Goal: Task Accomplishment & Management: Manage account settings

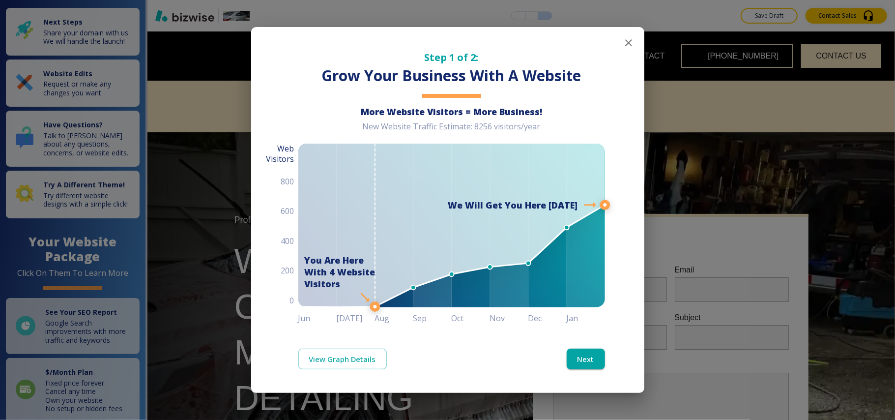
click at [628, 40] on icon "button" at bounding box center [629, 43] width 12 height 12
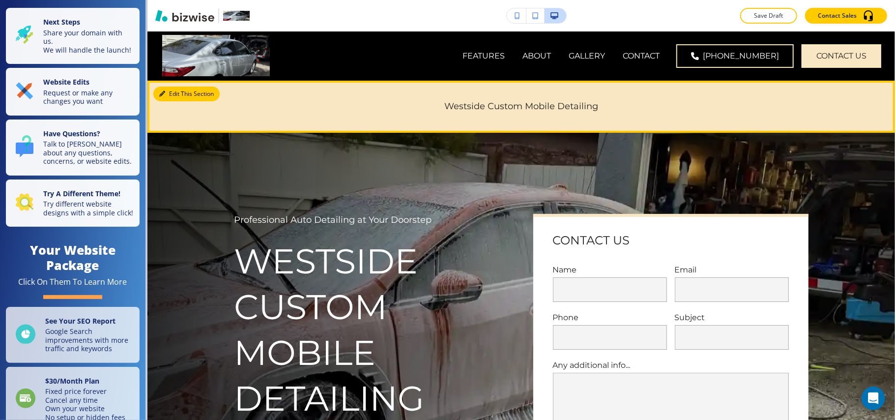
click at [168, 90] on button "Edit This Section" at bounding box center [186, 94] width 66 height 15
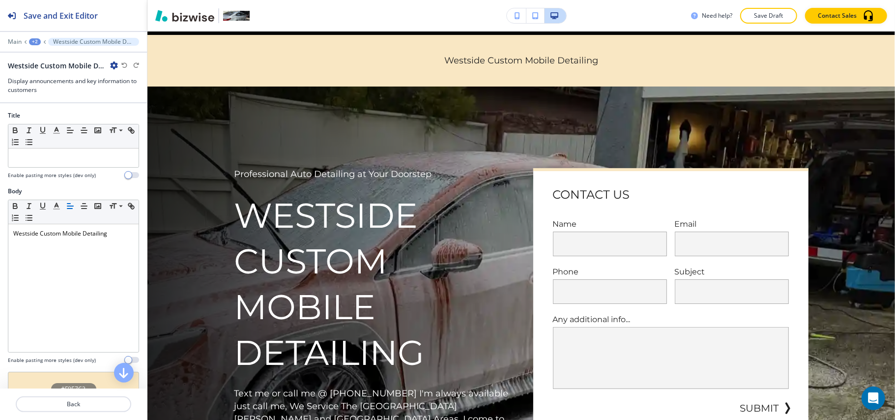
scroll to position [49, 0]
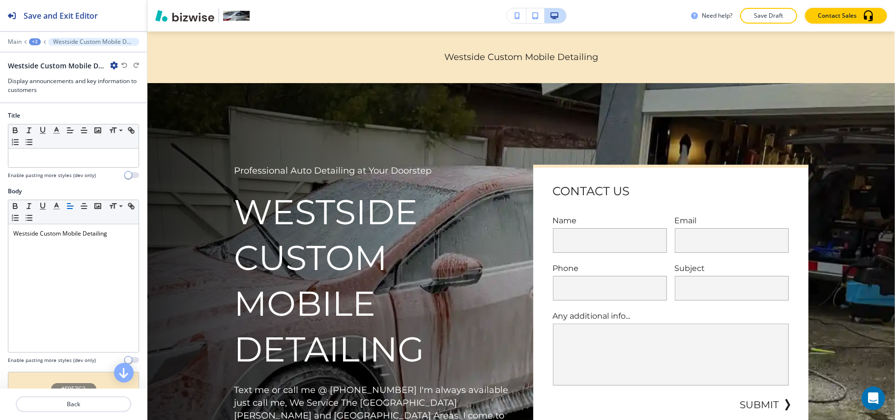
click at [114, 65] on icon "button" at bounding box center [114, 65] width 8 height 8
click at [135, 118] on p "Delete Section" at bounding box center [142, 117] width 50 height 9
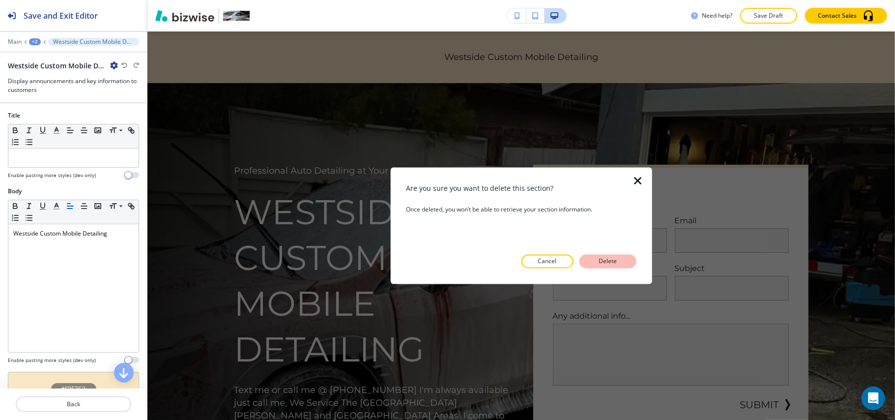
click at [605, 264] on p "Delete" at bounding box center [608, 261] width 24 height 9
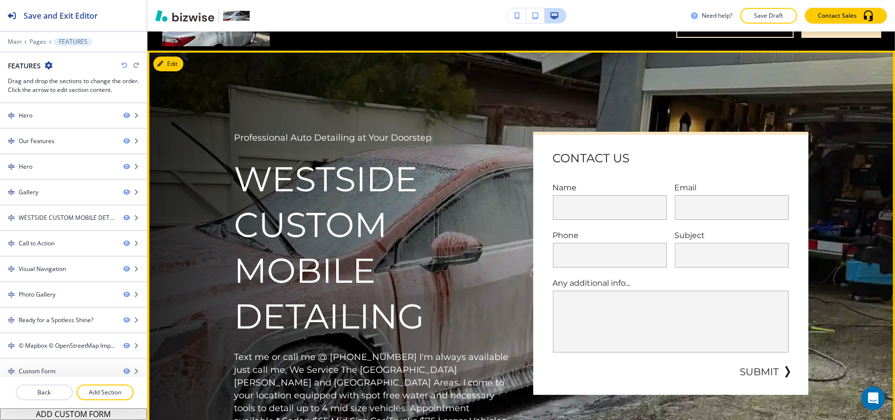
scroll to position [0, 0]
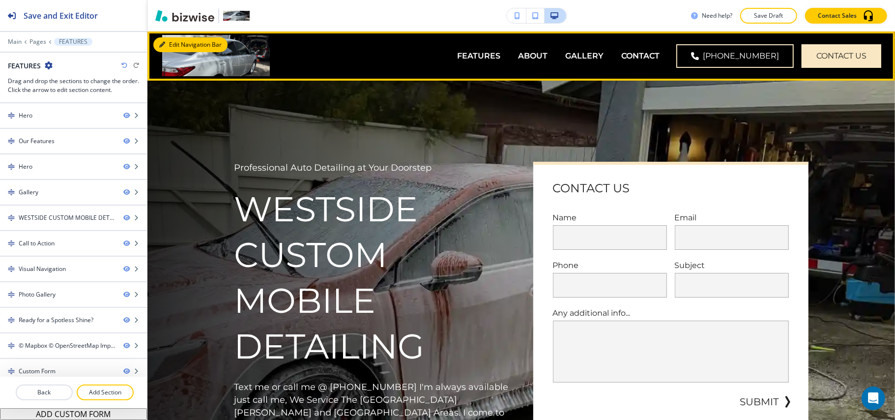
click at [159, 42] on icon "button" at bounding box center [162, 45] width 6 height 6
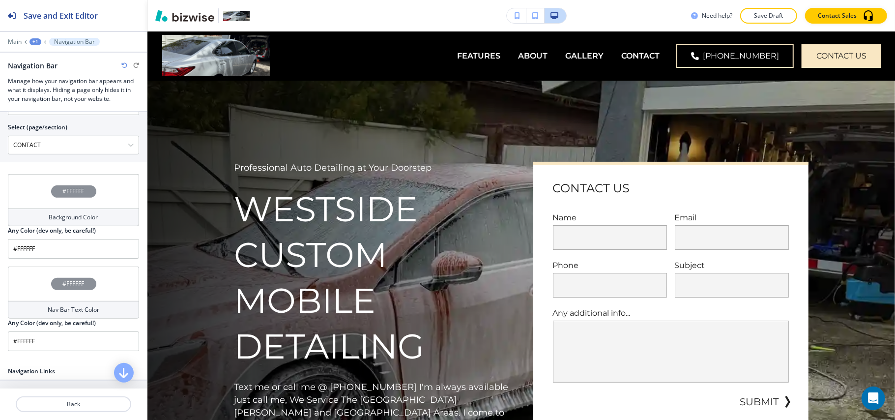
scroll to position [327, 0]
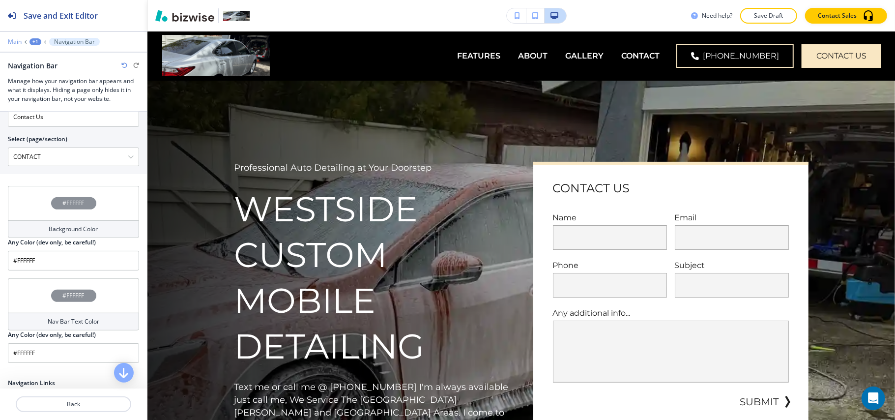
click at [14, 41] on p "Main" at bounding box center [15, 41] width 14 height 7
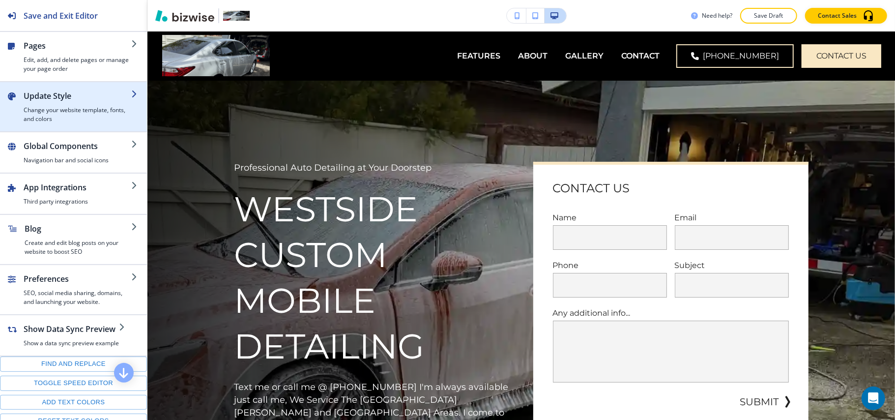
click at [56, 116] on h4 "Change your website template, fonts, and colors" at bounding box center [78, 115] width 108 height 18
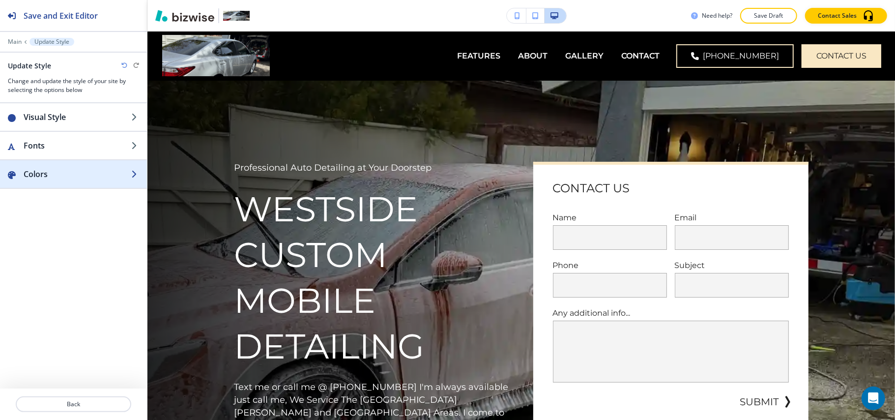
click at [51, 187] on div "button" at bounding box center [73, 184] width 147 height 8
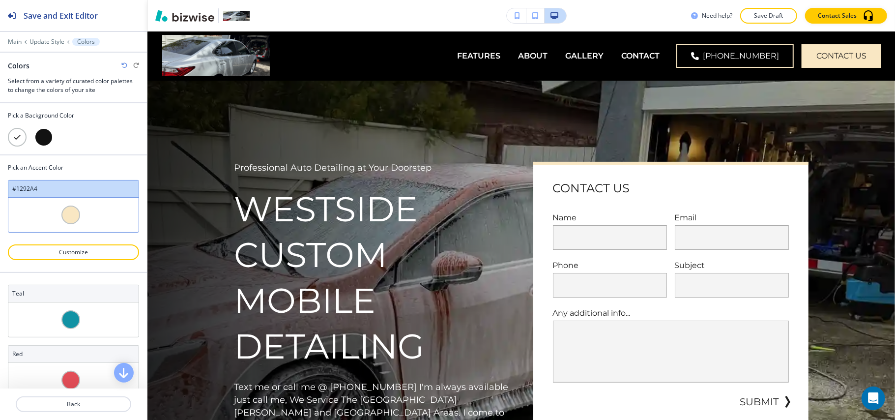
click at [10, 134] on div at bounding box center [17, 137] width 19 height 19
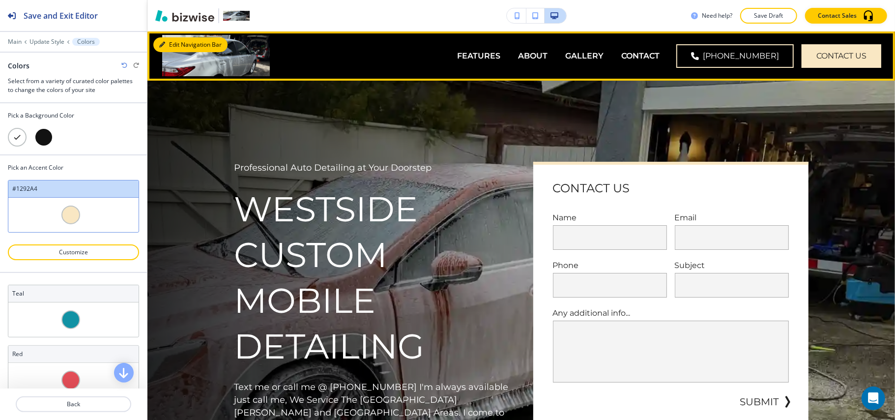
click at [172, 43] on button "Edit Navigation Bar" at bounding box center [190, 44] width 74 height 15
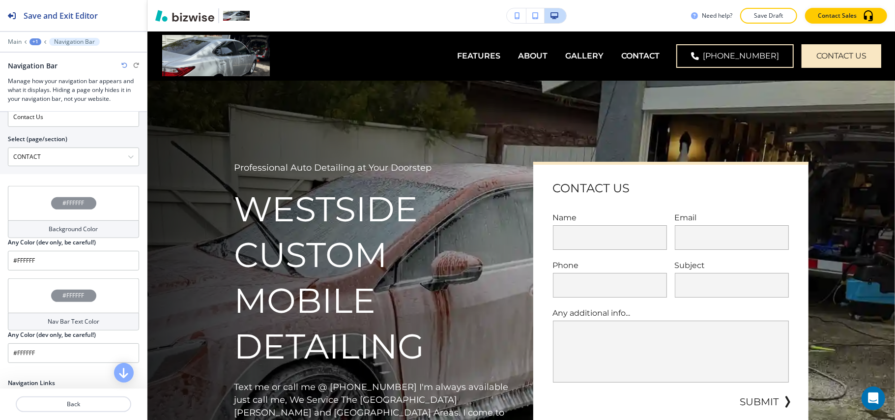
click at [33, 207] on div "#FFFFFF" at bounding box center [73, 203] width 131 height 34
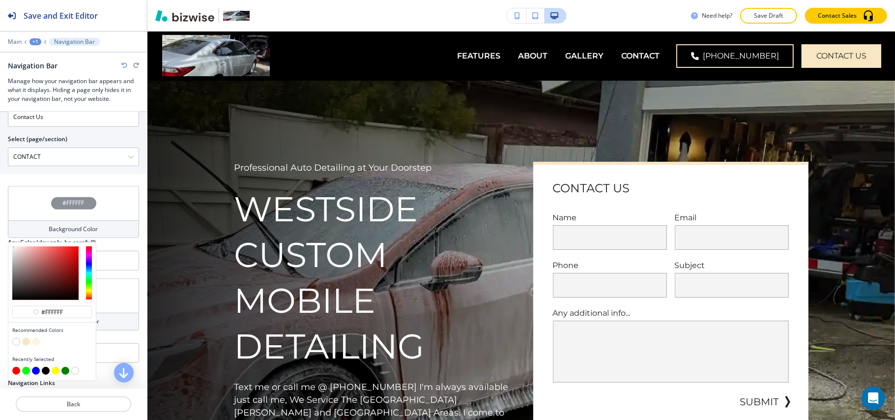
click at [14, 343] on button "button" at bounding box center [16, 342] width 8 height 8
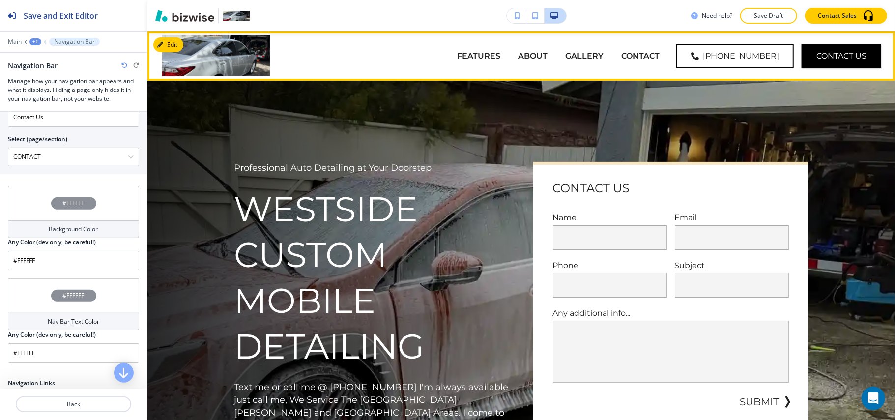
drag, startPoint x: 403, startPoint y: 56, endPoint x: 468, endPoint y: 58, distance: 65.4
click at [468, 58] on div "FEATURES ABOUT GALLERY CONTACT" at bounding box center [471, 55] width 395 height 39
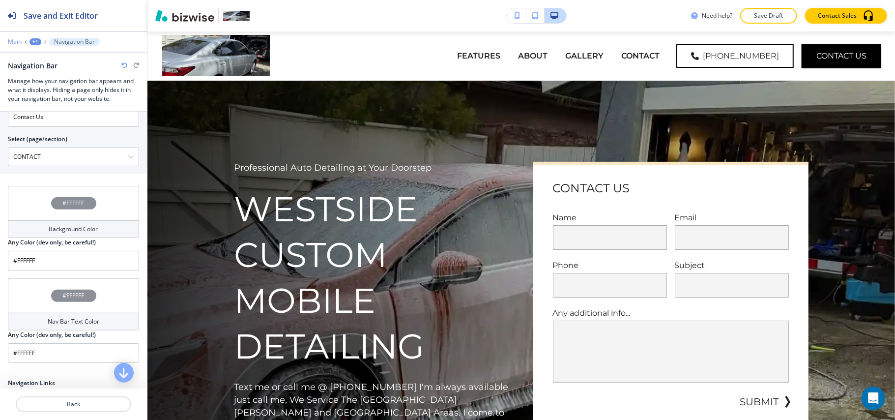
click at [13, 42] on p "Main" at bounding box center [15, 41] width 14 height 7
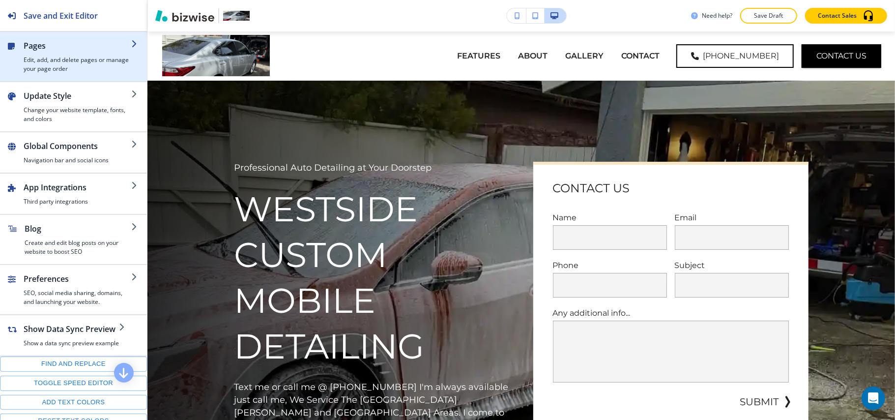
click at [41, 44] on h2 "Pages" at bounding box center [78, 46] width 108 height 12
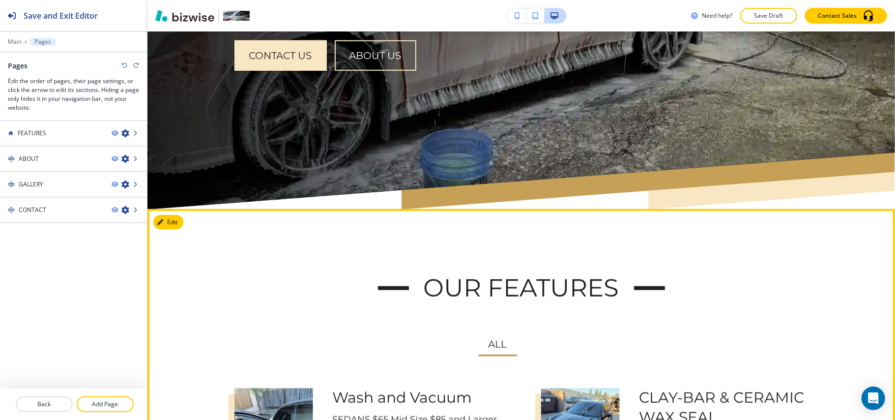
scroll to position [459, 0]
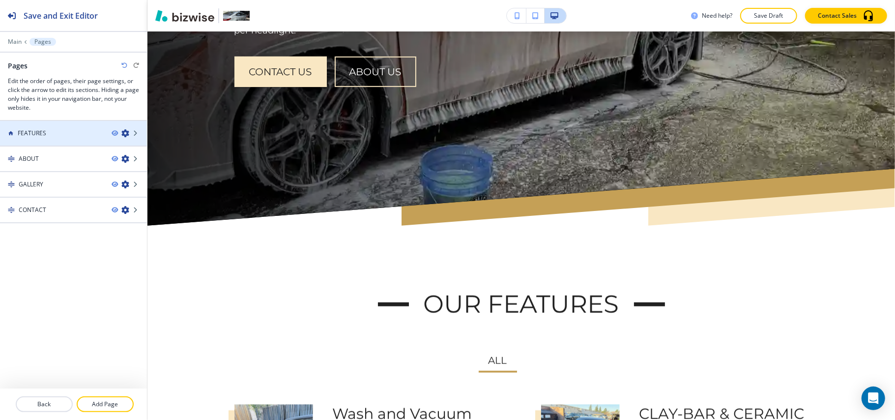
click at [127, 136] on icon "button" at bounding box center [125, 133] width 8 height 8
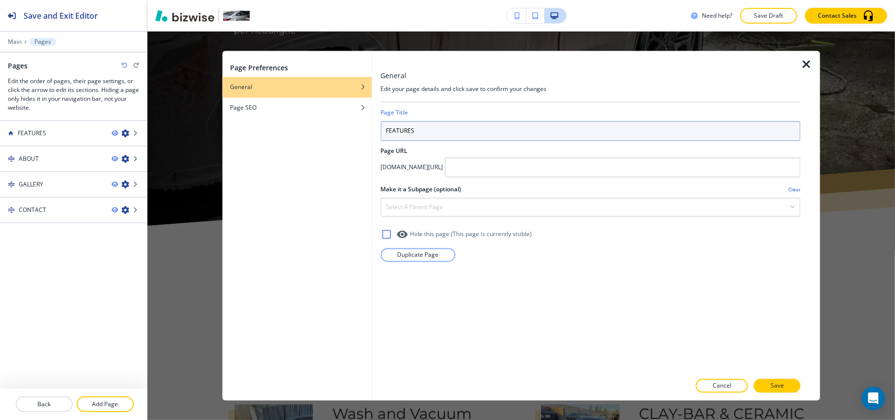
drag, startPoint x: 505, startPoint y: 131, endPoint x: 273, endPoint y: 122, distance: 232.2
click at [273, 122] on div "Page Preferences General Page SEO General Edit your page details and click save…" at bounding box center [521, 226] width 598 height 350
type input "h"
type input "HOME"
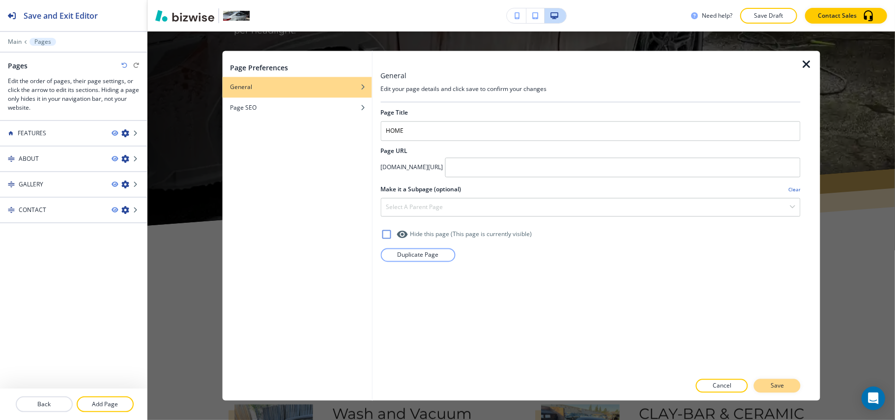
click at [779, 386] on p "Save" at bounding box center [777, 385] width 13 height 9
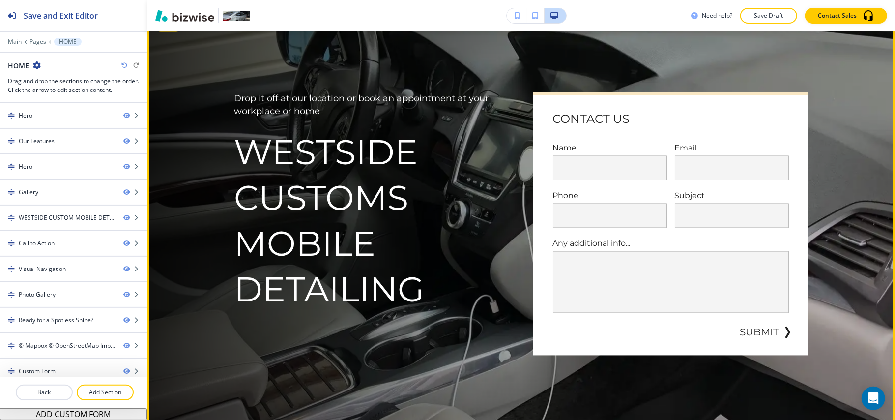
scroll to position [1250, 0]
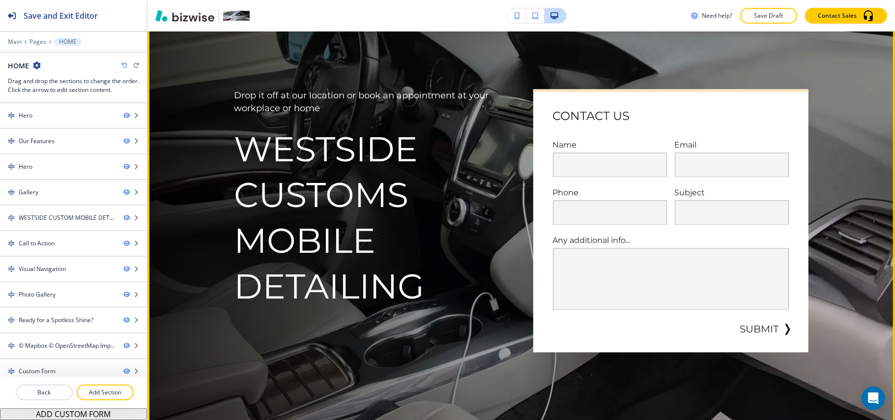
click at [173, 30] on div "Need help? Save Draft Contact Sales" at bounding box center [521, 15] width 748 height 31
click at [170, 29] on button "Edit This Section" at bounding box center [186, 21] width 66 height 15
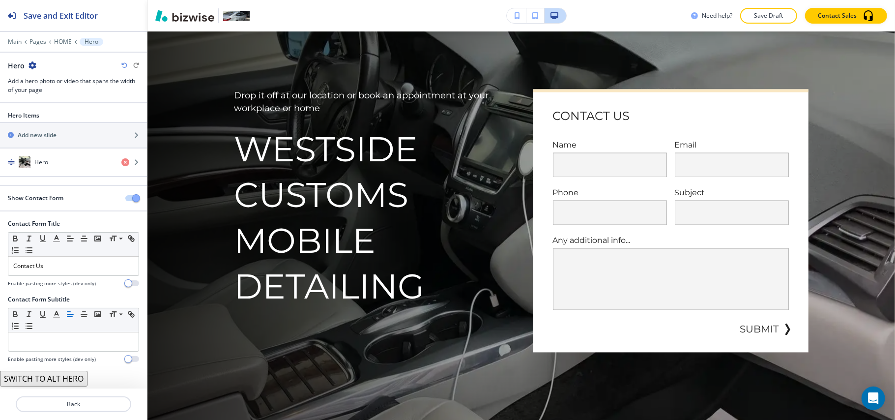
scroll to position [1239, 0]
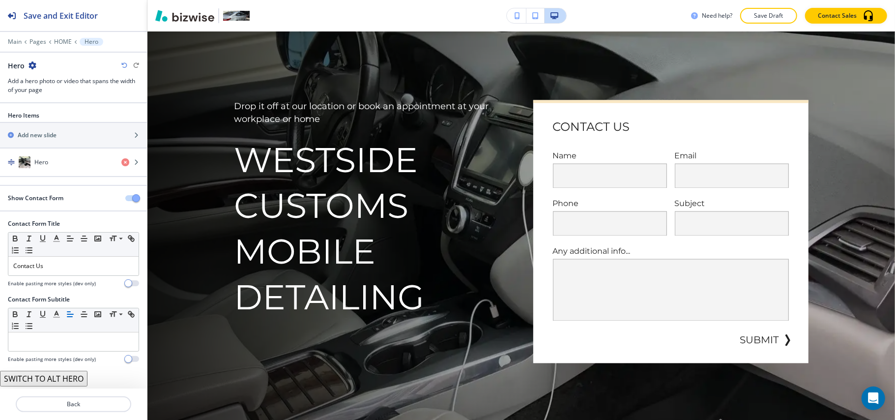
click at [32, 66] on icon "button" at bounding box center [33, 65] width 8 height 8
click at [62, 115] on p "Delete Section" at bounding box center [59, 117] width 50 height 9
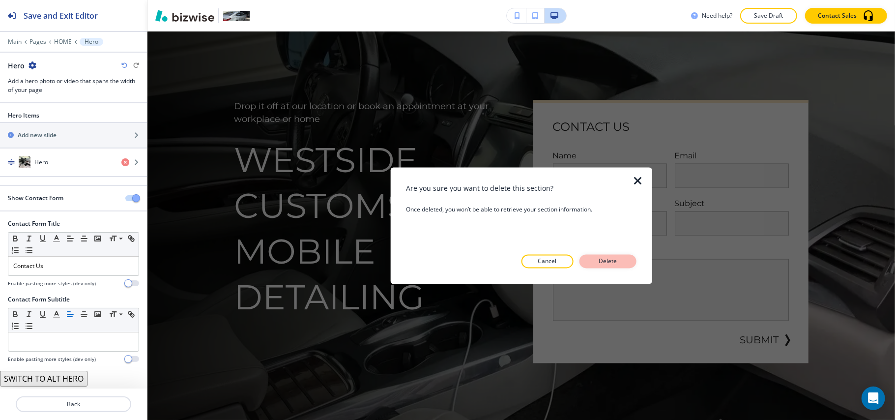
click at [608, 265] on p "Delete" at bounding box center [608, 261] width 24 height 9
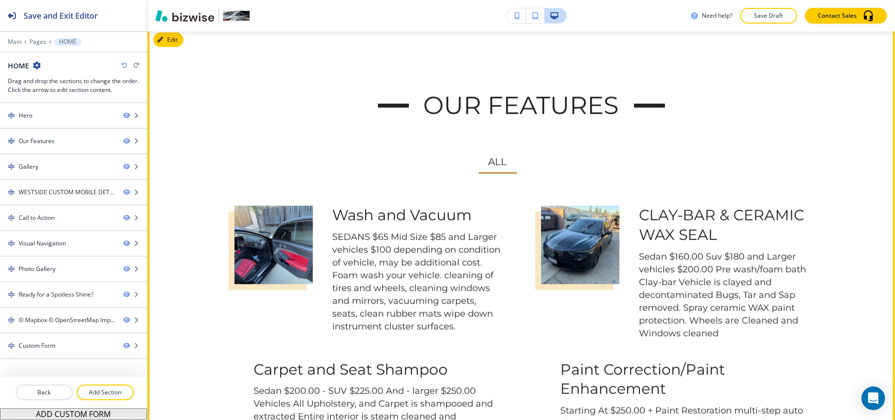
scroll to position [649, 0]
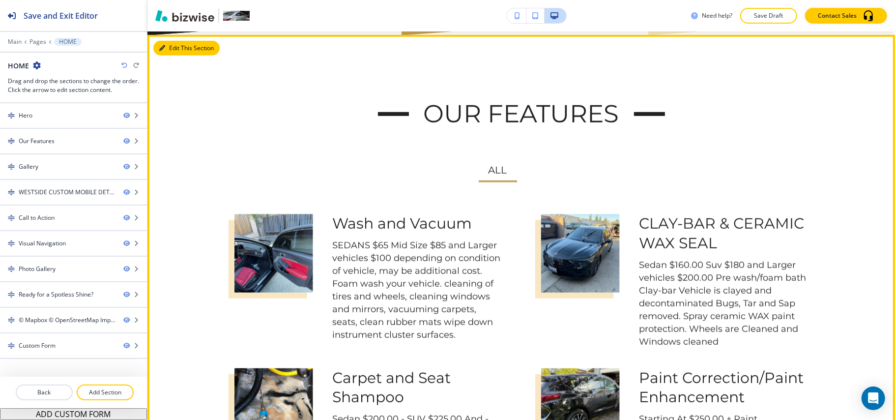
click at [169, 41] on button "Edit This Section" at bounding box center [186, 48] width 66 height 15
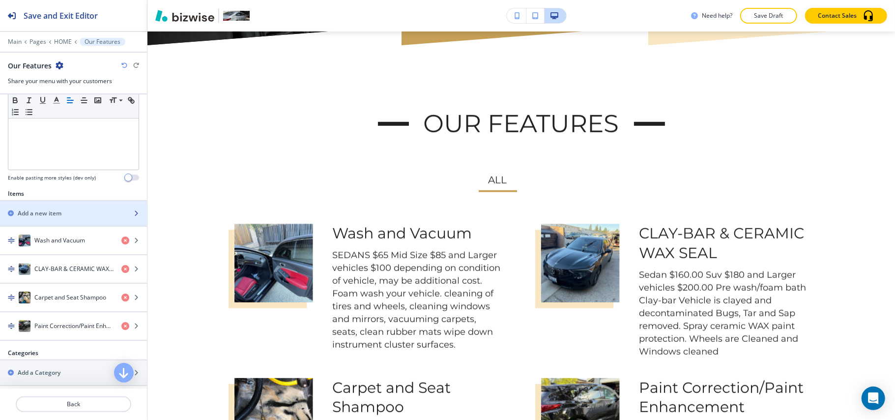
scroll to position [327, 0]
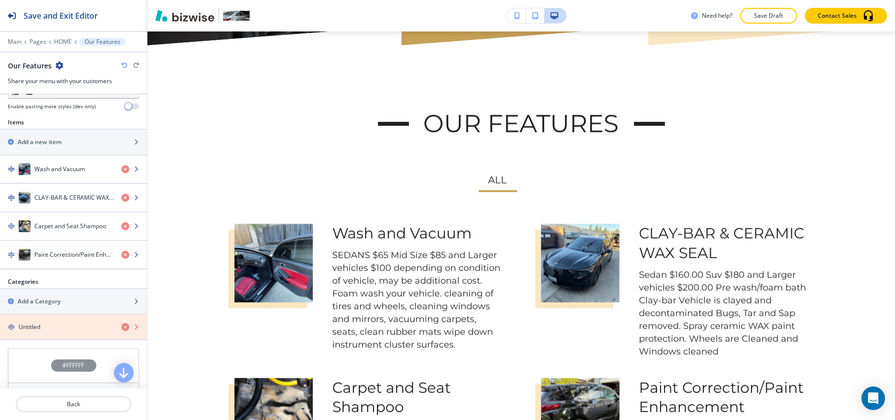
click at [121, 330] on icon "button" at bounding box center [125, 327] width 8 height 8
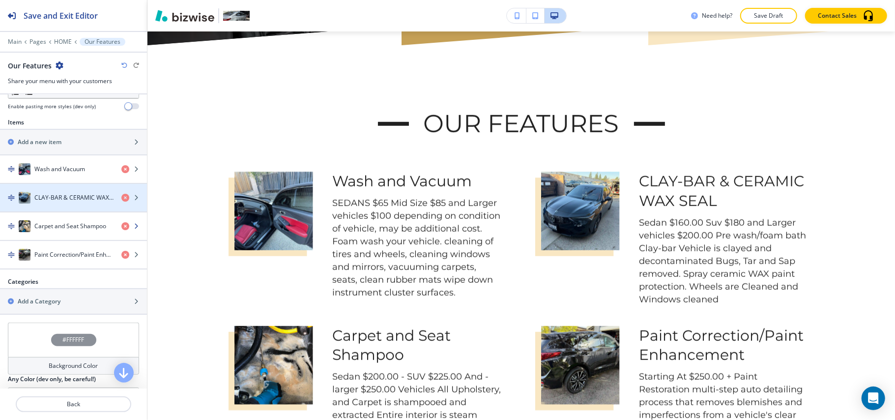
scroll to position [197, 0]
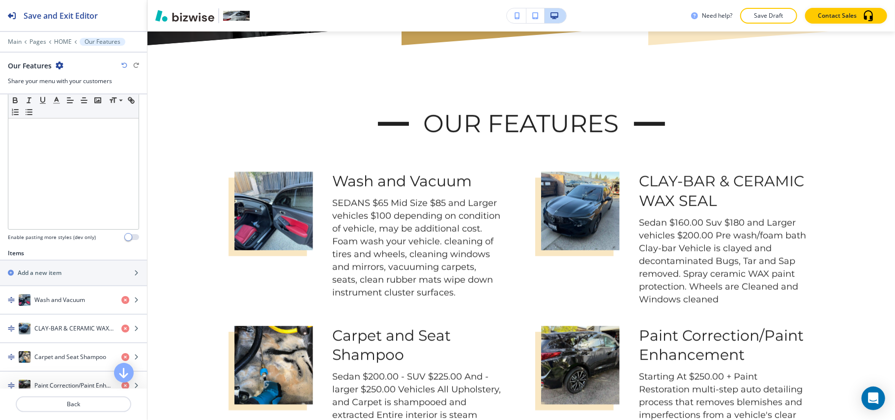
click at [6, 42] on div "Main Pages HOME Our Features" at bounding box center [73, 42] width 147 height 8
click at [9, 39] on p "Main" at bounding box center [15, 41] width 14 height 7
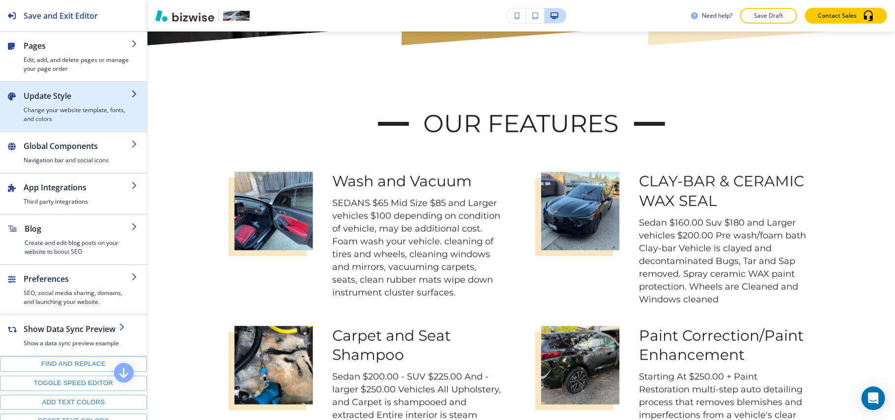
click at [77, 121] on h4 "Change your website template, fonts, and colors" at bounding box center [78, 115] width 108 height 18
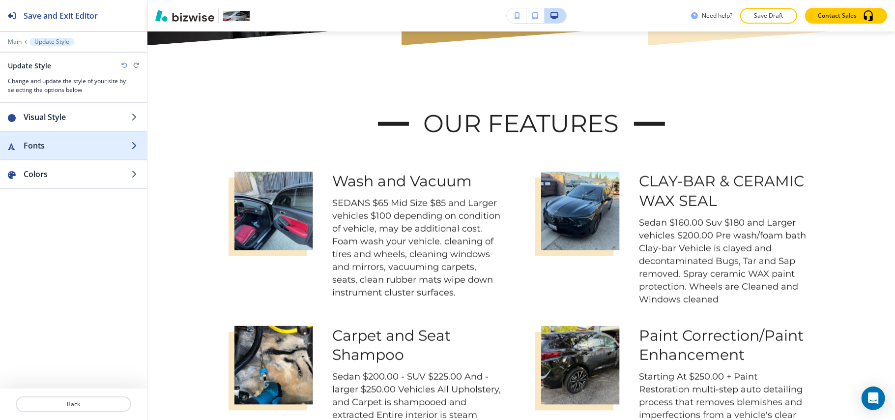
click at [75, 145] on h2 "Fonts" at bounding box center [78, 146] width 108 height 12
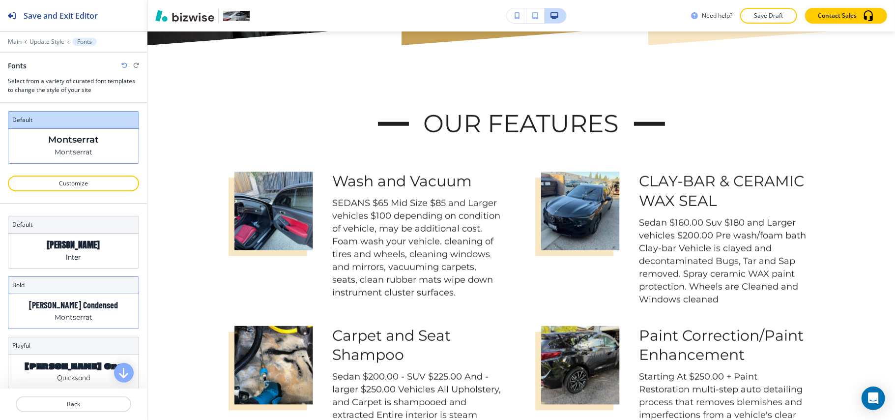
click at [75, 313] on div "[PERSON_NAME] Condensed Montserrat" at bounding box center [73, 311] width 130 height 34
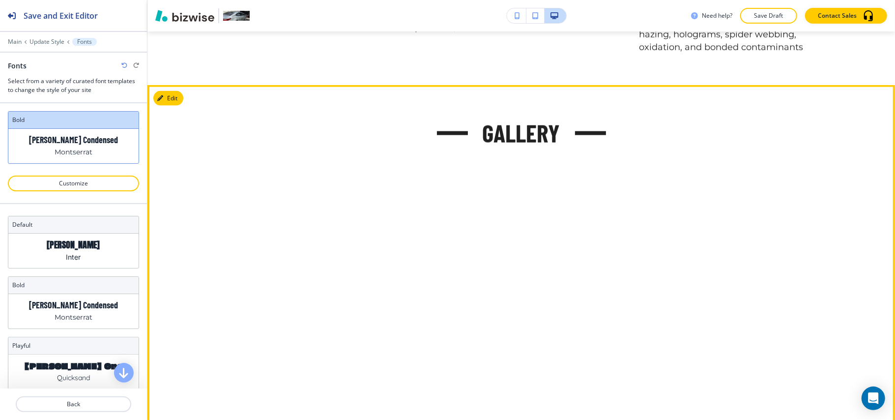
scroll to position [966, 0]
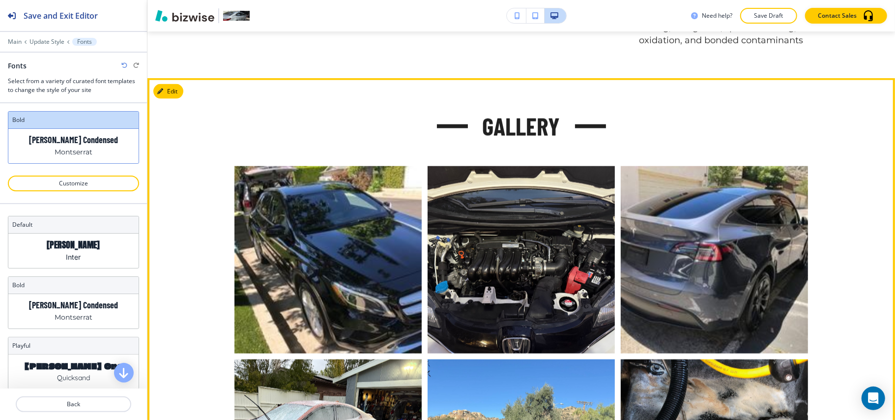
click at [178, 84] on button "Edit" at bounding box center [168, 91] width 30 height 15
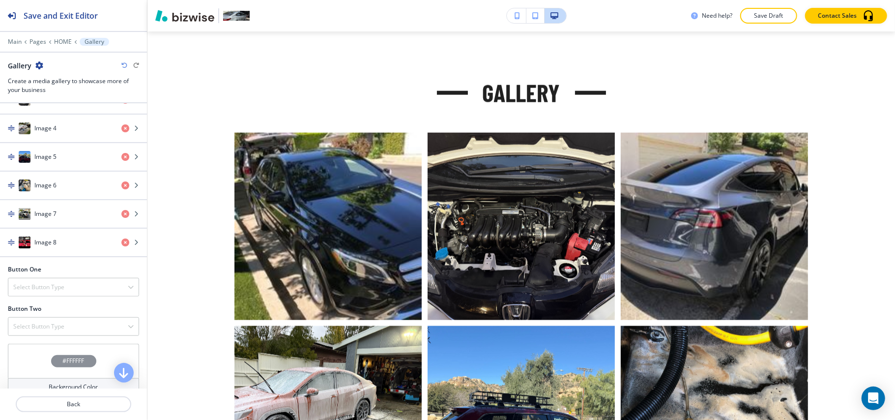
scroll to position [655, 0]
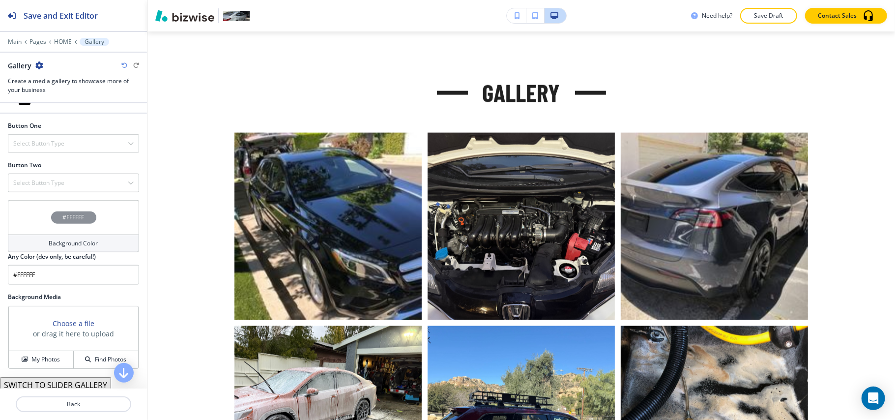
click at [22, 225] on div "#FFFFFF" at bounding box center [73, 217] width 131 height 34
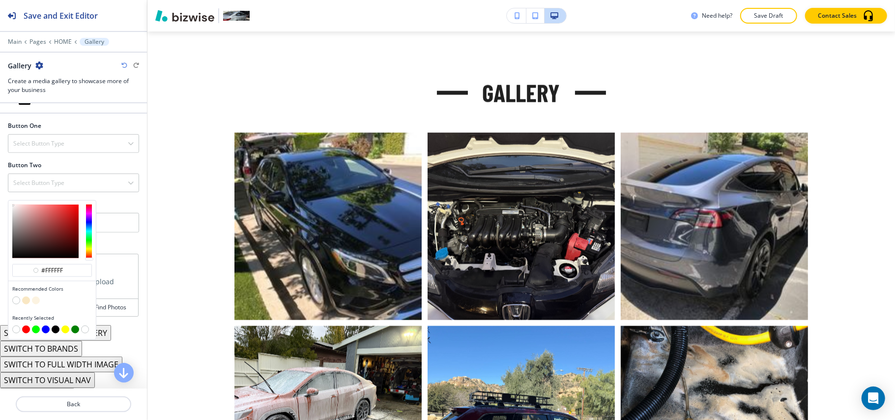
click at [26, 304] on button "button" at bounding box center [26, 300] width 8 height 8
type input "#f9e7c3"
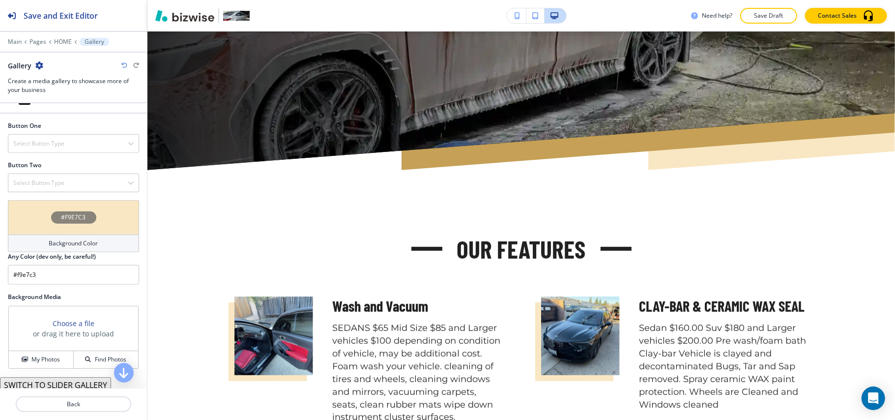
scroll to position [410, 0]
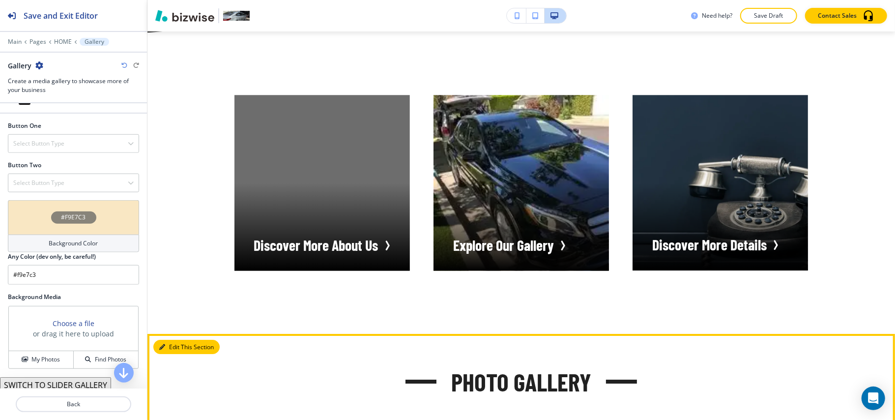
click at [166, 340] on button "Edit This Section" at bounding box center [186, 347] width 66 height 15
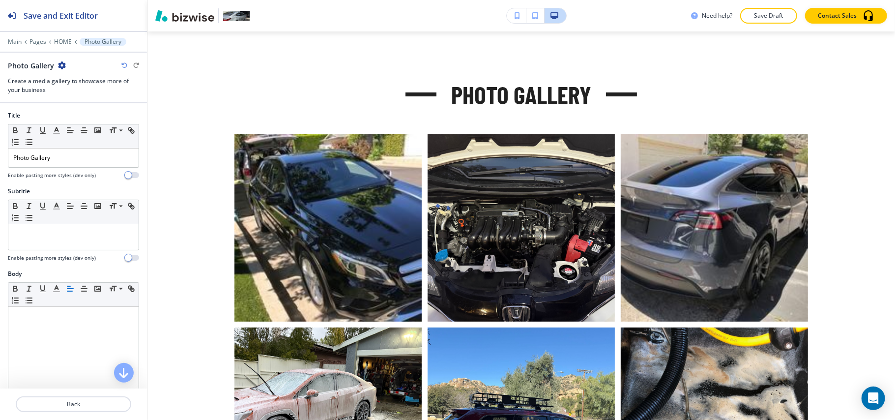
scroll to position [2796, 0]
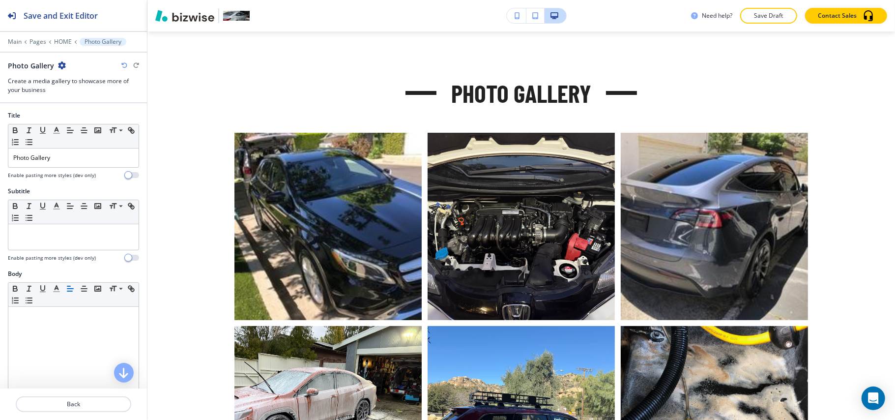
click at [63, 65] on icon "button" at bounding box center [62, 65] width 8 height 8
click at [72, 117] on p "Delete Section" at bounding box center [88, 117] width 50 height 9
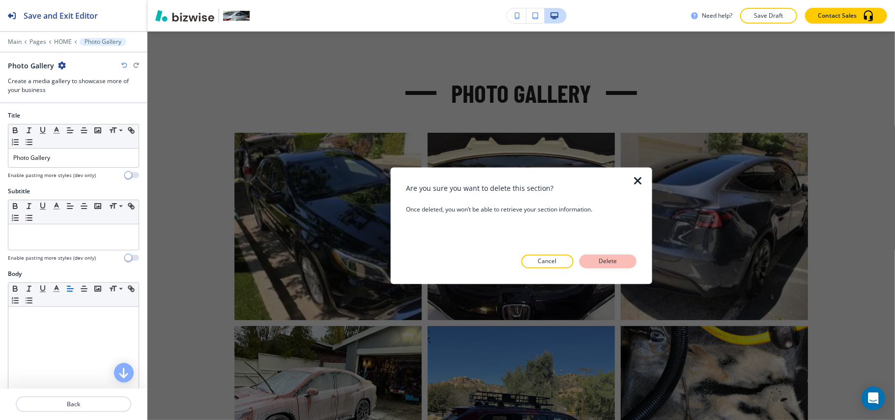
click at [603, 258] on p "Delete" at bounding box center [608, 261] width 24 height 9
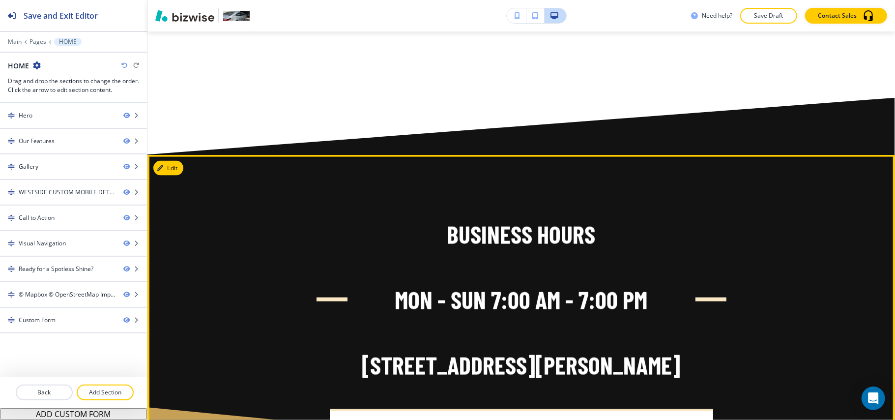
scroll to position [3650, 0]
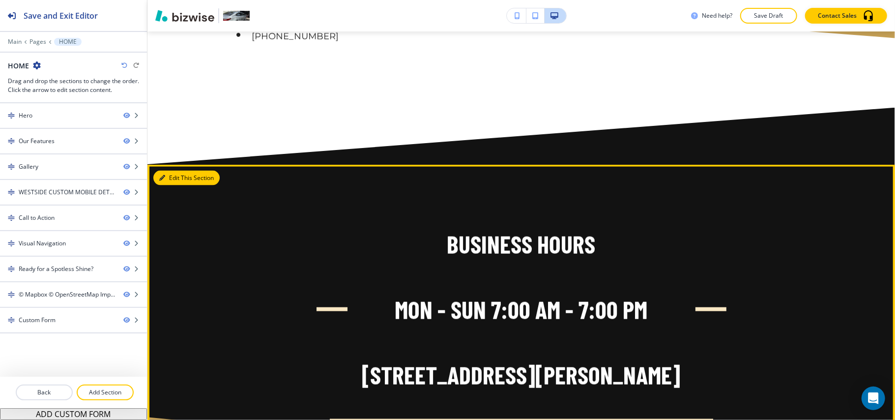
click at [180, 171] on button "Edit This Section" at bounding box center [186, 178] width 66 height 15
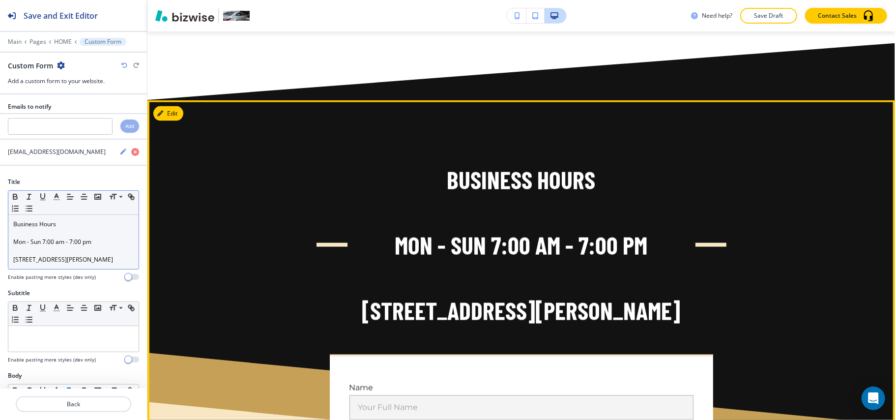
scroll to position [3770, 0]
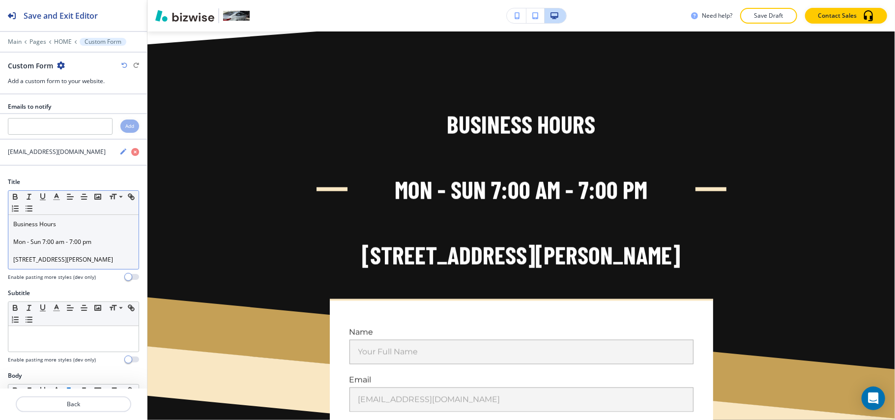
click at [58, 236] on p at bounding box center [73, 233] width 120 height 9
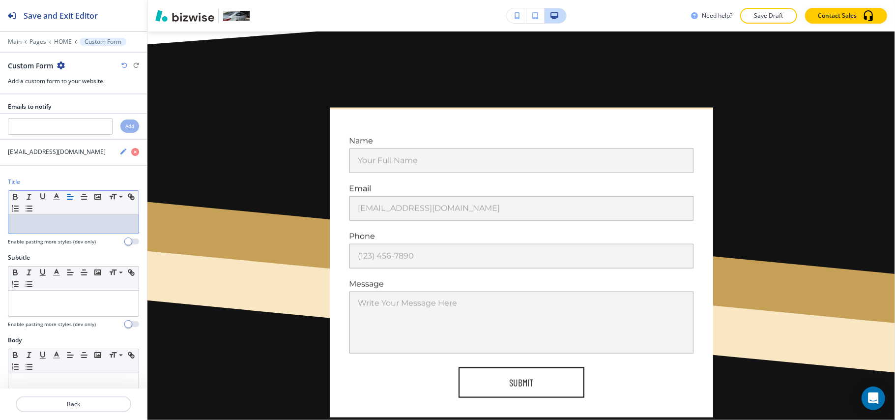
click at [53, 38] on div "Main Pages HOME Custom Form" at bounding box center [73, 42] width 131 height 8
click at [59, 40] on p "HOME" at bounding box center [63, 41] width 18 height 7
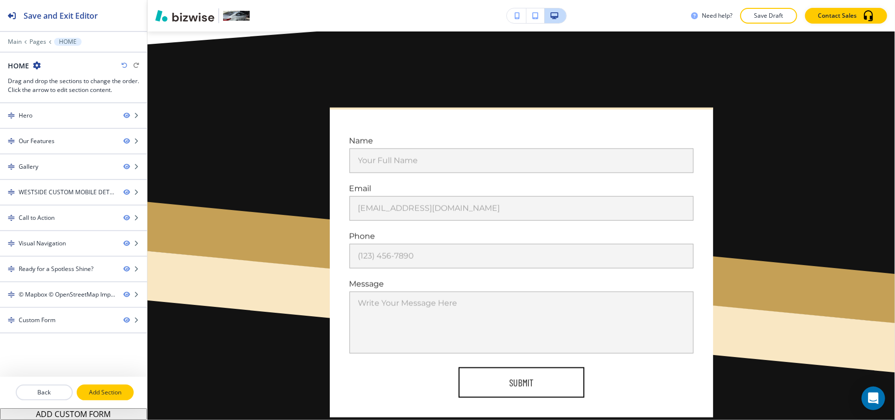
click at [103, 392] on p "Add Section" at bounding box center [105, 392] width 55 height 9
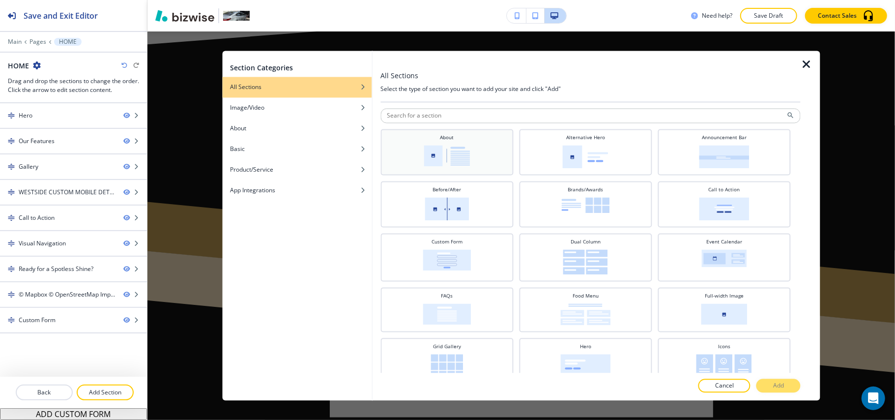
click at [477, 138] on div "About" at bounding box center [446, 151] width 123 height 34
click at [791, 382] on button "Add" at bounding box center [779, 386] width 44 height 14
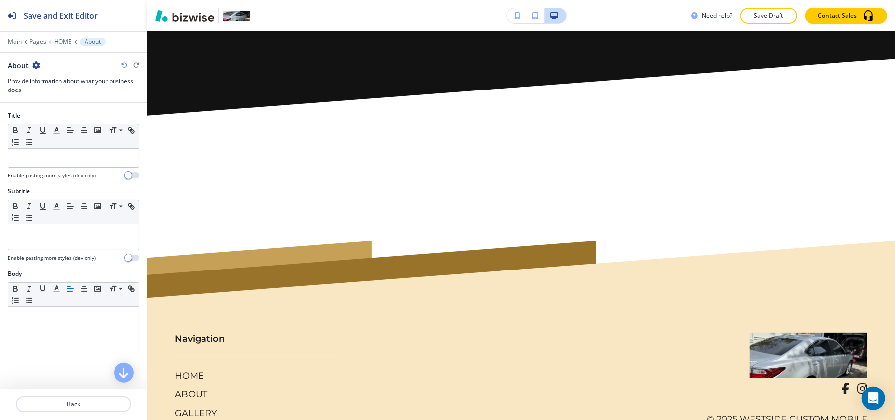
scroll to position [4232, 0]
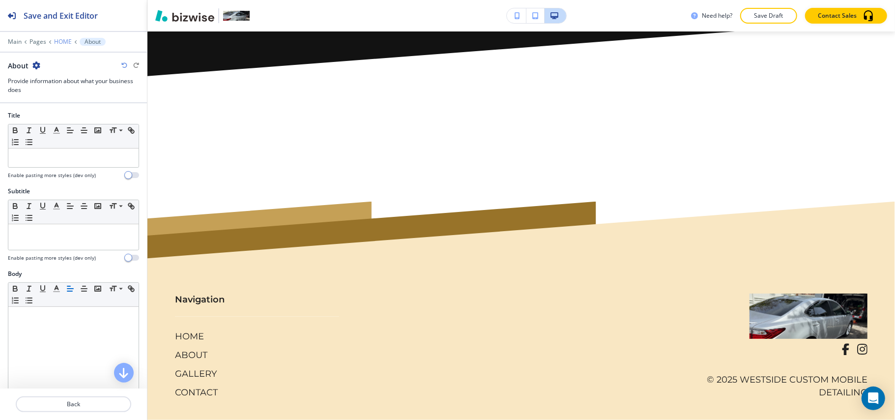
click at [57, 40] on p "HOME" at bounding box center [63, 41] width 18 height 7
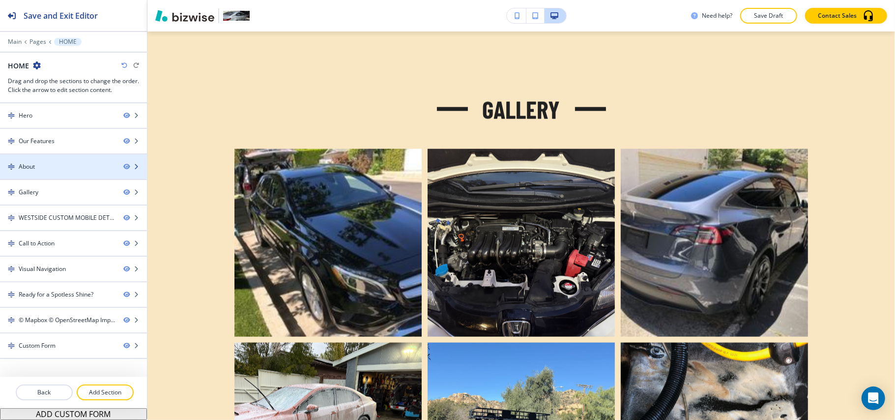
scroll to position [1000, 0]
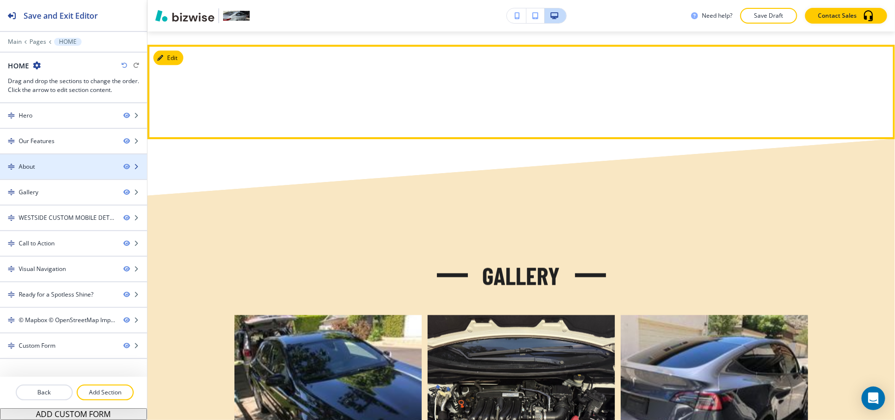
click at [70, 166] on div "About" at bounding box center [58, 166] width 116 height 9
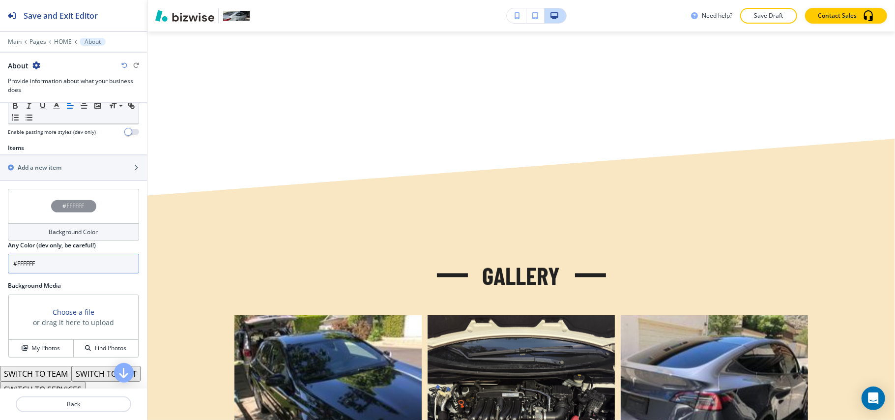
scroll to position [327, 0]
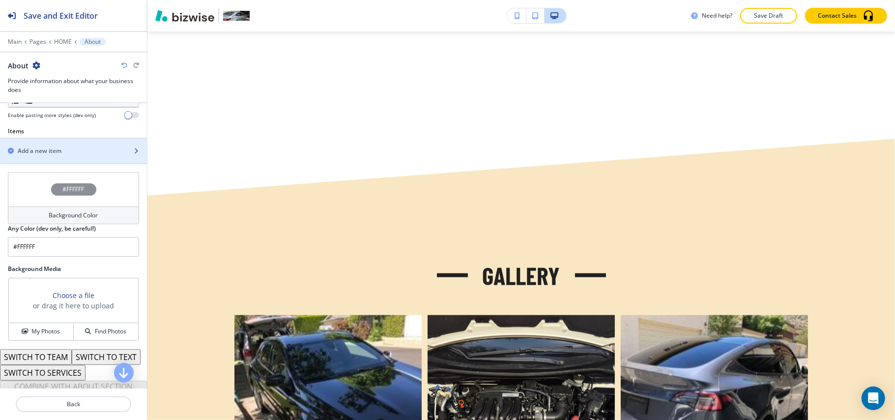
click at [55, 160] on div "button" at bounding box center [73, 159] width 147 height 8
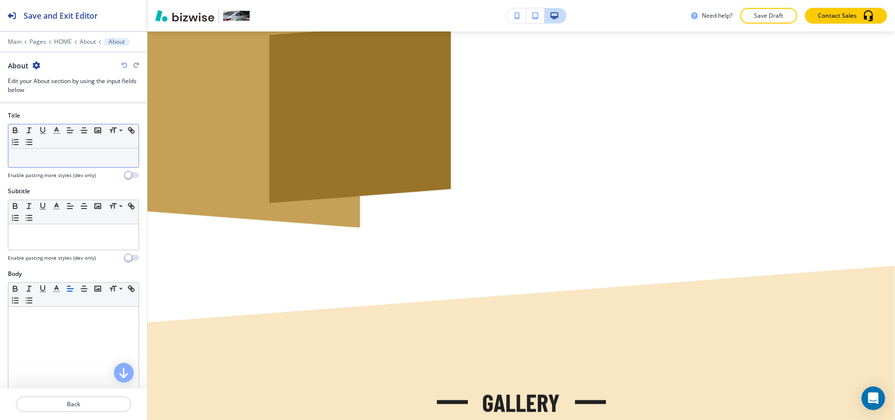
scroll to position [1070, 0]
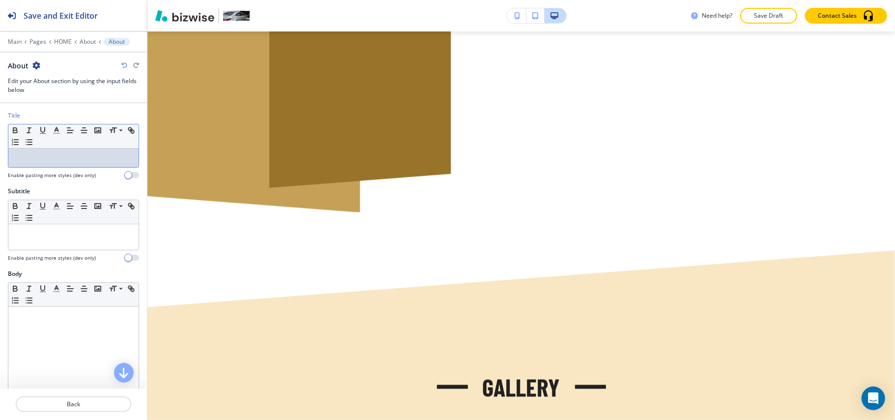
drag, startPoint x: 53, startPoint y: 148, endPoint x: 33, endPoint y: 154, distance: 20.4
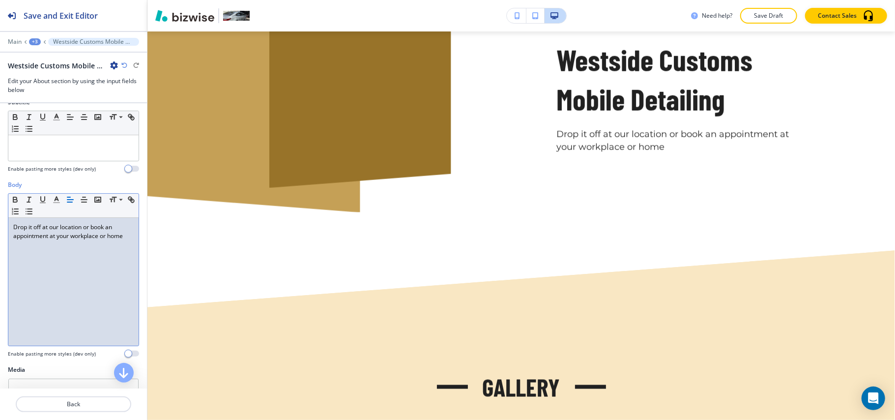
scroll to position [197, 0]
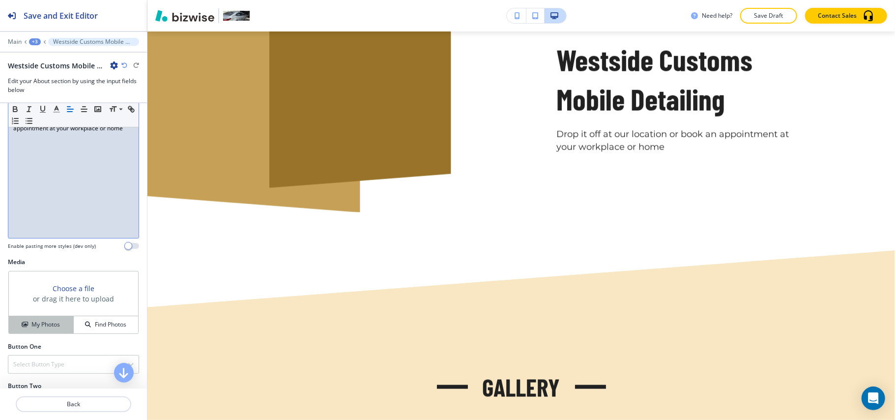
click at [43, 332] on button "My Photos" at bounding box center [41, 324] width 65 height 17
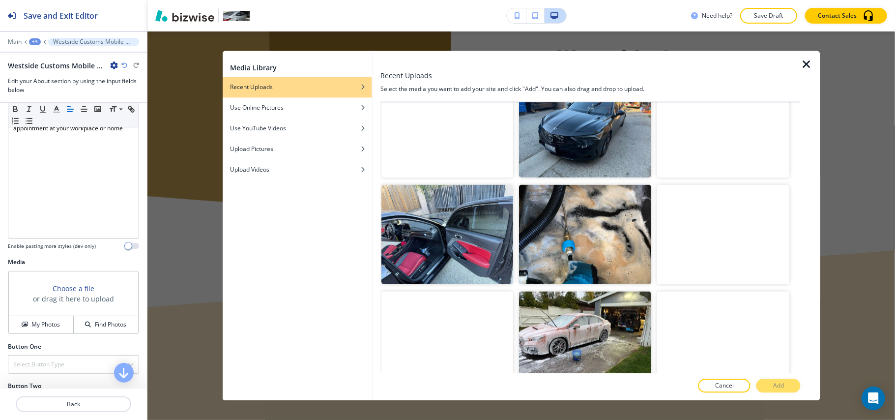
scroll to position [777, 0]
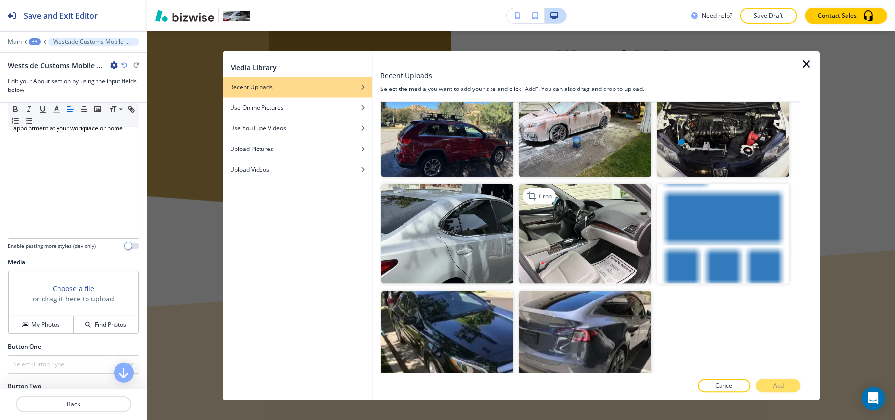
click at [599, 221] on img "button" at bounding box center [586, 233] width 132 height 99
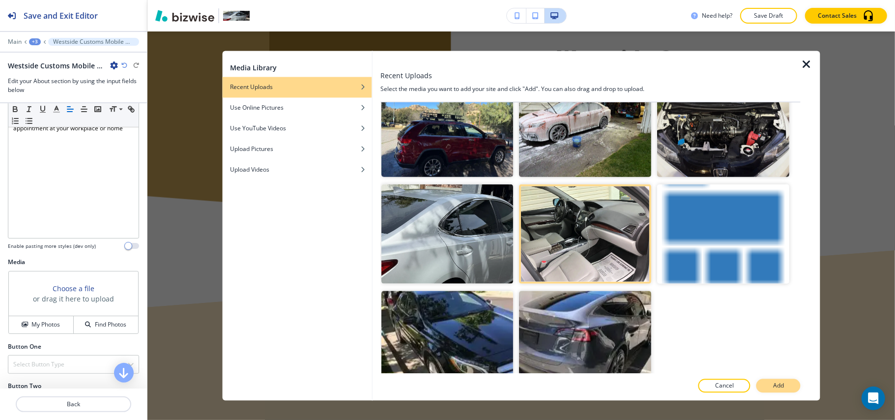
click at [775, 384] on p "Add" at bounding box center [778, 385] width 11 height 9
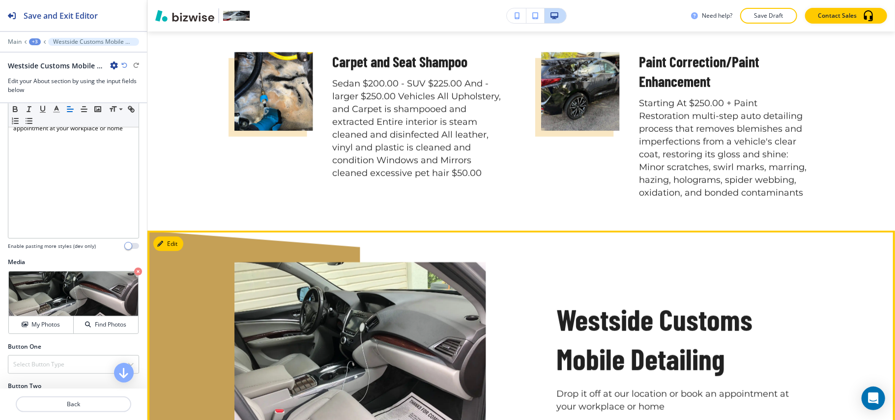
scroll to position [808, 0]
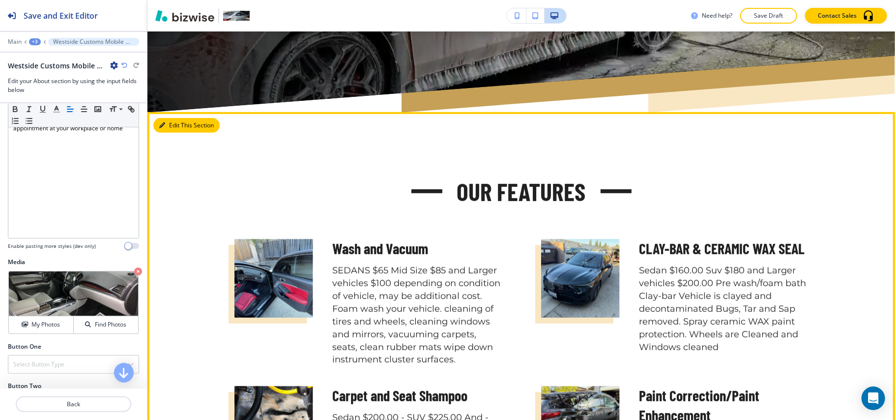
click at [168, 118] on button "Edit This Section" at bounding box center [186, 125] width 66 height 15
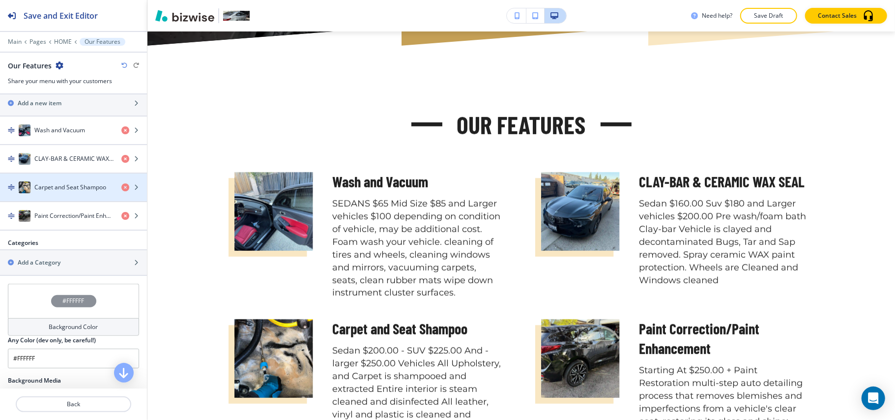
scroll to position [459, 0]
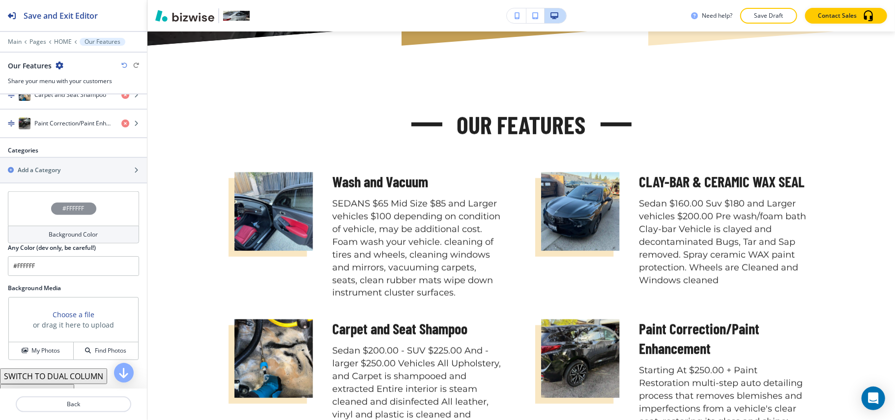
click at [34, 223] on div "#FFFFFF" at bounding box center [73, 208] width 131 height 34
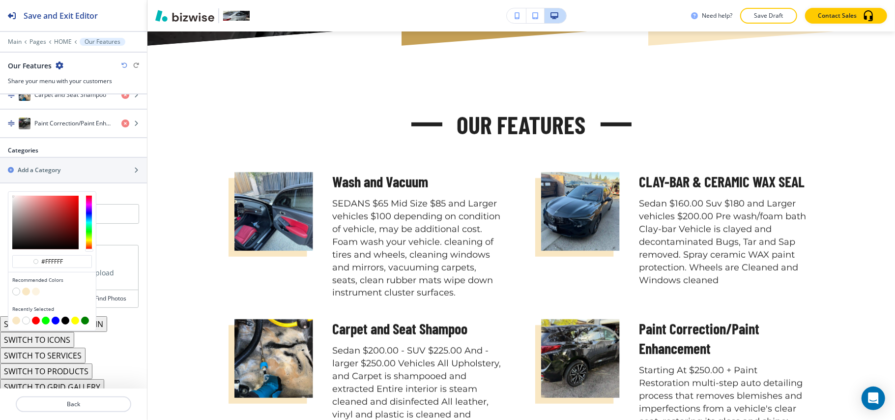
click at [26, 294] on button "button" at bounding box center [26, 292] width 8 height 8
type input "#f9e7c3"
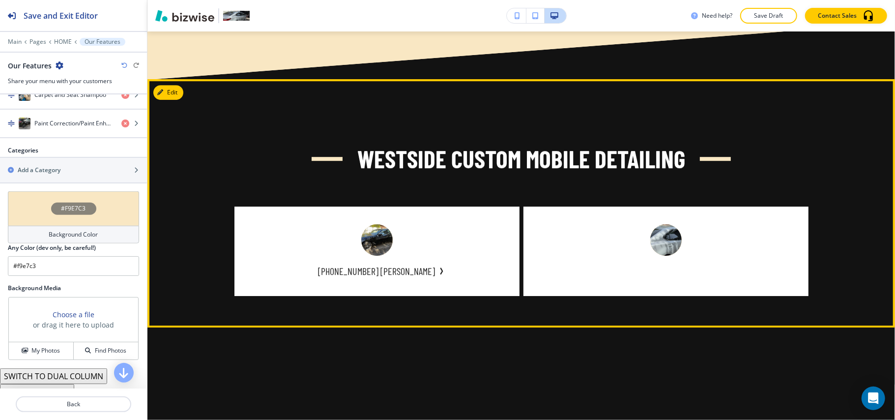
scroll to position [2251, 0]
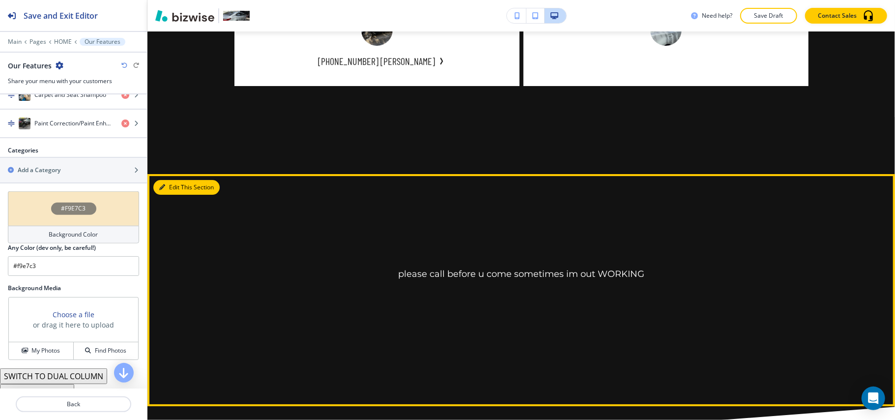
click at [175, 180] on button "Edit This Section" at bounding box center [186, 187] width 66 height 15
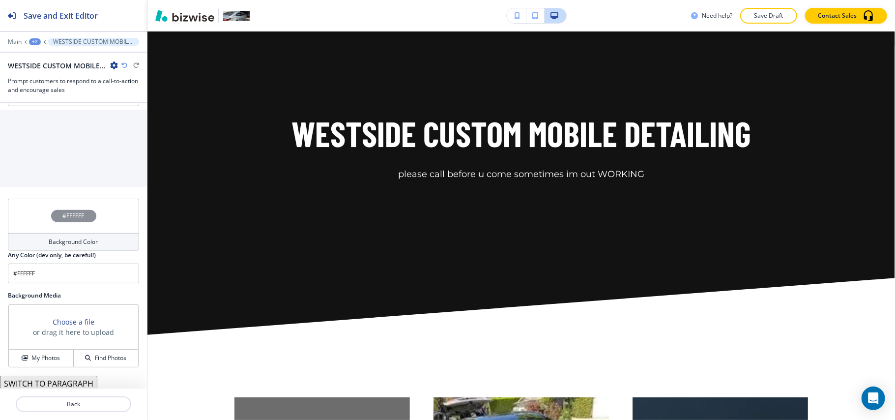
scroll to position [524, 0]
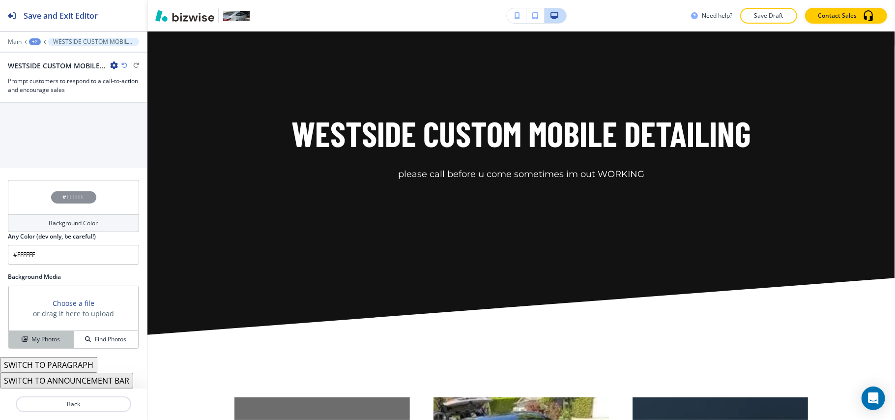
click at [44, 348] on button "My Photos" at bounding box center [41, 339] width 65 height 17
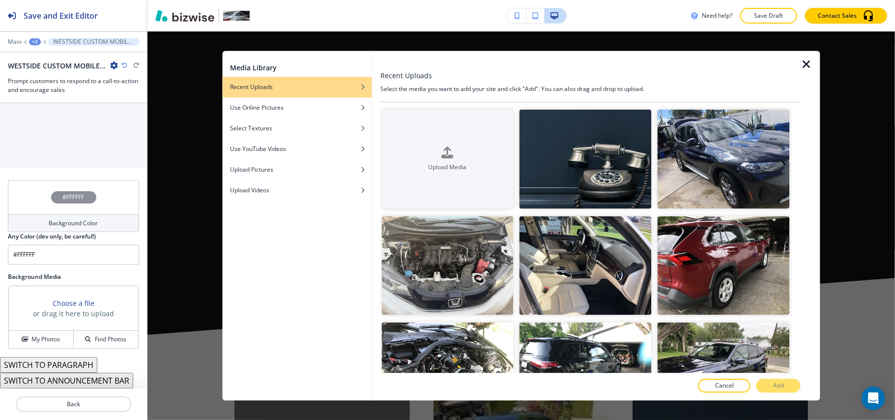
drag, startPoint x: 787, startPoint y: 140, endPoint x: 791, endPoint y: 145, distance: 6.3
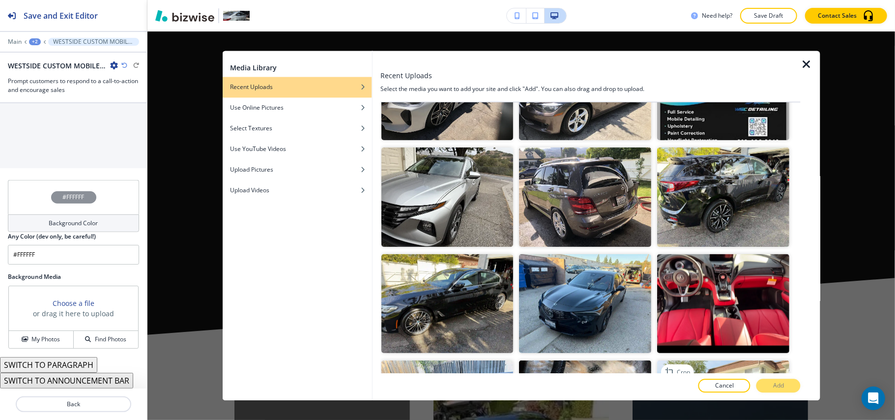
scroll to position [383, 0]
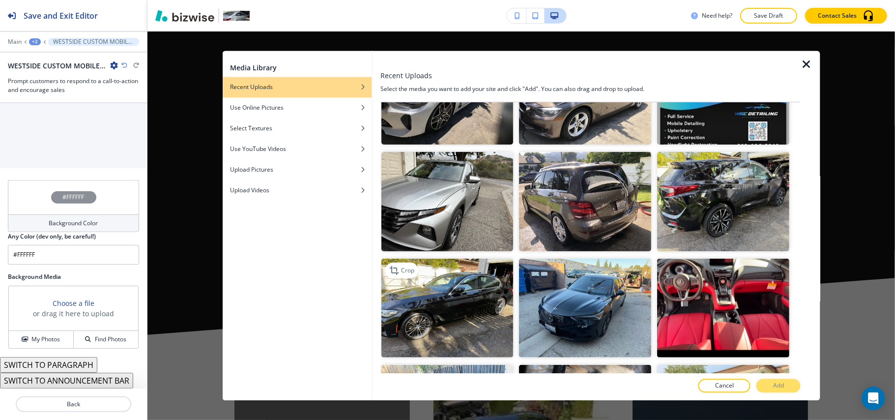
click at [438, 321] on img "button" at bounding box center [447, 307] width 132 height 99
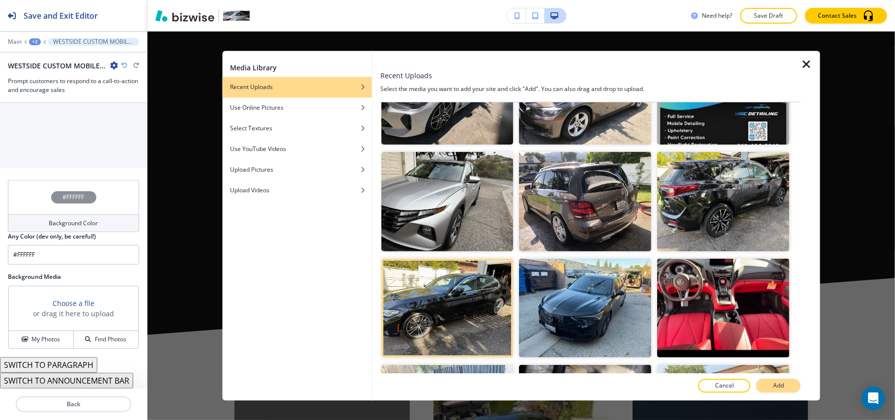
click at [789, 382] on button "Add" at bounding box center [779, 386] width 44 height 14
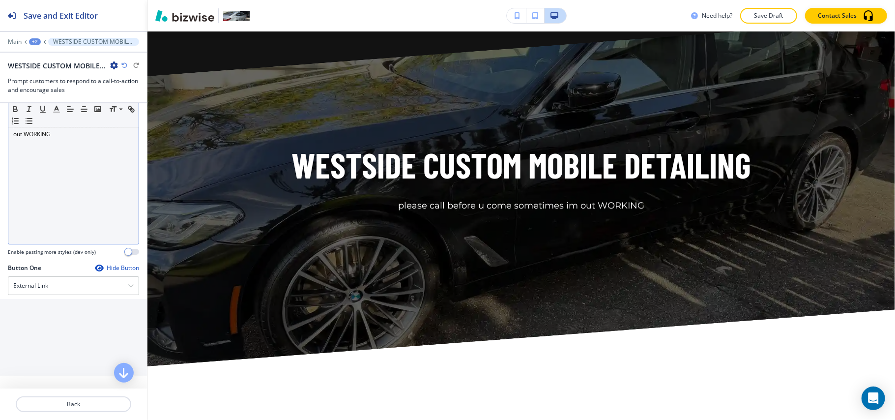
scroll to position [65, 0]
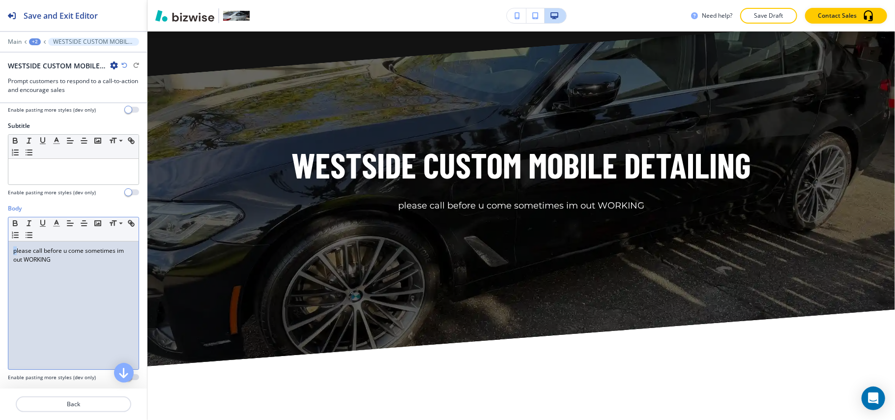
drag, startPoint x: 18, startPoint y: 255, endPoint x: 7, endPoint y: 255, distance: 10.8
click at [7, 255] on div "Body Small Normal Large Huge please call before u come sometimes im out WORKING…" at bounding box center [73, 296] width 147 height 185
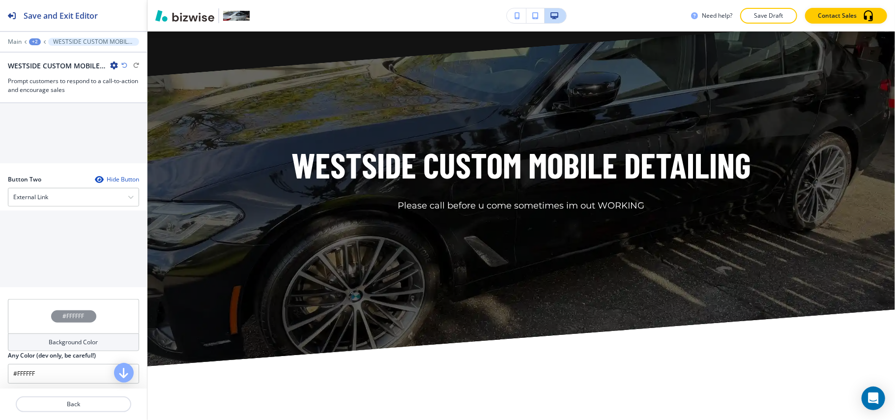
scroll to position [327, 0]
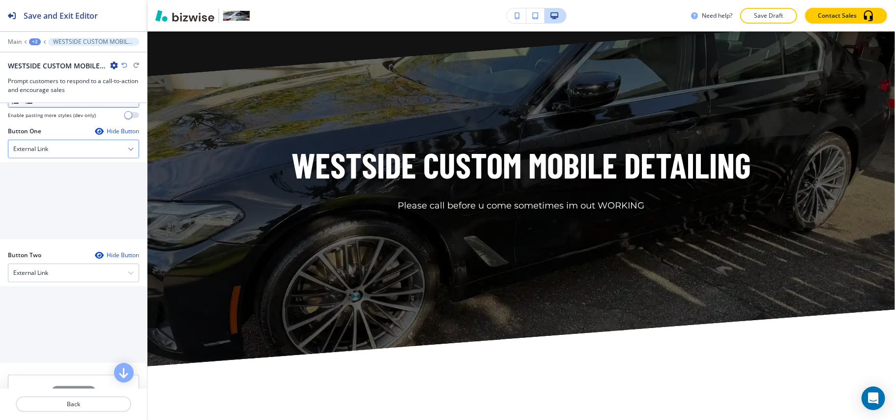
click at [54, 150] on div "External Link" at bounding box center [73, 149] width 130 height 18
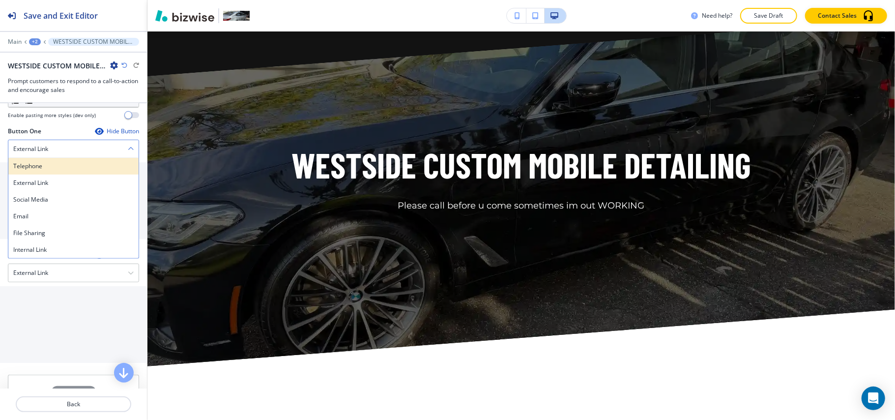
click at [50, 164] on h4 "Telephone" at bounding box center [73, 166] width 120 height 9
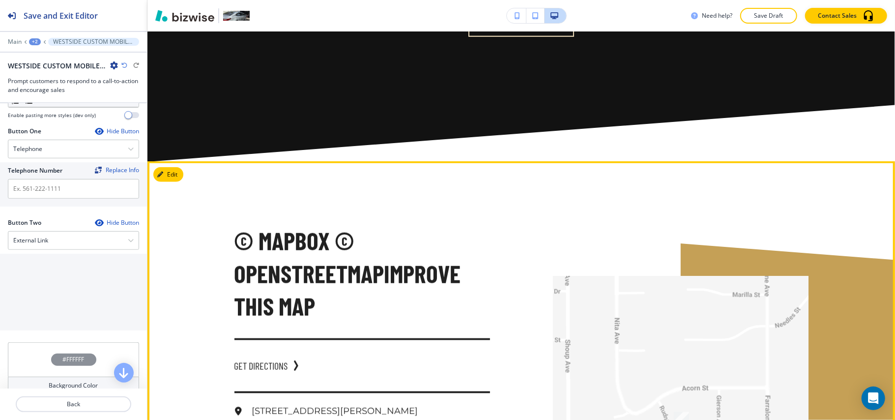
scroll to position [3626, 0]
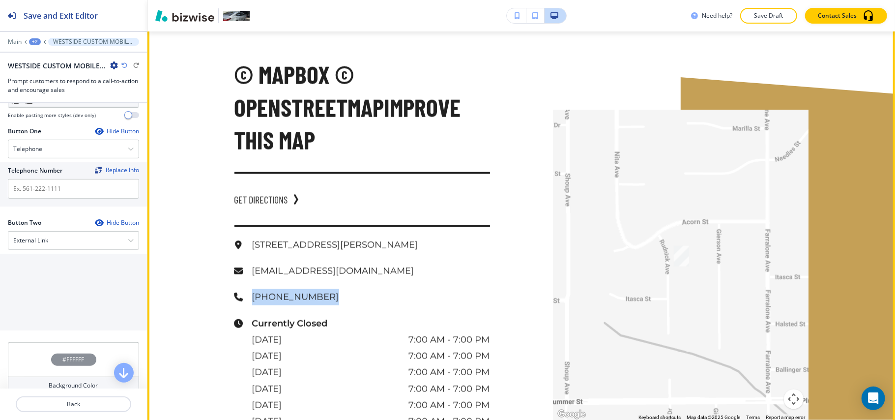
drag, startPoint x: 331, startPoint y: 284, endPoint x: 239, endPoint y: 284, distance: 91.9
click at [243, 289] on div "[PHONE_NUMBER]" at bounding box center [362, 297] width 256 height 16
copy p "[PHONE_NUMBER]"
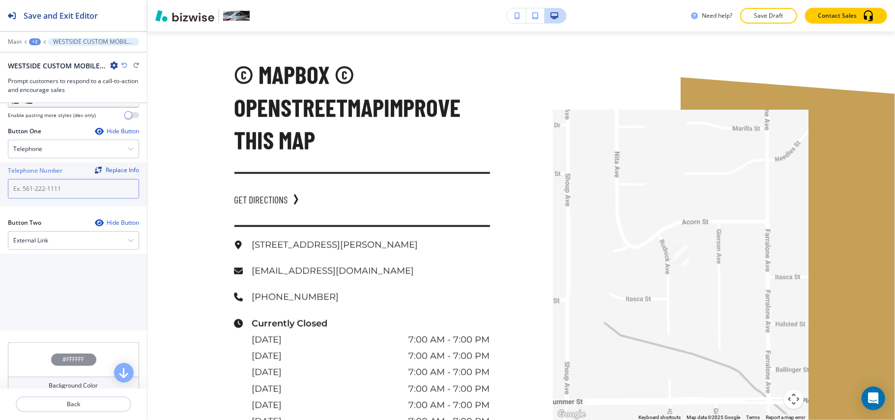
click at [65, 195] on input "text" at bounding box center [73, 189] width 131 height 20
paste input "[PHONE_NUMBER]"
type input "[PHONE_NUMBER]"
click at [53, 242] on div "External Link" at bounding box center [73, 241] width 130 height 18
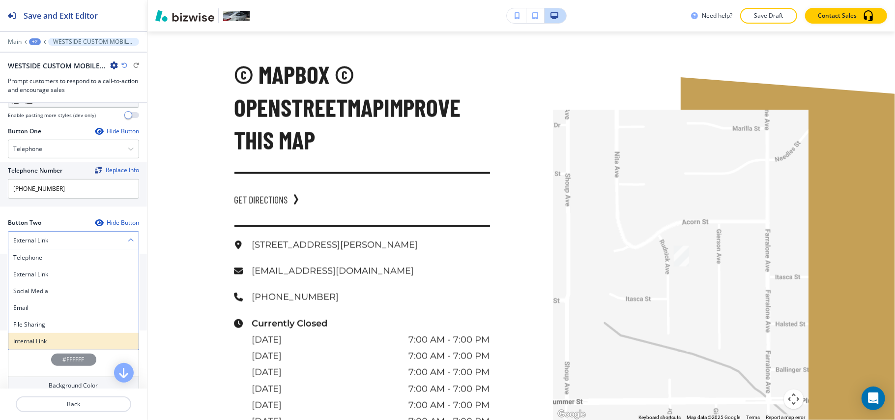
click at [42, 336] on div "Internal Link" at bounding box center [73, 341] width 130 height 17
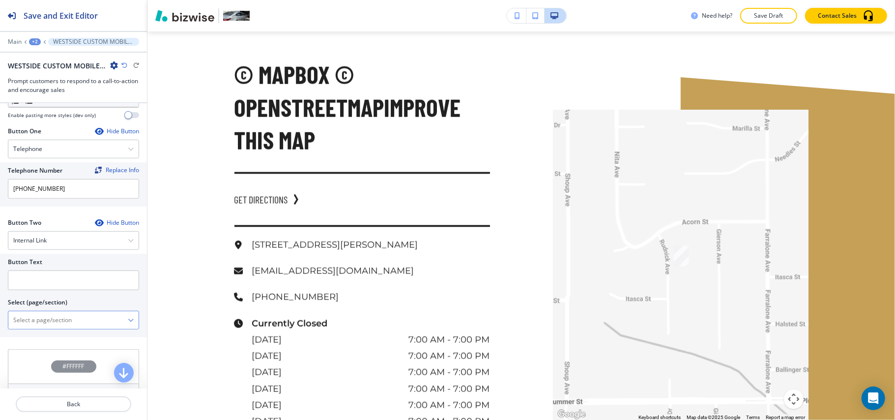
click at [48, 314] on div "FEATURES FEATURES | Hero FEATURES | Our Features FEATURES | Hero FEATURES | Gal…" at bounding box center [73, 320] width 131 height 19
click at [51, 321] on \(page\/section\) "Manual Input" at bounding box center [67, 320] width 119 height 17
click at [48, 336] on h4 "CONTACT" at bounding box center [73, 337] width 120 height 9
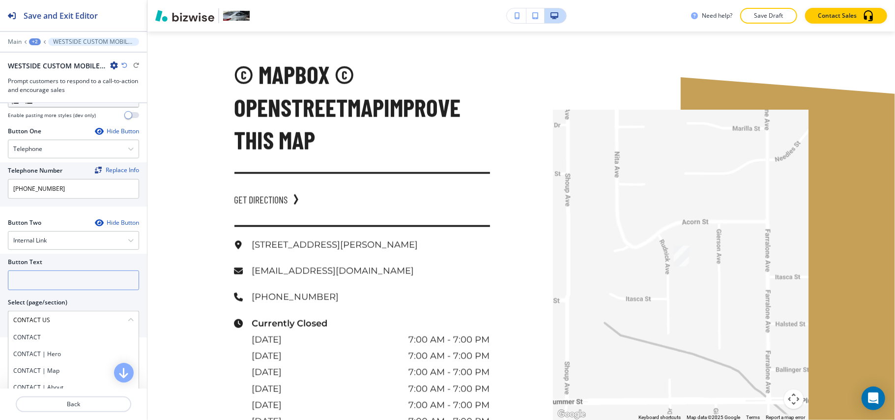
type \(page\/section\) "CONTACT"
click at [48, 284] on input "text" at bounding box center [73, 280] width 131 height 20
paste input "CONTACT US"
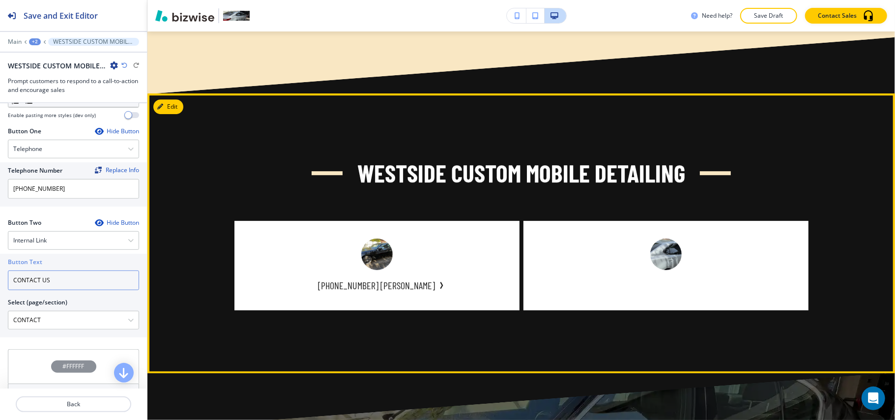
scroll to position [2184, 0]
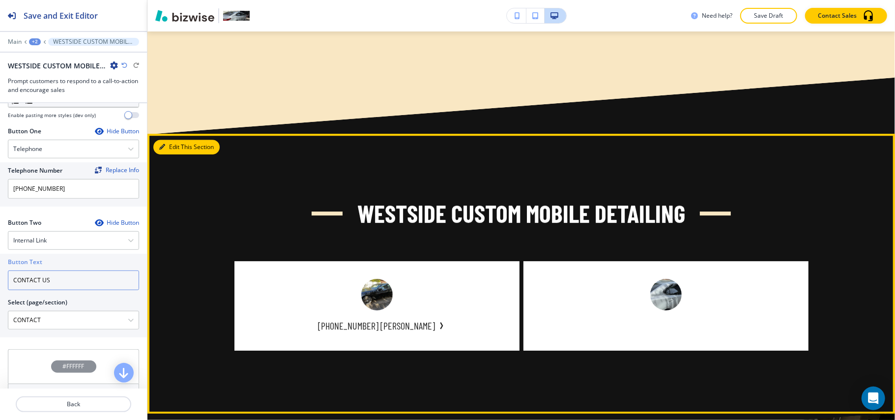
type input "CONTACT US"
click at [177, 140] on button "Edit This Section" at bounding box center [186, 147] width 66 height 15
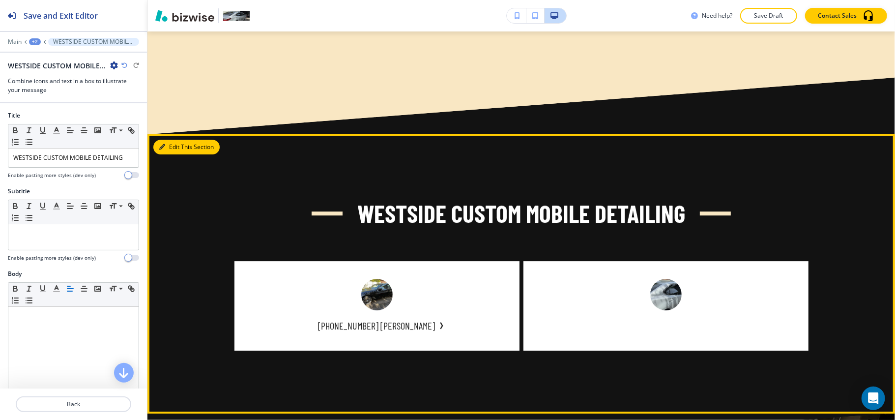
scroll to position [2272, 0]
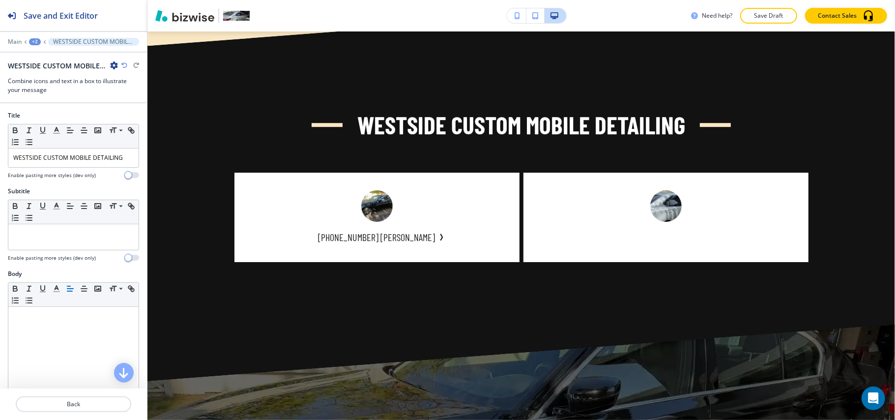
click at [115, 65] on icon "button" at bounding box center [114, 65] width 8 height 8
click at [126, 117] on p "Delete Section" at bounding box center [142, 117] width 50 height 9
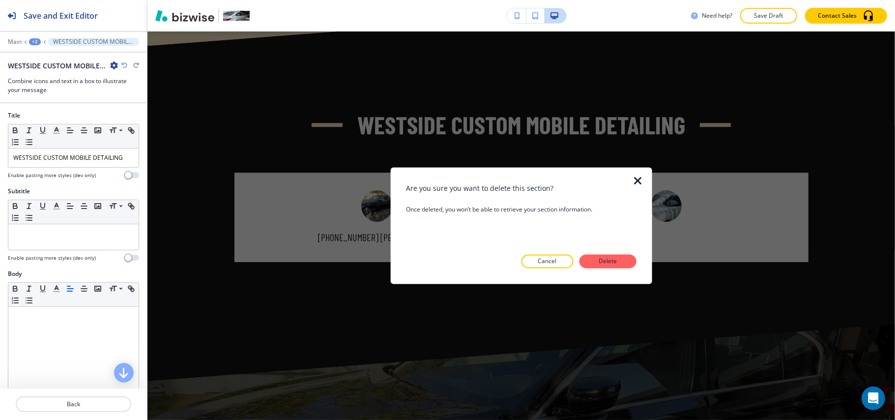
click at [618, 270] on div at bounding box center [521, 276] width 230 height 16
click at [618, 258] on p "Delete" at bounding box center [608, 261] width 24 height 9
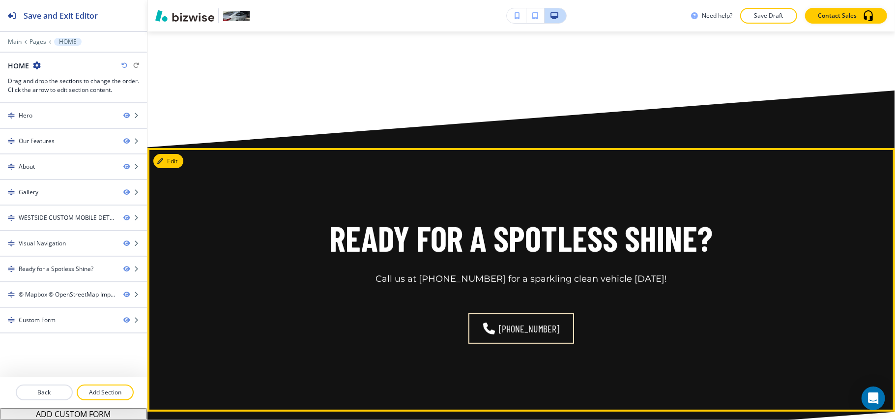
scroll to position [2993, 0]
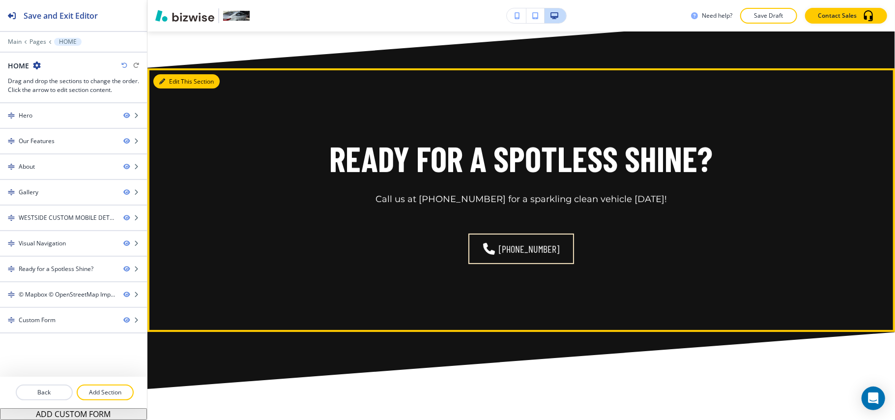
click at [171, 74] on button "Edit This Section" at bounding box center [186, 81] width 66 height 15
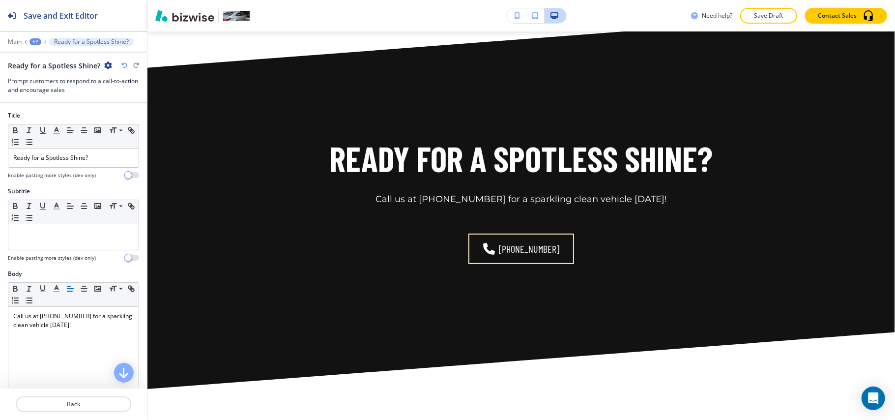
scroll to position [2951, 0]
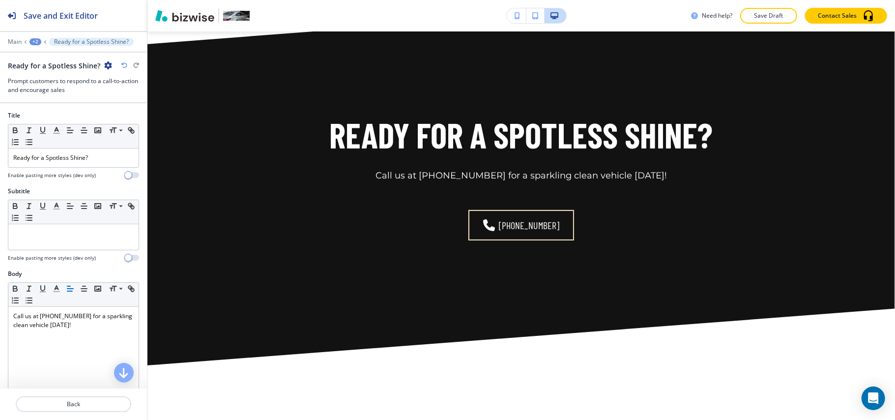
click at [104, 64] on icon "button" at bounding box center [108, 65] width 8 height 8
click at [127, 116] on p "Delete Section" at bounding box center [134, 117] width 50 height 9
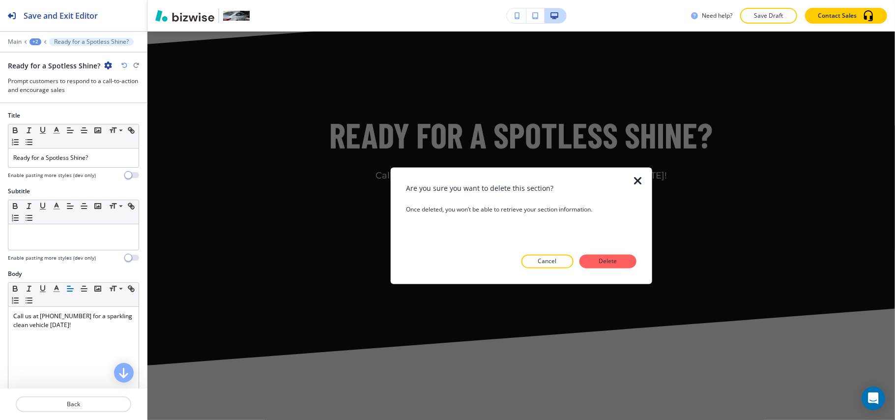
click at [602, 253] on div "Are you sure you want to delete this section? Once deleted, you won’t be able t…" at bounding box center [521, 225] width 230 height 85
click at [611, 258] on p "Delete" at bounding box center [608, 261] width 24 height 9
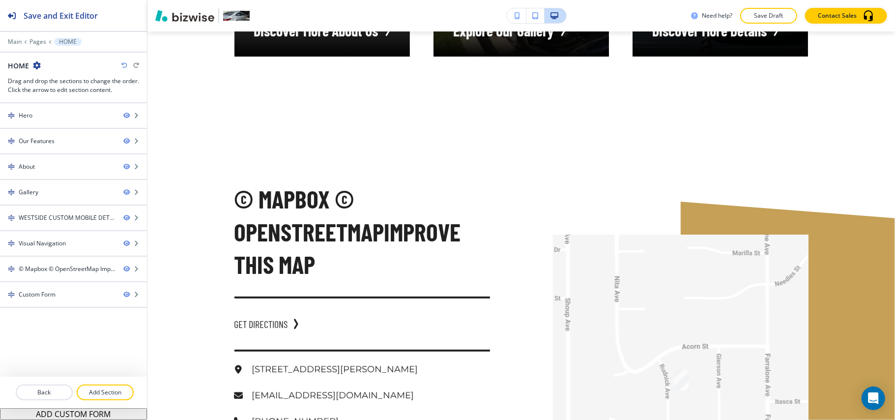
scroll to position [2689, 0]
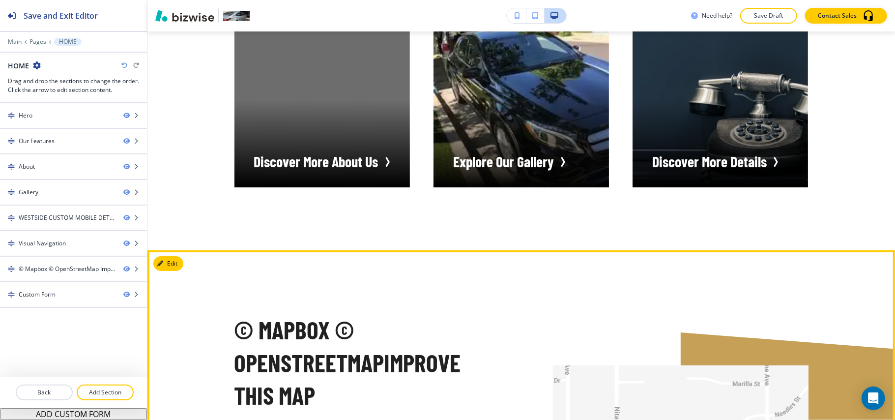
click at [172, 256] on button "Edit" at bounding box center [168, 263] width 30 height 15
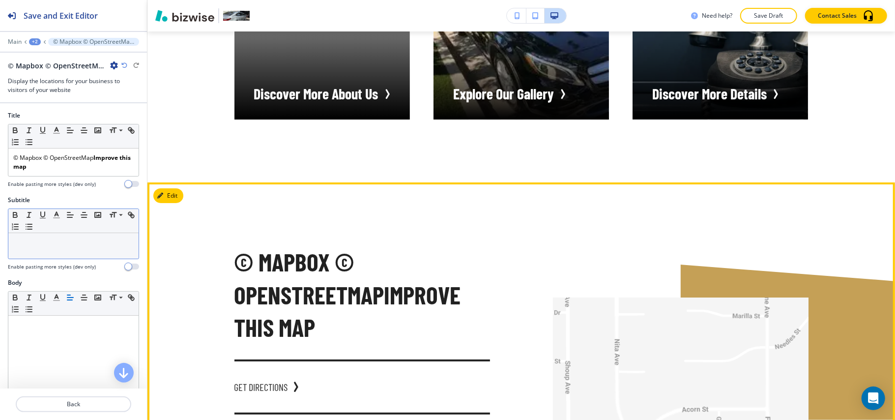
scroll to position [2894, 0]
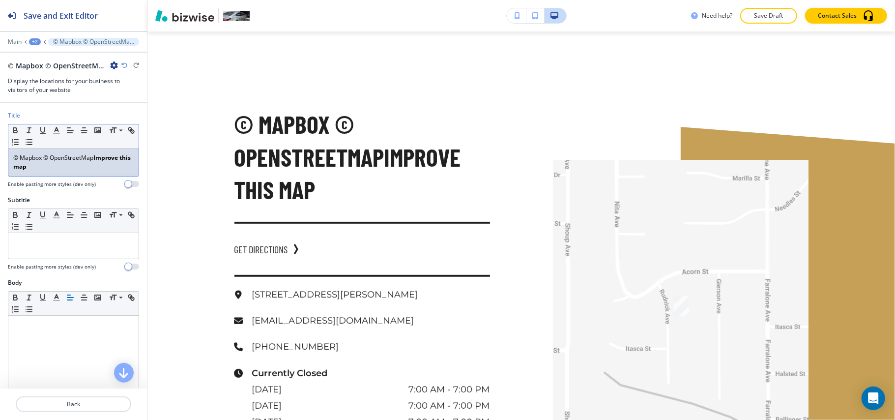
click at [91, 171] on p "© Mapbox © OpenStreetMap Improve this map" at bounding box center [73, 162] width 120 height 18
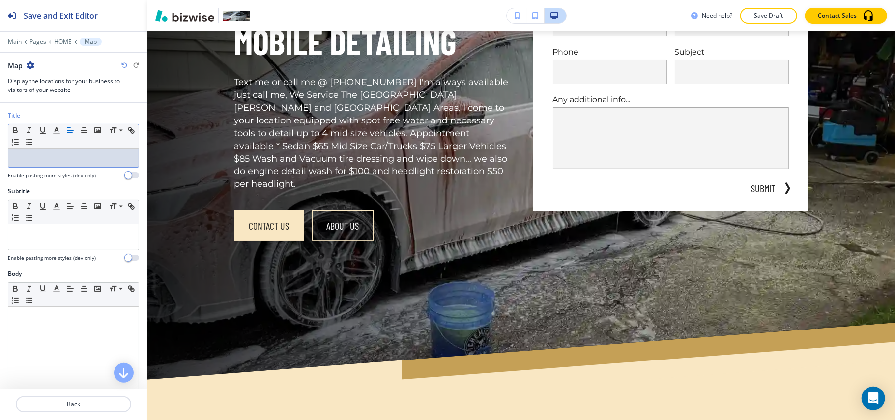
scroll to position [0, 0]
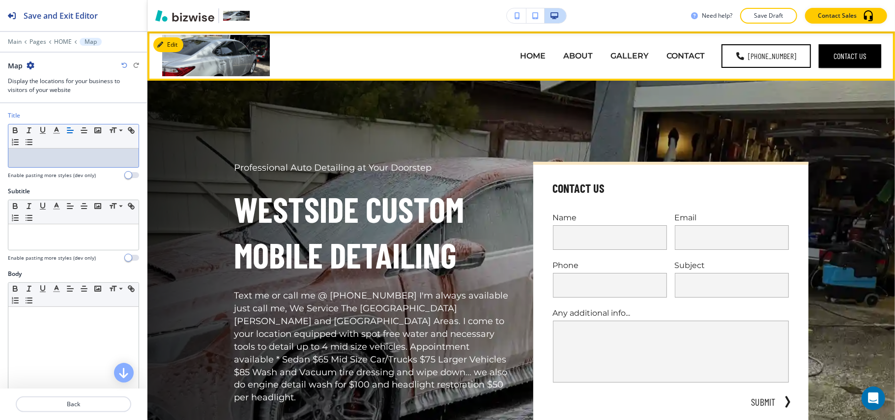
click at [163, 35] on img at bounding box center [216, 55] width 108 height 41
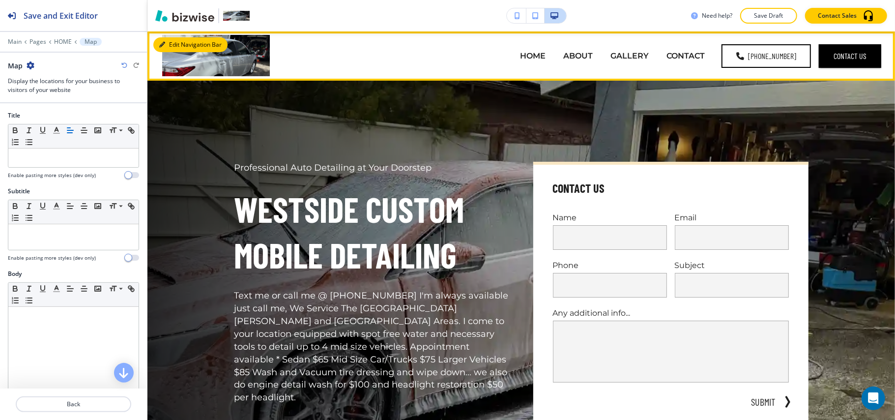
click at [179, 44] on button "Edit Navigation Bar" at bounding box center [190, 44] width 74 height 15
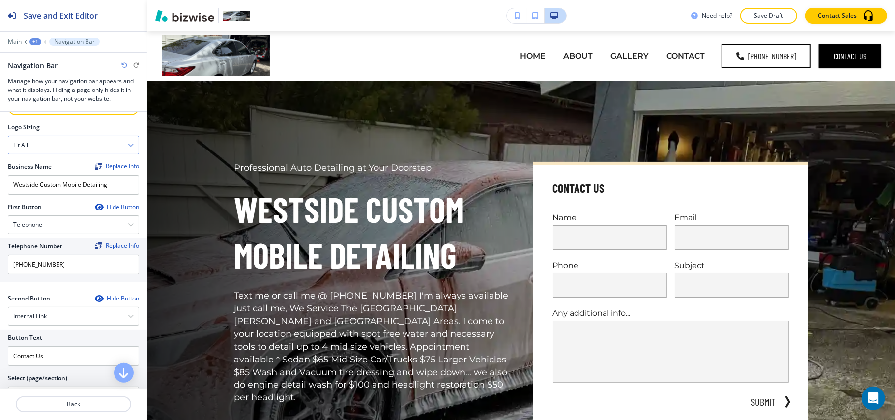
scroll to position [65, 0]
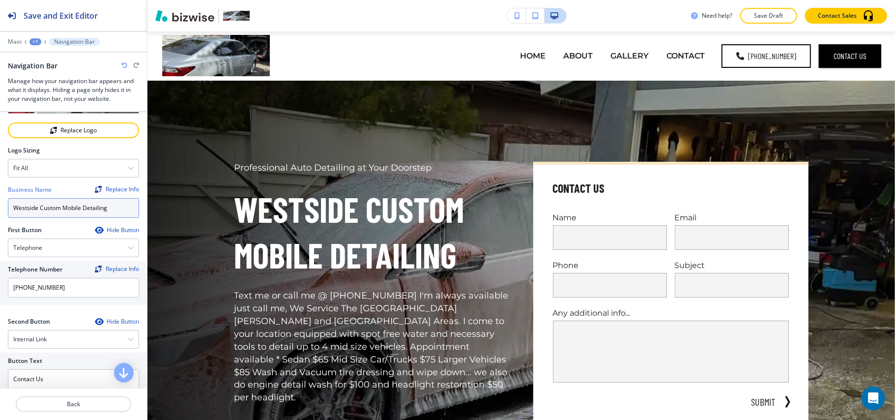
drag, startPoint x: 109, startPoint y: 206, endPoint x: 0, endPoint y: 206, distance: 108.6
click at [0, 206] on div "Crop Replace Logo Logo Sizing Fit all Fit all Fit to length Business Name Repla…" at bounding box center [73, 247] width 147 height 401
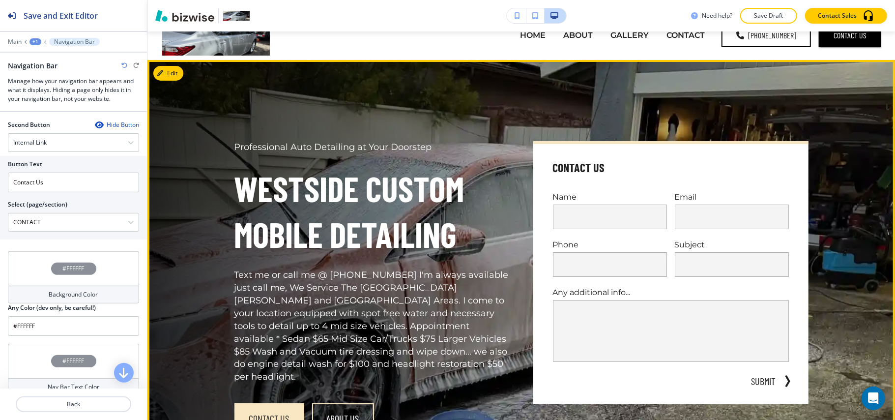
scroll to position [0, 0]
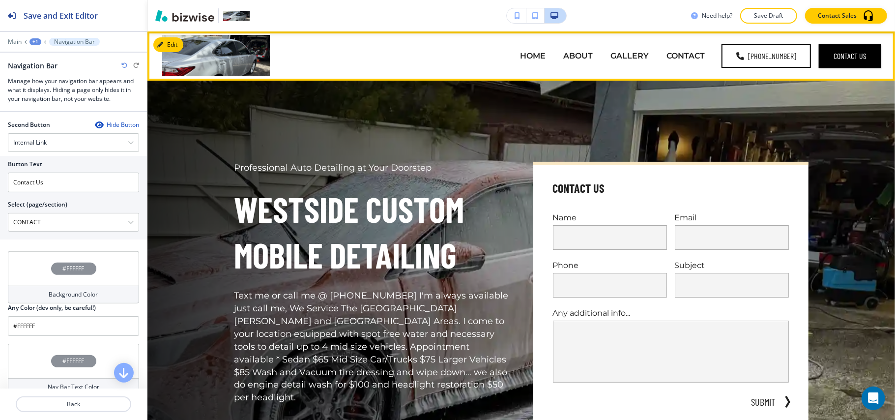
click at [524, 59] on p "HOME" at bounding box center [533, 55] width 26 height 11
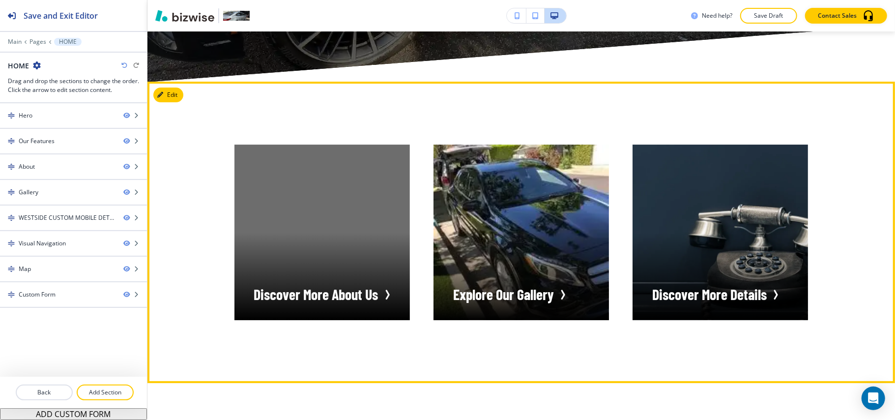
click at [170, 88] on button "Edit" at bounding box center [168, 95] width 30 height 15
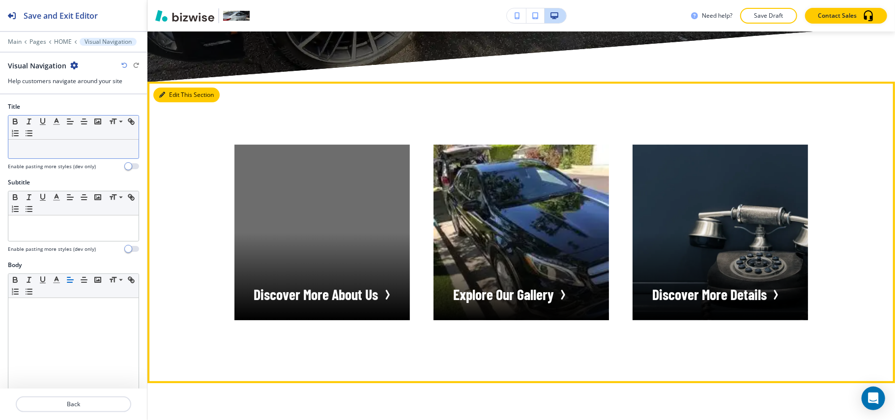
scroll to position [2593, 0]
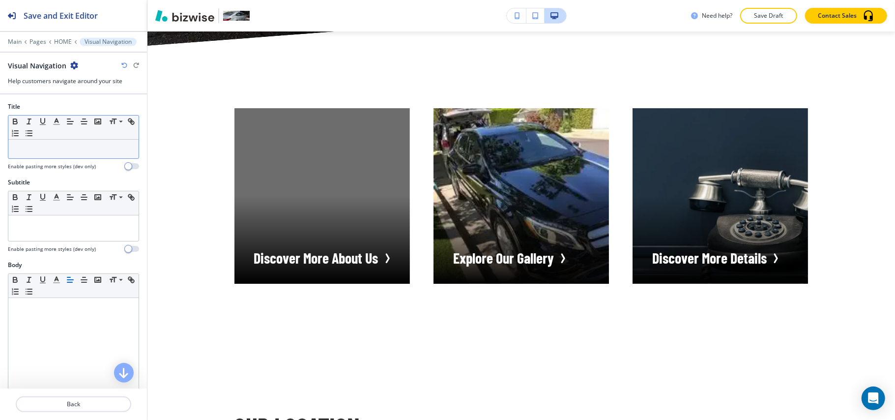
click at [57, 151] on p at bounding box center [73, 149] width 120 height 9
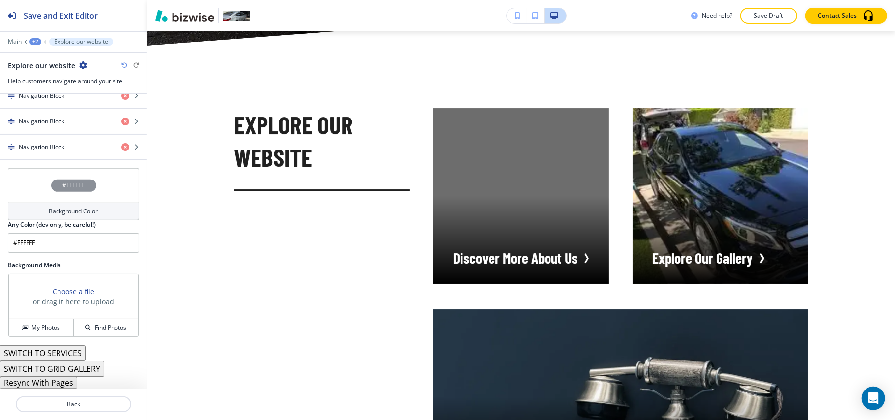
scroll to position [403, 0]
click at [58, 383] on button "Resync With Pages" at bounding box center [38, 383] width 77 height 12
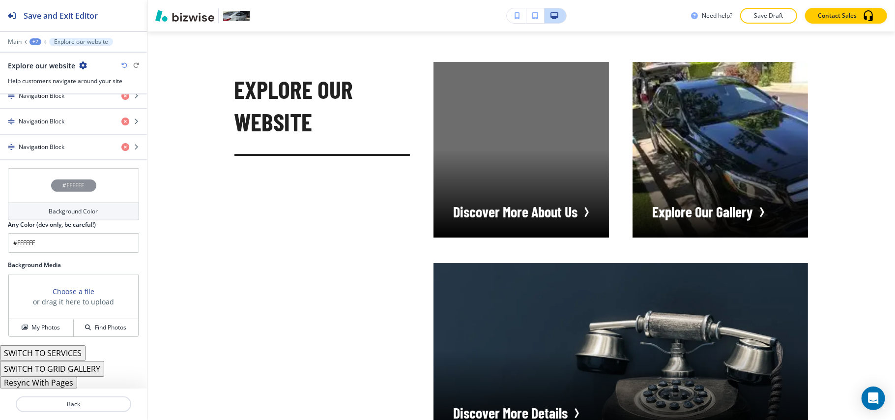
scroll to position [2658, 0]
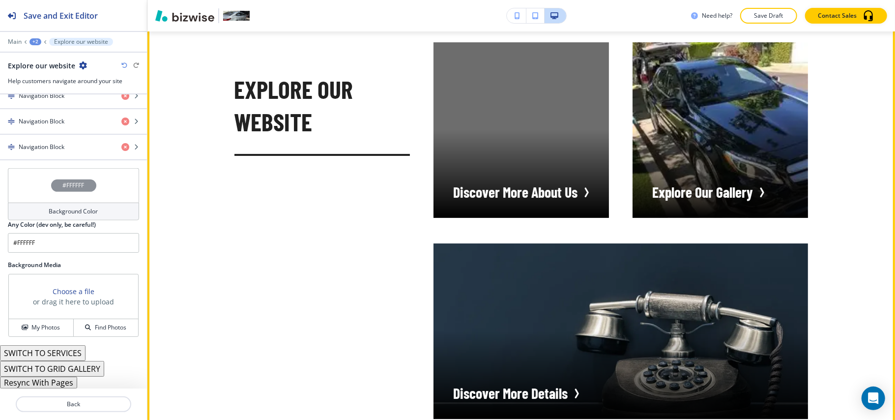
click at [325, 237] on div "Explore our website Discover More About Us Explore Our Gallery Discover More De…" at bounding box center [510, 219] width 598 height 400
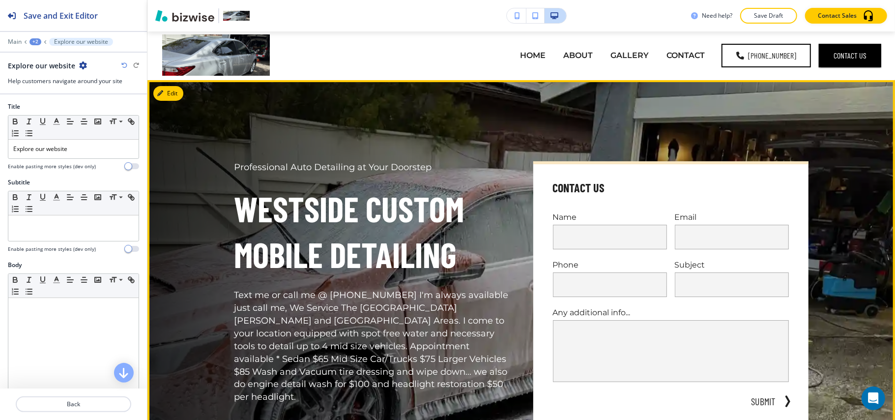
scroll to position [0, 0]
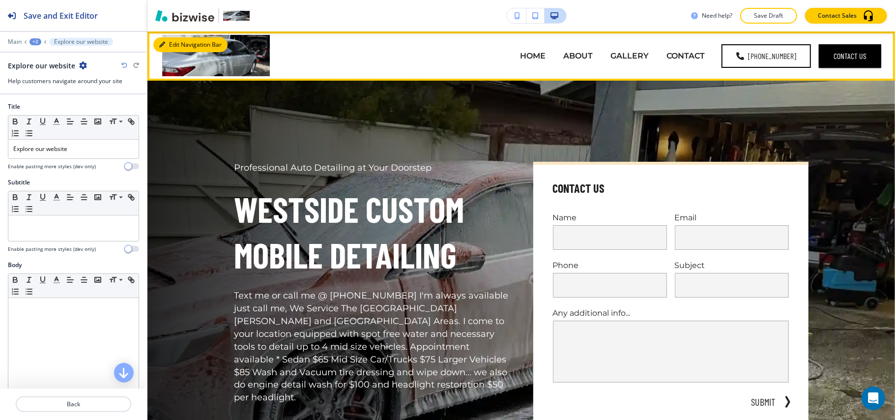
click at [167, 41] on button "Edit Navigation Bar" at bounding box center [190, 44] width 74 height 15
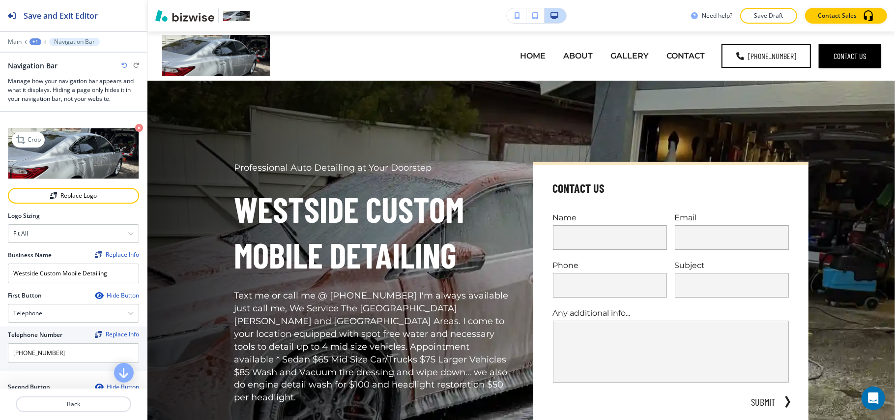
click at [135, 128] on icon "button" at bounding box center [139, 128] width 8 height 8
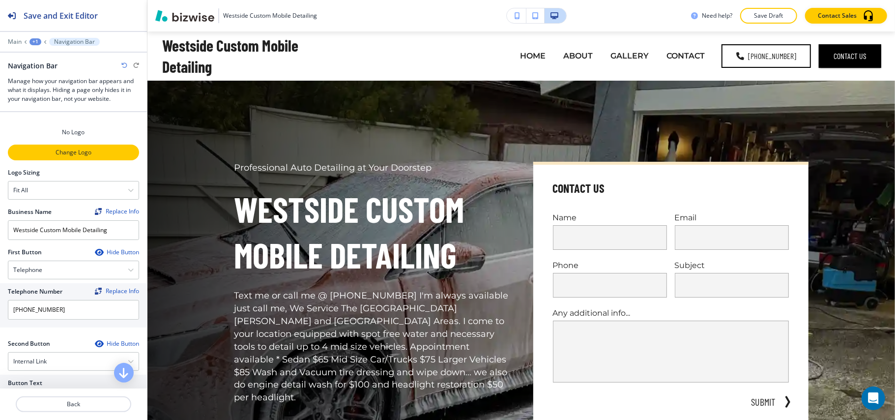
click at [62, 158] on button "Change Logo" at bounding box center [73, 153] width 131 height 16
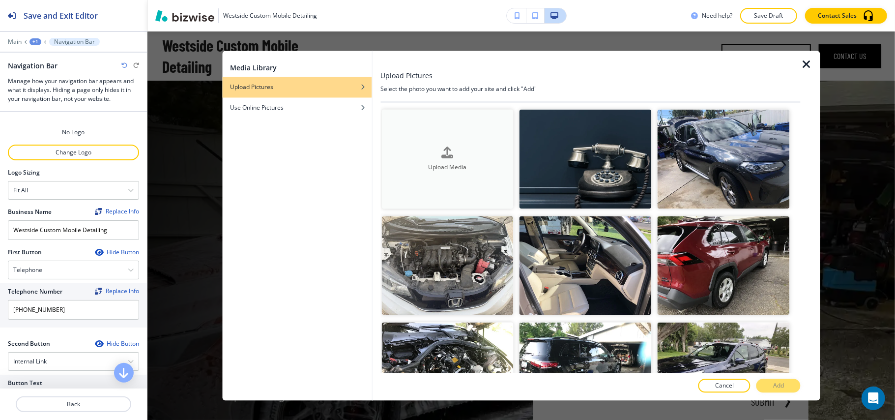
click at [445, 146] on icon "button" at bounding box center [448, 152] width 12 height 12
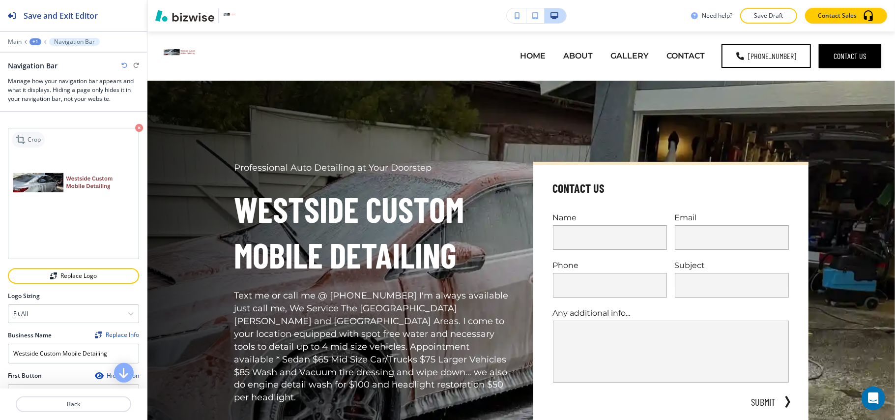
click at [28, 140] on p "Crop" at bounding box center [34, 139] width 13 height 9
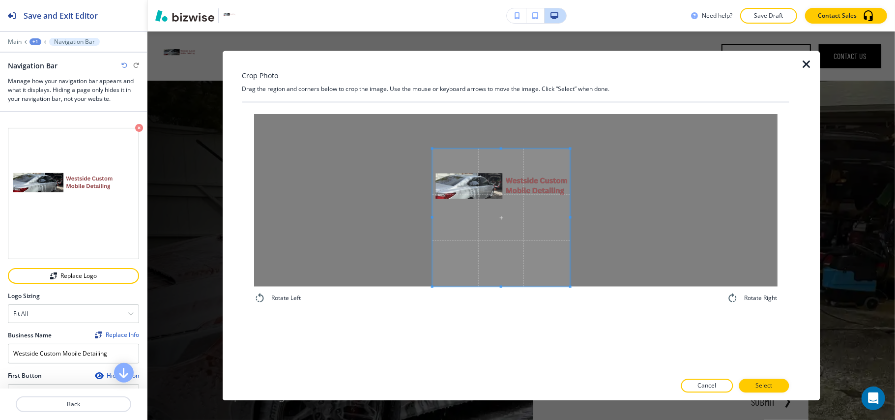
click at [492, 263] on span at bounding box center [501, 218] width 138 height 138
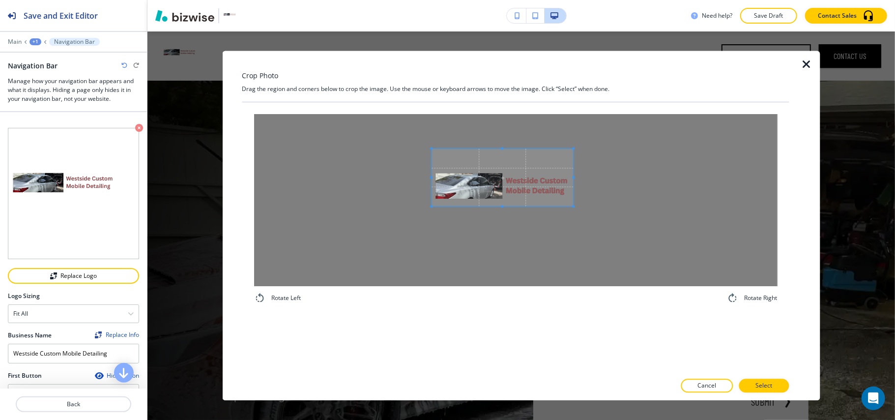
click at [572, 207] on span at bounding box center [573, 206] width 2 height 2
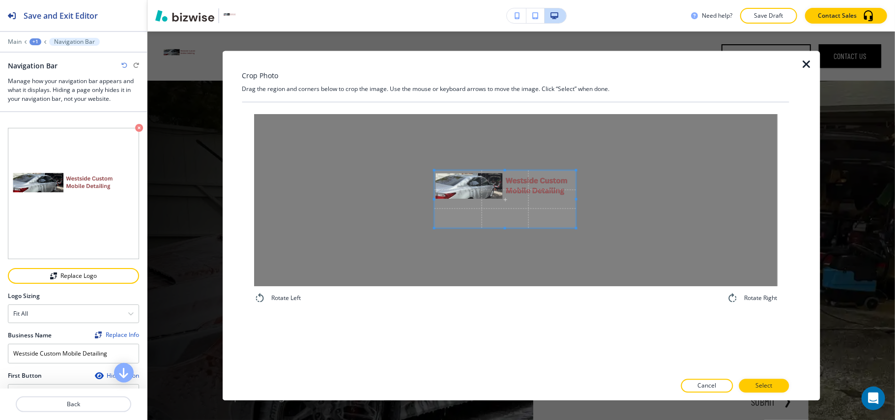
click at [525, 190] on span at bounding box center [505, 200] width 142 height 58
click at [576, 201] on span at bounding box center [577, 200] width 2 height 2
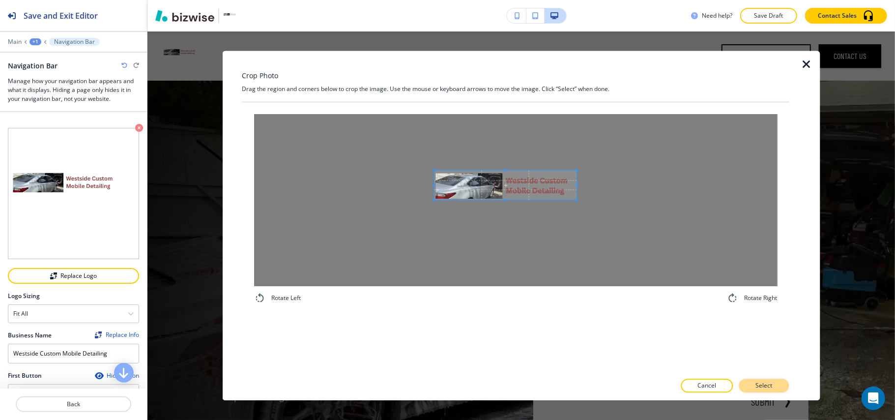
click at [758, 380] on button "Select" at bounding box center [764, 386] width 50 height 14
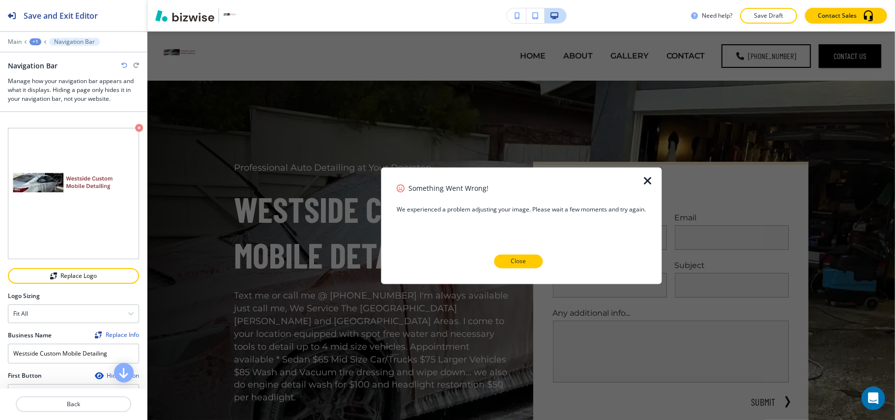
click at [511, 258] on p "Close" at bounding box center [518, 261] width 15 height 9
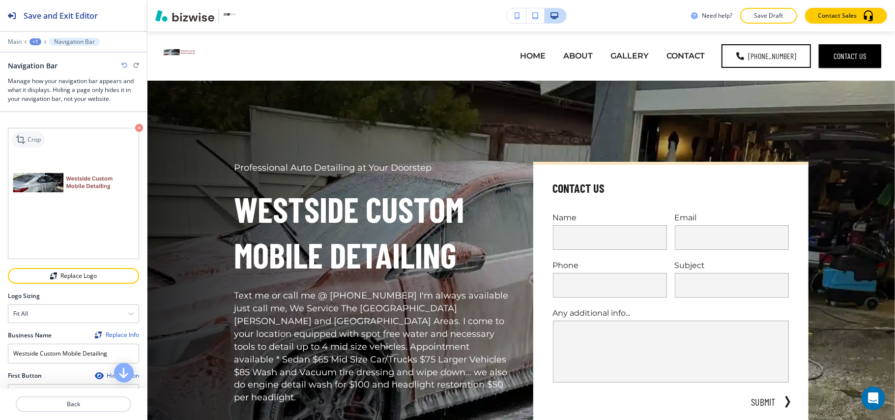
click at [29, 140] on p "Crop" at bounding box center [34, 139] width 13 height 9
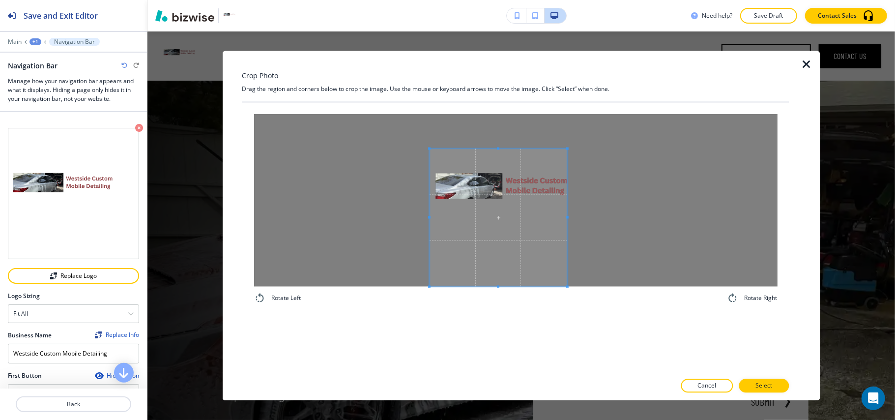
click at [488, 192] on span at bounding box center [499, 218] width 138 height 138
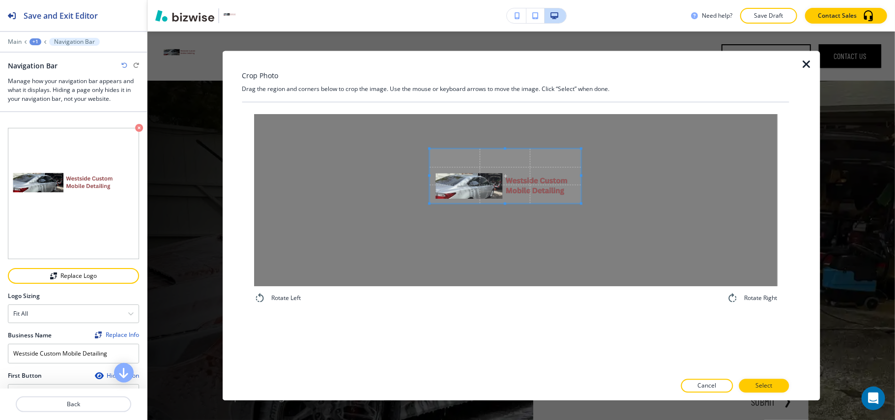
click at [581, 203] on span at bounding box center [581, 203] width 2 height 2
click at [583, 148] on div at bounding box center [516, 201] width 524 height 172
click at [573, 201] on div at bounding box center [516, 201] width 524 height 172
click at [767, 383] on p "Select" at bounding box center [764, 385] width 17 height 9
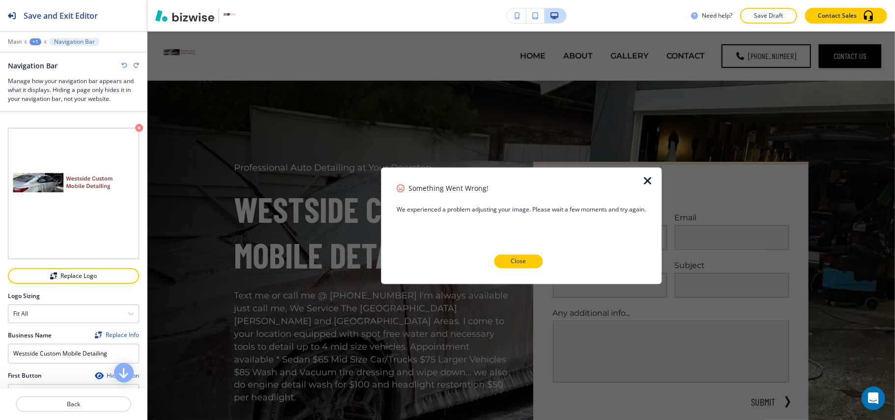
click at [522, 260] on p "Close" at bounding box center [518, 261] width 15 height 9
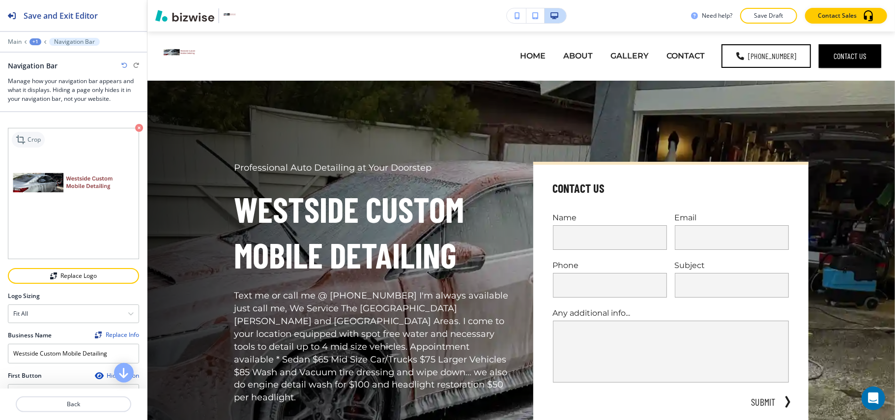
click at [27, 143] on icon at bounding box center [22, 140] width 12 height 12
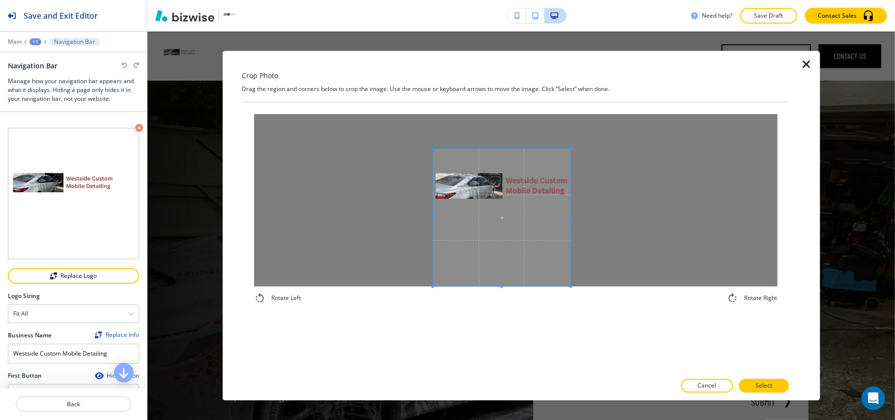
click at [463, 233] on span at bounding box center [502, 218] width 138 height 138
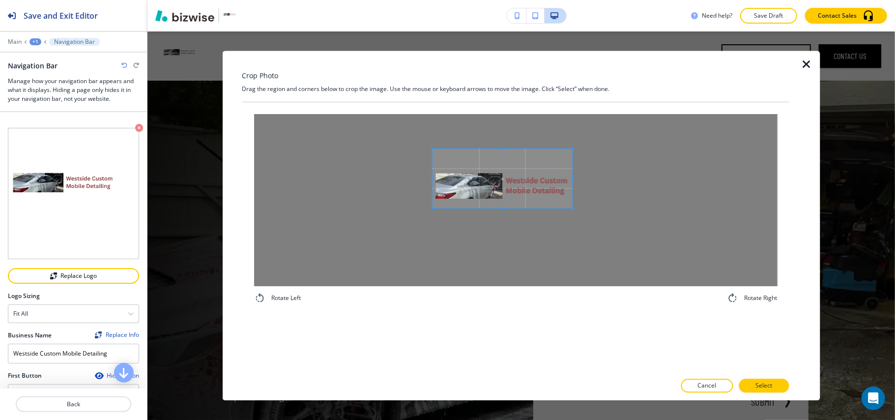
click at [572, 209] on span at bounding box center [573, 208] width 2 height 2
click at [496, 167] on span at bounding box center [502, 167] width 140 height 2
click at [761, 386] on p "Select" at bounding box center [764, 385] width 17 height 9
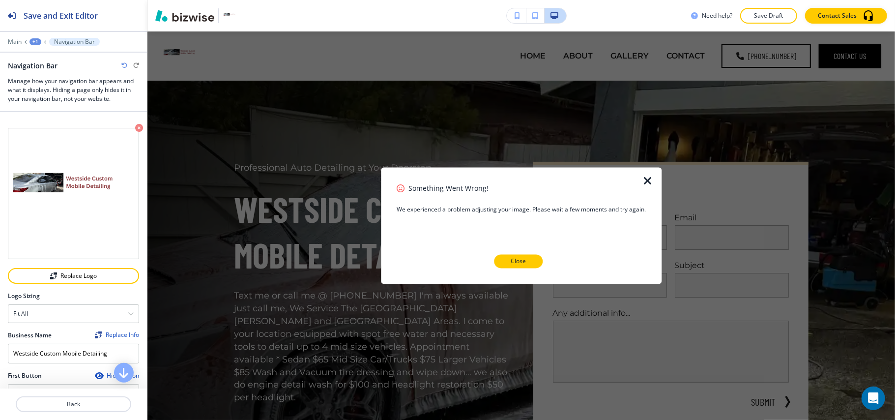
click at [526, 264] on button "Close" at bounding box center [518, 262] width 49 height 14
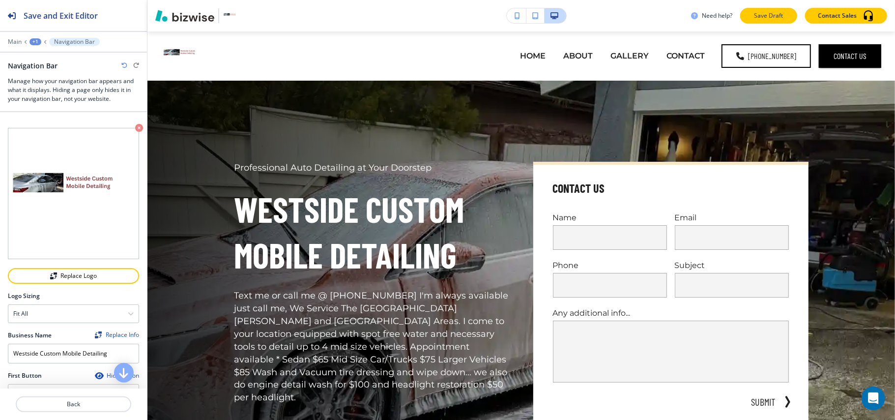
click at [772, 12] on p "Save Draft" at bounding box center [768, 15] width 31 height 9
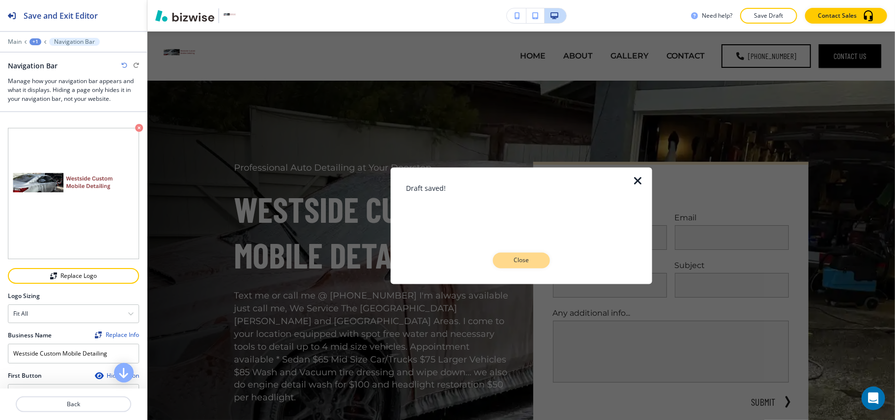
click at [534, 261] on p "Close" at bounding box center [521, 260] width 31 height 9
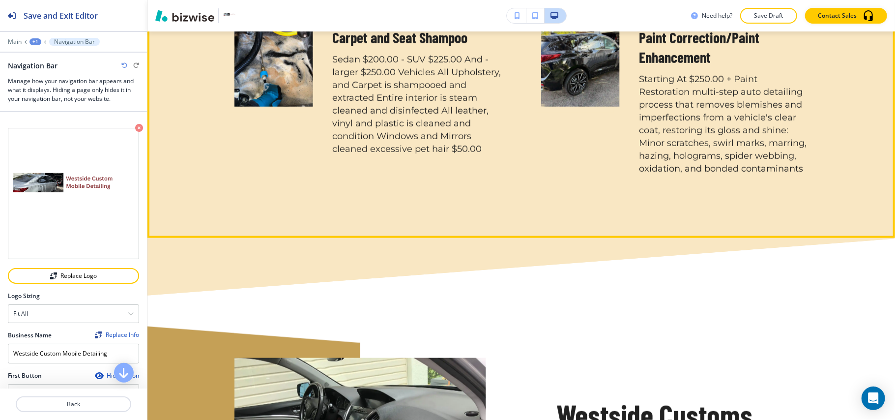
scroll to position [1049, 0]
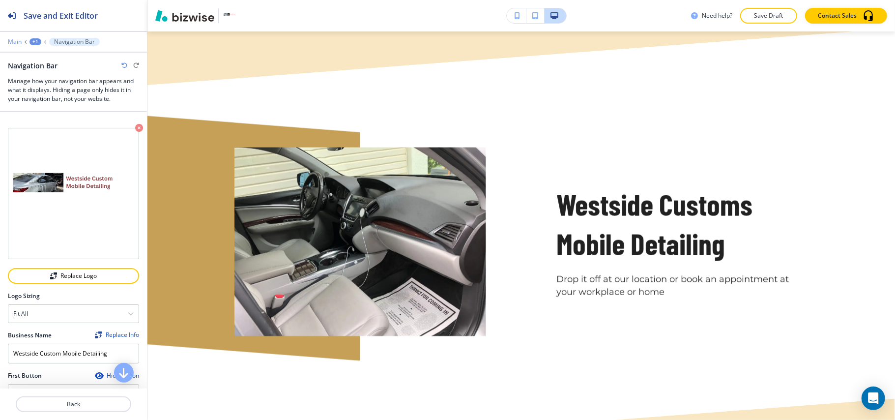
click at [20, 39] on p "Main" at bounding box center [15, 41] width 14 height 7
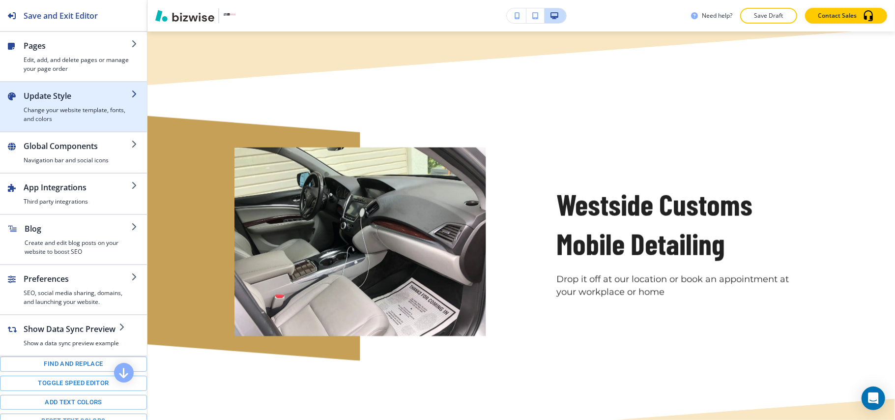
click at [57, 115] on h4 "Change your website template, fonts, and colors" at bounding box center [78, 115] width 108 height 18
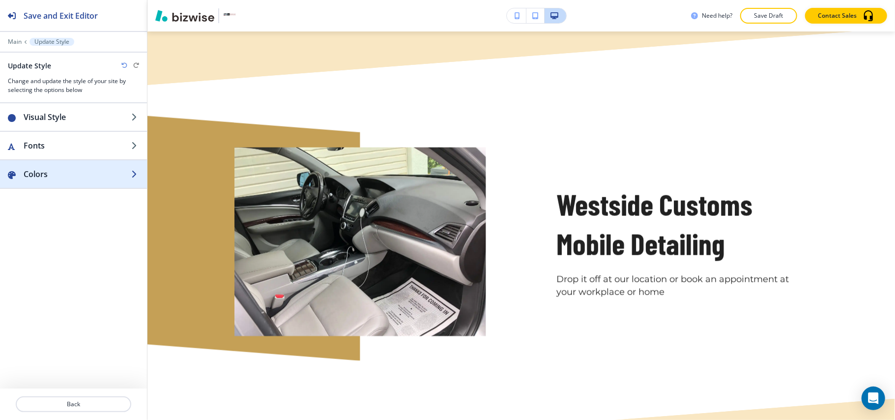
click at [53, 172] on h2 "Colors" at bounding box center [78, 174] width 108 height 12
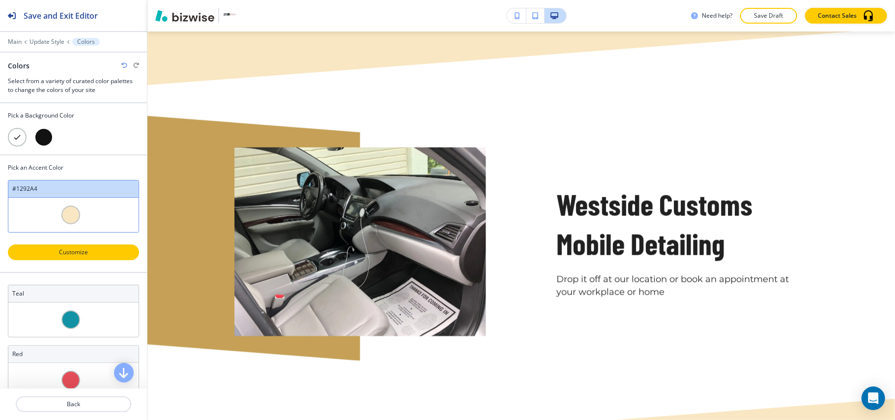
click at [81, 249] on p "Customize" at bounding box center [74, 252] width 106 height 9
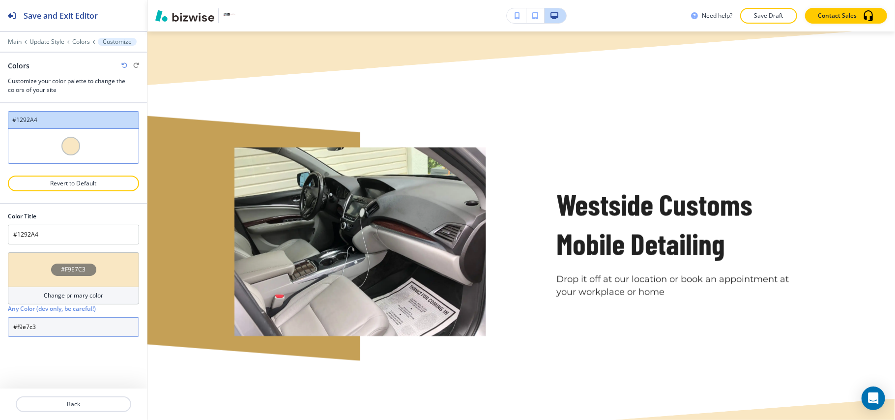
click at [56, 325] on input "#f9e7c3" at bounding box center [73, 327] width 131 height 20
click at [35, 278] on div "#F9E7C3" at bounding box center [73, 269] width 131 height 34
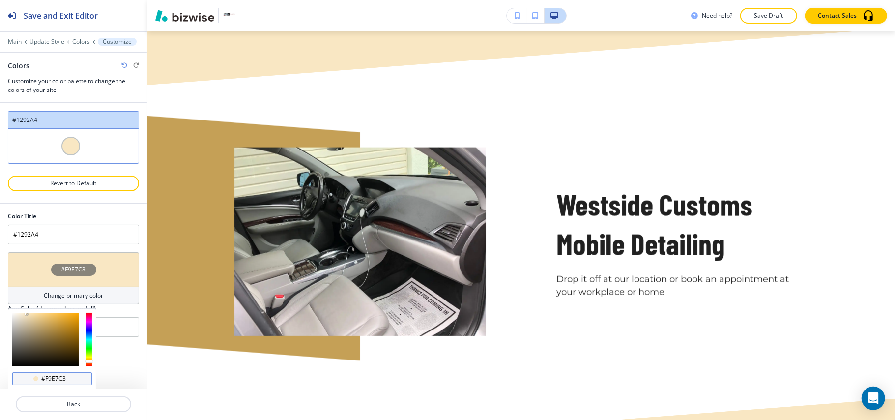
click at [65, 377] on input "#f9e7c3" at bounding box center [57, 379] width 34 height 8
paste input "96484c"
type input "#96484c"
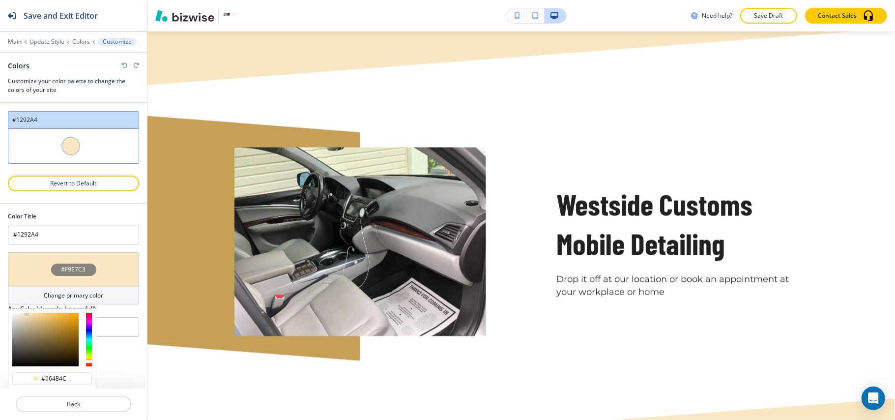
type input "Custom #1292A4"
type input "#96484c"
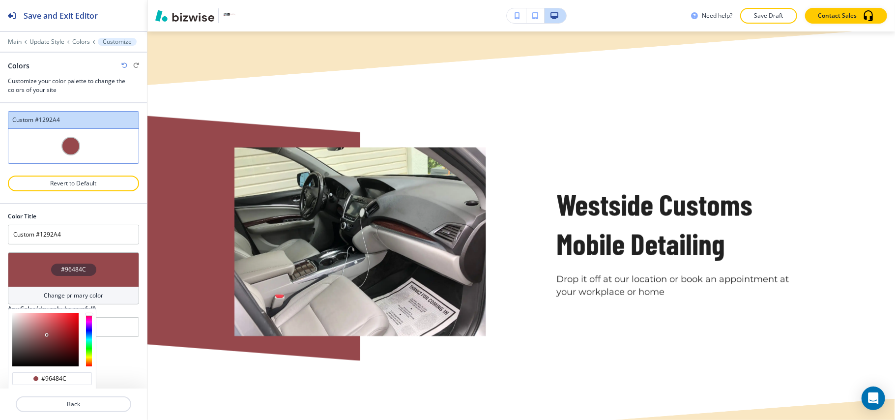
click at [110, 215] on div "Color Title" at bounding box center [73, 216] width 131 height 9
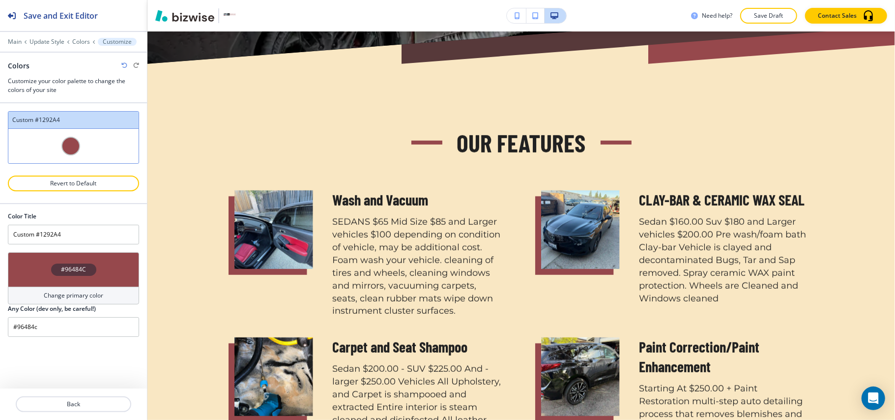
scroll to position [524, 0]
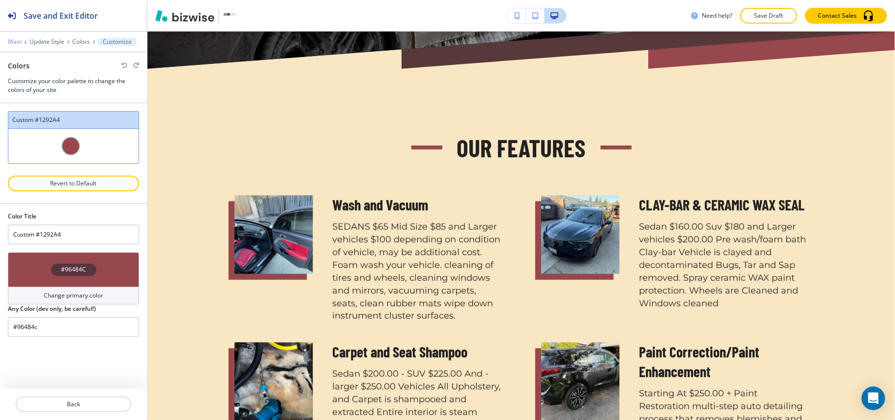
click at [12, 40] on p "Main" at bounding box center [15, 41] width 14 height 7
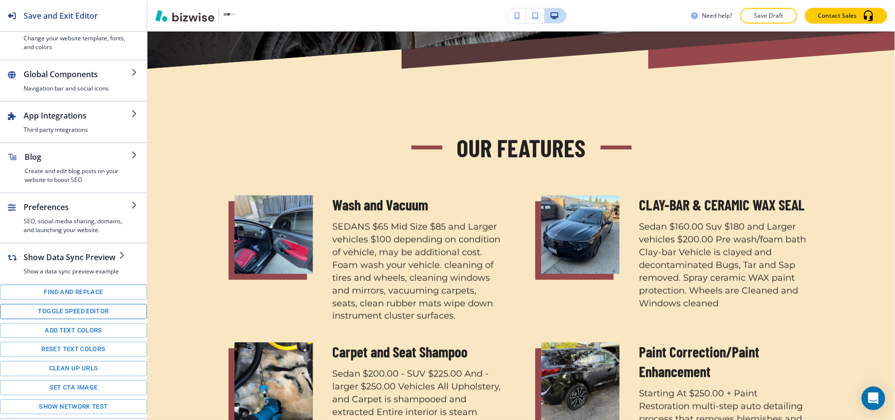
scroll to position [118, 0]
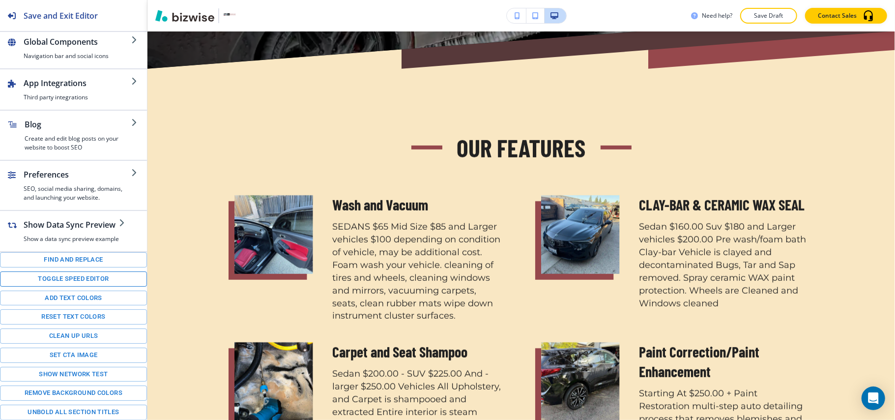
click at [66, 277] on button "Toggle speed editor" at bounding box center [73, 278] width 147 height 15
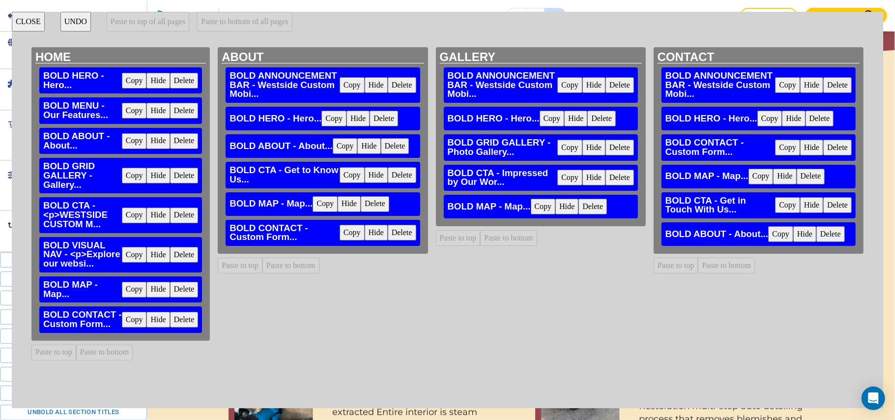
click at [24, 23] on button "CLOSE" at bounding box center [28, 22] width 33 height 20
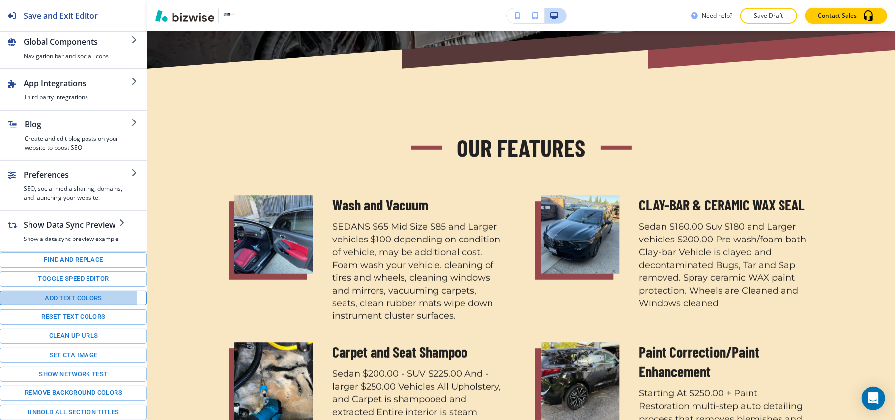
click at [54, 295] on button "Add text colors" at bounding box center [73, 298] width 147 height 15
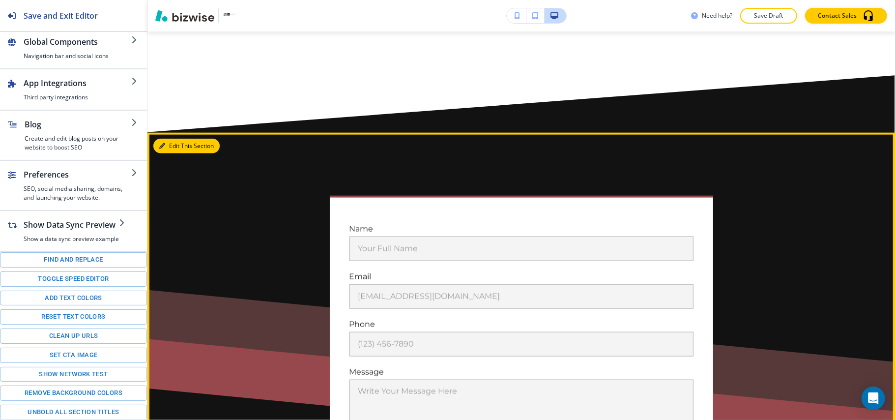
click at [172, 139] on button "Edit This Section" at bounding box center [186, 146] width 66 height 15
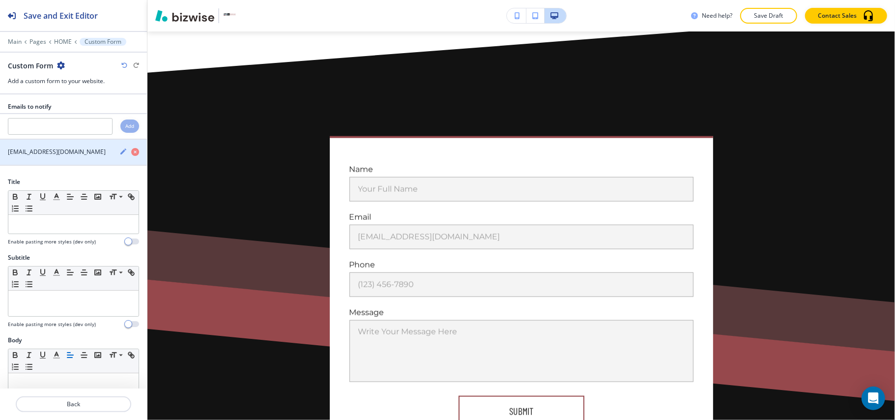
scroll to position [3627, 0]
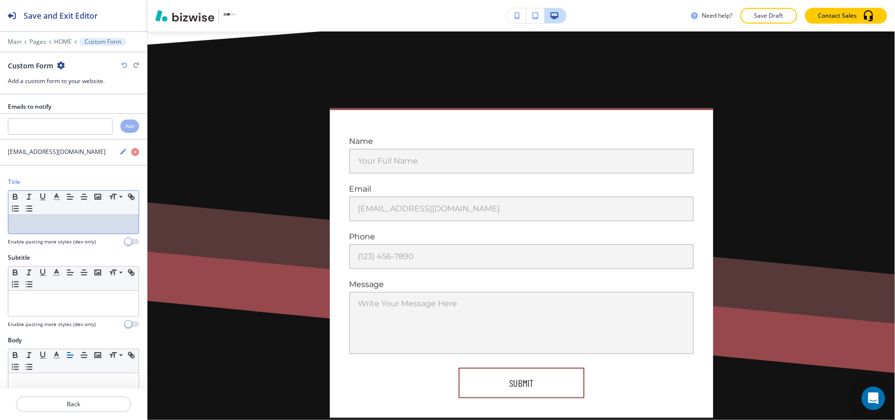
click at [38, 223] on p at bounding box center [73, 224] width 120 height 9
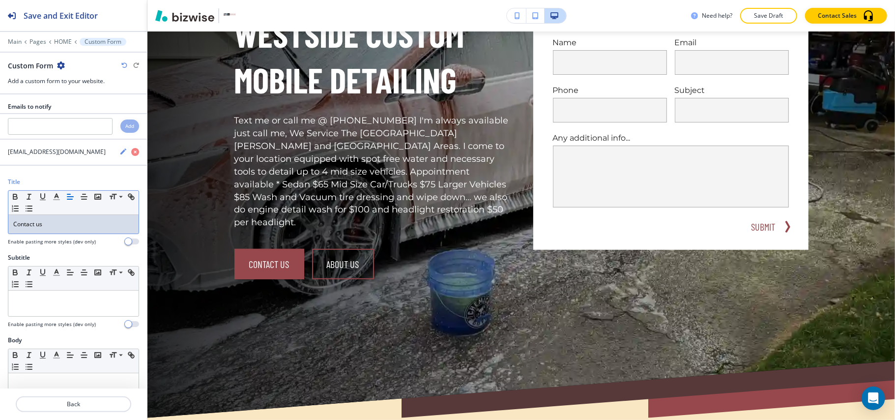
scroll to position [0, 0]
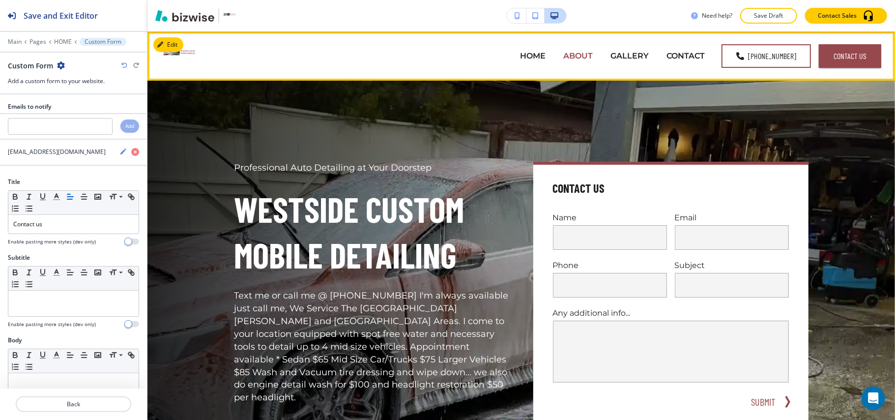
click at [589, 54] on p "ABOUT" at bounding box center [577, 55] width 29 height 11
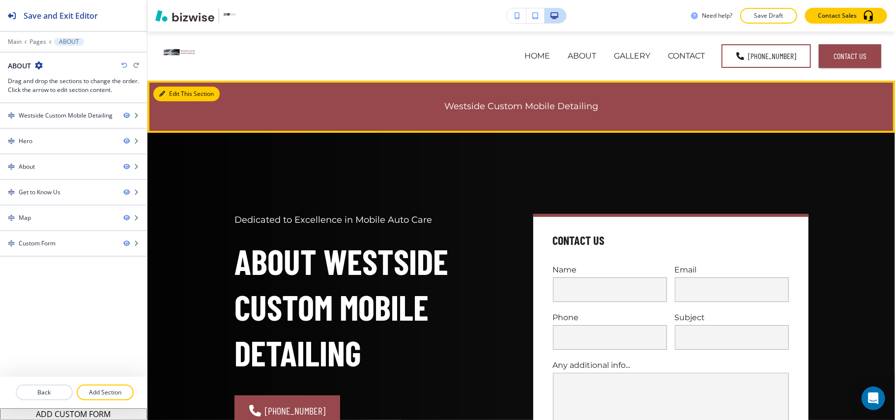
click at [174, 91] on button "Edit This Section" at bounding box center [186, 94] width 66 height 15
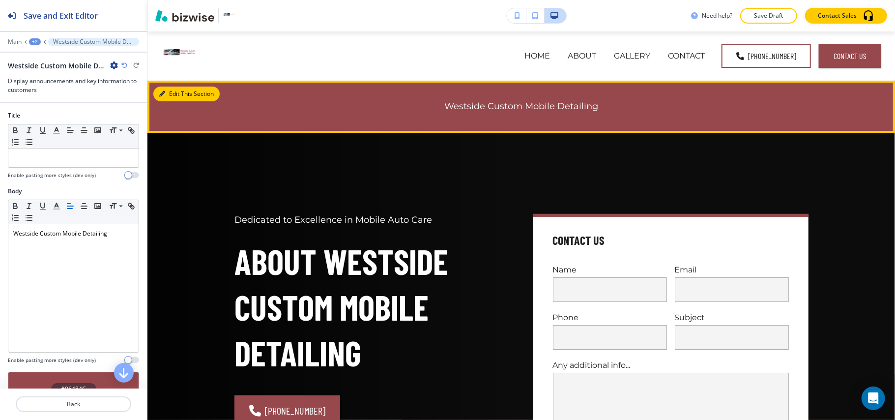
scroll to position [49, 0]
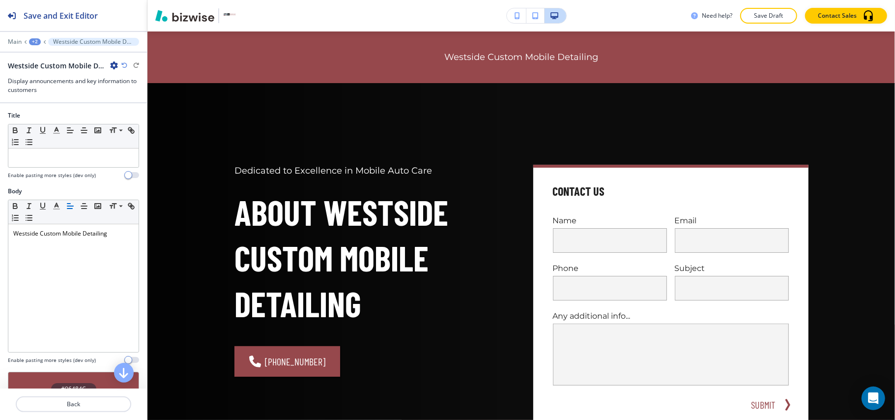
click at [117, 67] on icon "button" at bounding box center [114, 65] width 8 height 8
click at [123, 119] on p "Delete Section" at bounding box center [142, 117] width 50 height 9
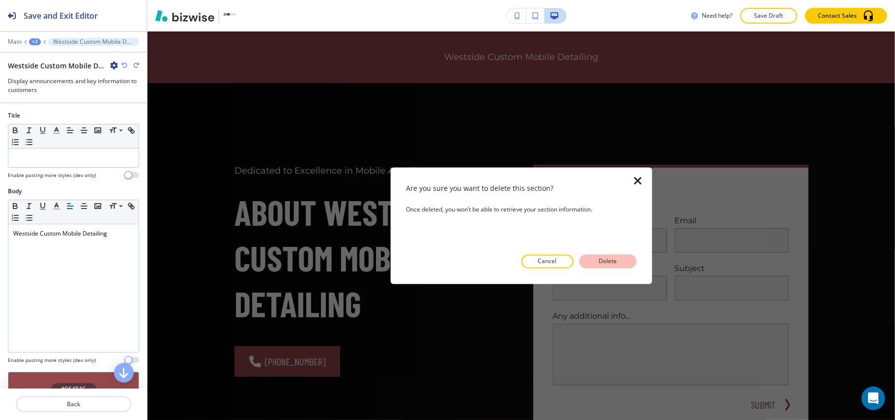
click at [598, 258] on p "Delete" at bounding box center [608, 261] width 24 height 9
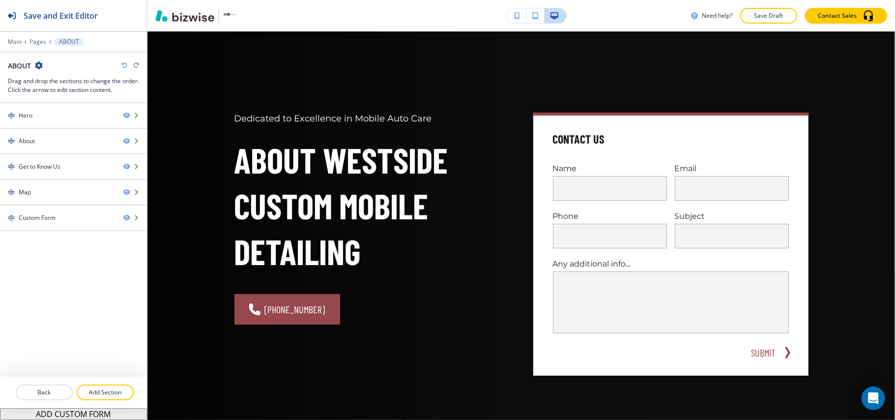
click at [6, 40] on div "Main Pages ABOUT" at bounding box center [73, 42] width 147 height 8
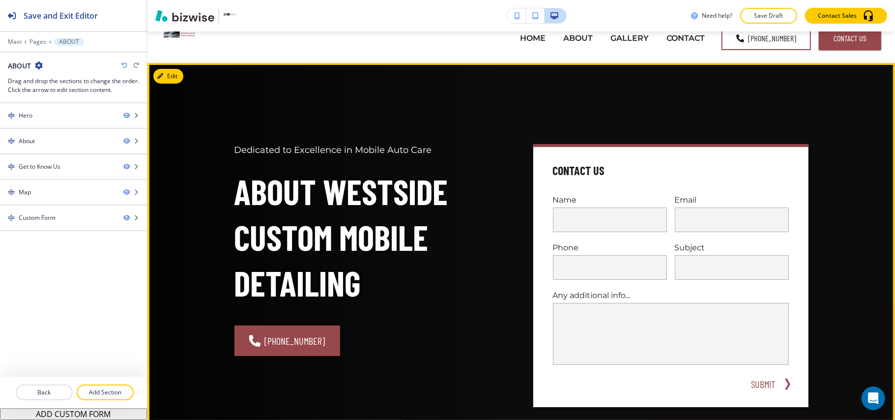
scroll to position [0, 0]
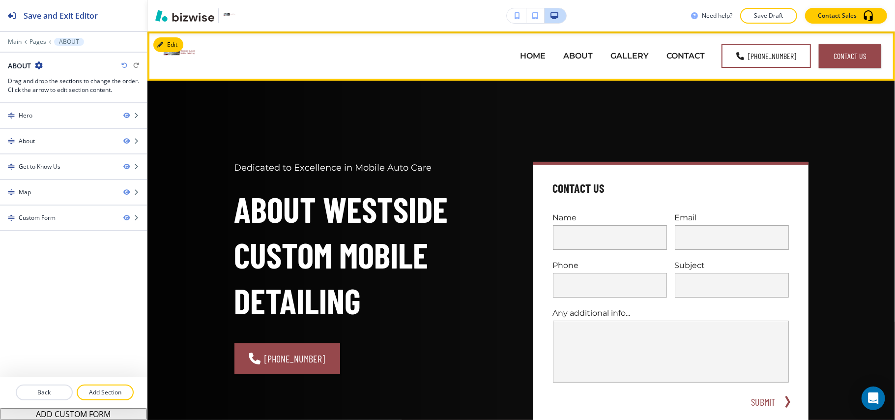
click at [175, 34] on header "HOME ABOUT GALLERY CONTACT [PHONE_NUMBER] Contact Us" at bounding box center [521, 55] width 748 height 49
click at [174, 38] on button "Edit Navigation Bar" at bounding box center [190, 44] width 74 height 15
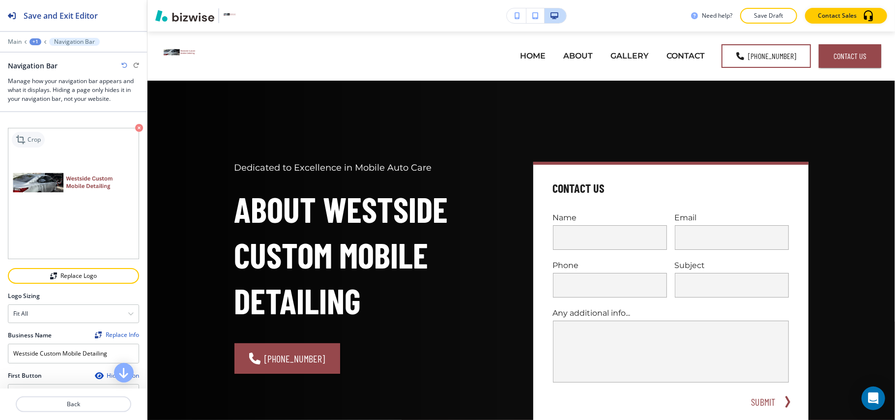
click at [28, 144] on p "Crop" at bounding box center [34, 139] width 13 height 9
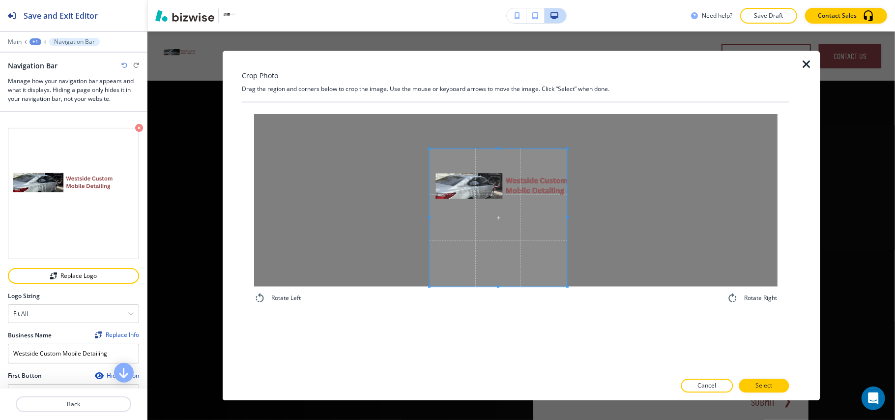
click at [508, 244] on span at bounding box center [499, 218] width 138 height 138
click at [572, 288] on div at bounding box center [516, 290] width 524 height 6
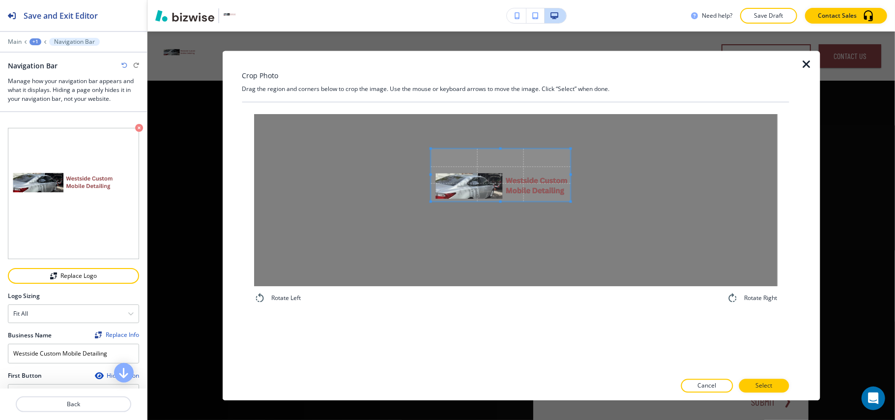
click at [572, 201] on span at bounding box center [570, 201] width 2 height 2
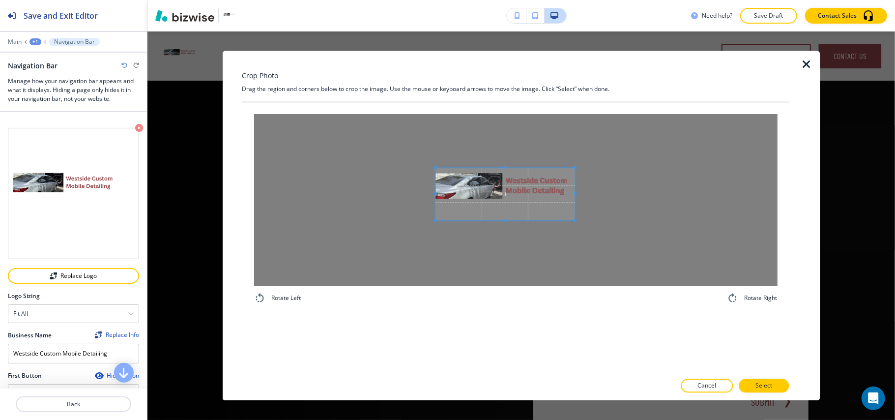
click at [529, 187] on span at bounding box center [506, 194] width 140 height 53
click at [571, 206] on span at bounding box center [571, 205] width 2 height 2
click at [770, 390] on p "Select" at bounding box center [764, 385] width 17 height 9
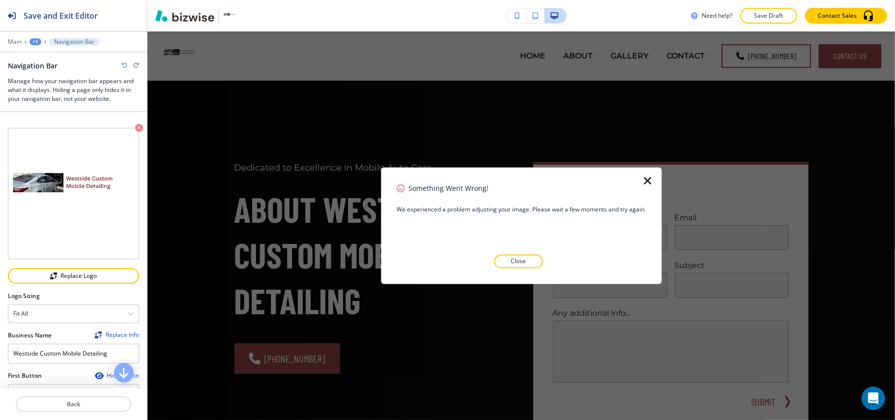
drag, startPoint x: 523, startPoint y: 260, endPoint x: 525, endPoint y: 247, distance: 13.0
click at [524, 260] on p "Close" at bounding box center [518, 261] width 15 height 9
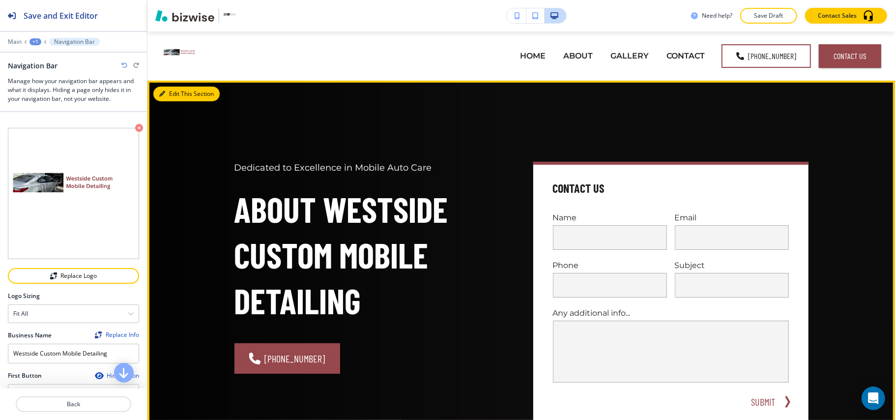
click at [173, 91] on button "Edit This Section" at bounding box center [186, 94] width 66 height 15
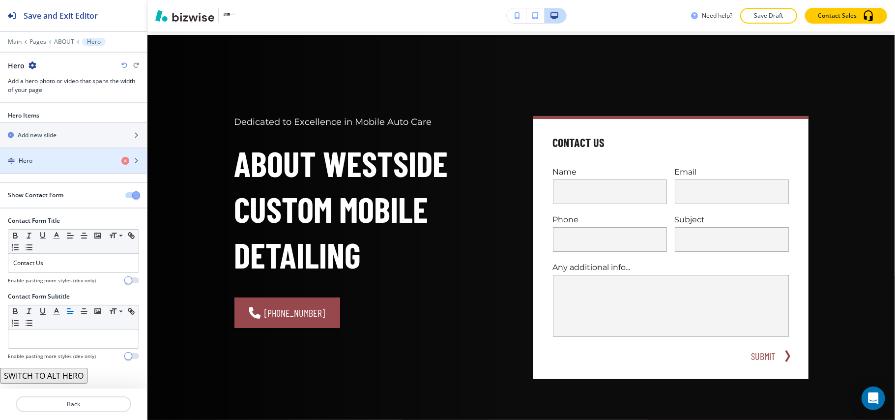
scroll to position [49, 0]
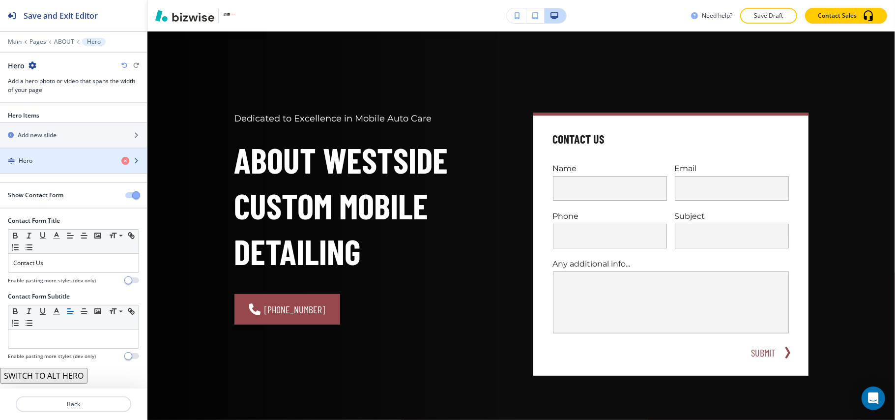
click at [72, 162] on div "Hero" at bounding box center [57, 160] width 114 height 9
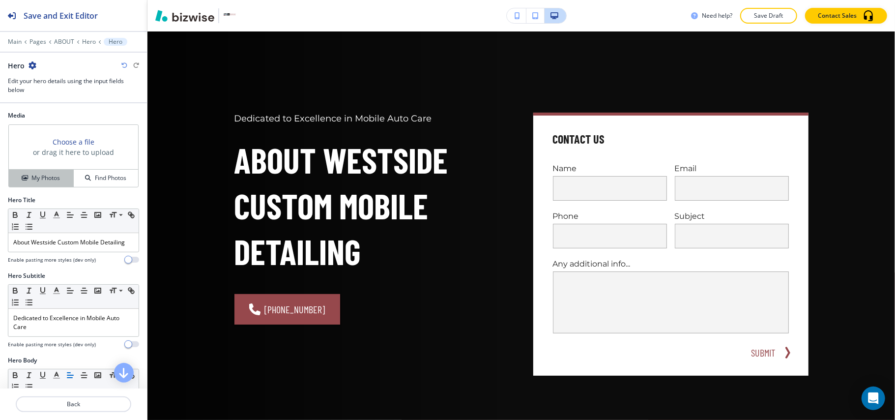
click at [49, 186] on button "My Photos" at bounding box center [41, 178] width 65 height 17
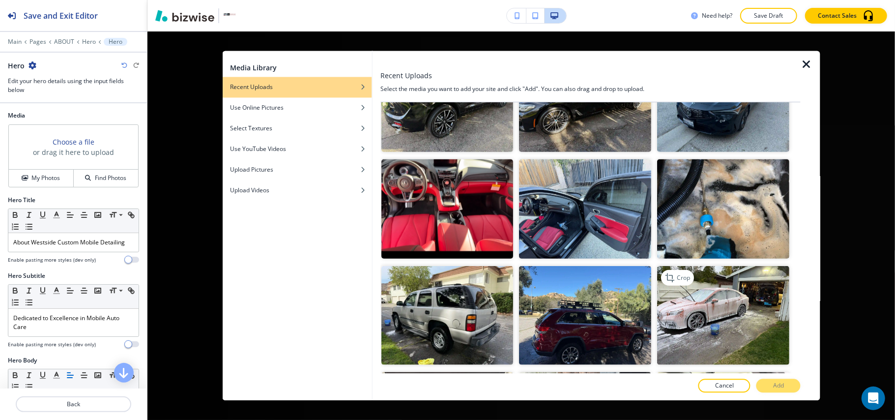
scroll to position [590, 0]
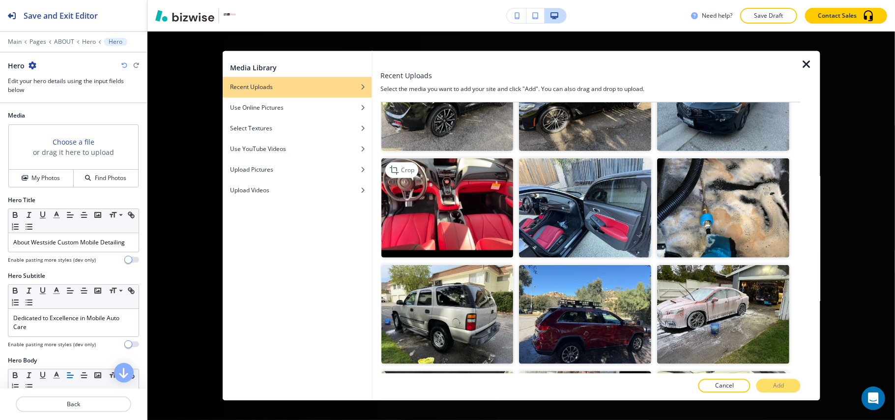
click at [451, 204] on img "button" at bounding box center [447, 207] width 132 height 99
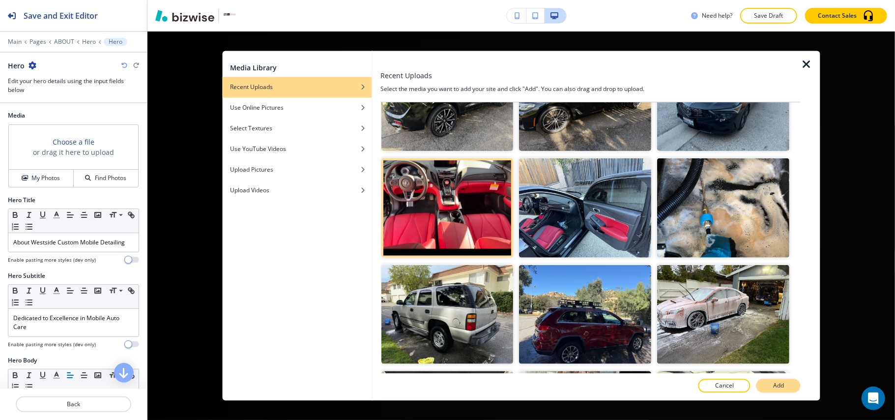
click at [774, 384] on p "Add" at bounding box center [778, 385] width 11 height 9
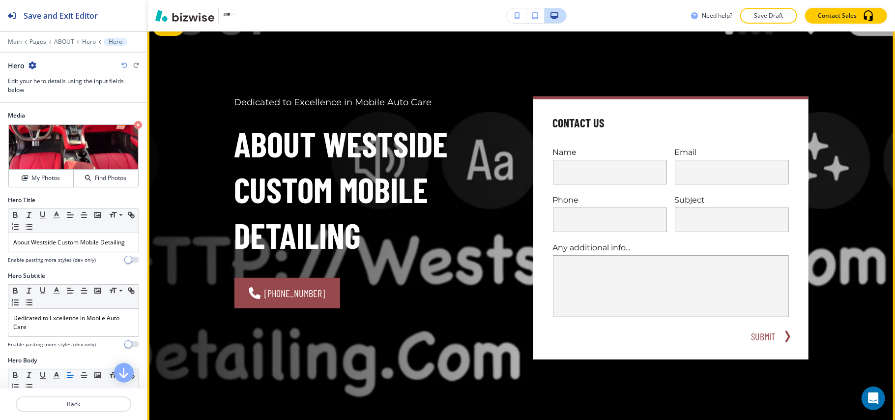
scroll to position [0, 0]
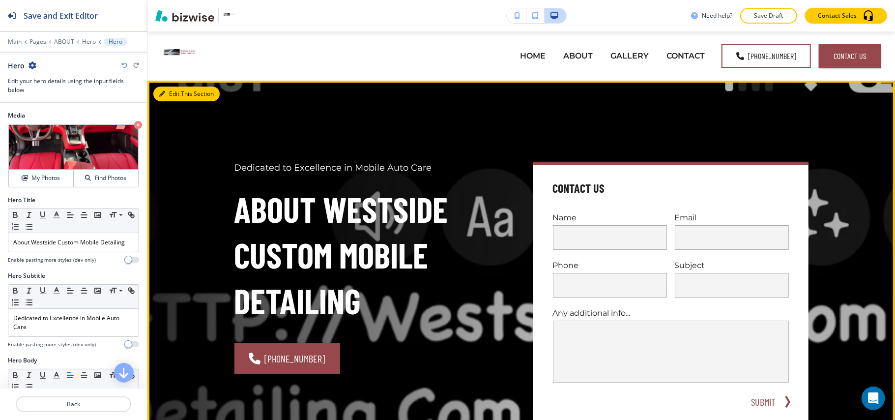
click at [164, 93] on icon "button" at bounding box center [162, 94] width 6 height 6
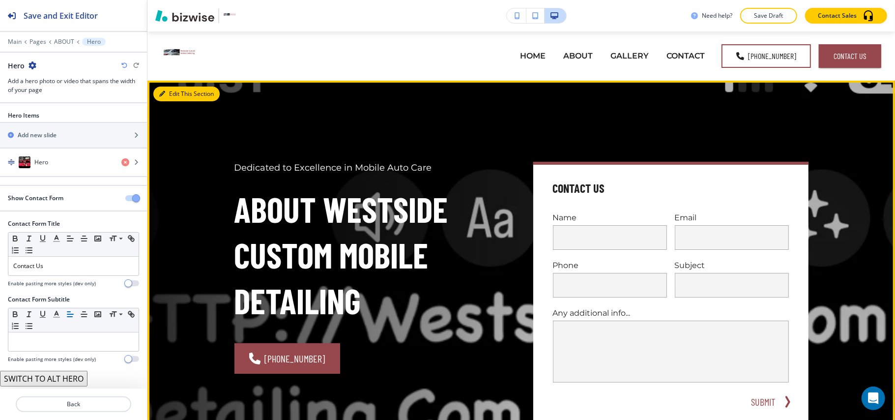
scroll to position [49, 0]
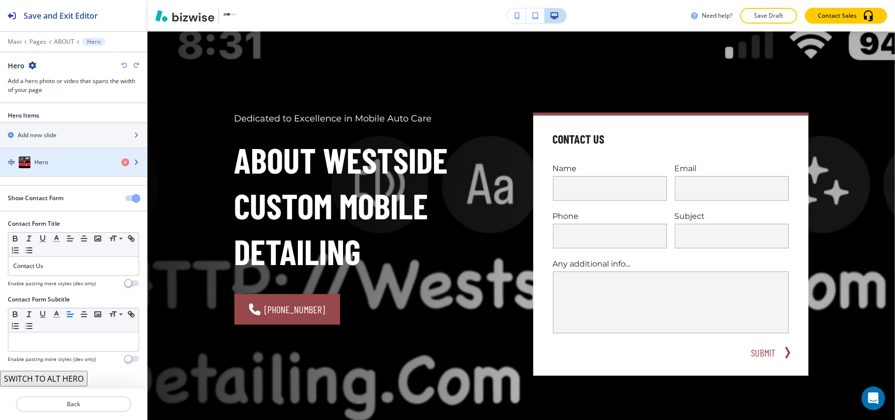
click at [51, 164] on div "Hero" at bounding box center [57, 162] width 114 height 12
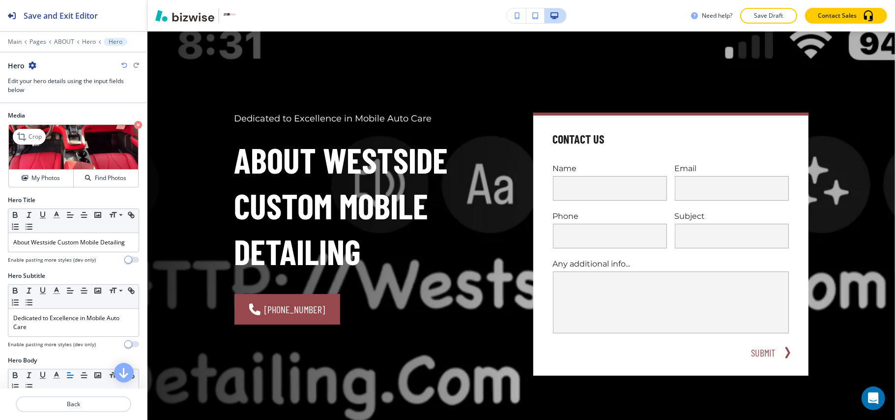
click at [134, 128] on icon "button" at bounding box center [138, 125] width 8 height 8
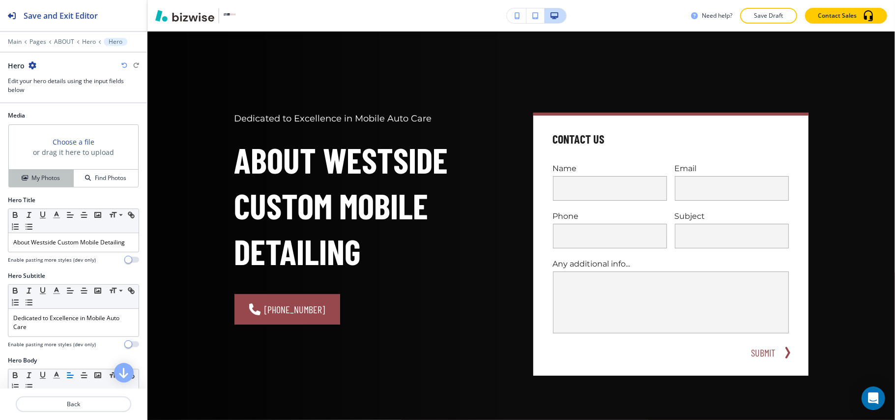
click at [34, 177] on h4 "My Photos" at bounding box center [45, 178] width 29 height 9
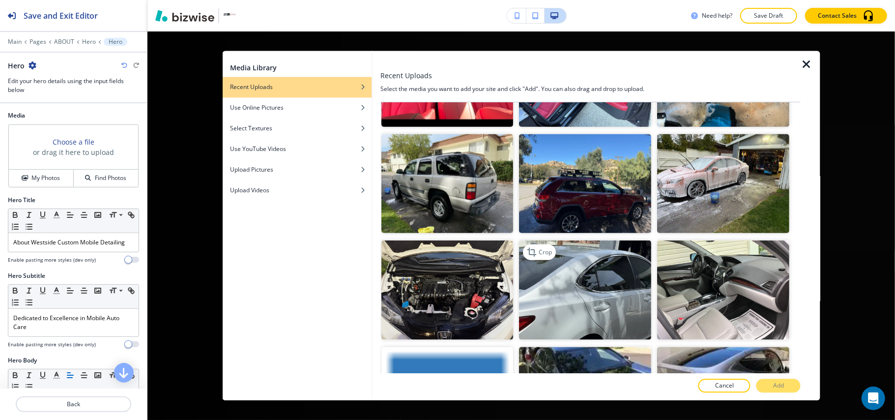
scroll to position [777, 0]
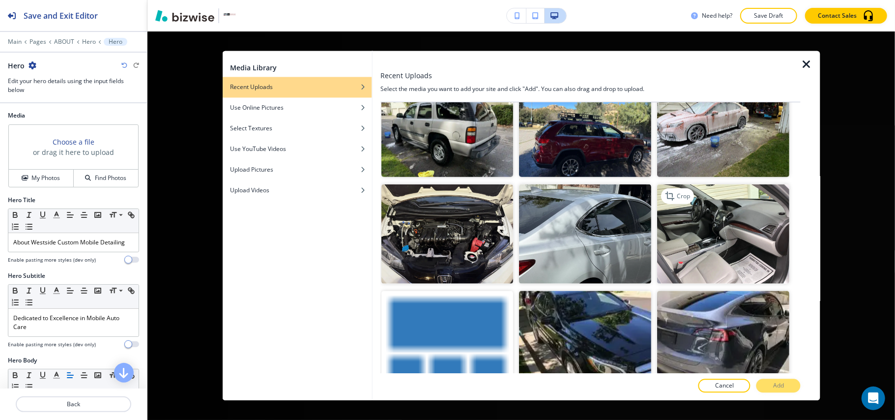
click at [728, 188] on img "button" at bounding box center [724, 233] width 132 height 99
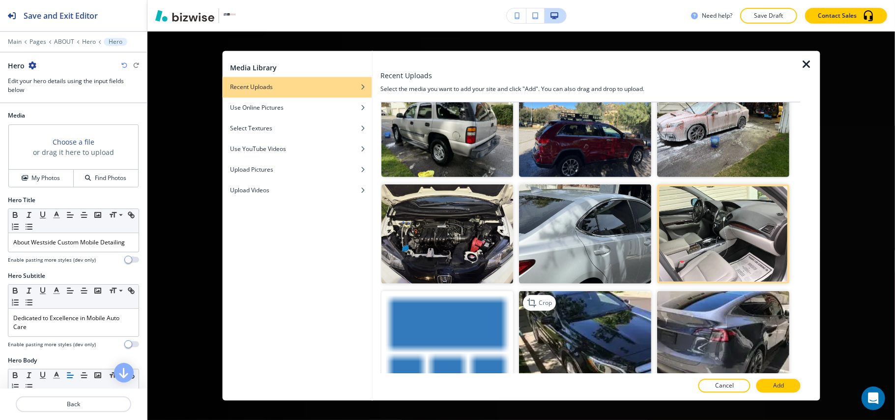
scroll to position [514, 0]
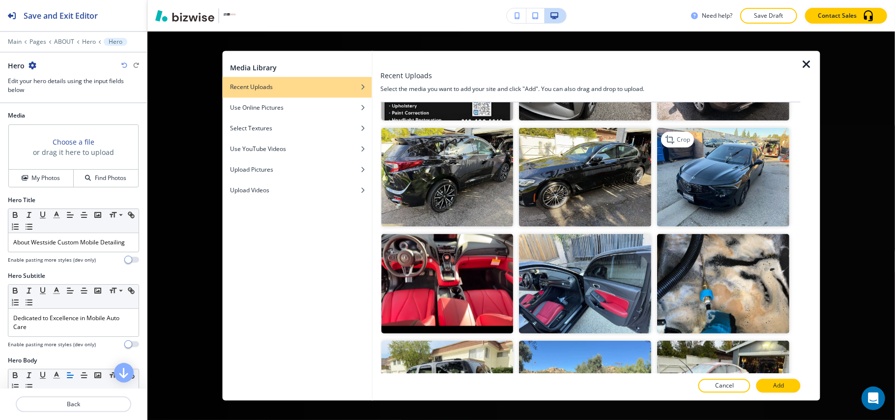
click at [717, 179] on img "button" at bounding box center [724, 176] width 132 height 99
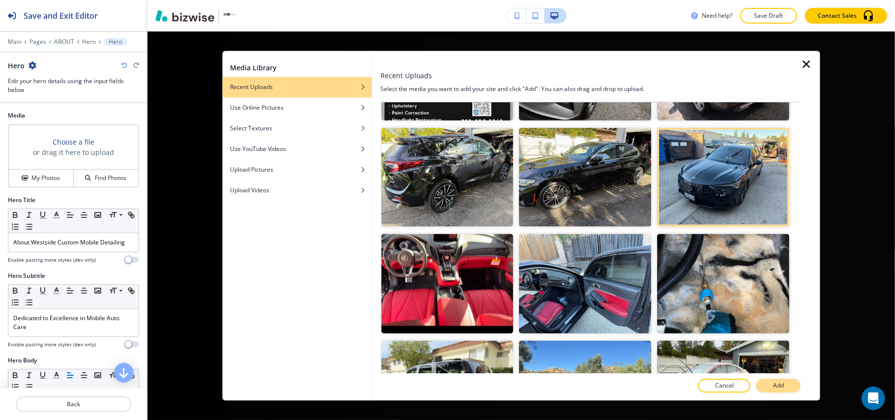
click at [768, 383] on button "Add" at bounding box center [779, 386] width 44 height 14
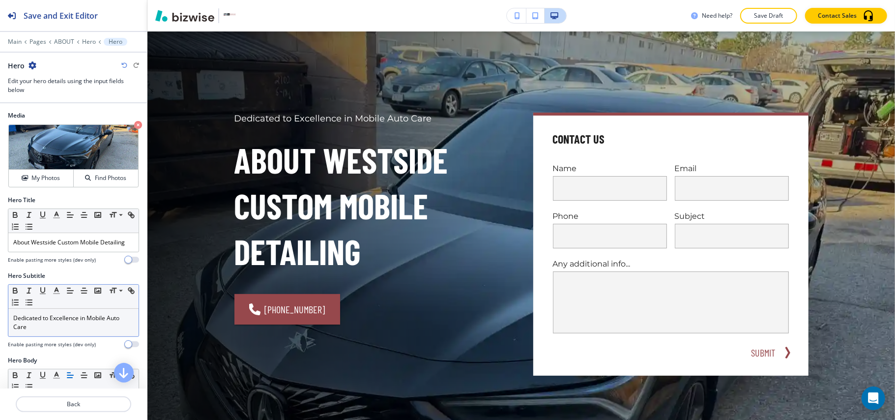
click at [54, 331] on p "Dedicated to Excellence in Mobile Auto Care" at bounding box center [73, 323] width 120 height 18
click at [54, 330] on p "Dedicated to Excellence in Mobile Auto Care" at bounding box center [73, 323] width 120 height 18
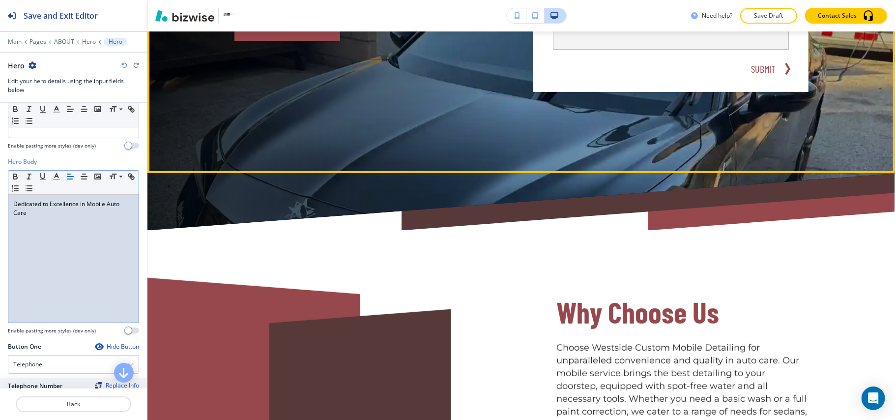
scroll to position [508, 0]
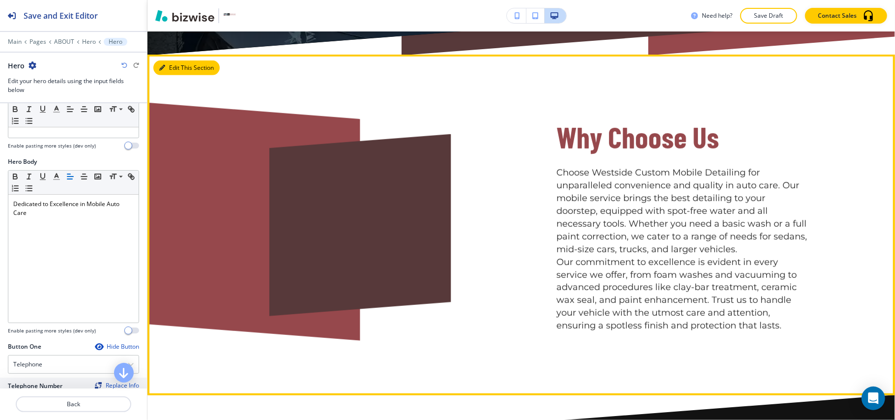
click at [163, 65] on icon "button" at bounding box center [162, 68] width 6 height 6
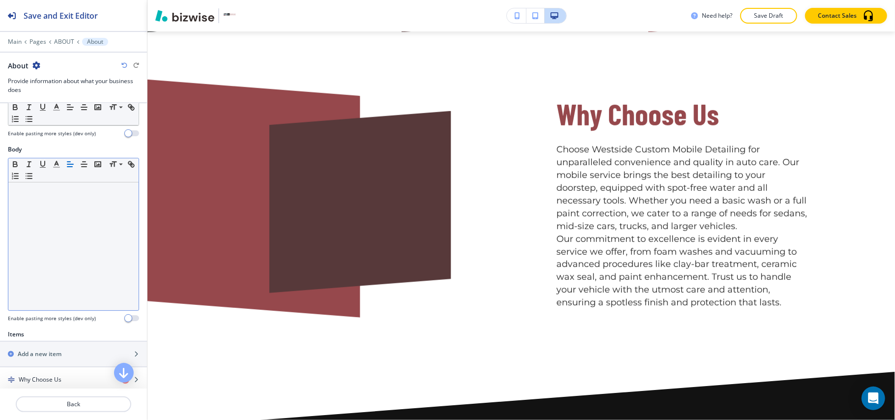
scroll to position [262, 0]
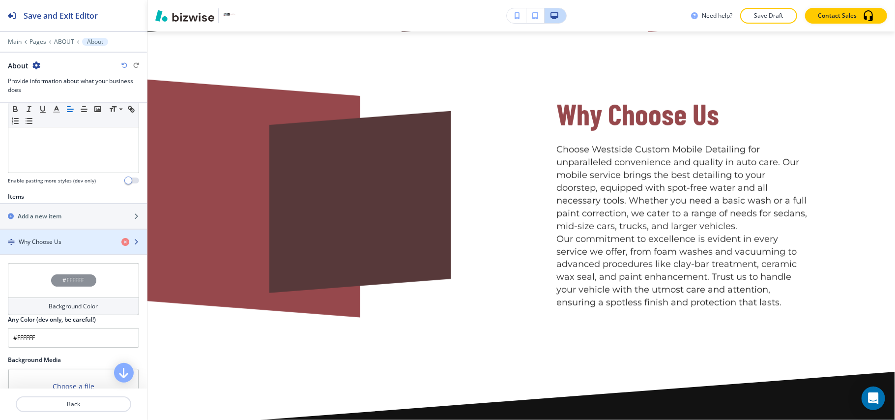
click at [50, 254] on div "button" at bounding box center [73, 250] width 147 height 8
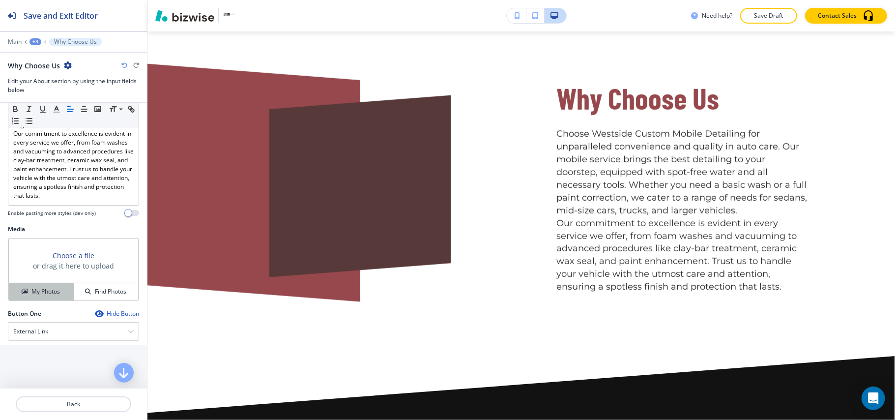
click at [49, 296] on h4 "My Photos" at bounding box center [45, 291] width 29 height 9
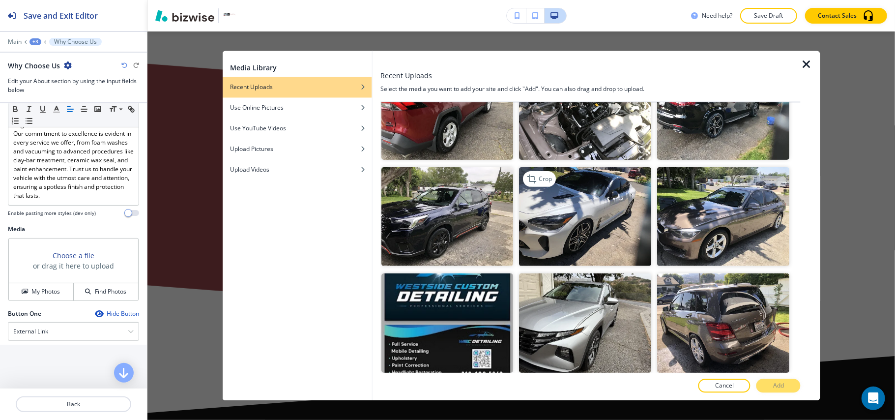
click at [558, 202] on img "button" at bounding box center [586, 216] width 132 height 99
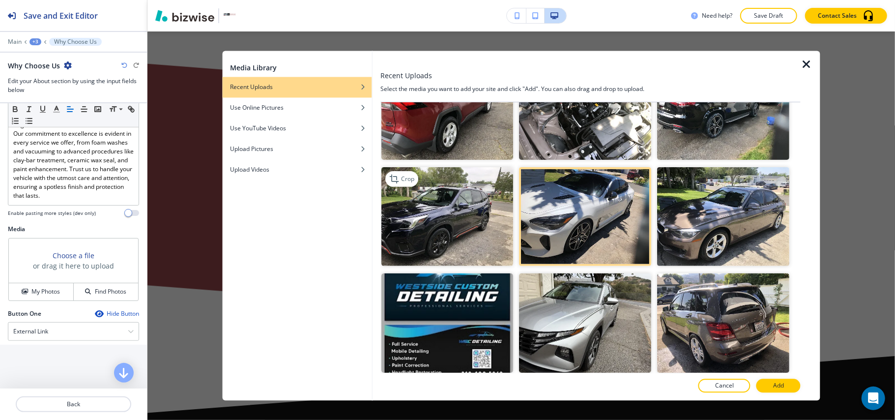
click at [433, 229] on img "button" at bounding box center [447, 216] width 132 height 99
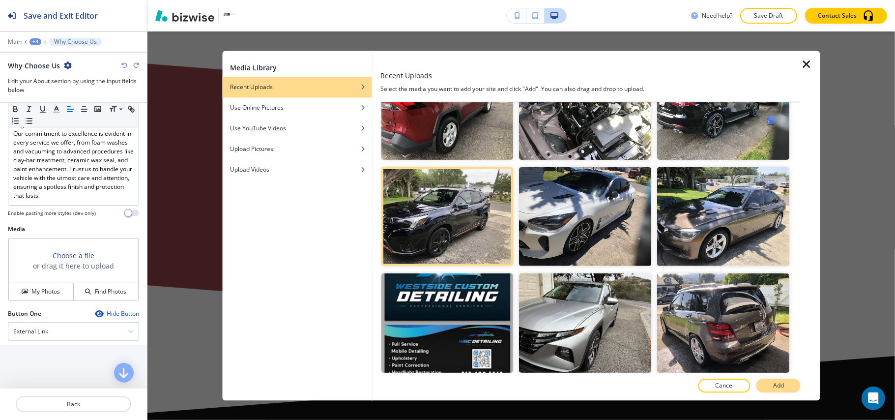
click at [795, 385] on button "Add" at bounding box center [779, 386] width 44 height 14
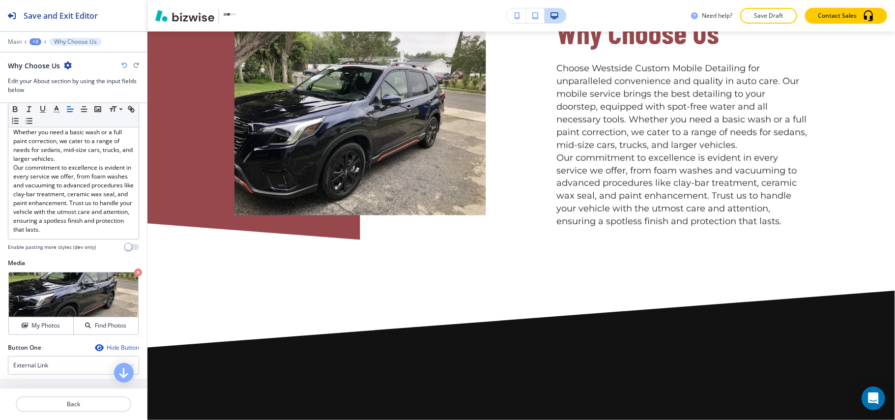
scroll to position [197, 0]
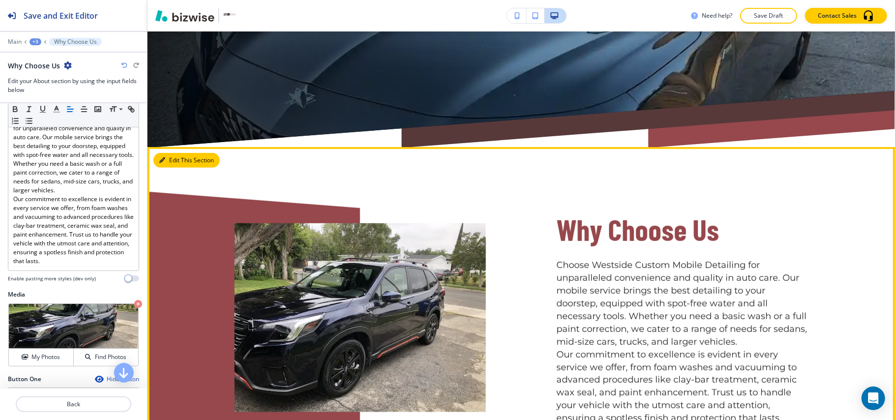
click at [169, 160] on button "Edit This Section" at bounding box center [186, 160] width 66 height 15
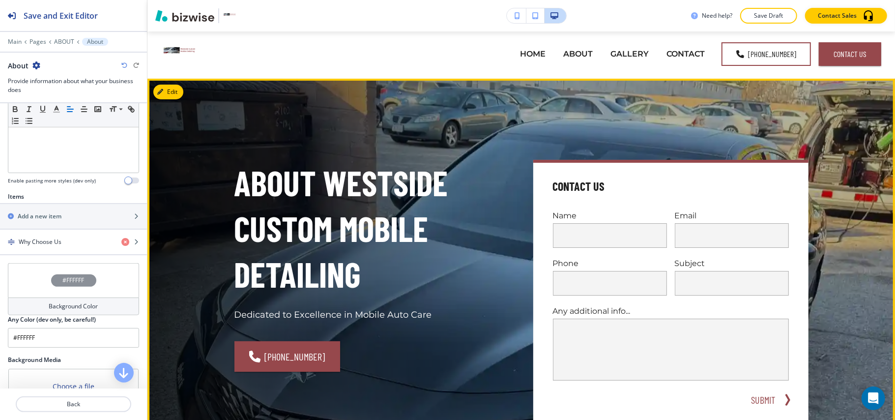
scroll to position [0, 0]
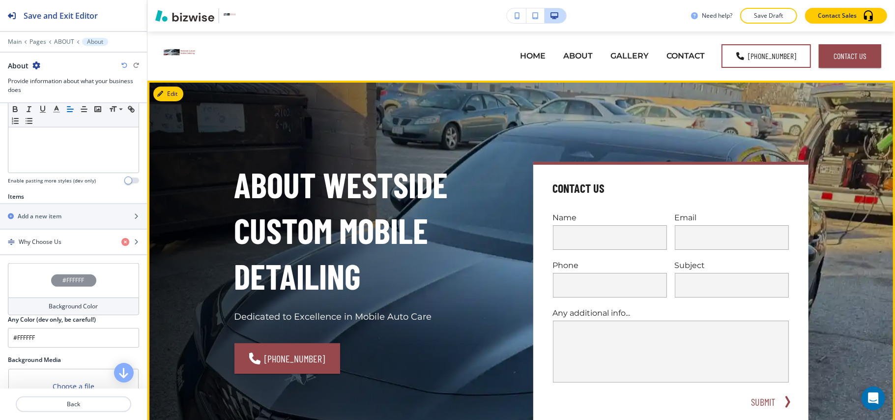
click at [185, 91] on div "About Westside Custom Mobile Detailing Dedicated to Excellence in Mobile Auto C…" at bounding box center [521, 293] width 748 height 425
click at [182, 91] on button "Edit This Section" at bounding box center [186, 94] width 66 height 15
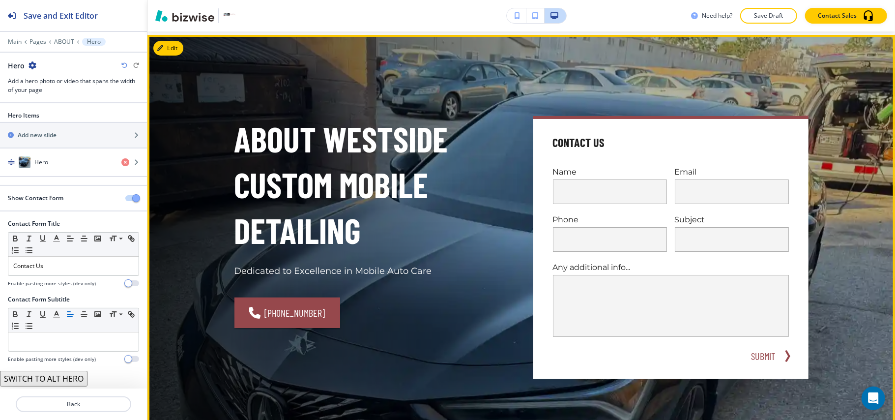
scroll to position [49, 0]
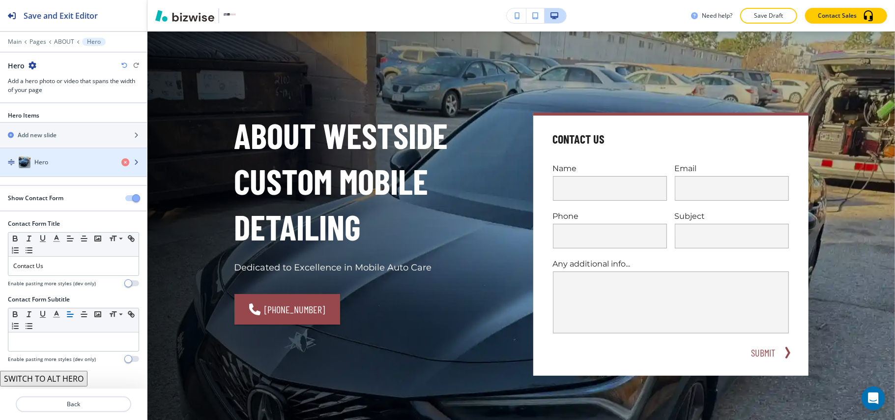
click at [81, 160] on div "Hero" at bounding box center [57, 162] width 114 height 12
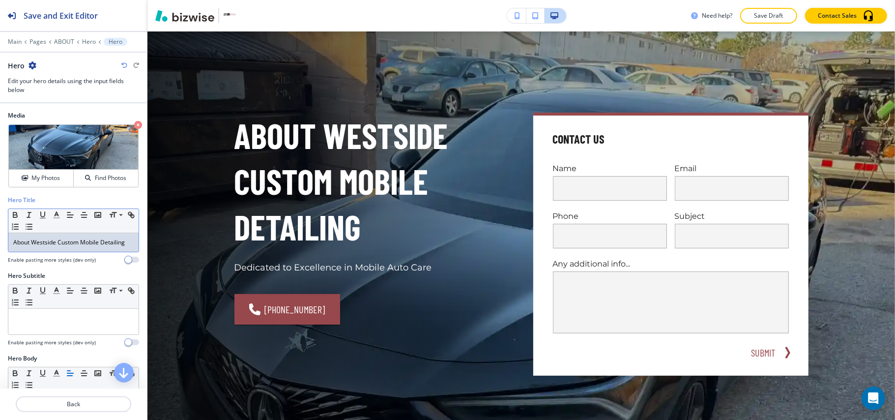
click at [59, 252] on div "About Westside Custom Mobile Detailing" at bounding box center [73, 242] width 130 height 19
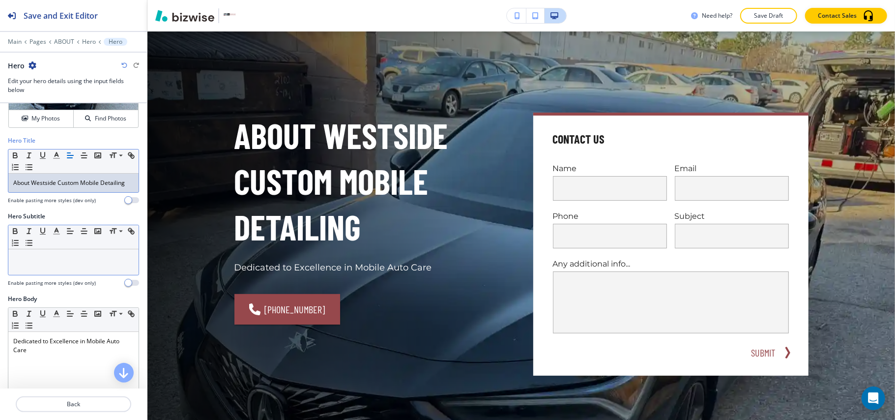
scroll to position [131, 0]
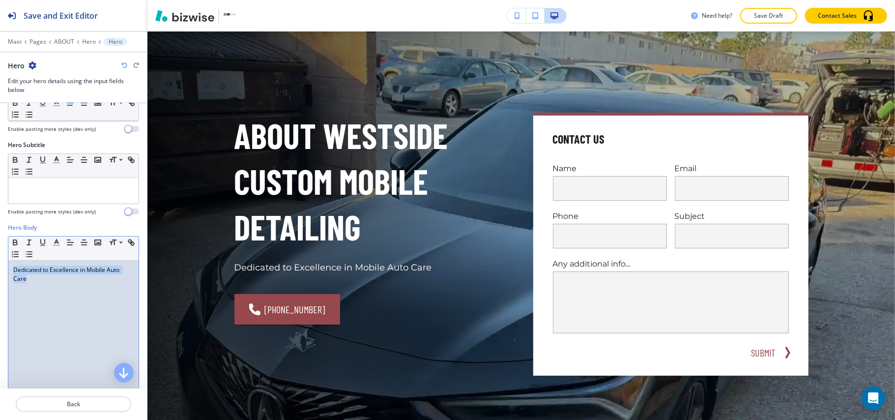
drag, startPoint x: 87, startPoint y: 314, endPoint x: 0, endPoint y: 266, distance: 99.2
click at [0, 266] on div "Hero Body Small Normal Large Huge Dedicated to Excellence in Mobile Auto Care E…" at bounding box center [73, 315] width 147 height 185
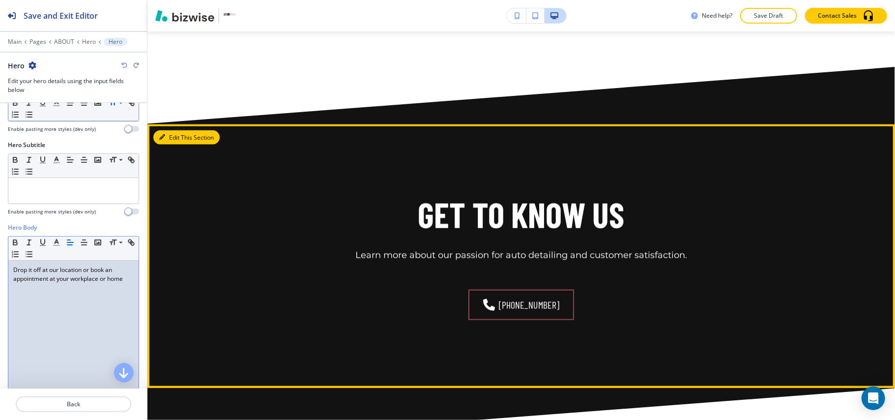
click at [177, 136] on button "Edit This Section" at bounding box center [186, 137] width 66 height 15
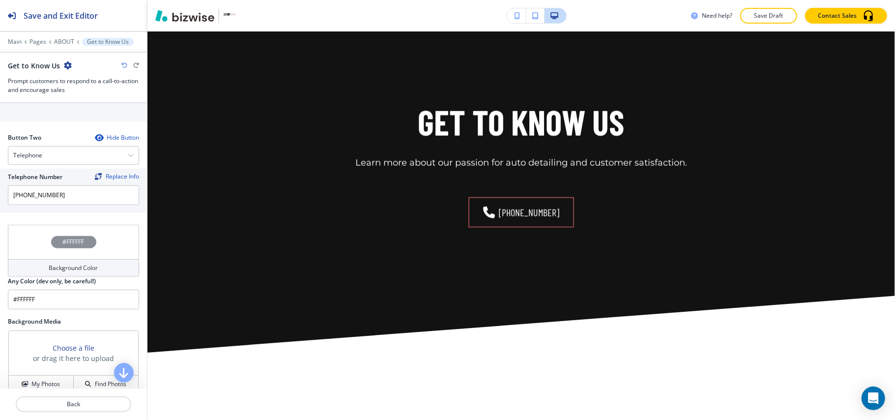
scroll to position [494, 0]
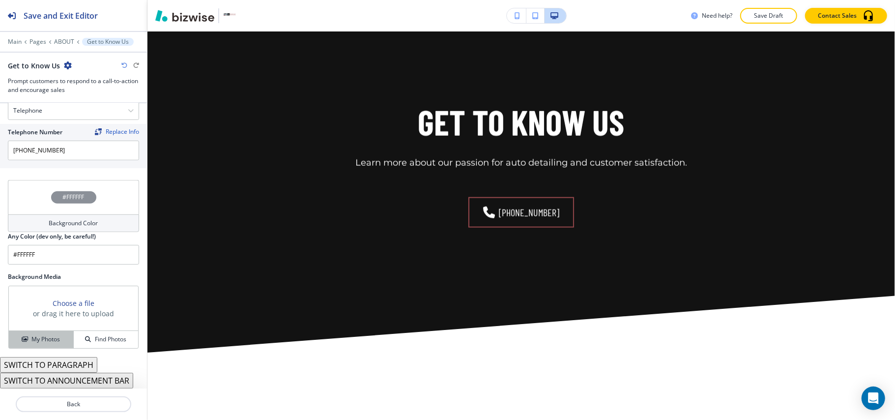
click at [40, 336] on h4 "My Photos" at bounding box center [45, 339] width 29 height 9
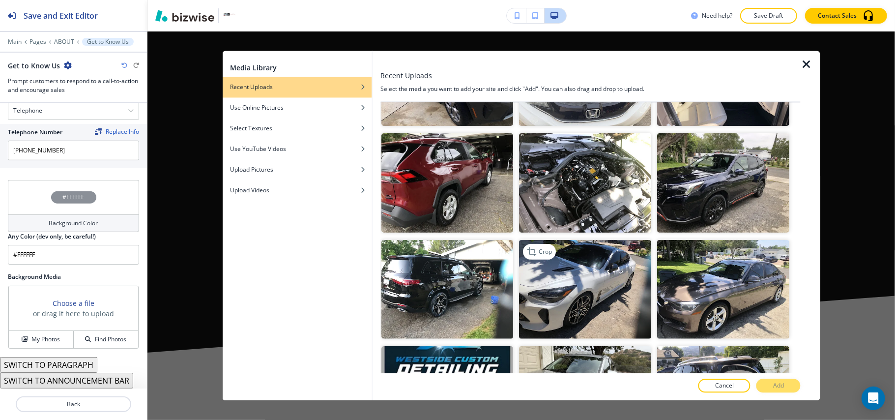
scroll to position [197, 0]
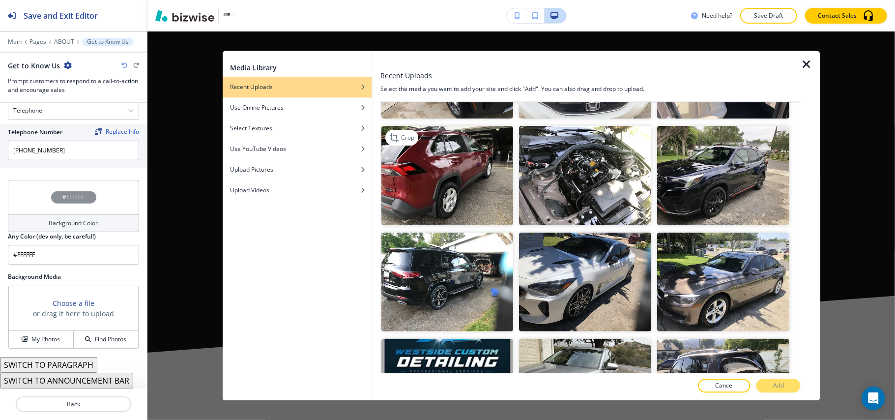
click at [478, 195] on img "button" at bounding box center [447, 175] width 132 height 99
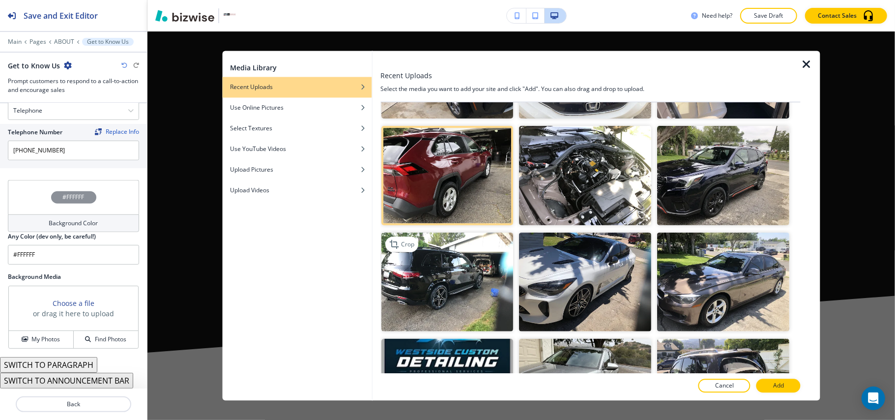
click at [441, 281] on img "button" at bounding box center [447, 281] width 132 height 99
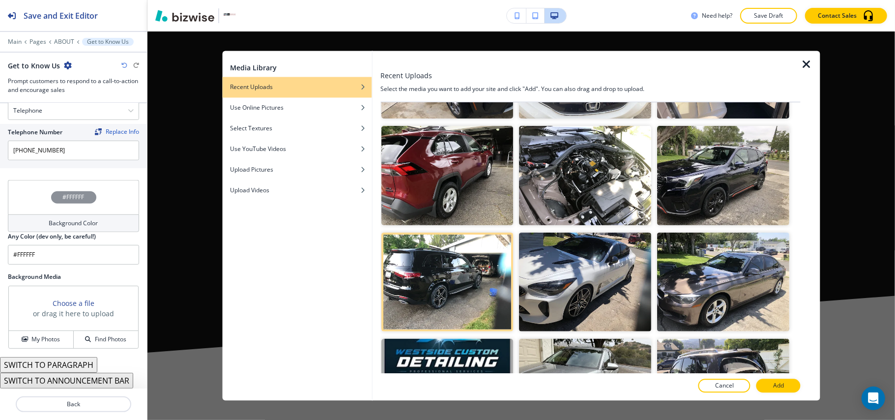
click at [770, 376] on div at bounding box center [590, 376] width 420 height 6
click at [774, 384] on p "Add" at bounding box center [778, 385] width 11 height 9
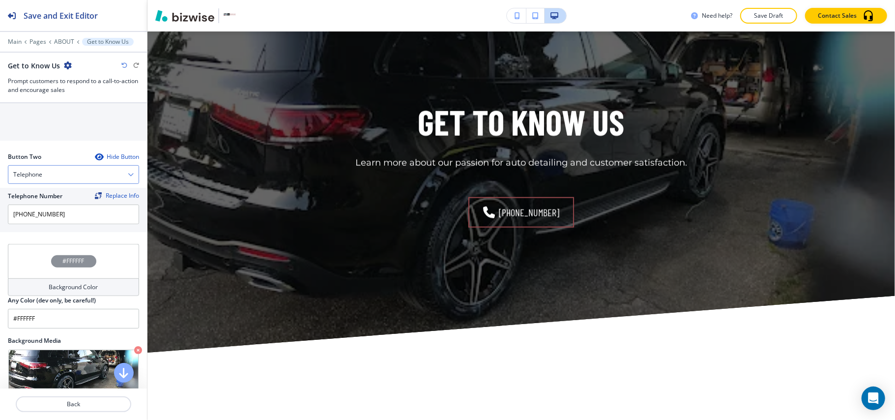
scroll to position [363, 0]
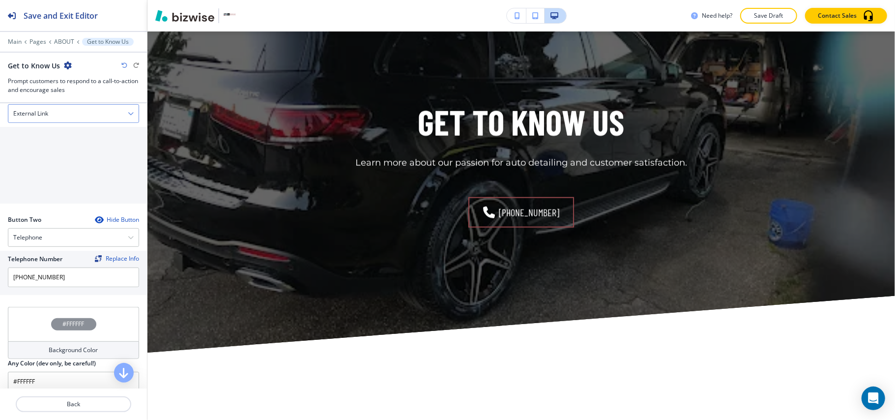
click at [47, 113] on h4 "External Link" at bounding box center [30, 113] width 35 height 9
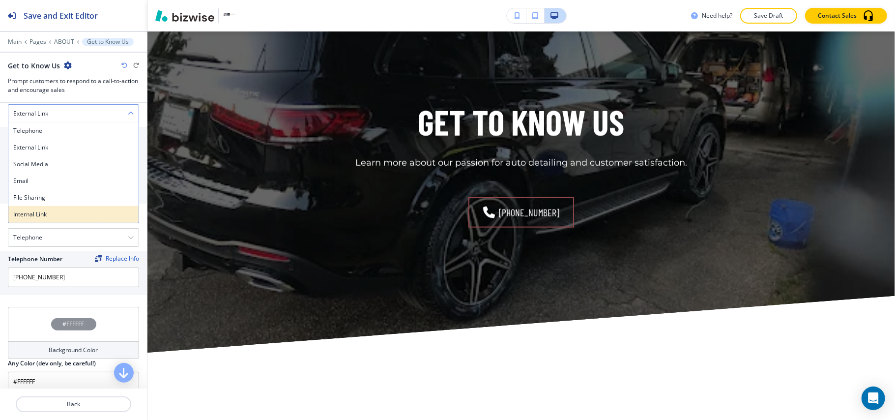
click at [43, 217] on h4 "Internal Link" at bounding box center [73, 214] width 120 height 9
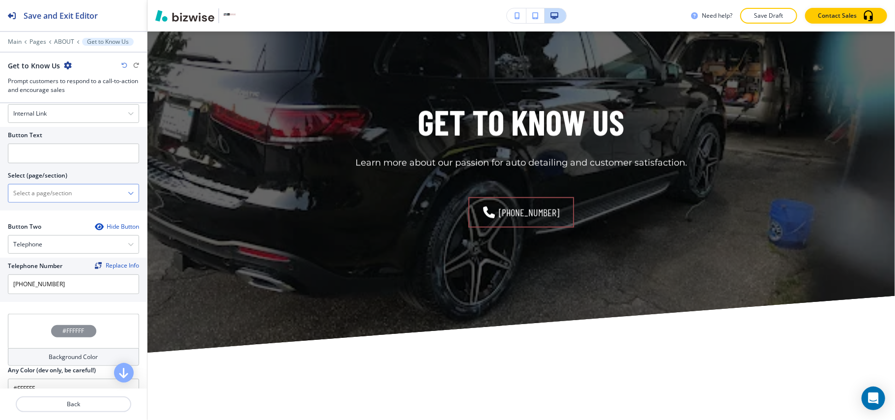
click at [63, 199] on \(page\/section\) "Manual Input" at bounding box center [67, 193] width 119 height 17
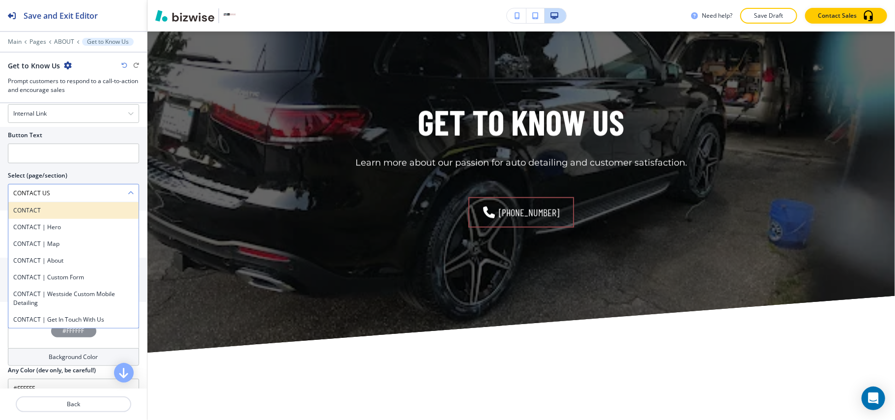
click at [65, 211] on h4 "CONTACT" at bounding box center [73, 210] width 120 height 9
type \(page\/section\) "CONTACT"
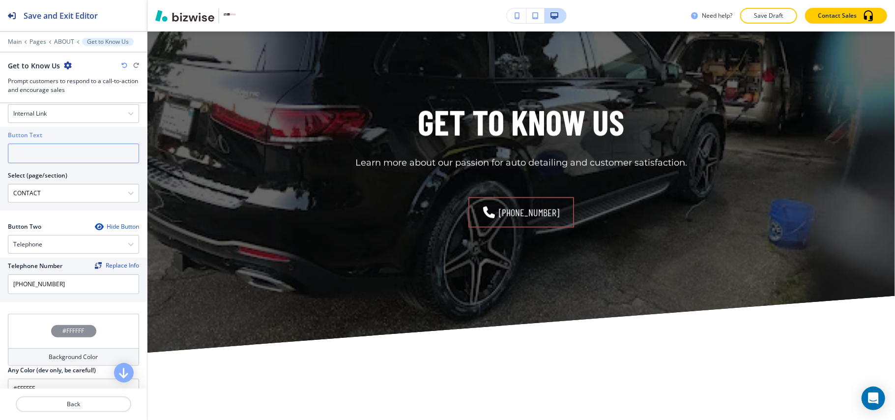
click at [54, 152] on input "text" at bounding box center [73, 154] width 131 height 20
paste input "CONTACT US"
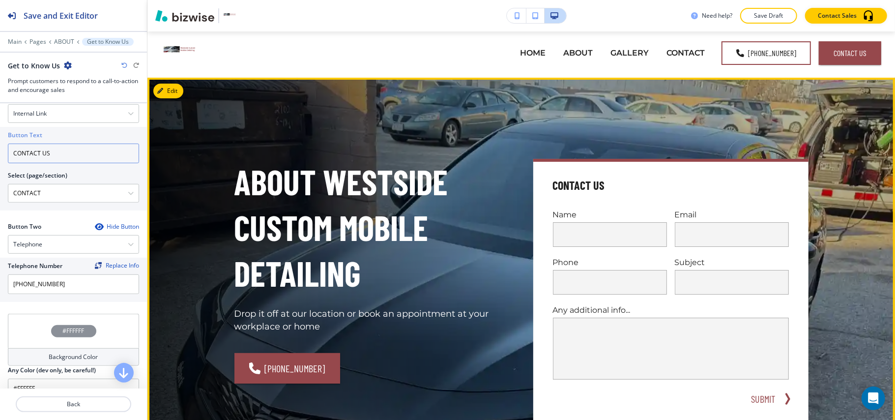
scroll to position [0, 0]
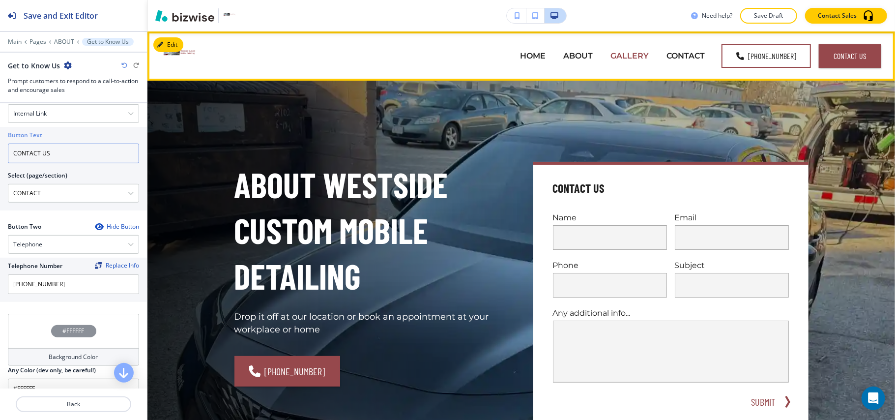
type input "CONTACT US"
click at [635, 56] on p "GALLERY" at bounding box center [630, 55] width 38 height 11
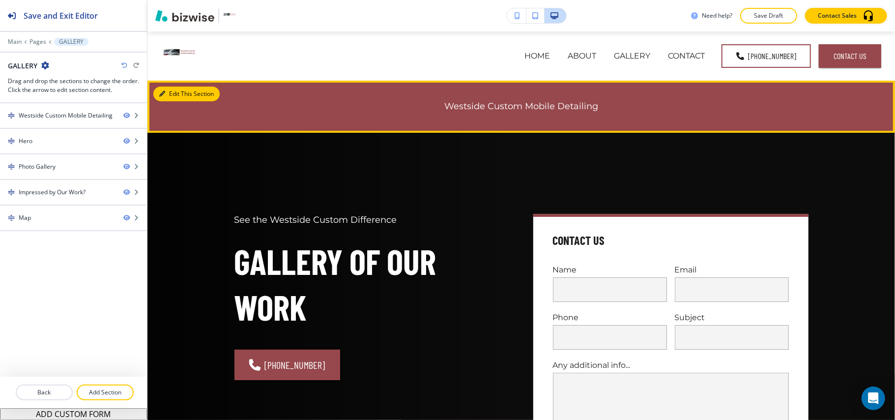
click at [164, 89] on button "Edit This Section" at bounding box center [186, 94] width 66 height 15
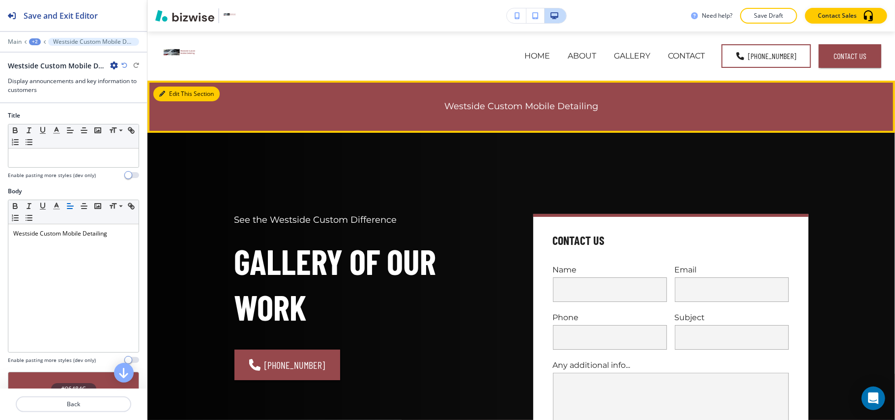
scroll to position [49, 0]
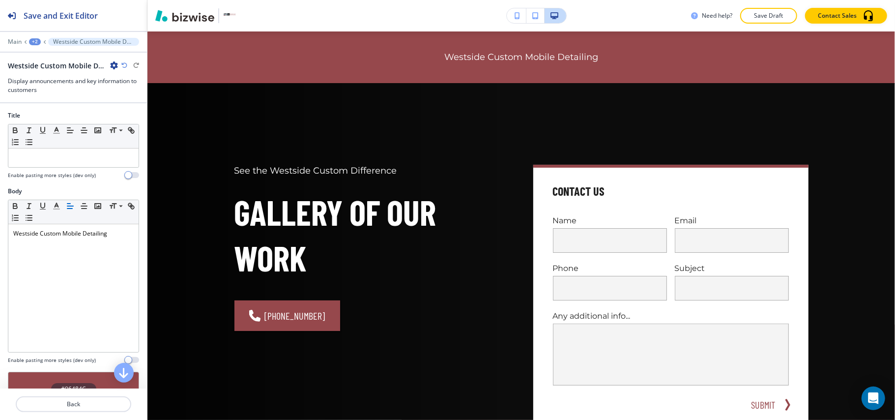
click at [116, 62] on icon "button" at bounding box center [114, 65] width 8 height 8
click at [122, 122] on button "Delete Section" at bounding box center [141, 118] width 63 height 18
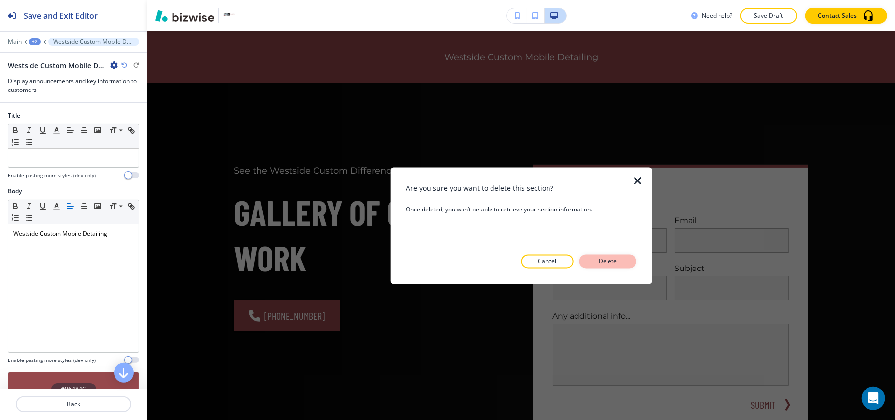
click at [609, 263] on p "Delete" at bounding box center [608, 261] width 24 height 9
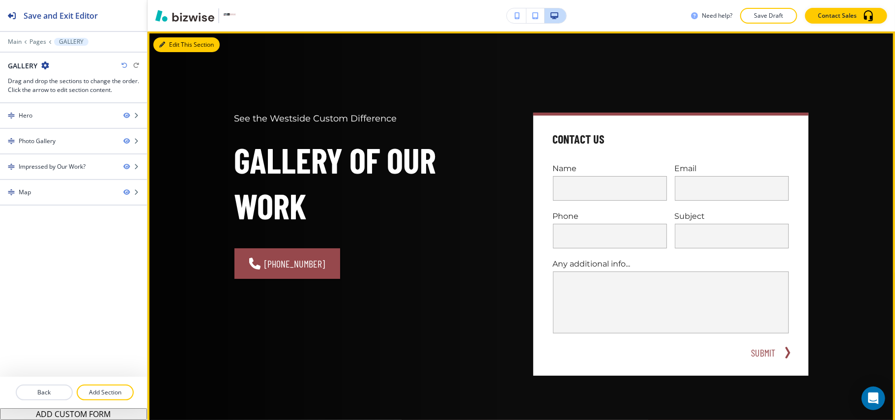
click at [177, 46] on button "Edit This Section" at bounding box center [186, 44] width 66 height 15
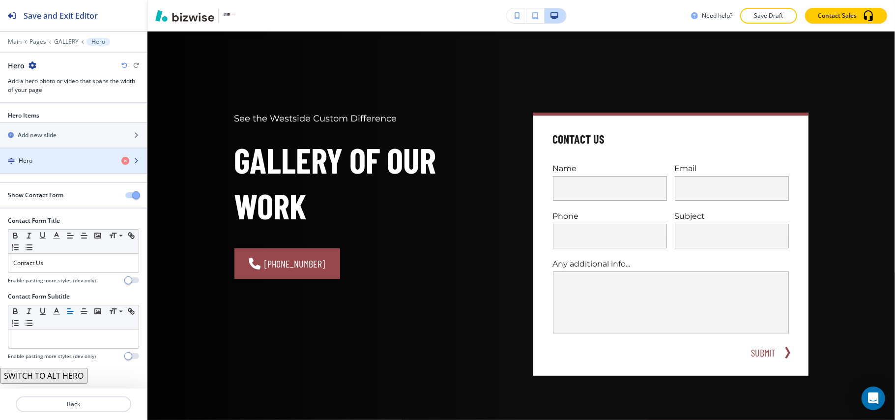
click at [63, 162] on div "Hero" at bounding box center [57, 160] width 114 height 9
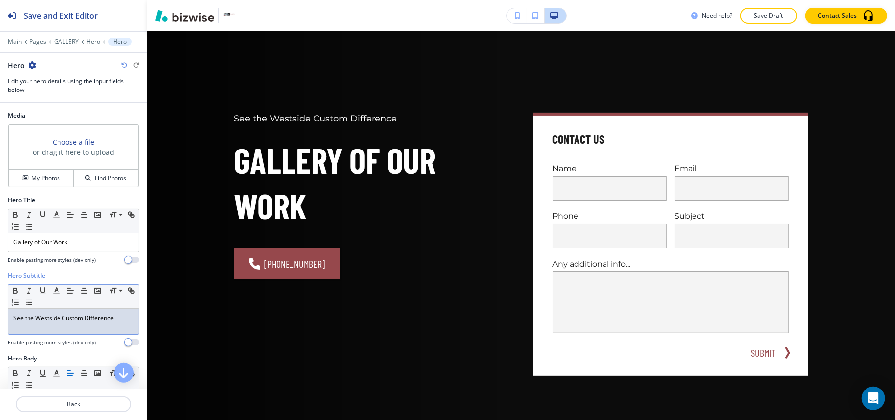
click at [99, 325] on div "See the Westside Custom Difference" at bounding box center [73, 322] width 130 height 26
drag, startPoint x: 101, startPoint y: 311, endPoint x: 80, endPoint y: 323, distance: 24.7
click at [80, 322] on p "See the Westside Custom Difference" at bounding box center [73, 318] width 120 height 9
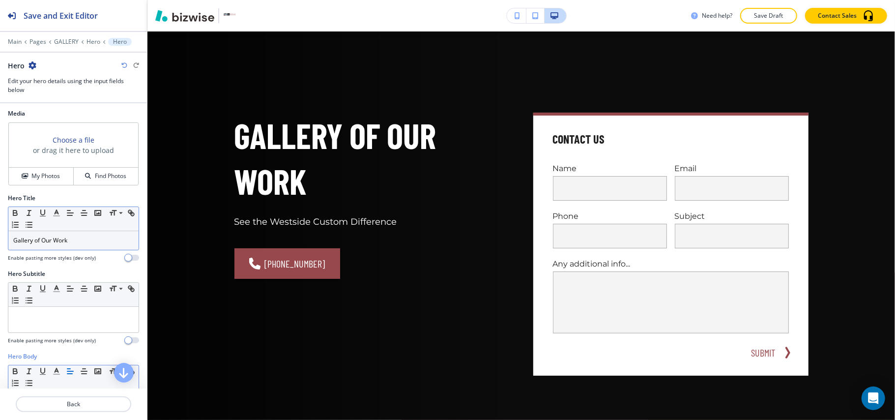
scroll to position [0, 0]
click at [36, 181] on h4 "My Photos" at bounding box center [45, 178] width 29 height 9
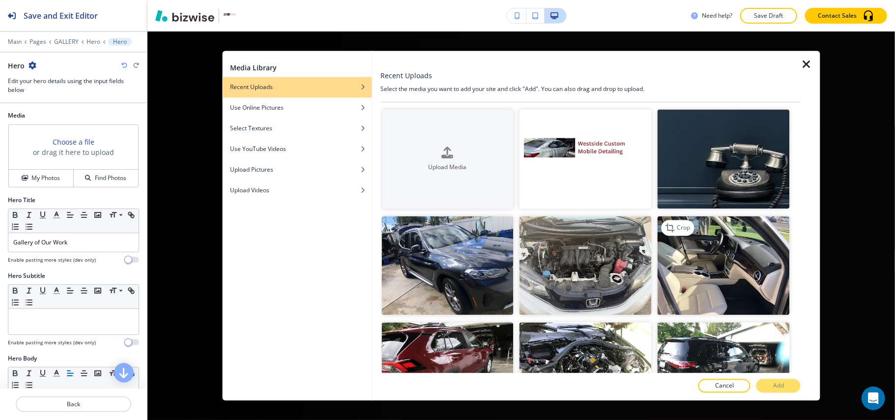
click at [720, 261] on img "button" at bounding box center [724, 265] width 132 height 99
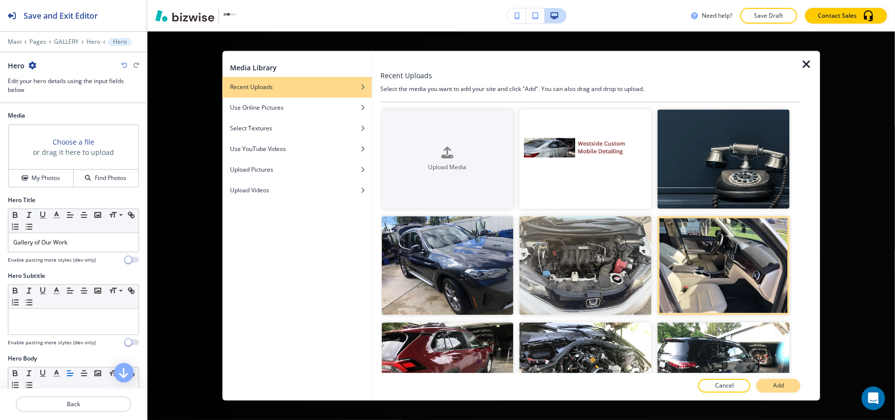
click at [779, 383] on p "Add" at bounding box center [778, 385] width 11 height 9
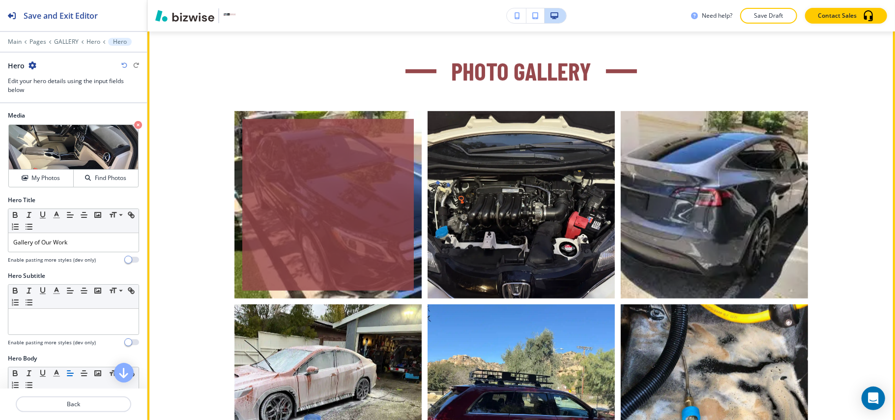
scroll to position [442, 0]
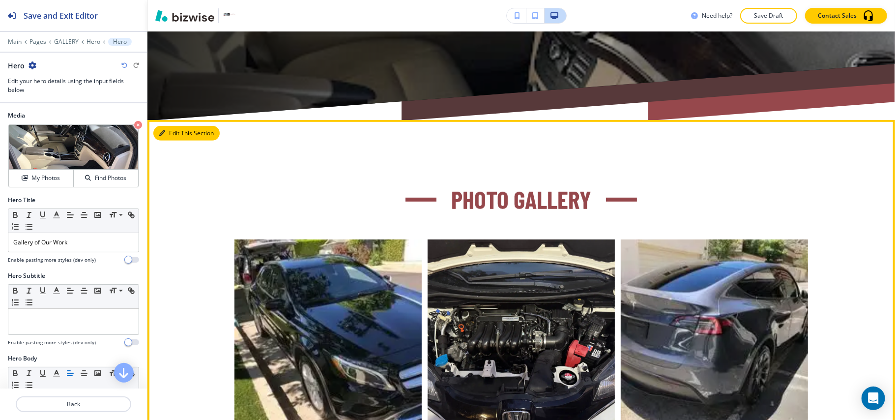
click at [171, 132] on button "Edit This Section" at bounding box center [186, 133] width 66 height 15
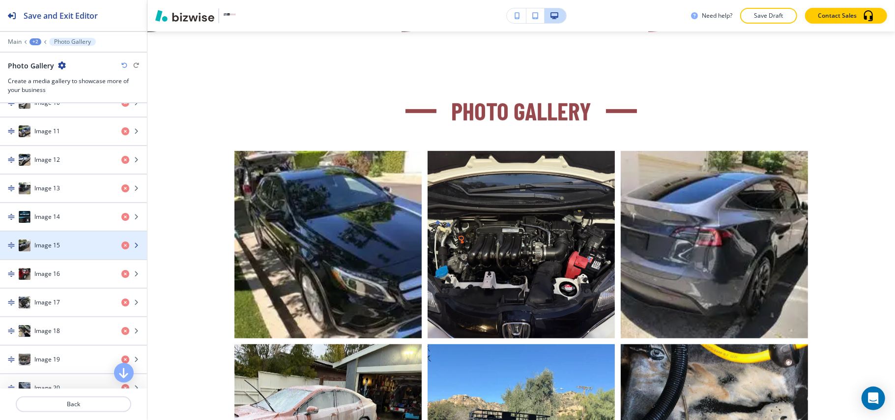
scroll to position [721, 0]
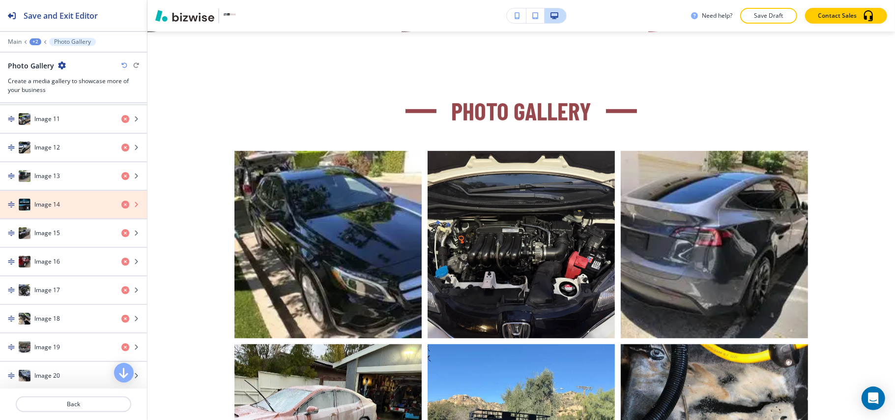
click at [121, 208] on icon "button" at bounding box center [125, 205] width 8 height 8
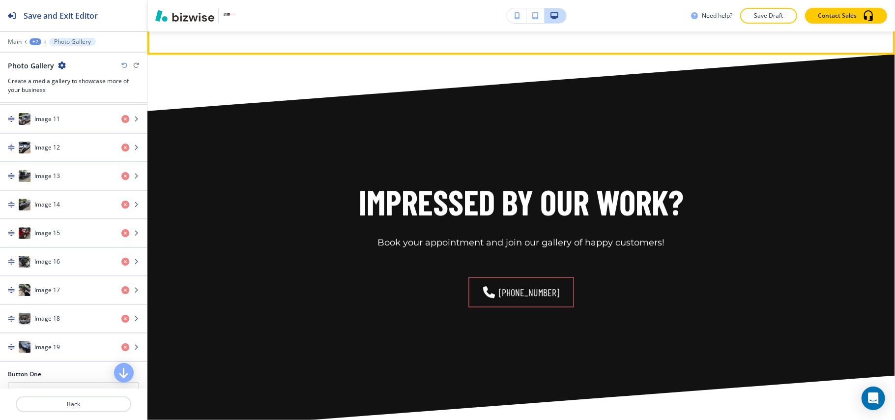
scroll to position [2038, 0]
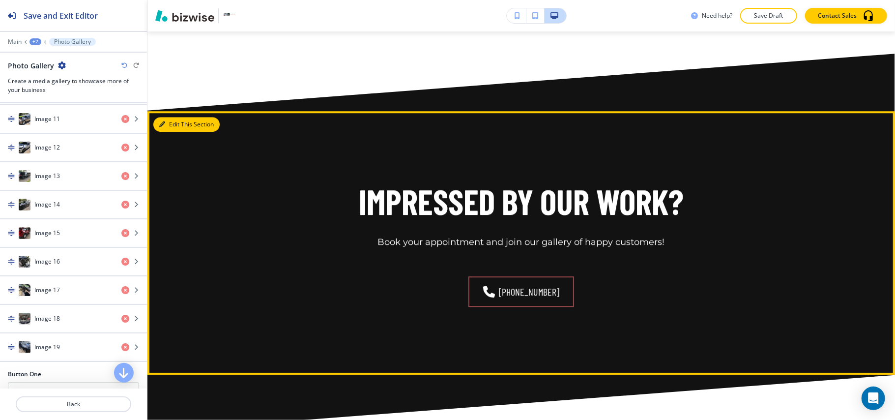
click at [172, 126] on button "Edit This Section" at bounding box center [186, 124] width 66 height 15
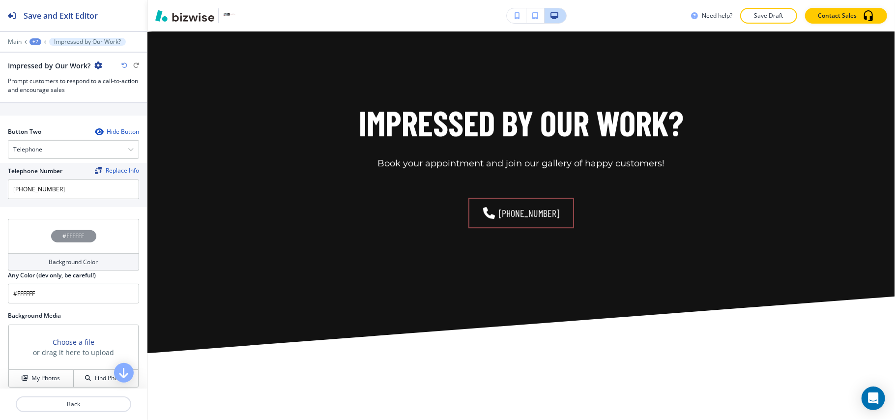
scroll to position [494, 0]
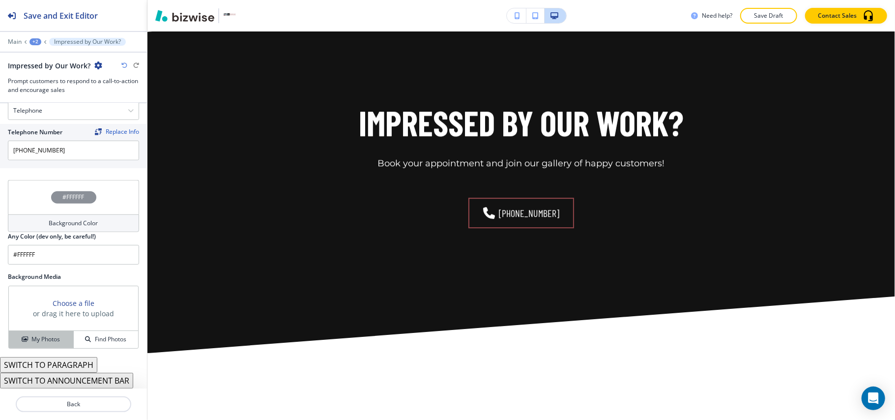
click at [46, 335] on h4 "My Photos" at bounding box center [45, 339] width 29 height 9
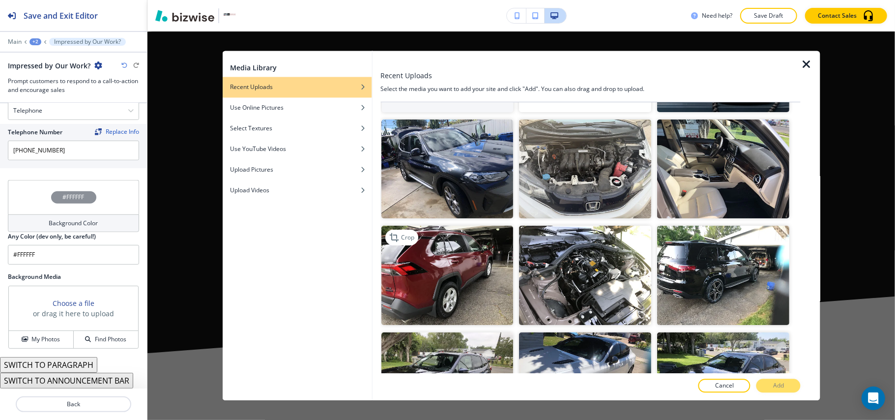
scroll to position [65, 0]
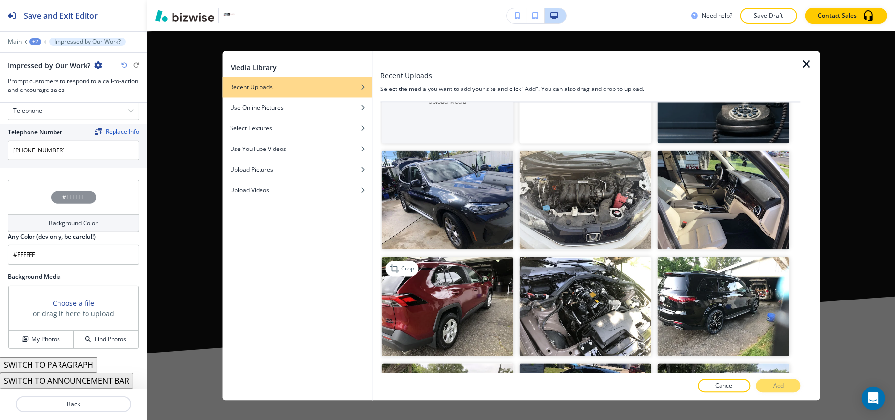
drag, startPoint x: 385, startPoint y: 320, endPoint x: 403, endPoint y: 322, distance: 17.9
click at [385, 321] on img "button" at bounding box center [447, 306] width 132 height 99
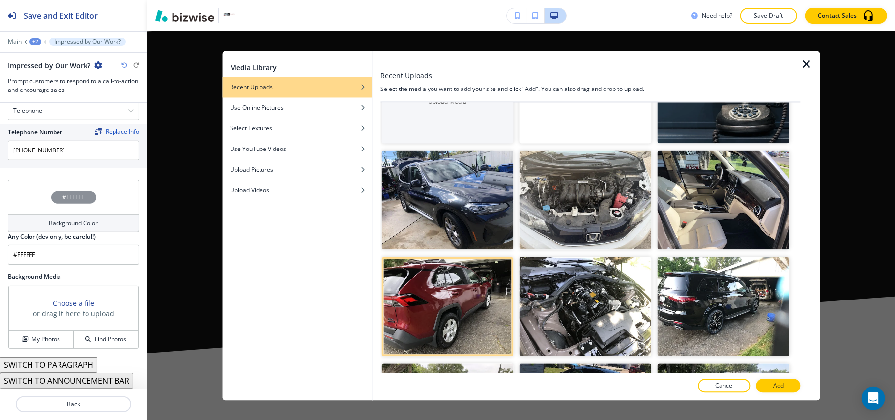
click at [777, 384] on p "Add" at bounding box center [778, 385] width 11 height 9
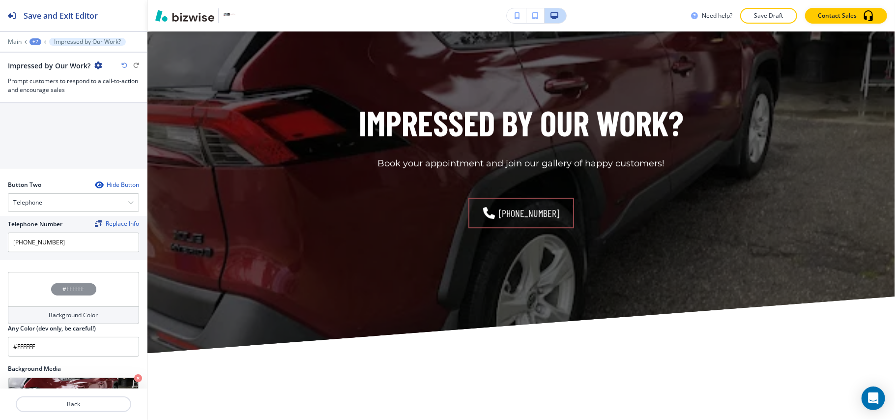
scroll to position [297, 0]
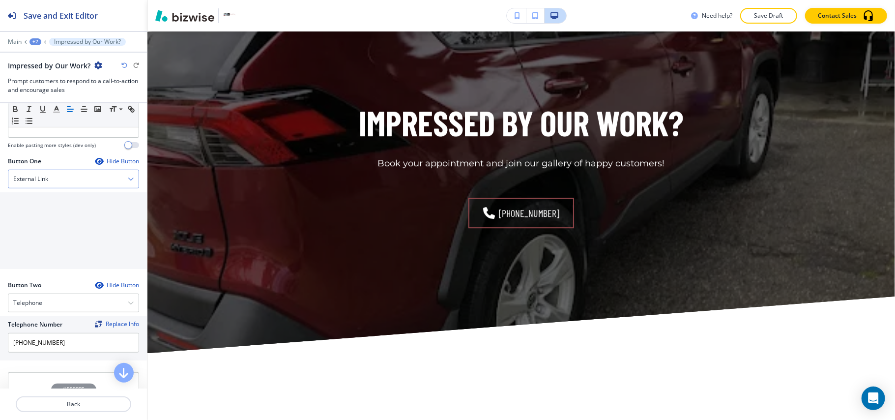
click at [44, 188] on div "External Link" at bounding box center [73, 179] width 130 height 18
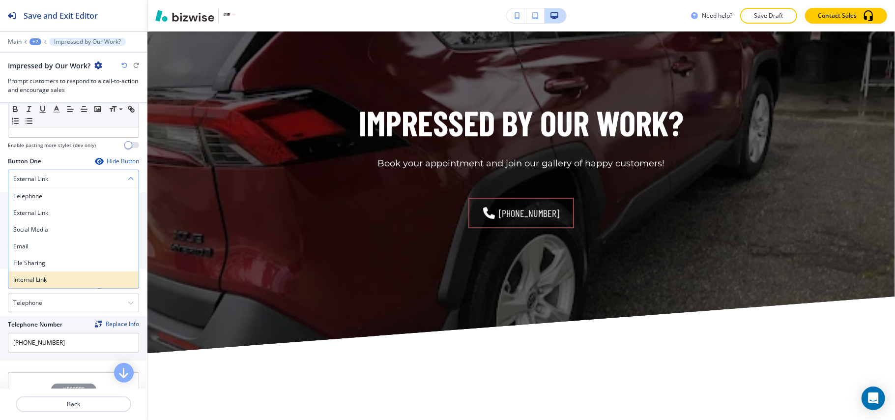
click at [45, 281] on h4 "Internal Link" at bounding box center [73, 279] width 120 height 9
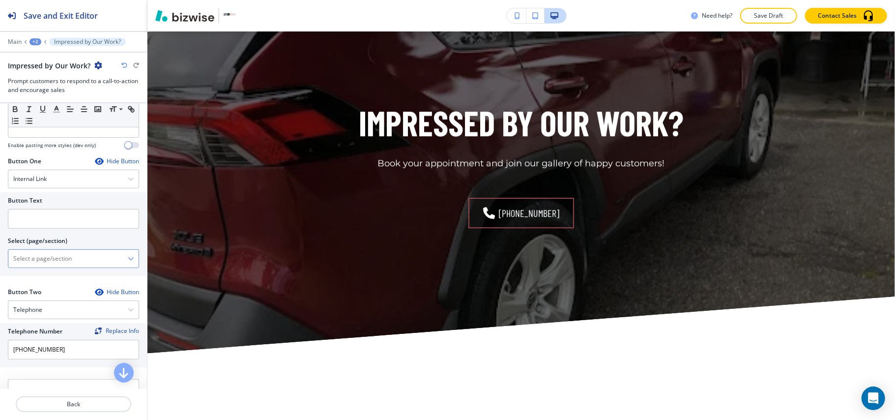
click at [56, 257] on \(page\/section\) "Manual Input" at bounding box center [67, 258] width 119 height 17
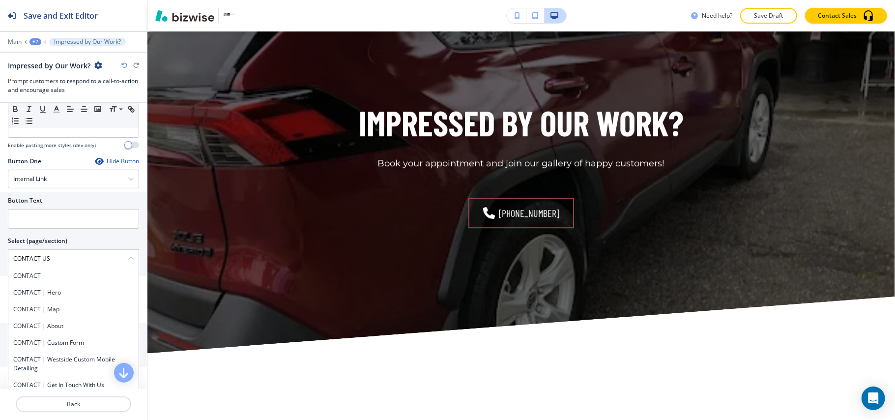
click at [50, 280] on h4 "CONTACT" at bounding box center [73, 275] width 120 height 9
type \(page\/section\) "CONTACT"
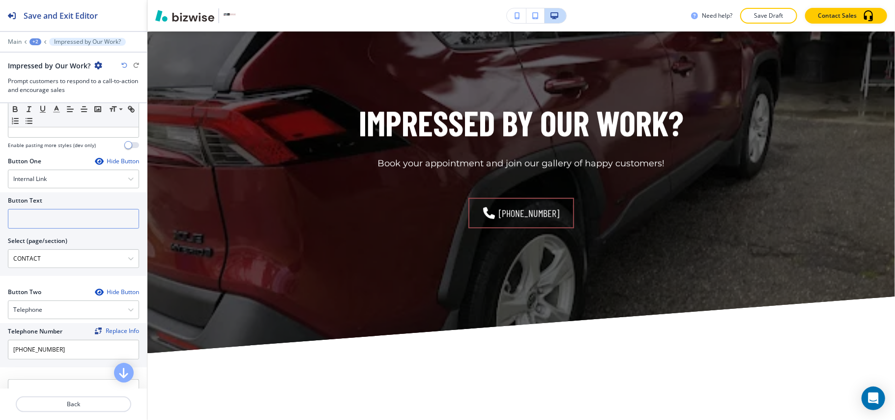
click at [53, 224] on input "text" at bounding box center [73, 219] width 131 height 20
paste input "CONTACT US"
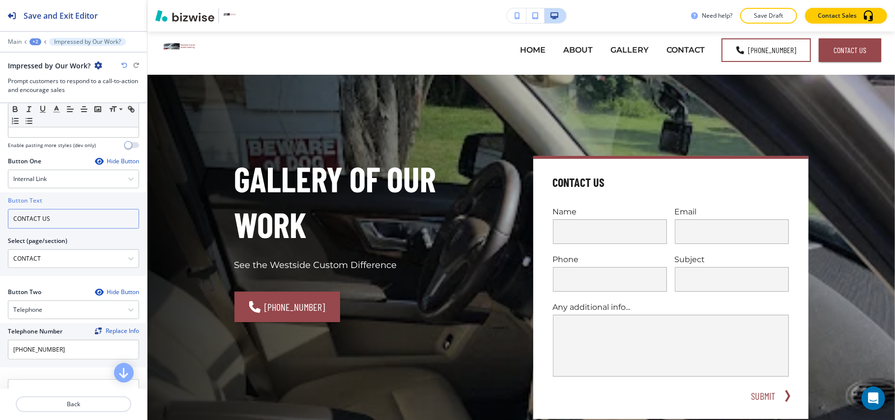
scroll to position [0, 0]
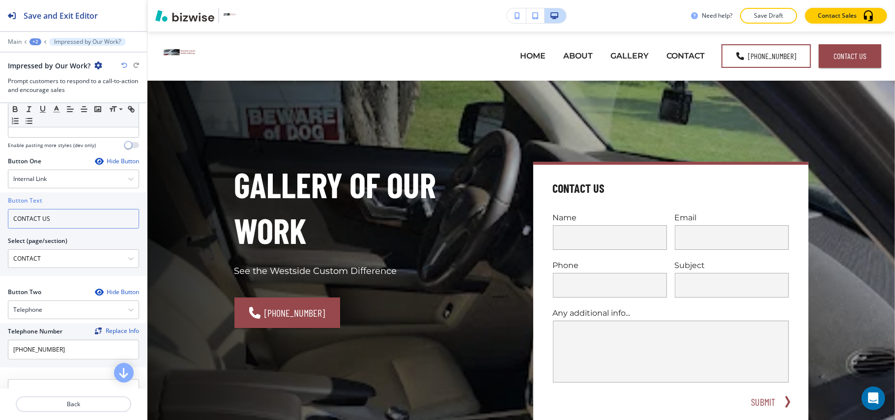
type input "CONTACT US"
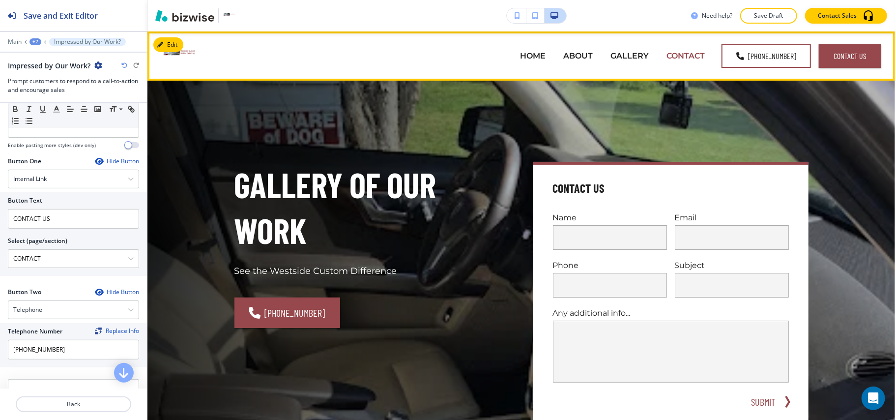
click at [693, 55] on p "CONTACT" at bounding box center [686, 55] width 38 height 11
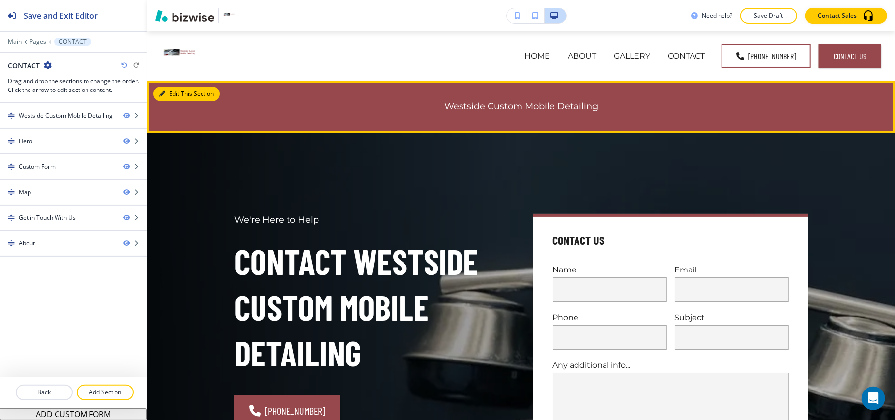
click at [178, 92] on button "Edit This Section" at bounding box center [186, 94] width 66 height 15
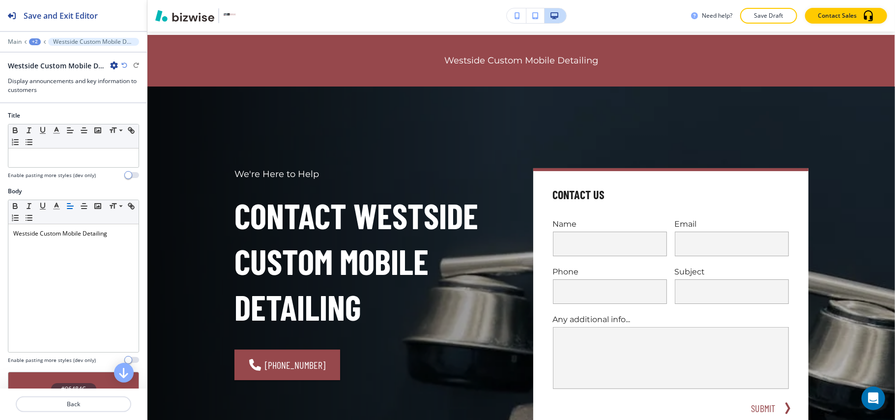
scroll to position [49, 0]
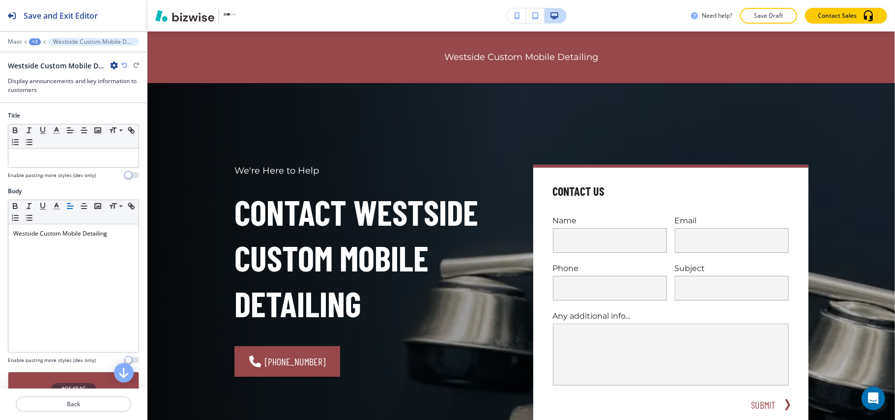
click at [114, 64] on icon "button" at bounding box center [114, 65] width 8 height 8
click at [124, 115] on p "Delete Section" at bounding box center [142, 117] width 50 height 9
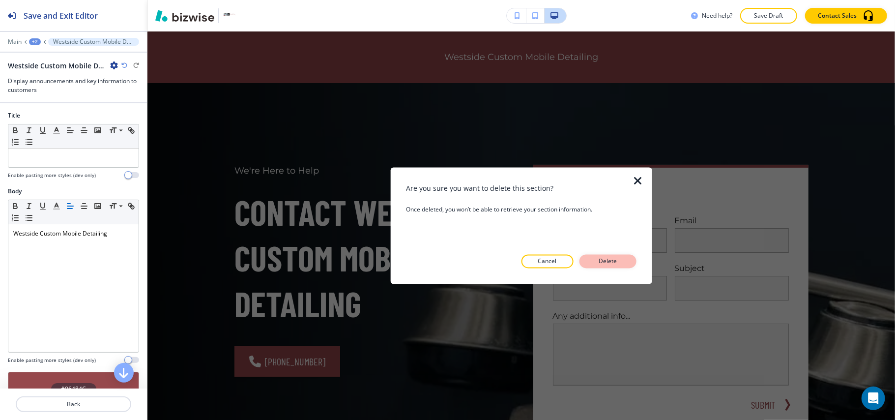
click at [602, 262] on p "Delete" at bounding box center [608, 261] width 24 height 9
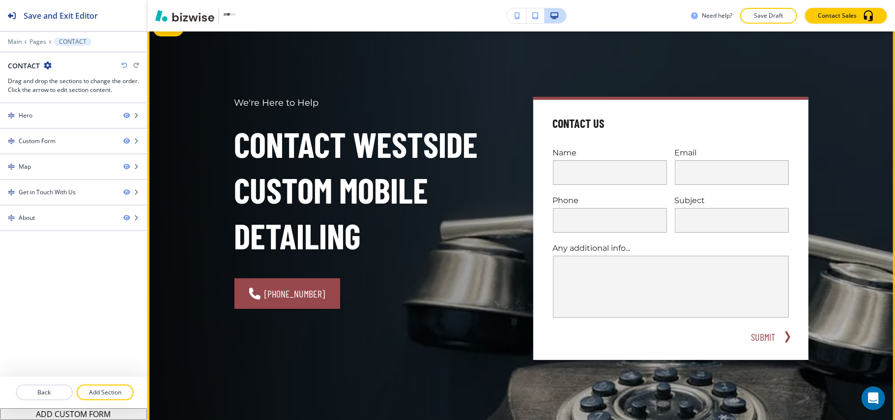
scroll to position [0, 0]
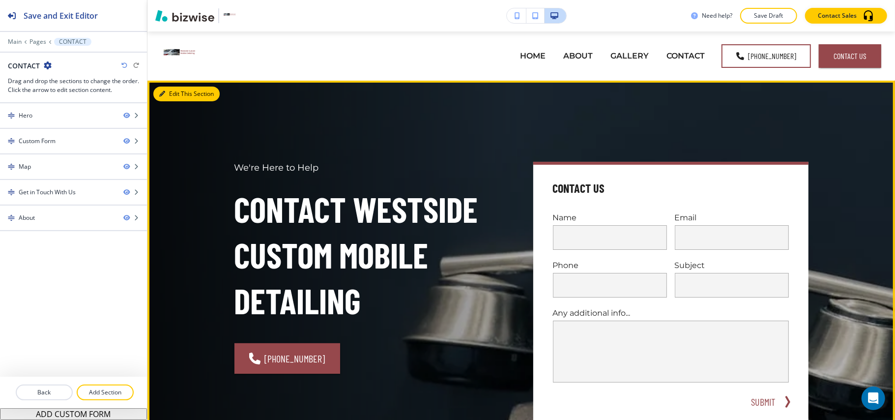
click at [176, 95] on button "Edit This Section" at bounding box center [186, 94] width 66 height 15
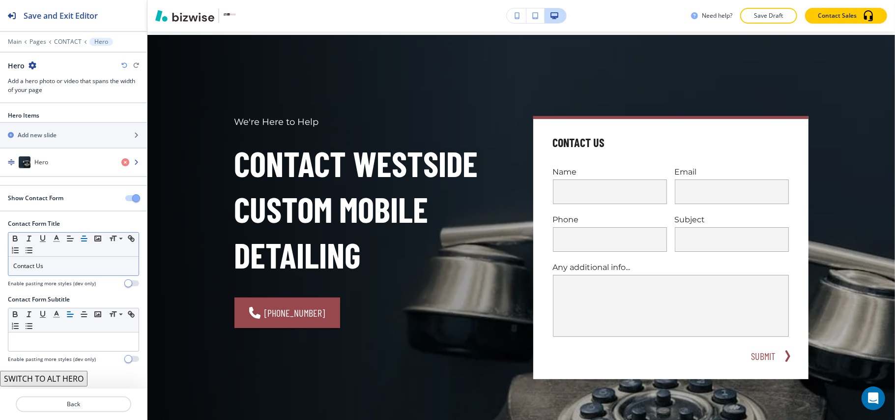
scroll to position [49, 0]
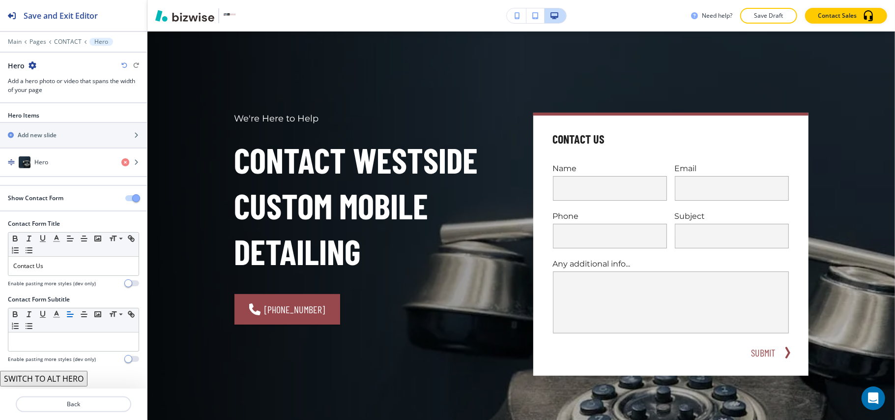
click at [125, 198] on button "button" at bounding box center [132, 198] width 14 height 6
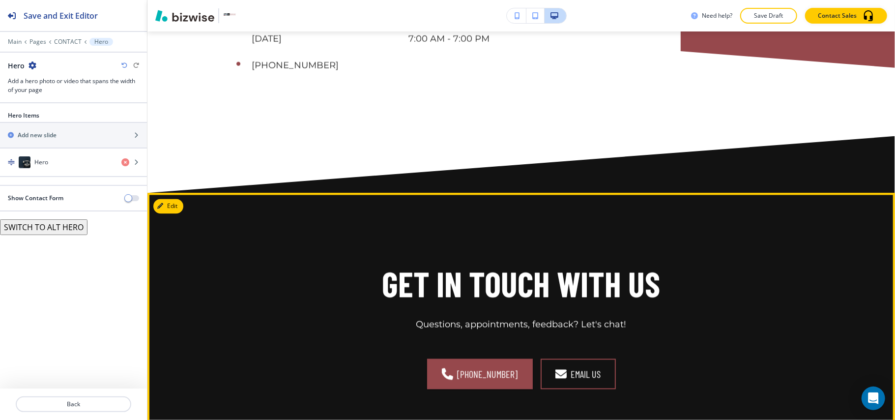
scroll to position [1491, 0]
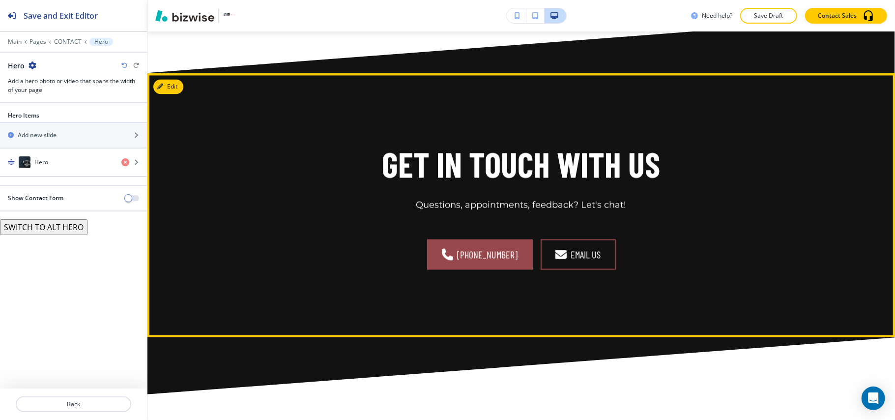
click at [187, 89] on div "Get in Touch With Us Questions, appointments, feedback? Let's chat! [PHONE_NUMB…" at bounding box center [521, 204] width 748 height 263
click at [163, 84] on icon "button" at bounding box center [160, 87] width 6 height 6
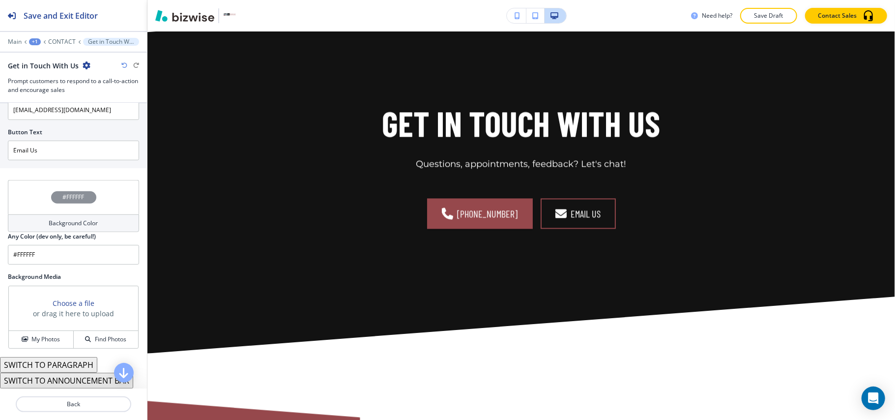
scroll to position [502, 0]
click at [46, 353] on div "Background Media Choose a file or drag it here to upload My Photos Find Photos" at bounding box center [73, 314] width 147 height 85
click at [47, 335] on h4 "My Photos" at bounding box center [45, 339] width 29 height 9
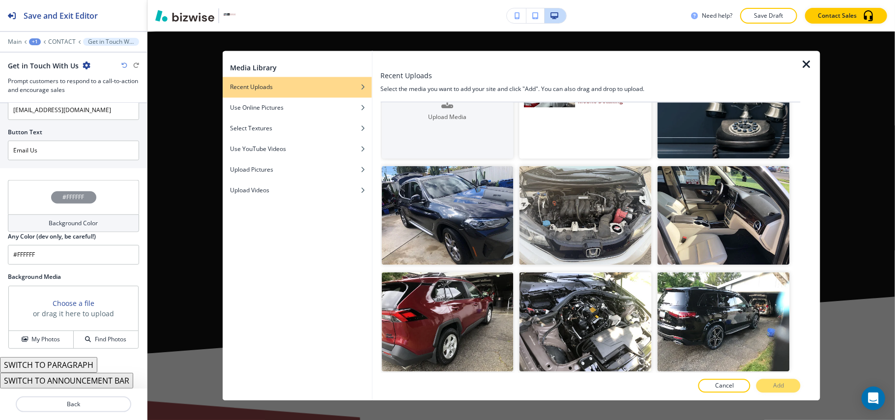
scroll to position [262, 0]
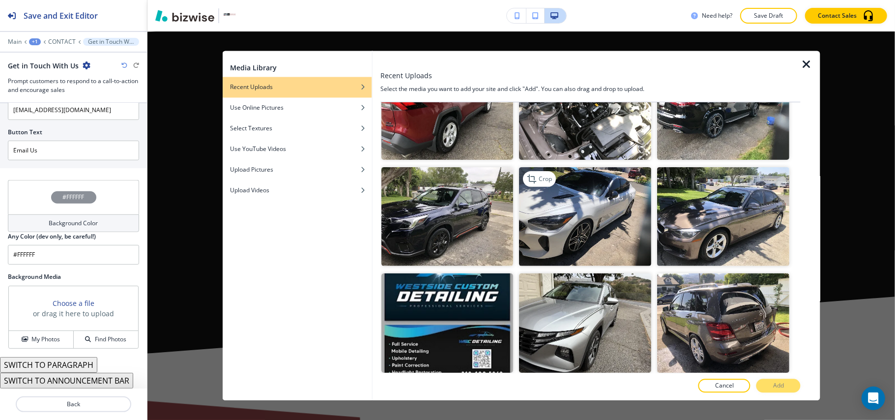
click at [613, 206] on img "button" at bounding box center [586, 216] width 132 height 99
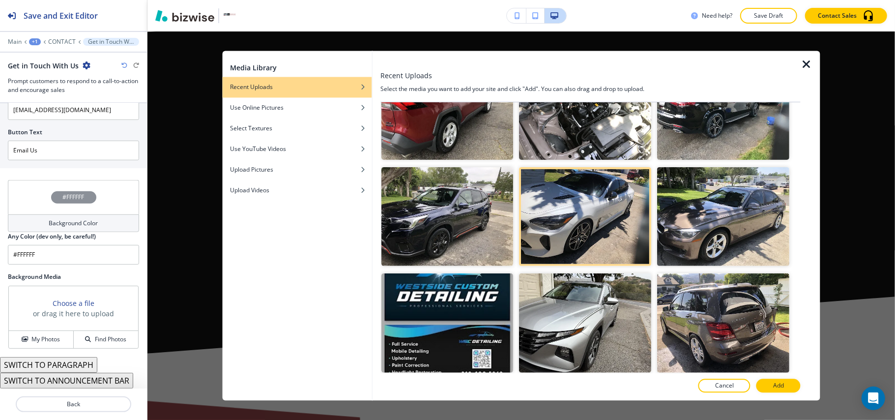
click at [779, 385] on p "Add" at bounding box center [778, 385] width 11 height 9
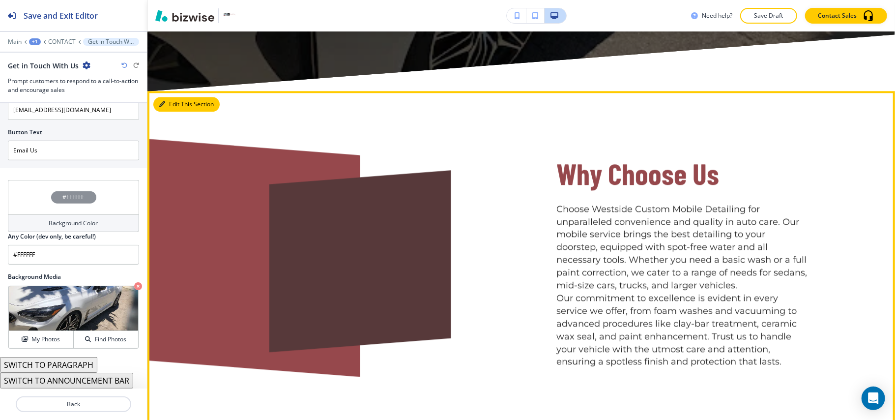
click at [178, 105] on button "Edit This Section" at bounding box center [186, 104] width 66 height 15
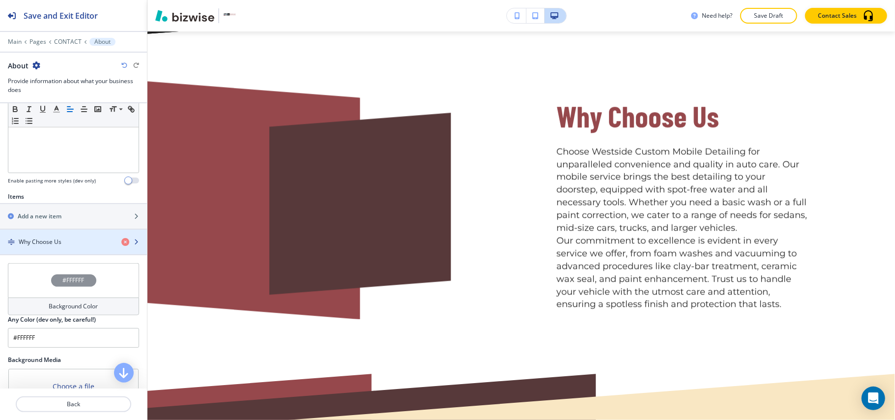
click at [32, 252] on div "button" at bounding box center [73, 250] width 147 height 8
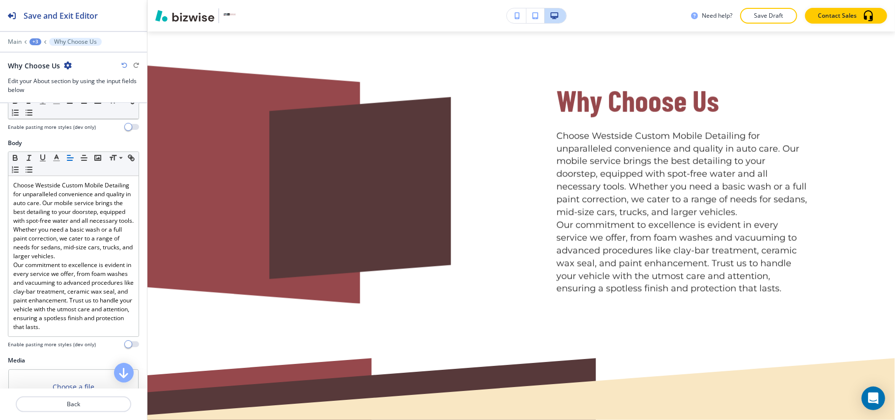
scroll to position [327, 0]
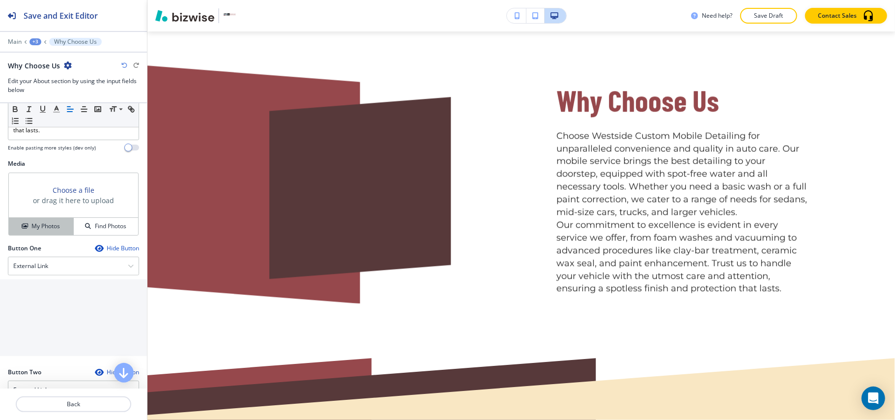
click at [48, 231] on h4 "My Photos" at bounding box center [45, 226] width 29 height 9
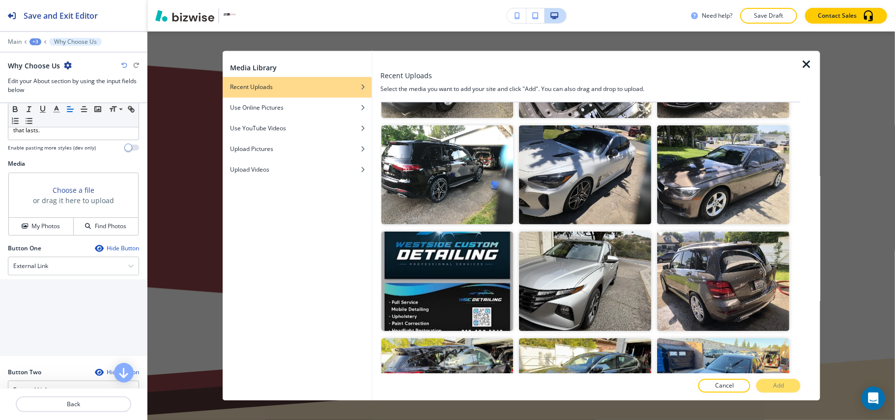
scroll to position [524, 0]
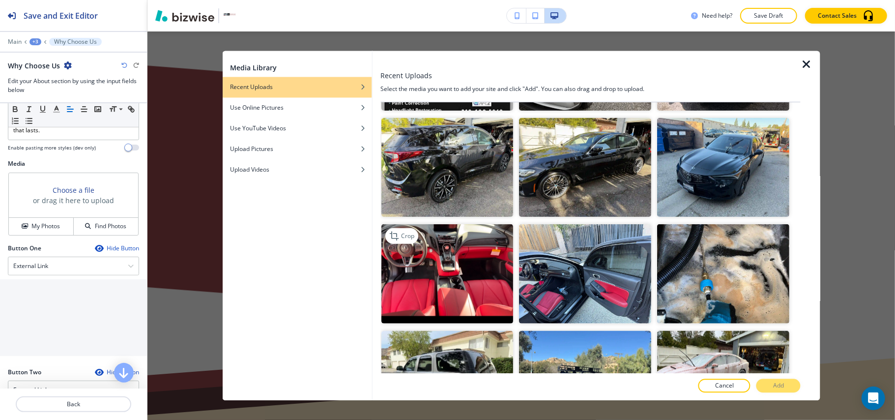
click at [444, 252] on img "button" at bounding box center [447, 273] width 132 height 99
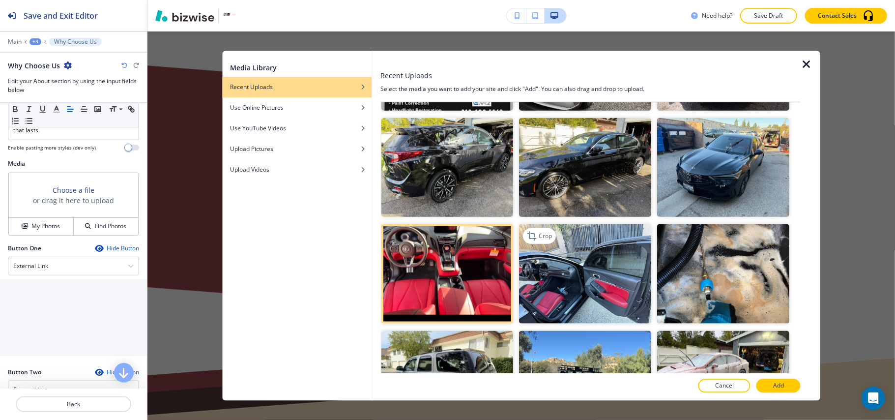
click at [619, 262] on img "button" at bounding box center [586, 273] width 132 height 99
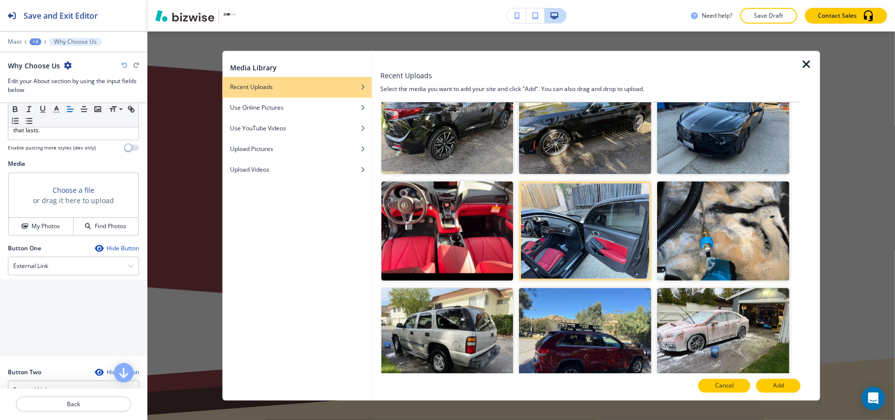
scroll to position [590, 0]
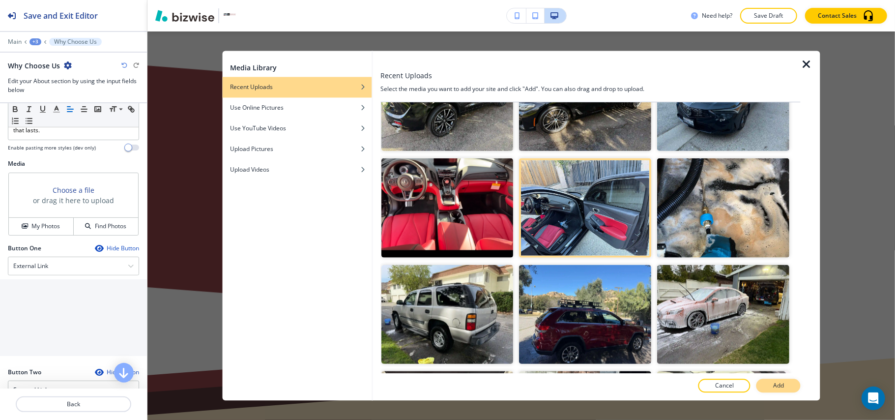
click at [783, 383] on p "Add" at bounding box center [778, 385] width 11 height 9
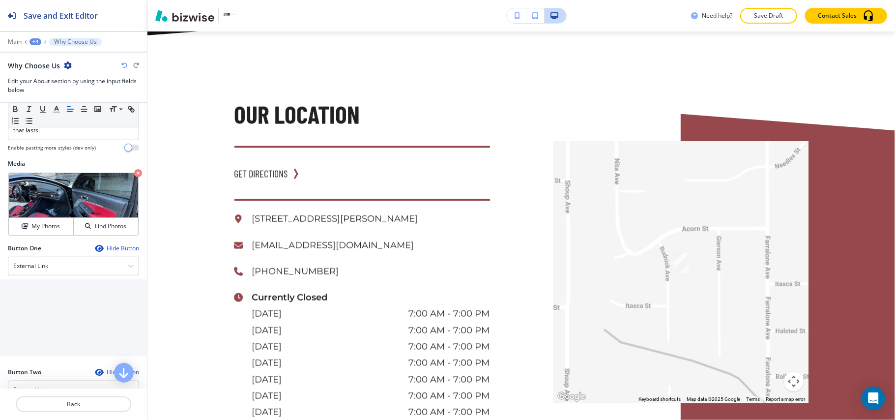
scroll to position [990, 0]
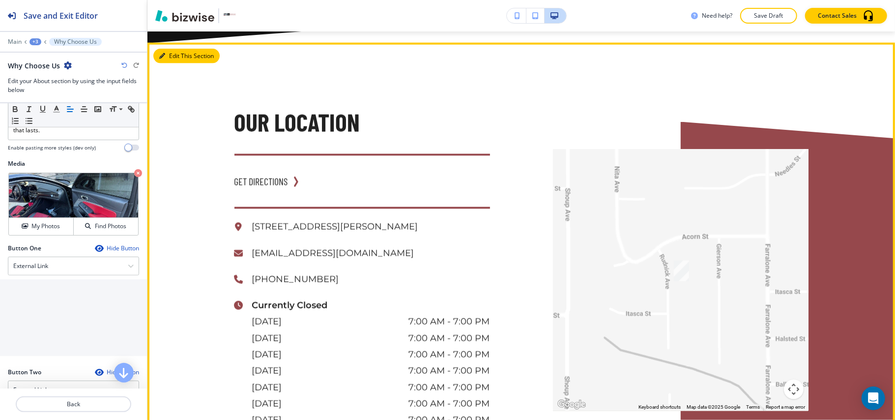
click at [168, 52] on button "Edit This Section" at bounding box center [186, 56] width 66 height 15
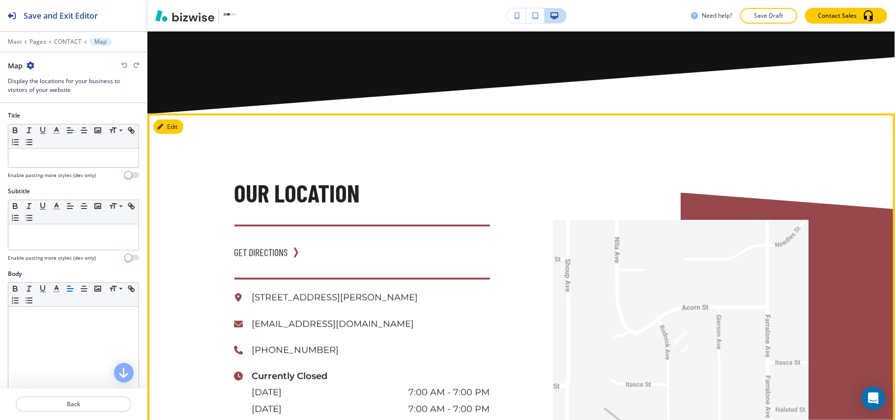
scroll to position [917, 0]
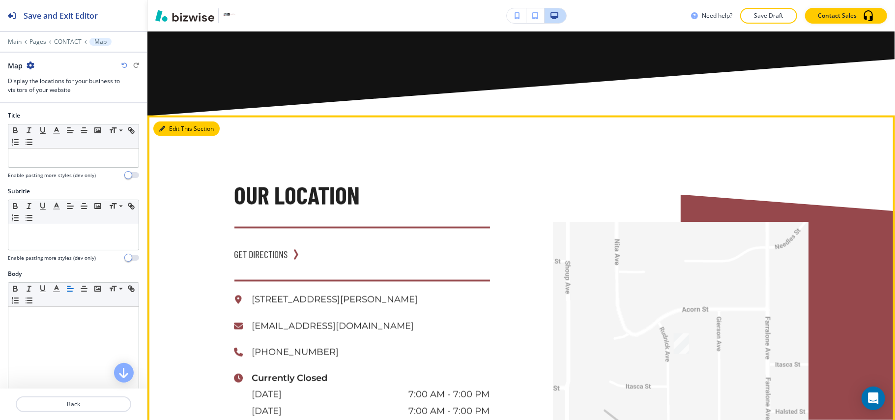
click at [164, 130] on button "Edit This Section" at bounding box center [186, 128] width 66 height 15
click at [172, 125] on button "Edit This Section" at bounding box center [186, 128] width 66 height 15
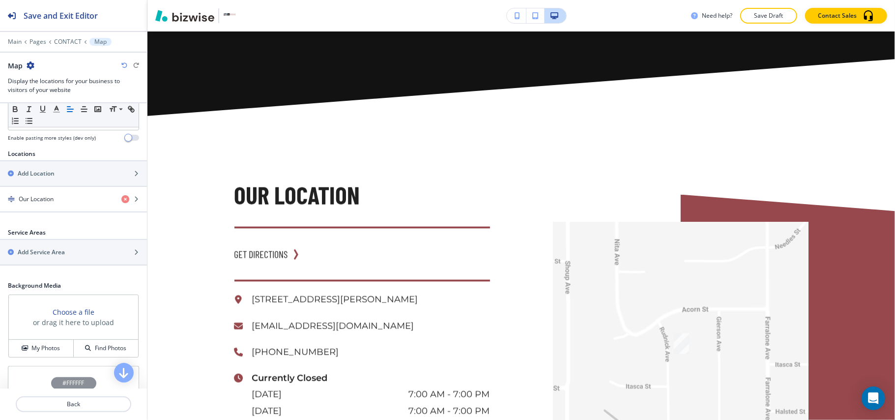
scroll to position [327, 0]
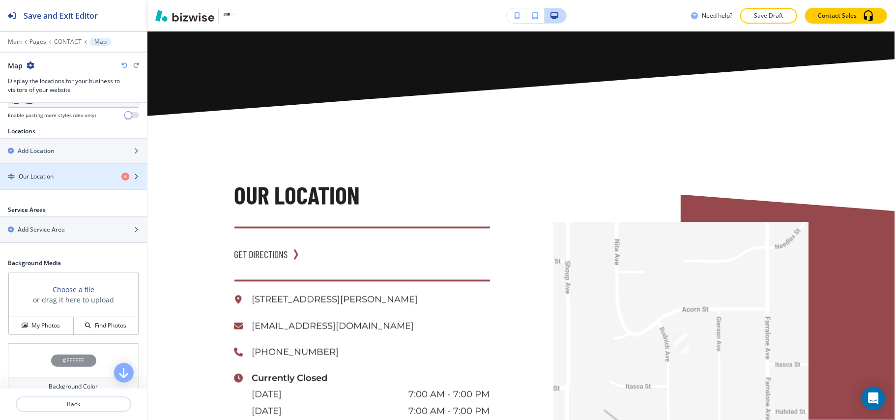
click at [61, 179] on div "Our Location" at bounding box center [57, 176] width 114 height 9
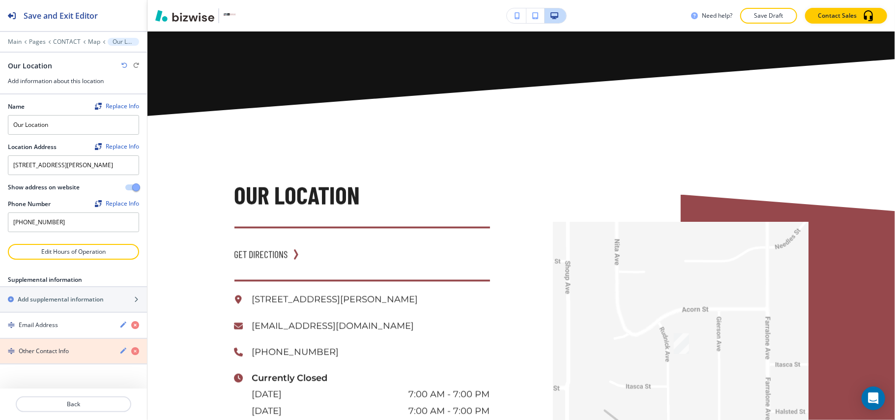
click at [135, 355] on icon "button" at bounding box center [135, 351] width 8 height 8
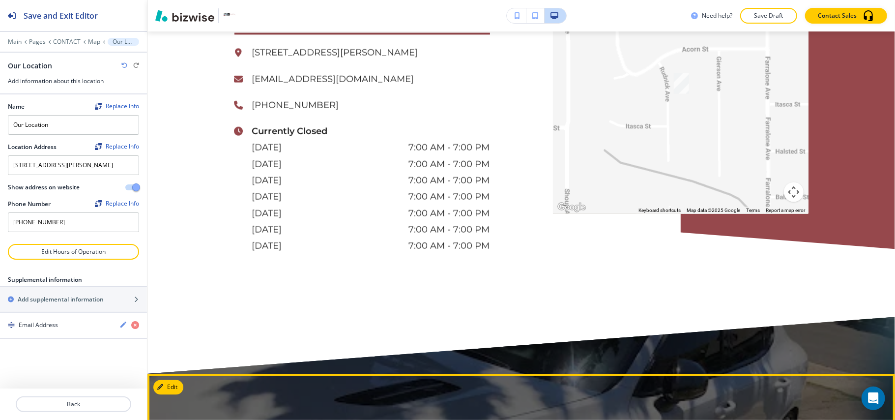
scroll to position [1049, 0]
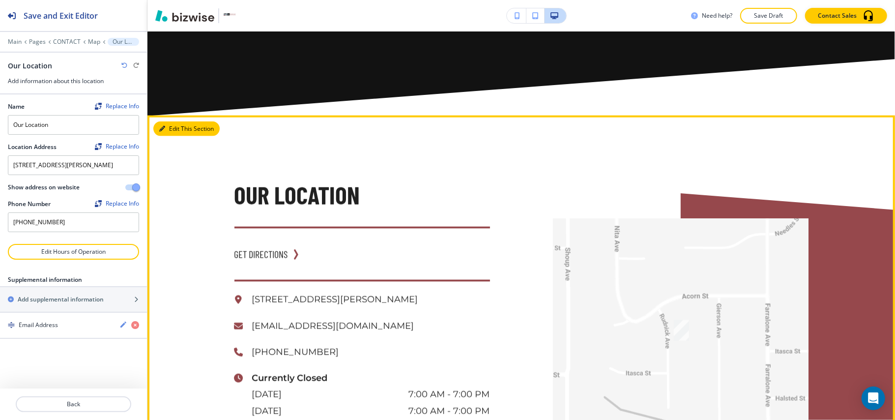
click at [166, 125] on button "Edit This Section" at bounding box center [186, 128] width 66 height 15
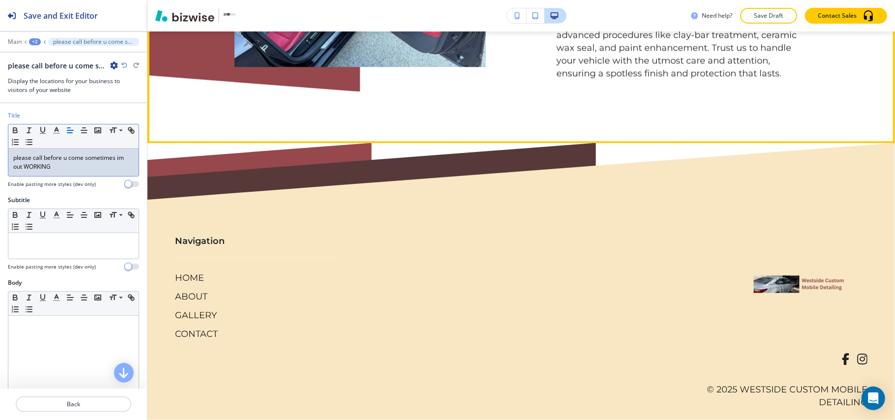
scroll to position [2111, 0]
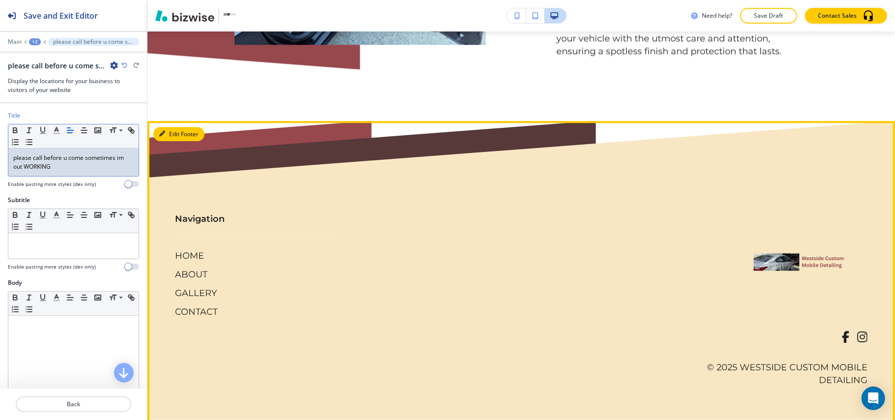
click at [172, 130] on button "Edit Footer" at bounding box center [178, 134] width 51 height 15
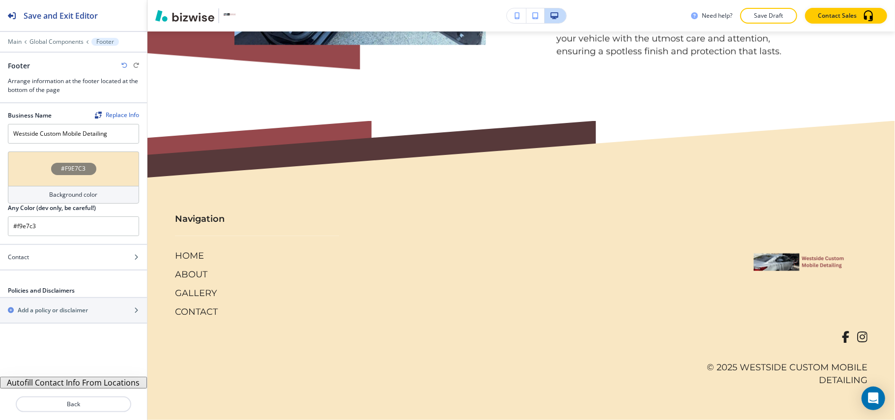
click at [74, 386] on button "Autofill Contact Info From Locations" at bounding box center [73, 383] width 147 height 12
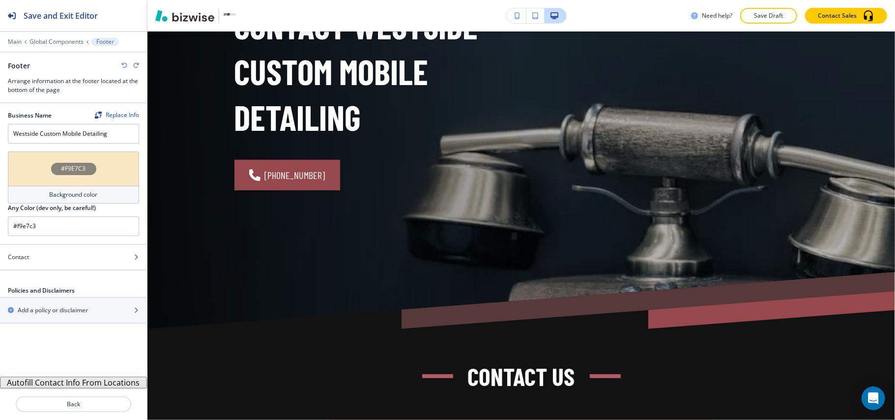
scroll to position [0, 0]
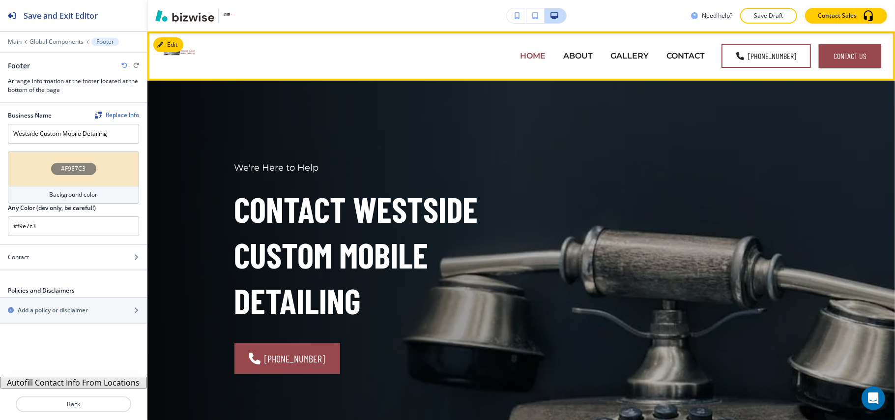
click at [530, 56] on p "HOME" at bounding box center [533, 55] width 26 height 11
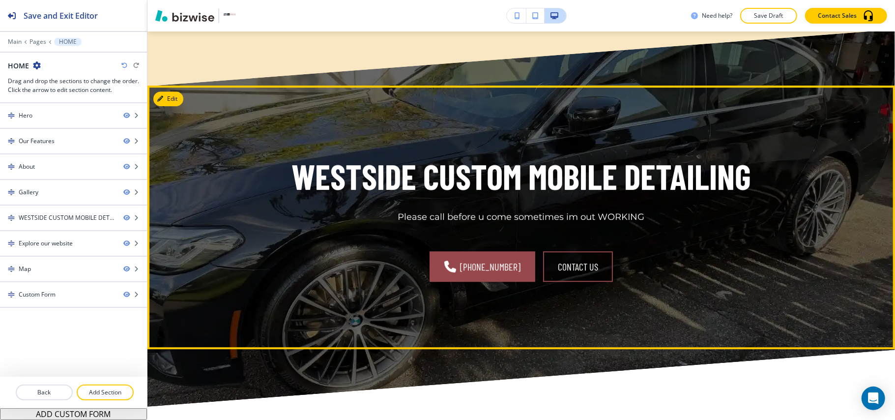
scroll to position [2228, 0]
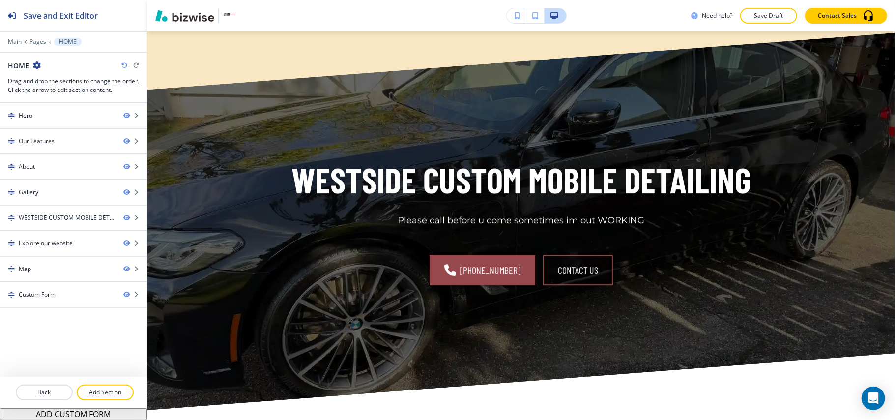
click at [12, 36] on div at bounding box center [73, 35] width 147 height 6
click at [14, 40] on p "Main" at bounding box center [15, 41] width 14 height 7
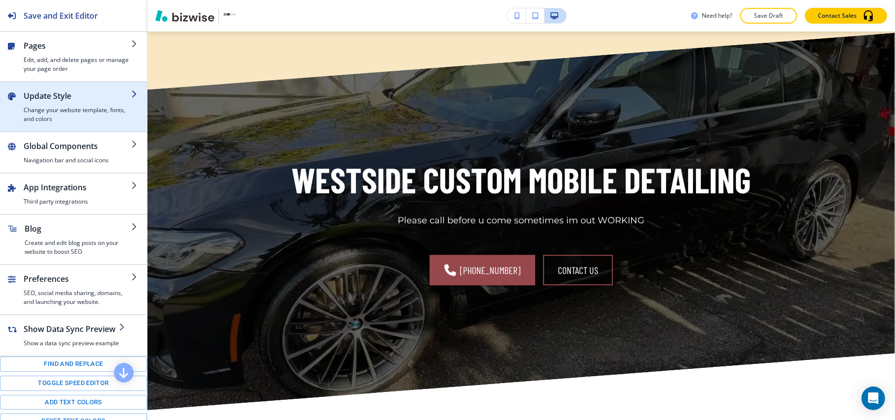
click at [48, 115] on h4 "Change your website template, fonts, and colors" at bounding box center [78, 115] width 108 height 18
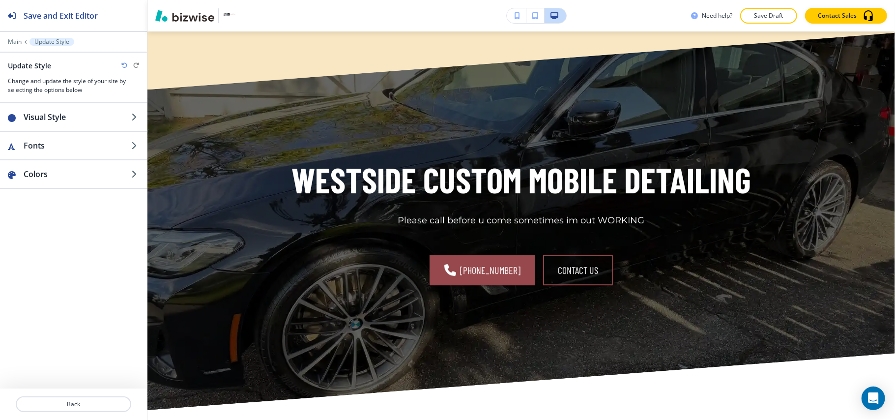
click at [10, 38] on div "Main Update Style" at bounding box center [73, 42] width 131 height 8
click at [14, 39] on p "Main" at bounding box center [15, 41] width 14 height 7
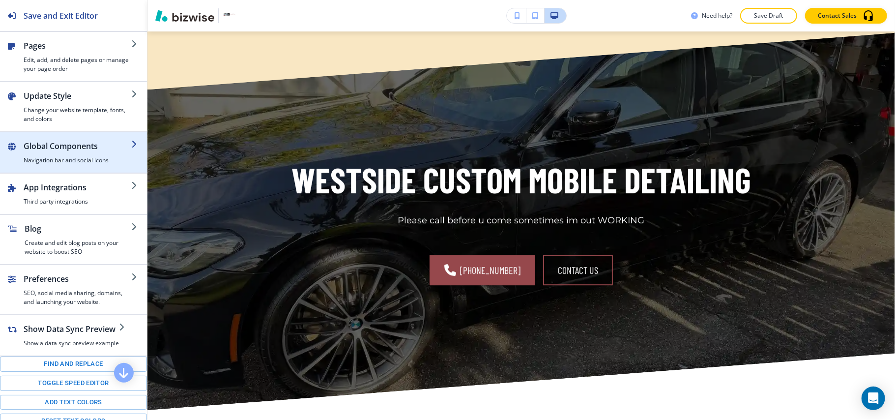
click at [52, 145] on h2 "Global Components" at bounding box center [78, 146] width 108 height 12
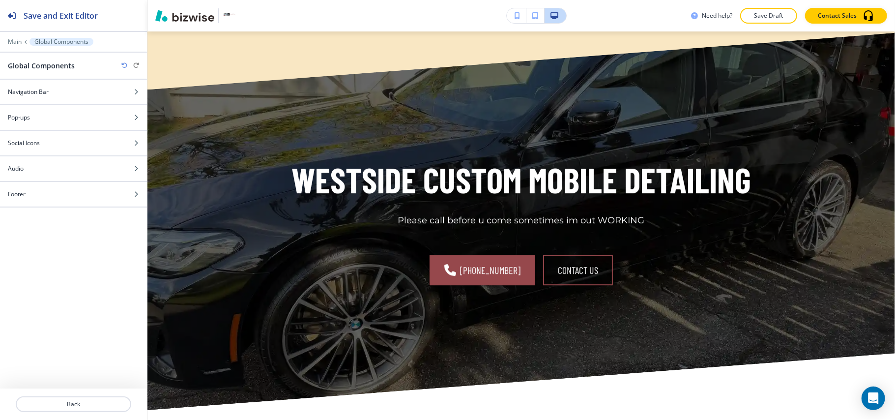
click at [54, 147] on div "Social Icons" at bounding box center [62, 143] width 125 height 9
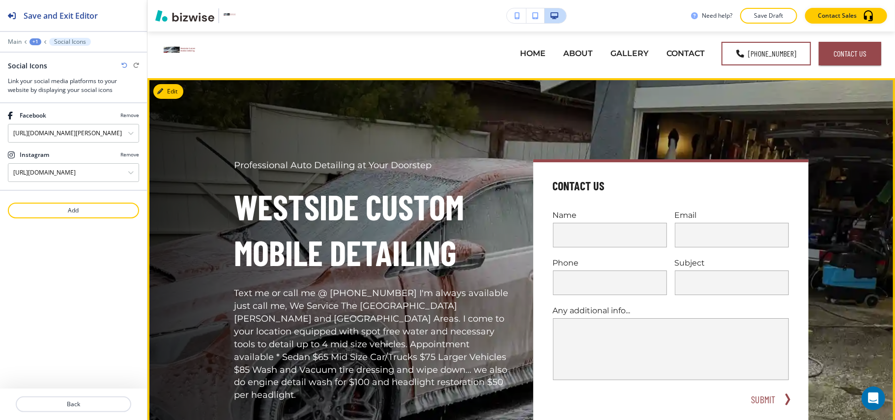
scroll to position [0, 0]
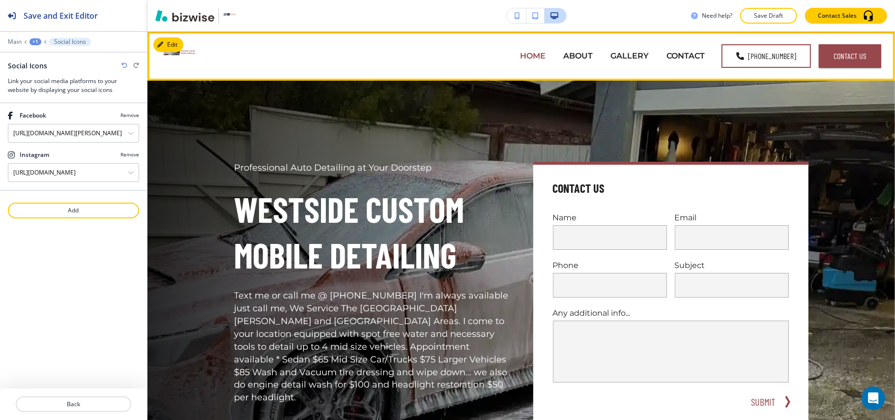
click at [527, 59] on p "HOME" at bounding box center [533, 55] width 26 height 11
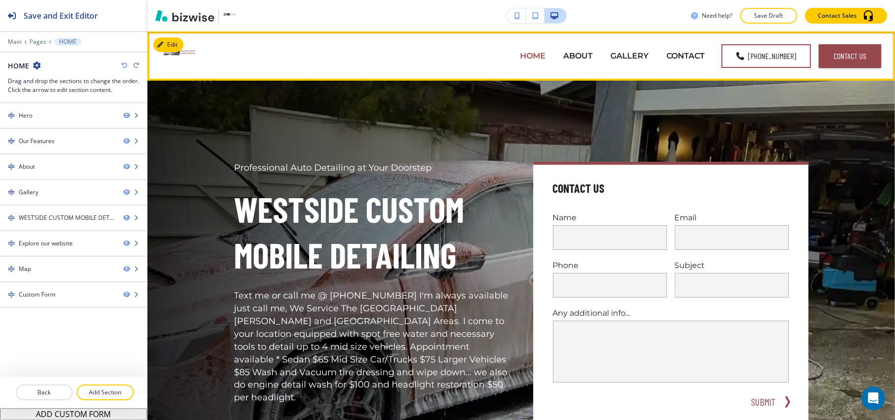
click at [528, 61] on p "HOME" at bounding box center [533, 55] width 26 height 11
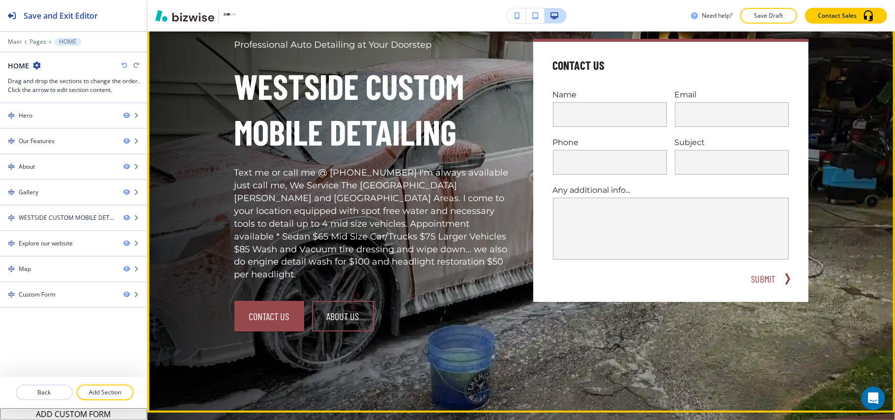
scroll to position [131, 0]
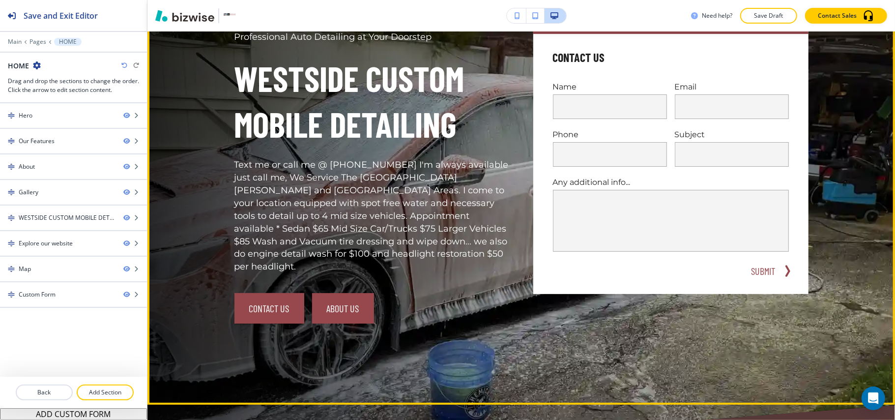
click at [336, 295] on link "About Us" at bounding box center [343, 308] width 62 height 30
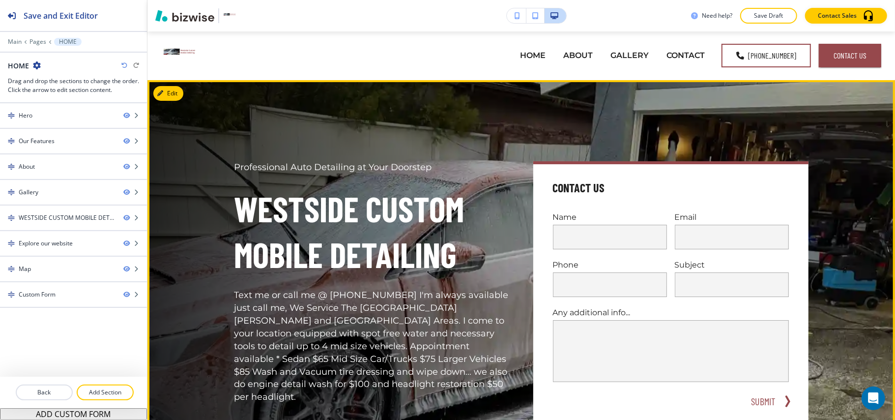
scroll to position [0, 0]
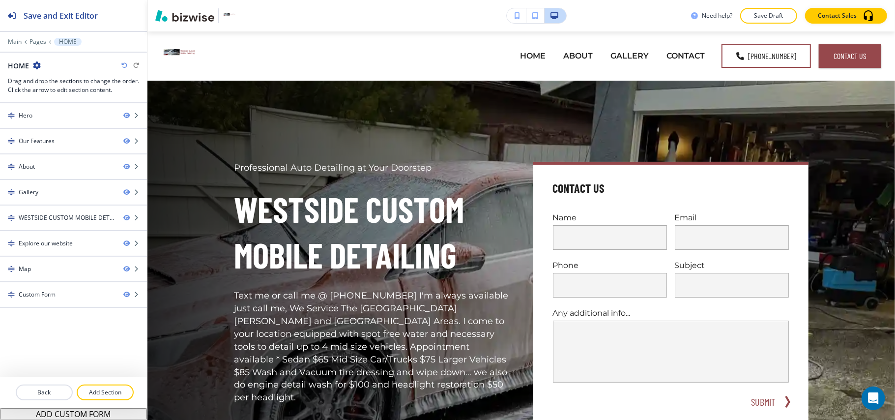
click at [170, 89] on div "Edit Professional Auto Detailing at Your Doorstep Westside Custom Mobile Detail…" at bounding box center [521, 308] width 748 height 455
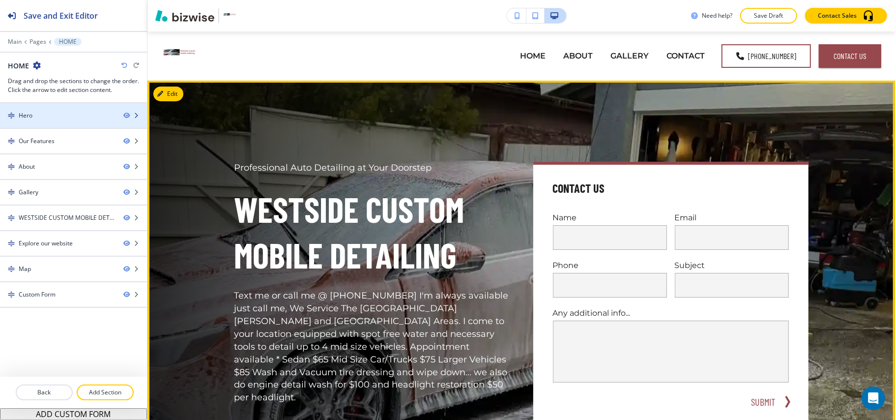
click at [39, 117] on div "Hero" at bounding box center [58, 115] width 116 height 9
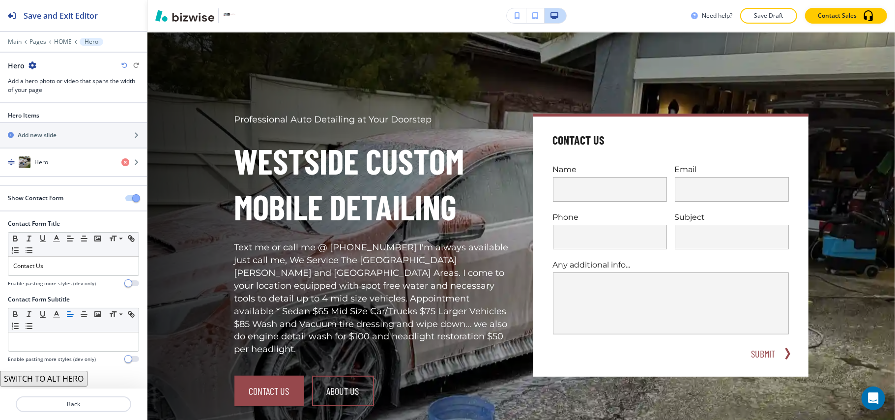
scroll to position [49, 0]
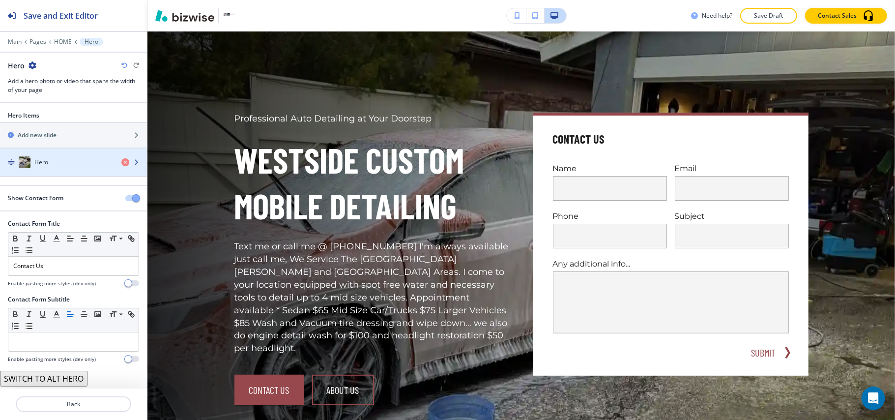
click at [51, 162] on div "Hero" at bounding box center [57, 162] width 114 height 12
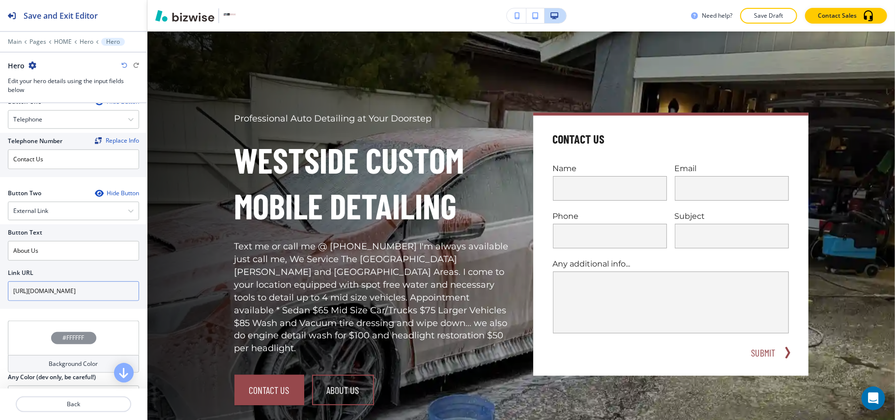
scroll to position [459, 0]
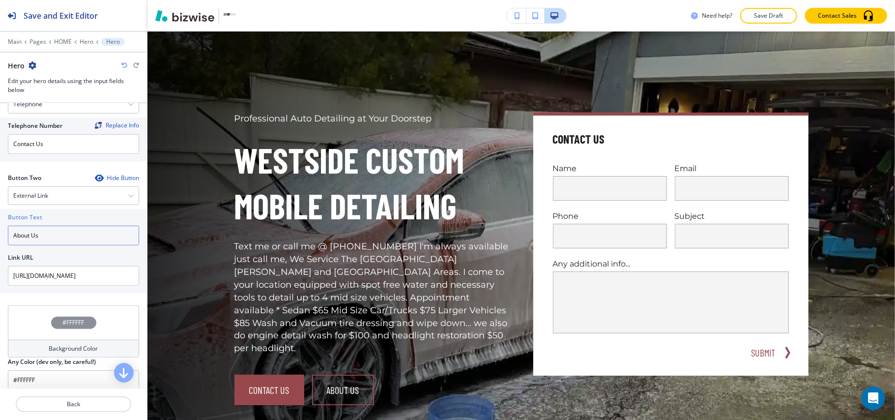
drag, startPoint x: 58, startPoint y: 238, endPoint x: 34, endPoint y: 233, distance: 24.6
click at [0, 234] on div "Button Text About Us Link URL [URL][DOMAIN_NAME]" at bounding box center [73, 251] width 147 height 85
click at [56, 200] on div "External Link" at bounding box center [73, 196] width 130 height 18
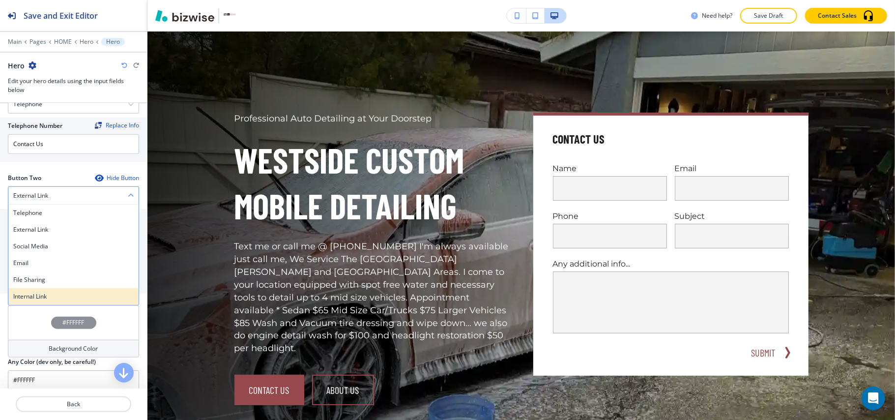
click at [48, 301] on h4 "Internal Link" at bounding box center [73, 296] width 120 height 9
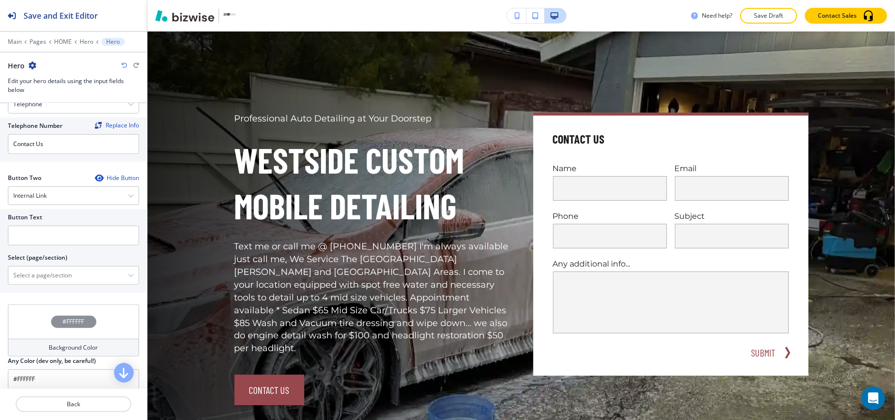
click at [61, 226] on div at bounding box center [73, 224] width 131 height 4
click at [59, 242] on input "text" at bounding box center [73, 236] width 131 height 20
paste input "About Us"
type input "About Us"
click at [40, 275] on \(page\/section\) "Manual Input" at bounding box center [67, 275] width 119 height 17
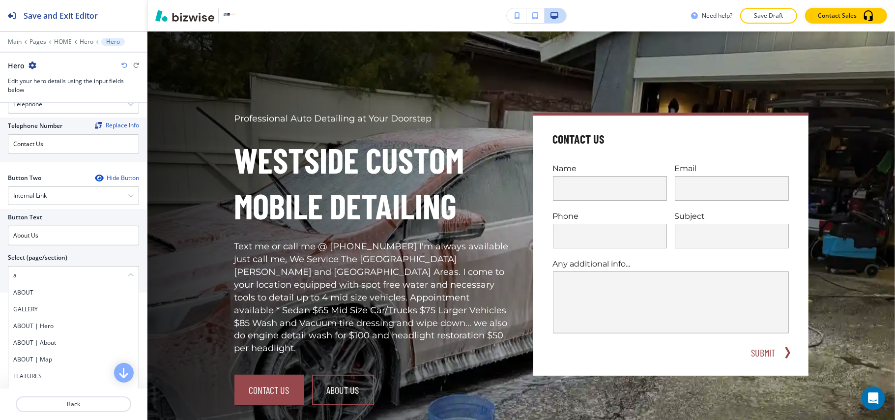
click at [36, 297] on h4 "ABOUT" at bounding box center [73, 292] width 120 height 9
type \(page\/section\) "ABOUT"
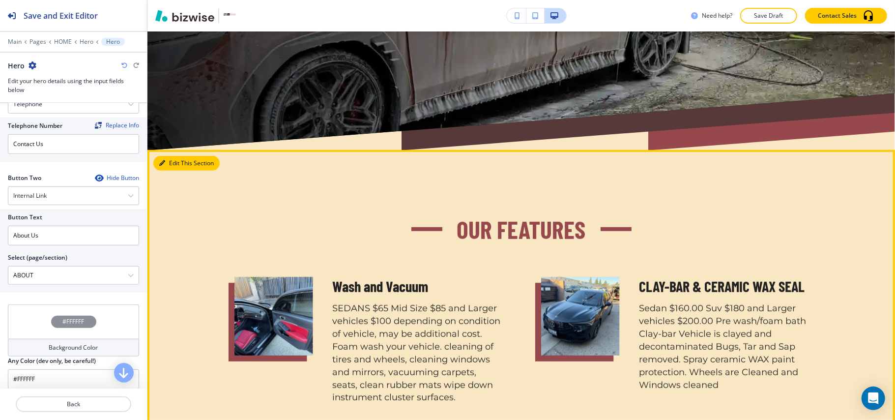
click at [168, 156] on button "Edit This Section" at bounding box center [186, 163] width 66 height 15
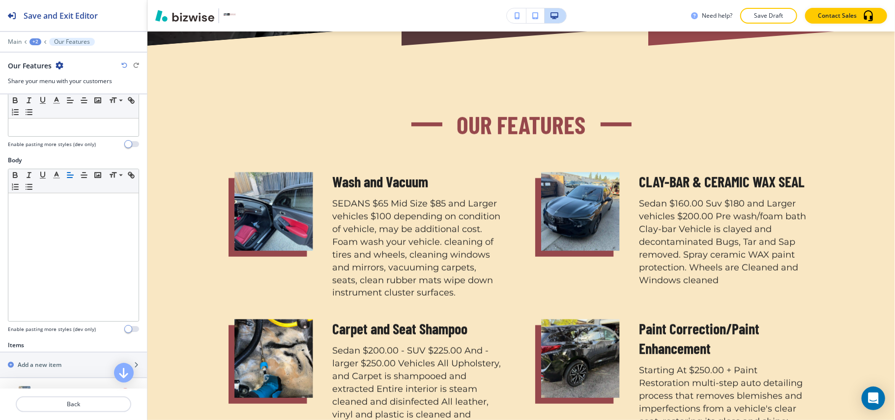
scroll to position [262, 0]
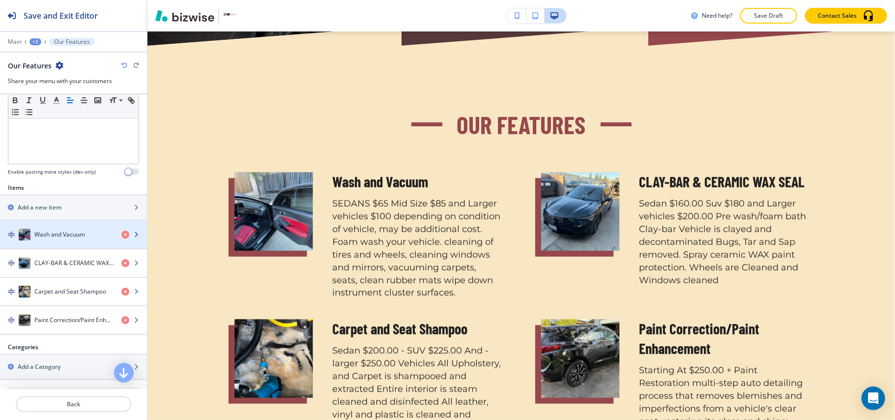
click at [46, 234] on h4 "Wash and Vacuum" at bounding box center [59, 234] width 51 height 9
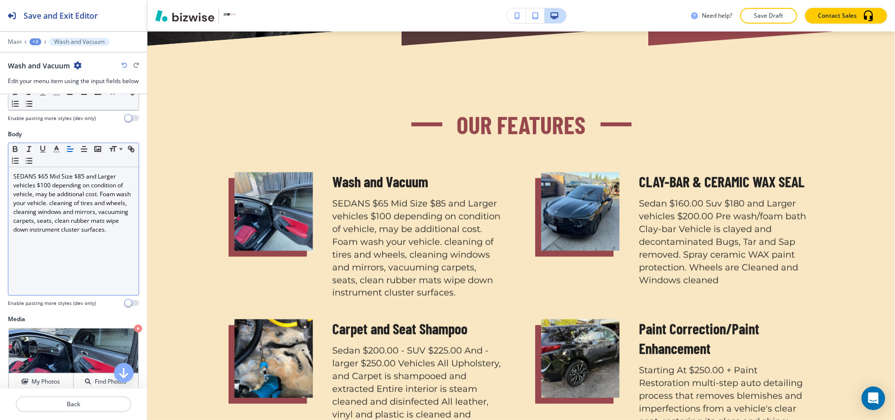
scroll to position [65, 0]
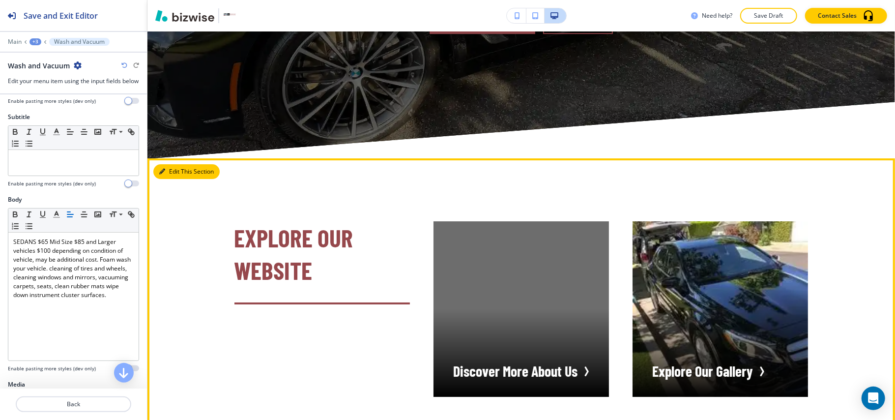
click at [161, 164] on button "Edit This Section" at bounding box center [186, 171] width 66 height 15
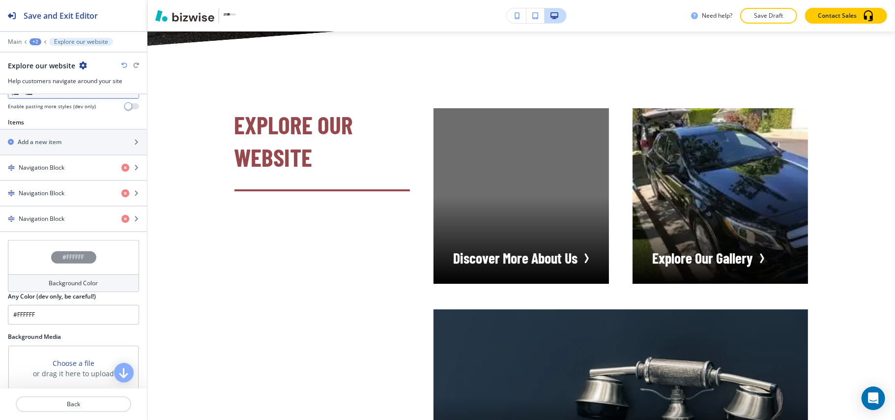
scroll to position [403, 0]
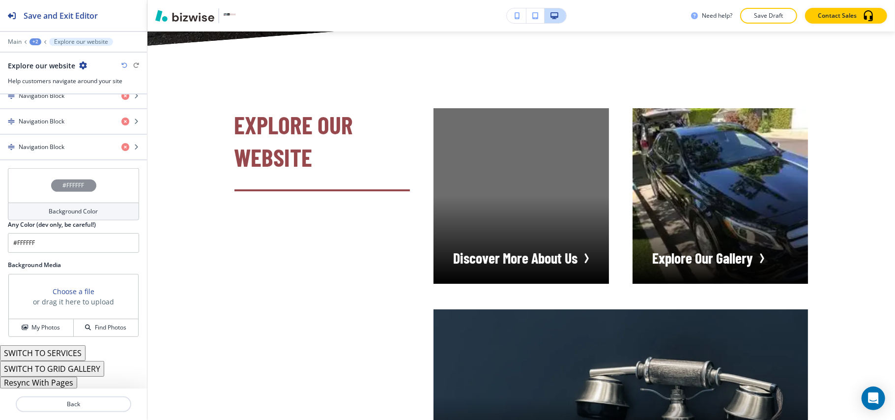
click at [56, 382] on button "Resync With Pages" at bounding box center [38, 383] width 77 height 12
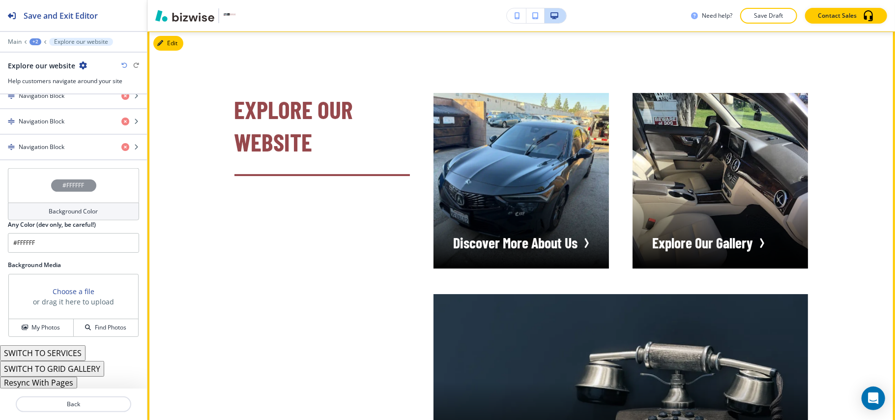
scroll to position [2566, 0]
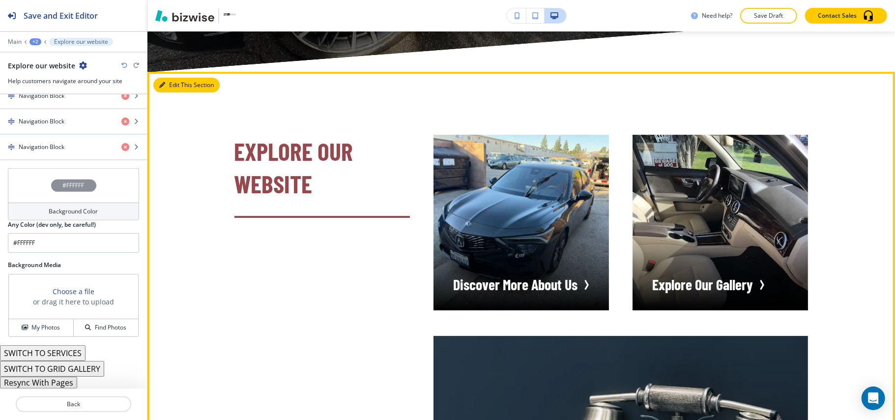
click at [168, 78] on button "Edit This Section" at bounding box center [186, 85] width 66 height 15
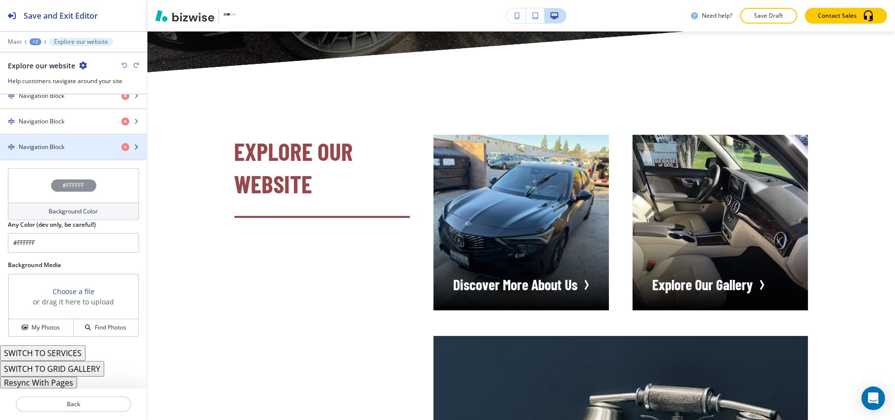
click at [72, 139] on div "button" at bounding box center [73, 139] width 147 height 8
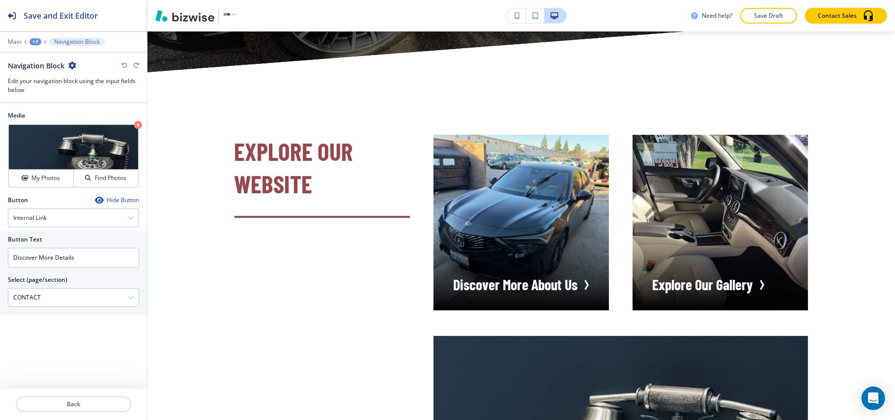
drag, startPoint x: 69, startPoint y: 299, endPoint x: 0, endPoint y: 302, distance: 68.9
click at [0, 302] on div "Button Text Discover More Details Select (page/section) CONTACT FEATURES FEATUR…" at bounding box center [73, 273] width 147 height 84
click at [34, 262] on input "Discover More Details" at bounding box center [73, 258] width 131 height 20
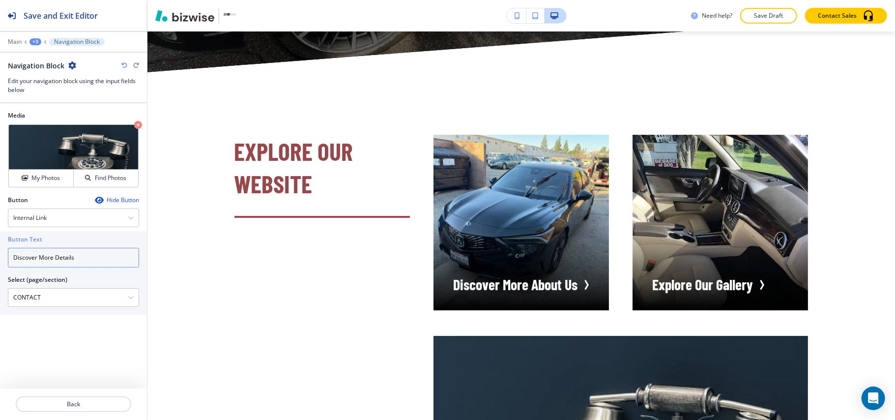
paste input "CONTACT"
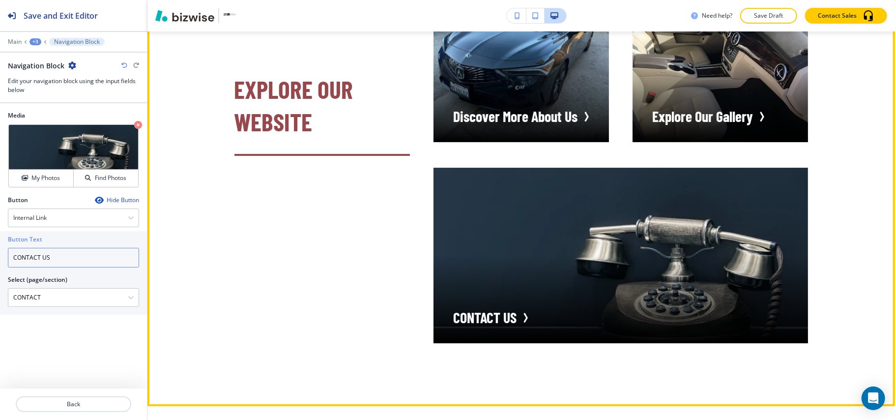
scroll to position [2631, 0]
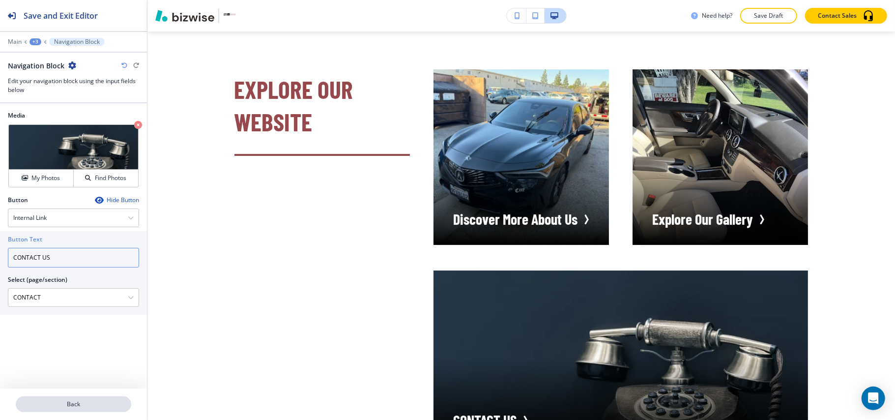
type input "CONTACT US"
click at [93, 398] on button "Back" at bounding box center [74, 404] width 116 height 16
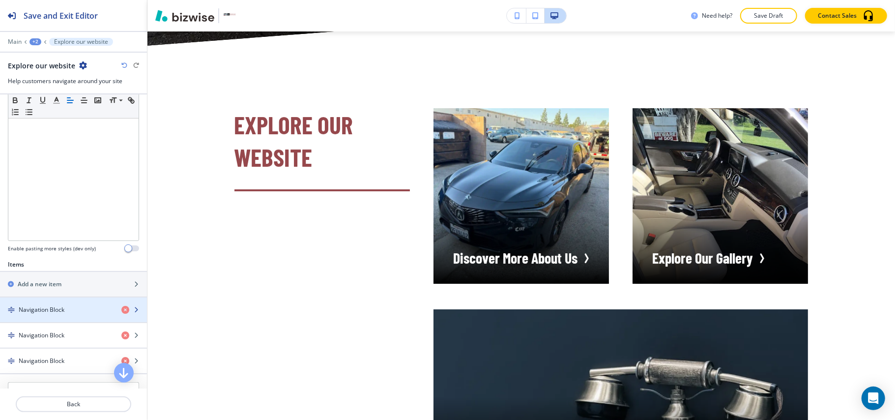
scroll to position [197, 0]
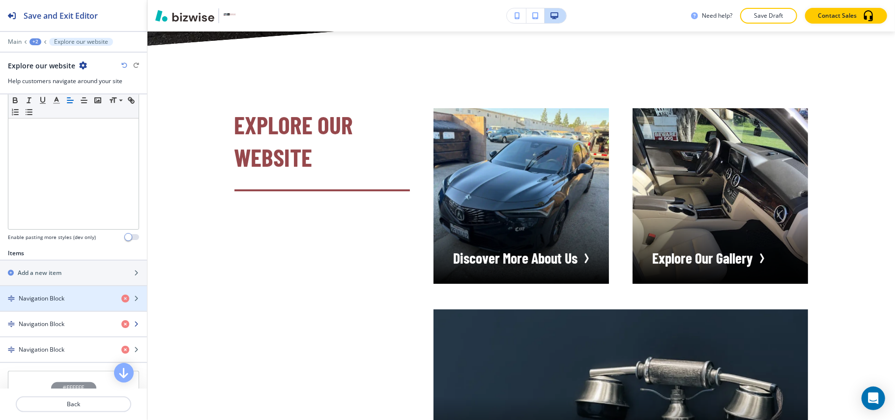
click at [46, 327] on h4 "Navigation Block" at bounding box center [42, 324] width 46 height 9
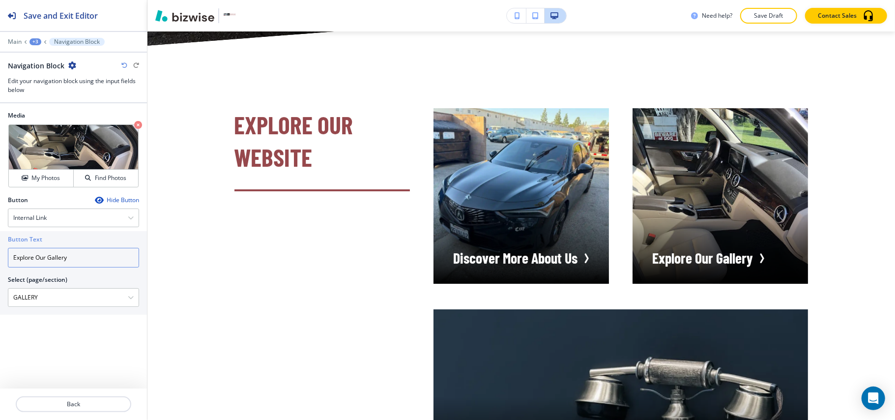
click at [79, 262] on input "Explore Our Gallery" at bounding box center [73, 258] width 131 height 20
drag, startPoint x: 48, startPoint y: 302, endPoint x: 0, endPoint y: 300, distance: 47.7
click at [0, 300] on div "Button Text Explore Our Gallery Select (page/section) GALLERY FEATURES FEATURES…" at bounding box center [73, 273] width 147 height 84
drag, startPoint x: 75, startPoint y: 258, endPoint x: 0, endPoint y: 260, distance: 74.7
click at [0, 260] on div "Button Text Explore Our Gallery Select (page/section) GALLERY FEATURES FEATURES…" at bounding box center [73, 273] width 147 height 84
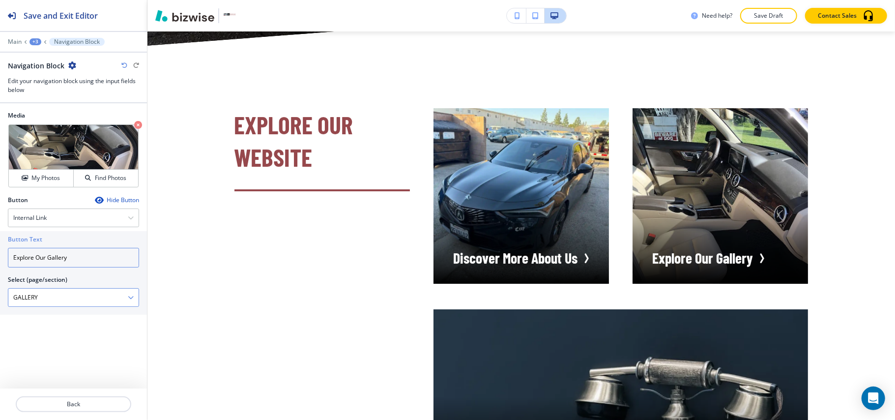
paste input "GALLERY"
type input "GALLERY"
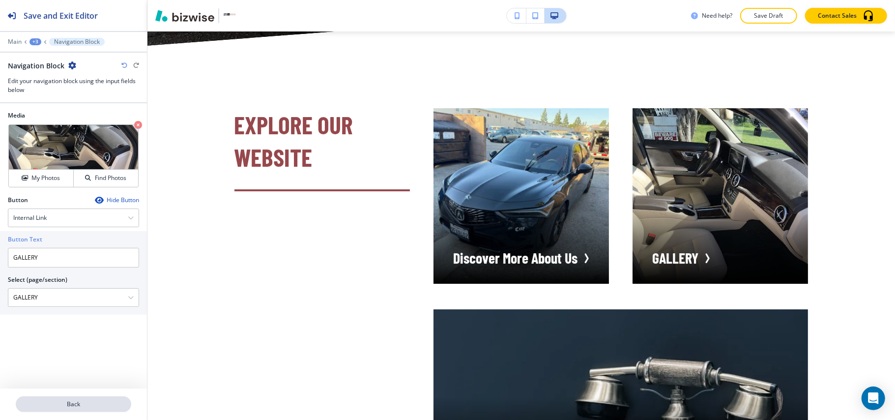
click at [85, 403] on p "Back" at bounding box center [74, 404] width 114 height 9
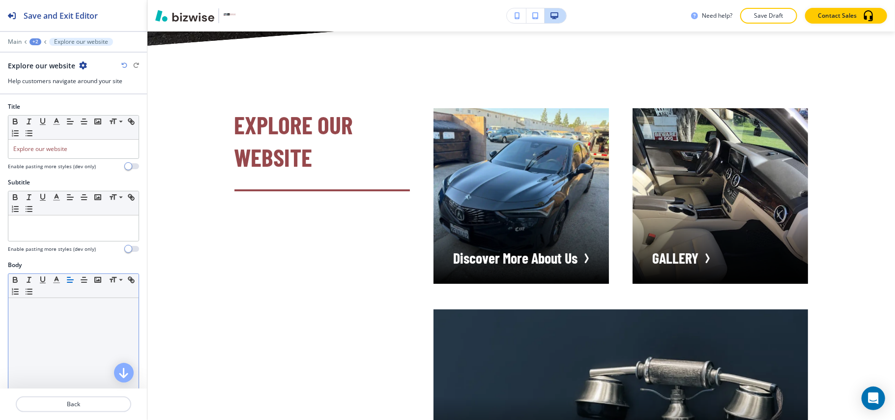
scroll to position [262, 0]
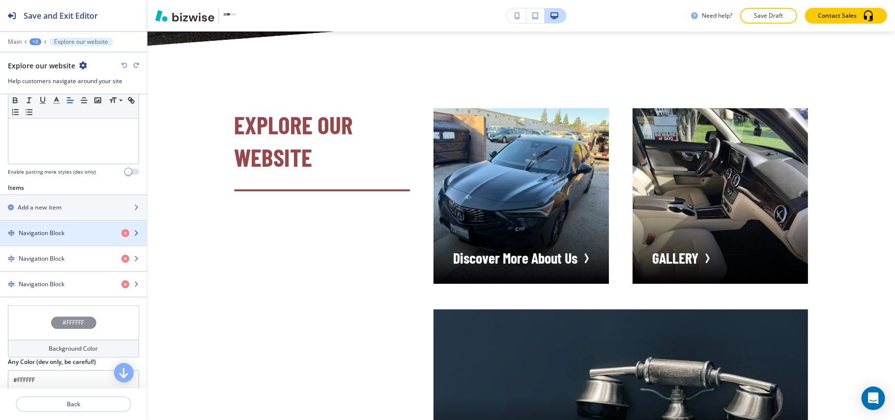
click at [52, 236] on h4 "Navigation Block" at bounding box center [42, 233] width 46 height 9
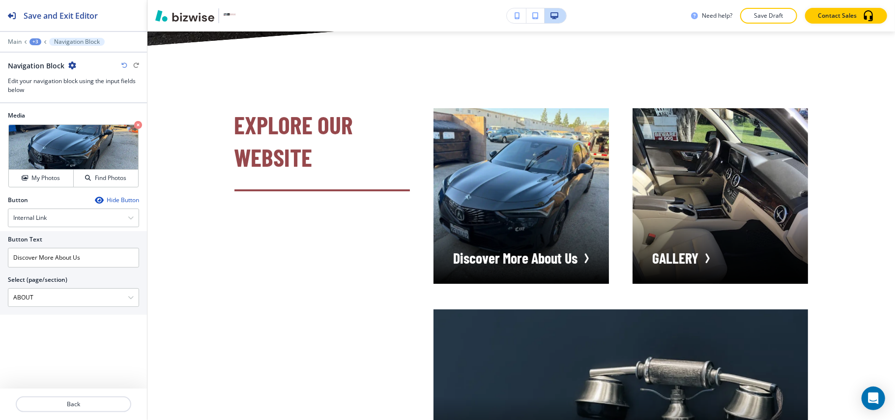
drag, startPoint x: 42, startPoint y: 297, endPoint x: 0, endPoint y: 294, distance: 41.9
click at [0, 294] on div "Button Text Discover More About Us Select (page/section) ABOUT FEATURES FEATURE…" at bounding box center [73, 273] width 147 height 84
click at [48, 260] on input "Discover More About Us" at bounding box center [73, 258] width 131 height 20
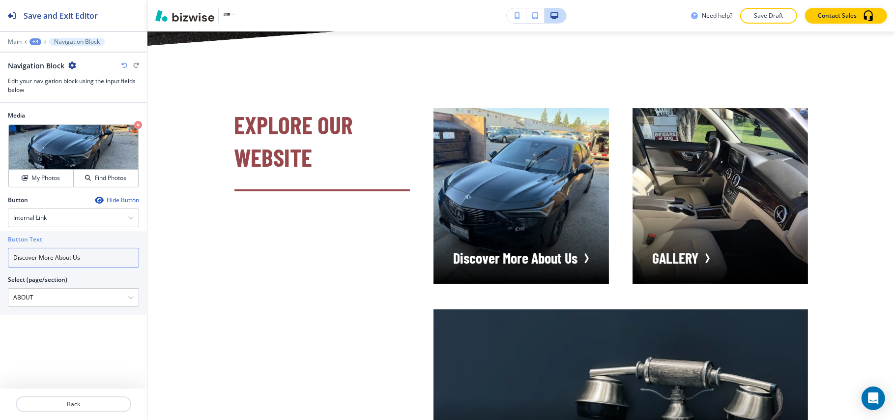
paste input "ABOUT"
click at [65, 260] on input "ABOUT" at bounding box center [73, 258] width 131 height 20
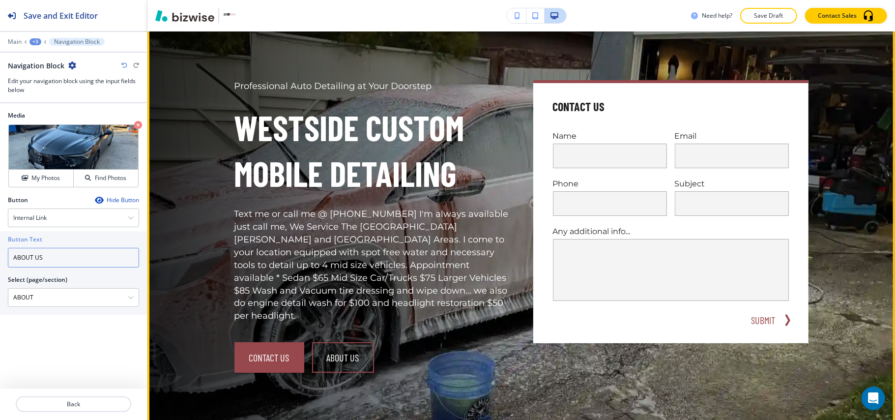
scroll to position [0, 0]
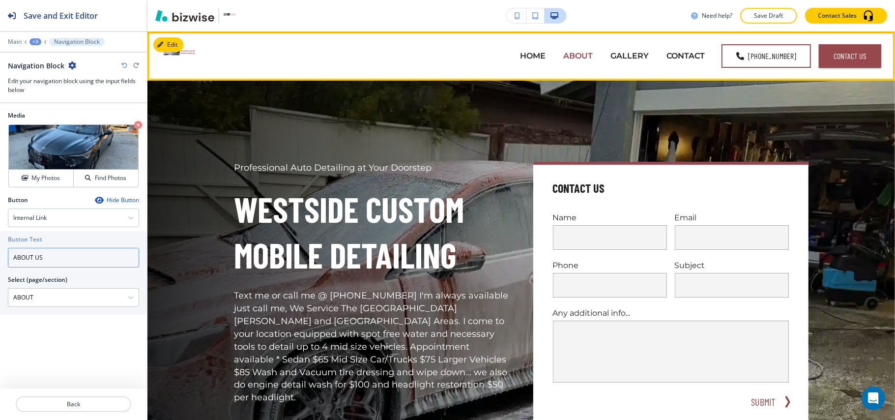
type input "ABOUT US"
click at [579, 54] on p "ABOUT" at bounding box center [577, 55] width 29 height 11
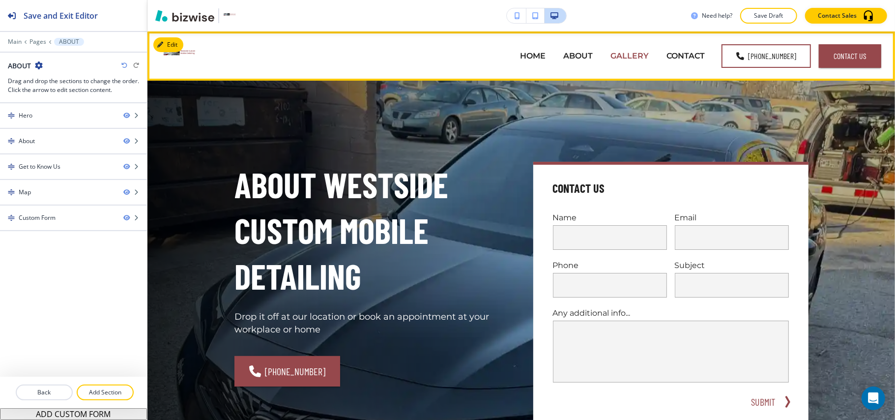
click at [628, 56] on p "GALLERY" at bounding box center [630, 55] width 38 height 11
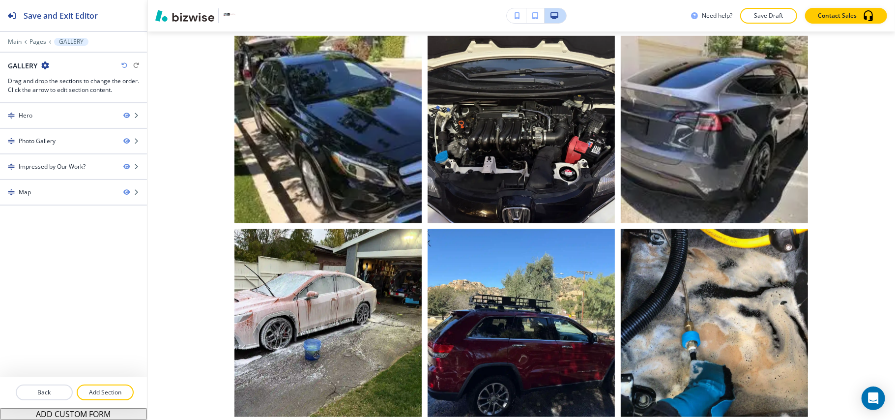
scroll to position [10, 0]
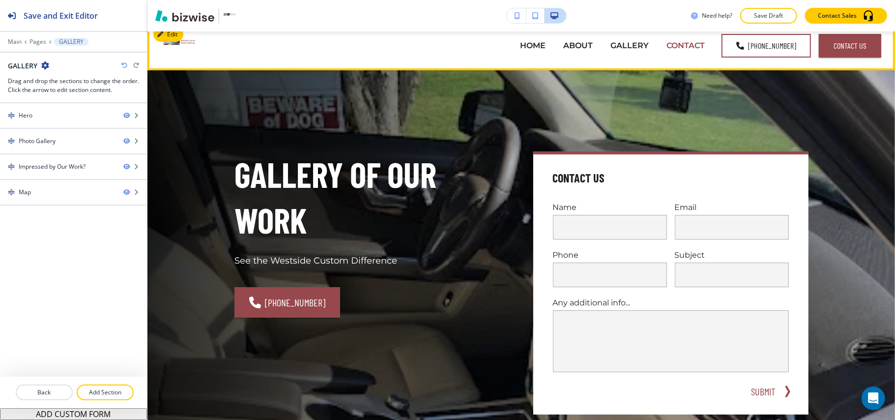
click at [671, 46] on p "CONTACT" at bounding box center [686, 45] width 38 height 11
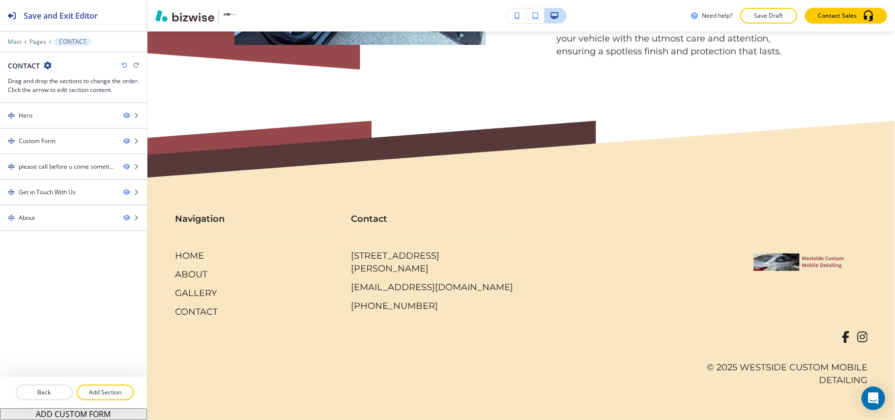
scroll to position [0, 0]
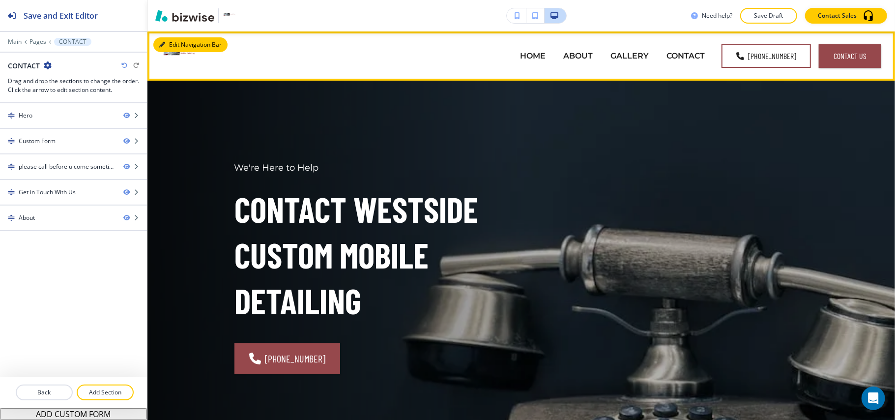
click at [176, 40] on button "Edit Navigation Bar" at bounding box center [190, 44] width 74 height 15
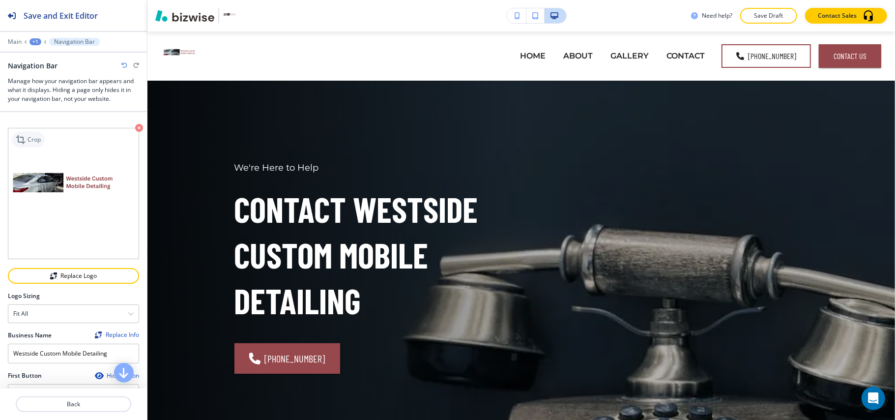
click at [31, 142] on p "Crop" at bounding box center [34, 139] width 13 height 9
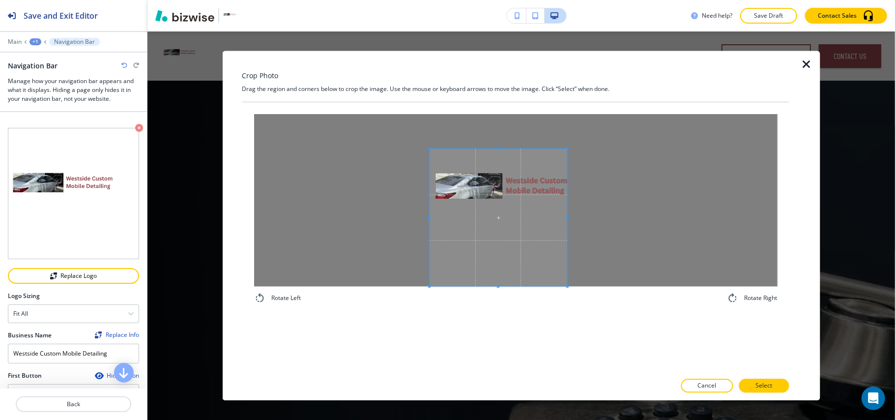
click at [461, 248] on span at bounding box center [499, 218] width 138 height 138
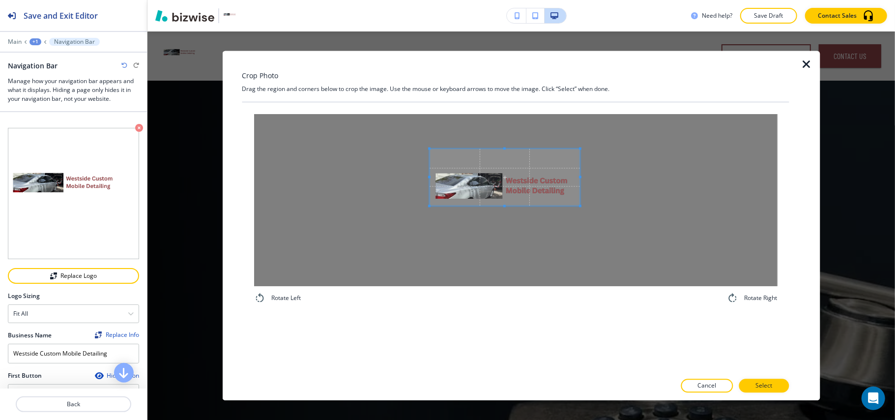
click at [579, 206] on span at bounding box center [580, 206] width 2 height 2
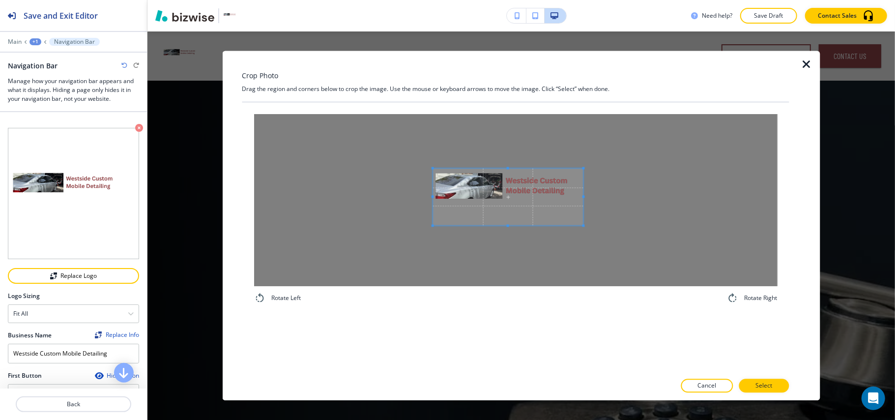
click at [517, 182] on span at bounding box center [508, 197] width 151 height 57
click at [571, 204] on span at bounding box center [571, 203] width 2 height 2
click at [776, 382] on button "Select" at bounding box center [764, 386] width 50 height 14
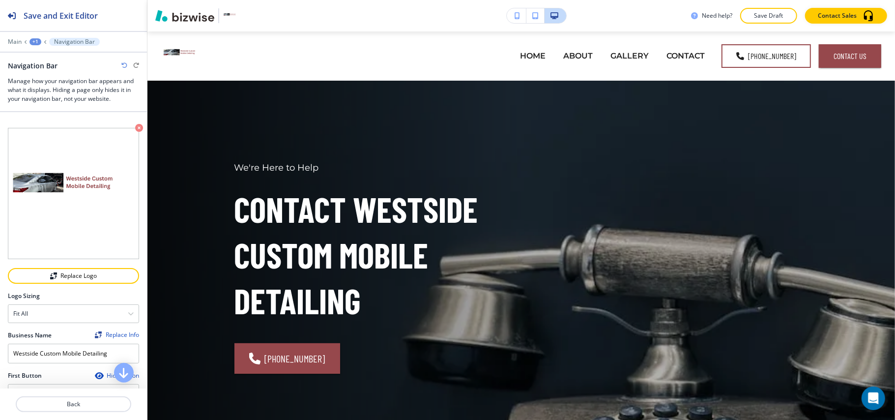
drag, startPoint x: 312, startPoint y: 109, endPoint x: 710, endPoint y: 315, distance: 449.0
click at [710, 315] on div "Cancel Copy Capture" at bounding box center [447, 218] width 895 height 420
click at [33, 138] on p "Crop" at bounding box center [34, 139] width 13 height 9
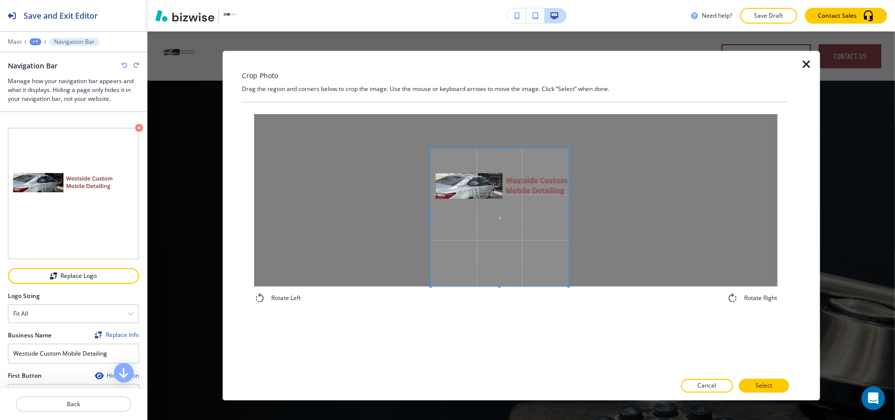
click at [473, 201] on span at bounding box center [500, 218] width 138 height 138
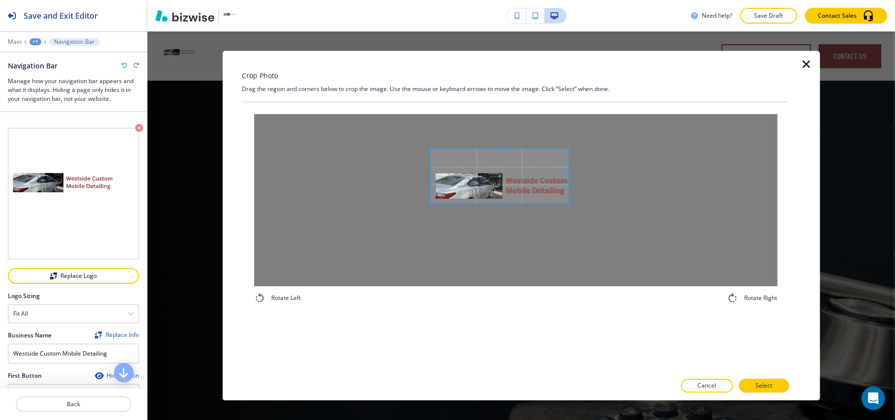
click at [504, 203] on div at bounding box center [500, 176] width 138 height 55
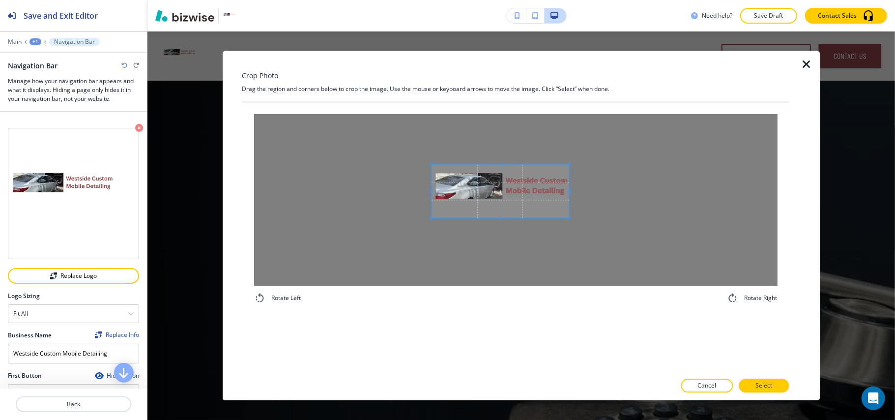
click at [496, 183] on span at bounding box center [501, 192] width 138 height 54
click at [572, 204] on span at bounding box center [572, 203] width 2 height 2
click at [772, 384] on p "Select" at bounding box center [764, 385] width 17 height 9
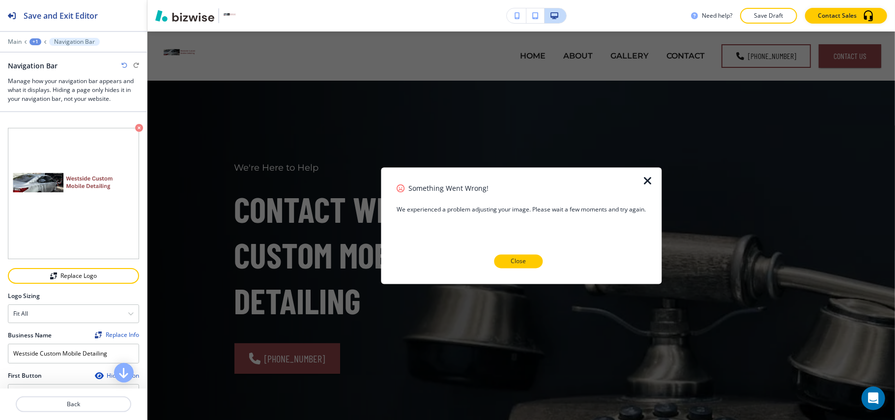
click at [508, 255] on button "Close" at bounding box center [518, 262] width 49 height 14
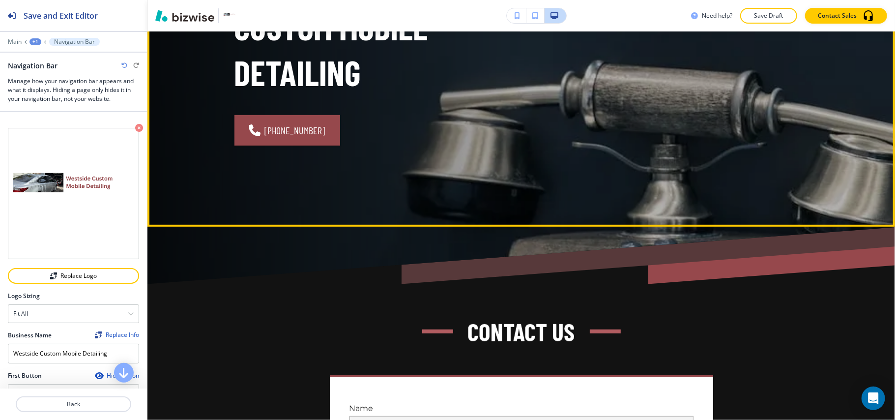
scroll to position [65, 0]
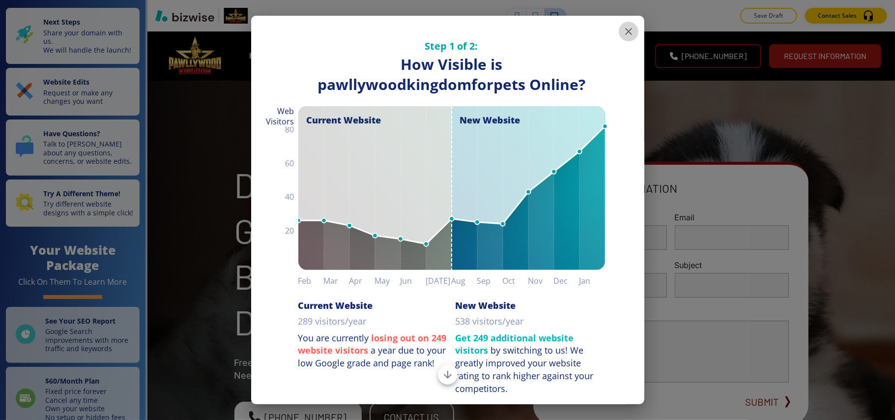
click at [623, 29] on icon "button" at bounding box center [629, 32] width 12 height 12
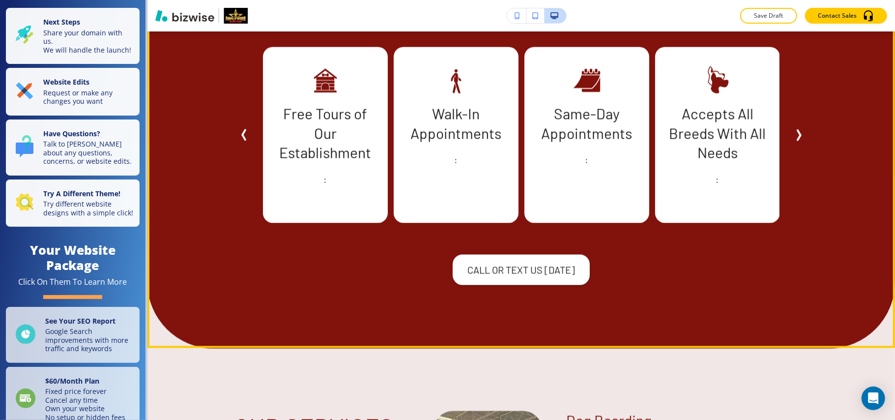
scroll to position [1311, 0]
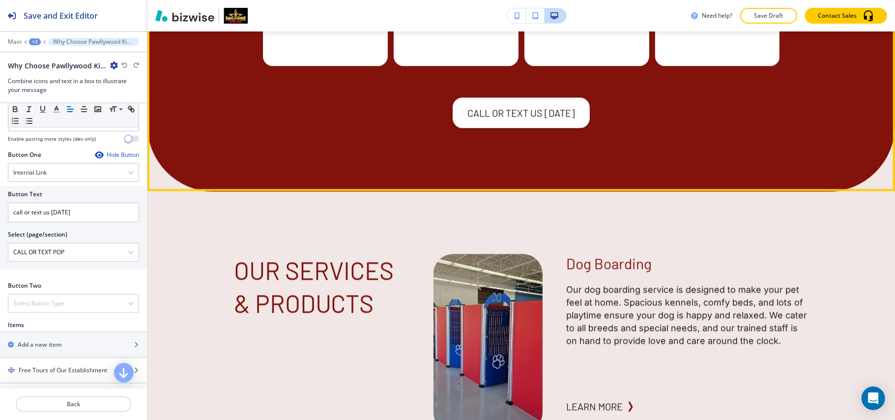
scroll to position [1496, 0]
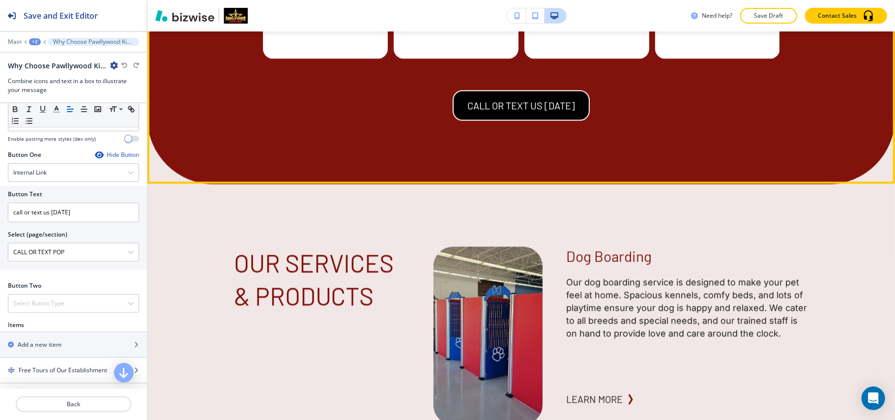
click at [542, 120] on button "call or text us today" at bounding box center [521, 105] width 137 height 30
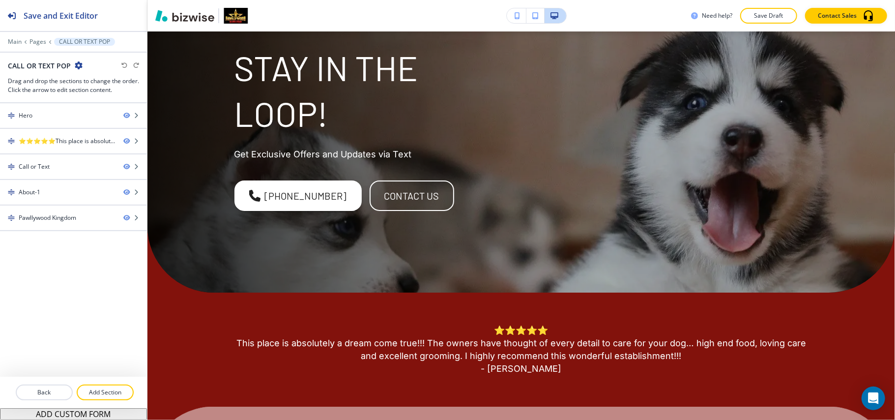
scroll to position [0, 0]
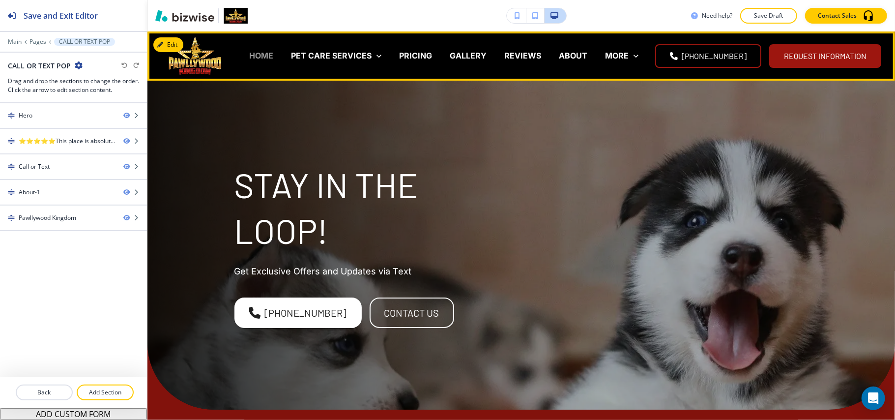
click at [273, 57] on p "HOME" at bounding box center [261, 55] width 24 height 11
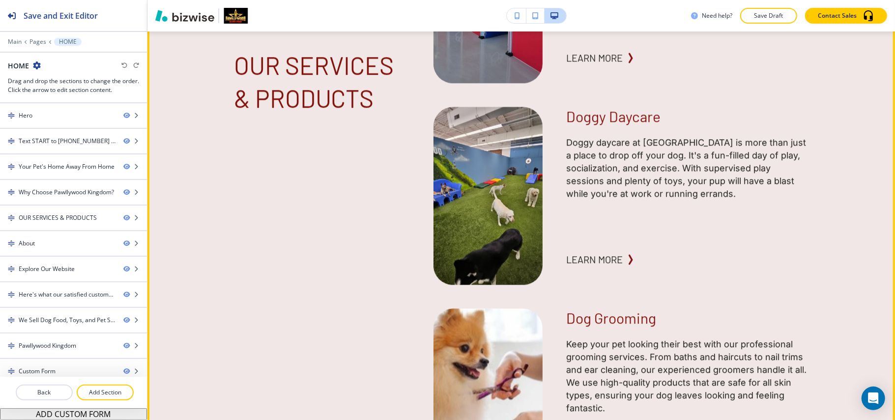
scroll to position [1835, 0]
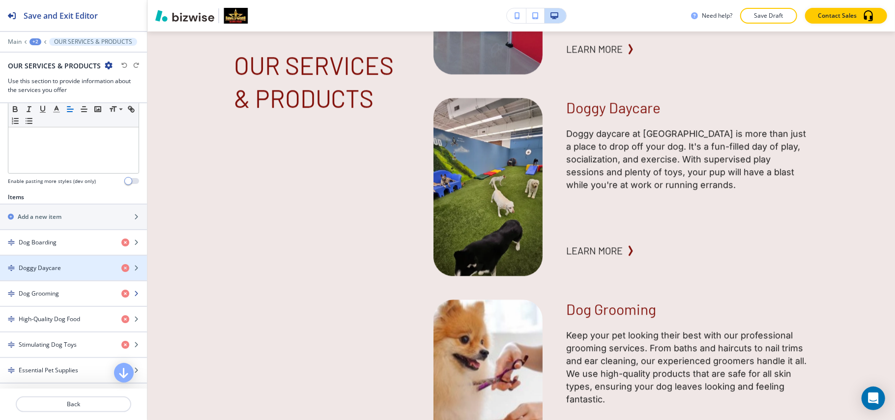
scroll to position [262, 0]
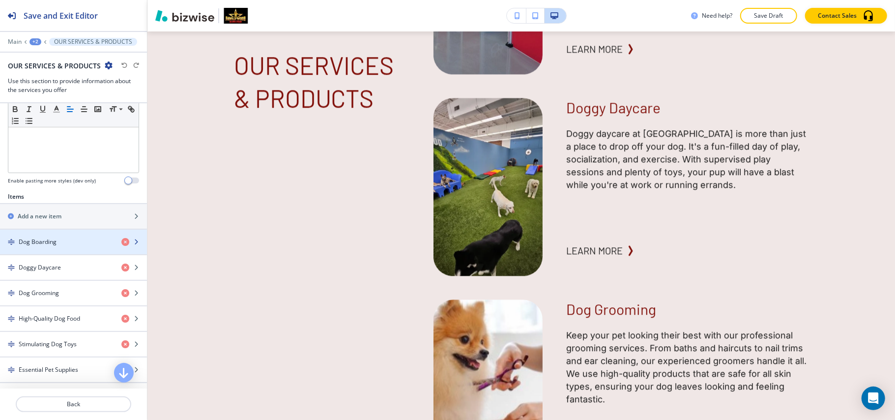
click at [40, 253] on div "button" at bounding box center [73, 250] width 147 height 8
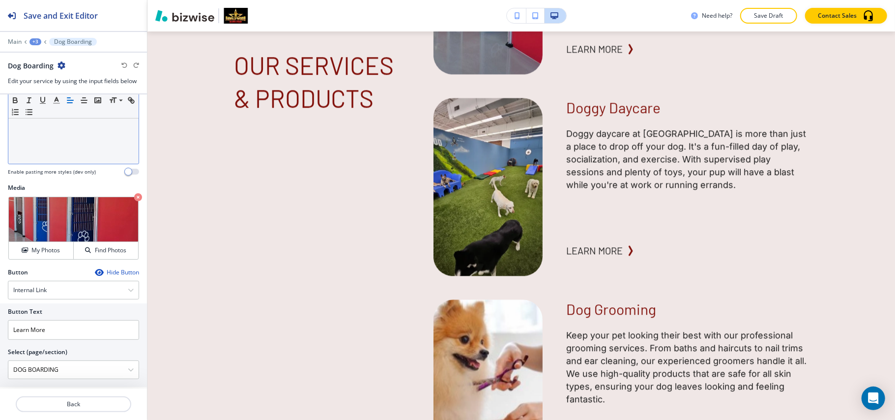
scroll to position [275, 0]
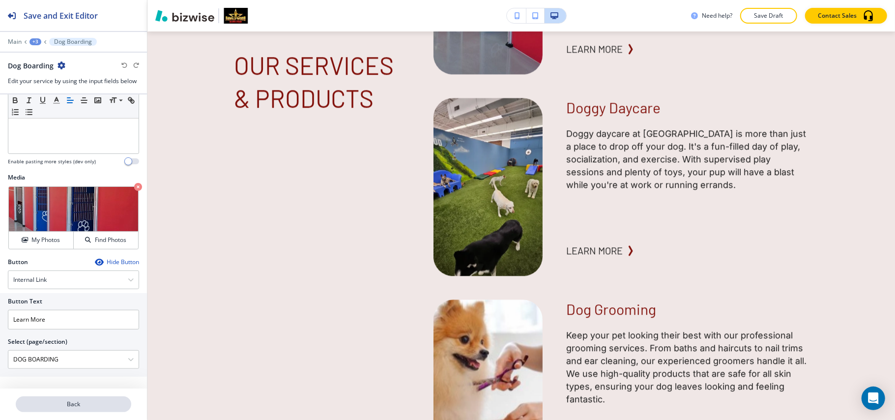
click at [65, 408] on p "Back" at bounding box center [74, 404] width 114 height 9
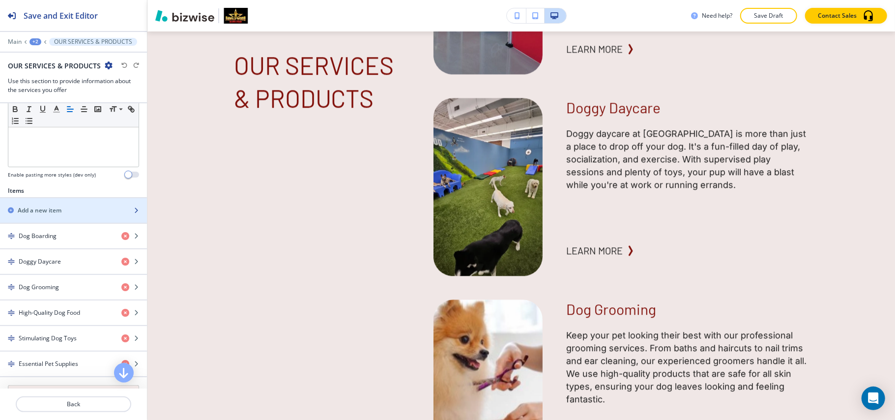
scroll to position [393, 0]
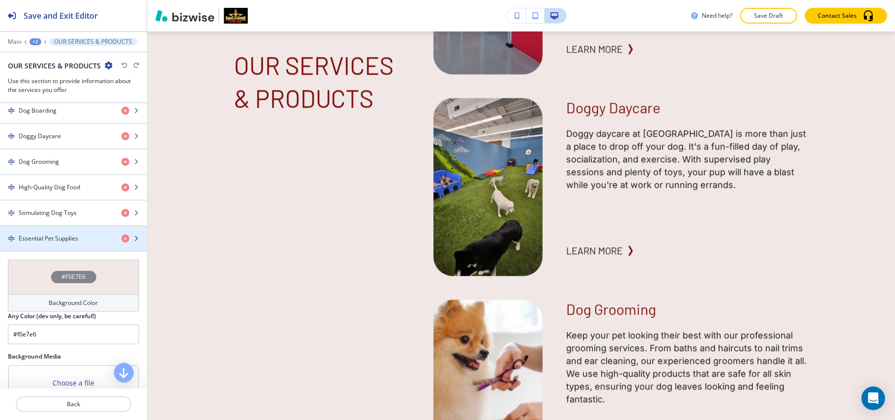
click at [42, 234] on div "button" at bounding box center [73, 230] width 147 height 8
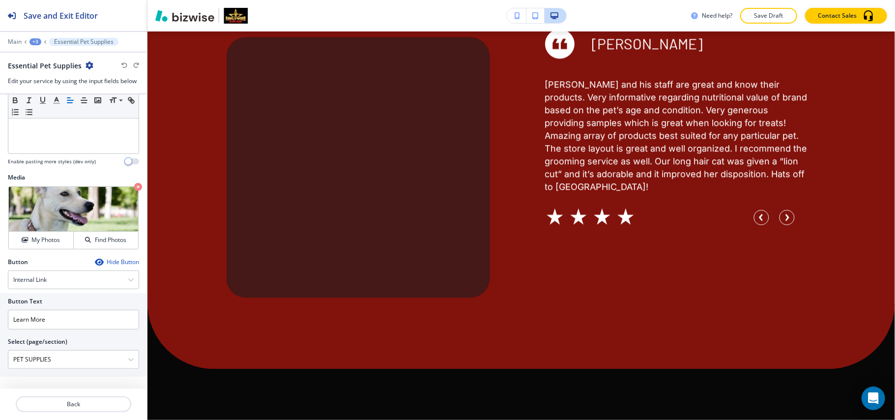
scroll to position [4531, 0]
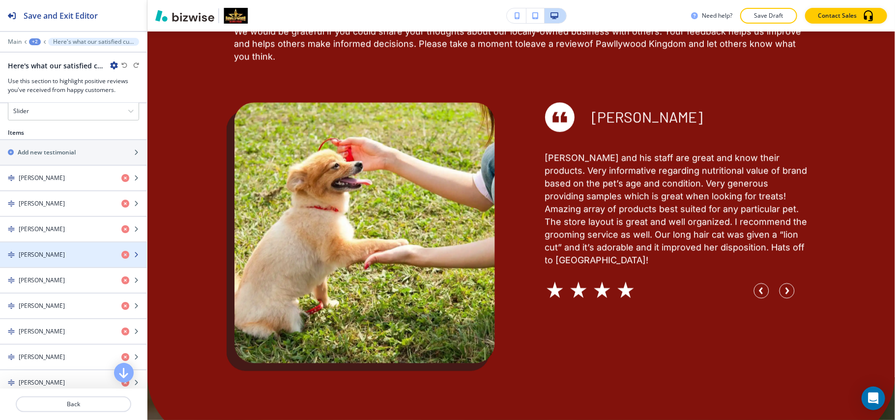
scroll to position [524, 0]
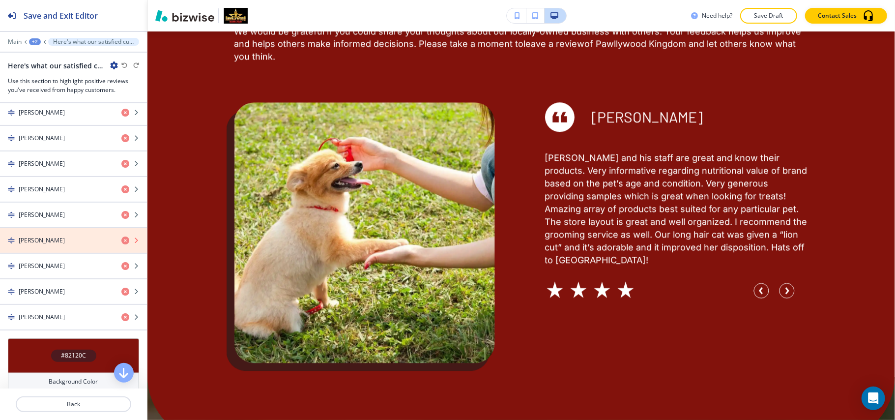
click at [121, 244] on icon "button" at bounding box center [125, 240] width 8 height 8
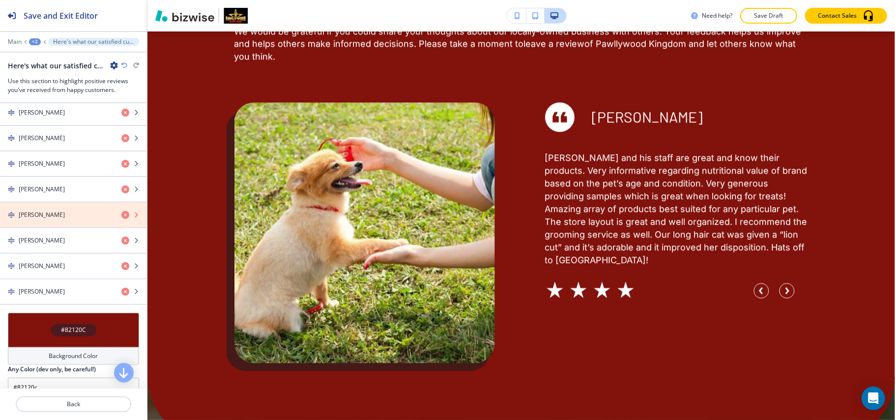
click at [121, 219] on icon "button" at bounding box center [125, 215] width 8 height 8
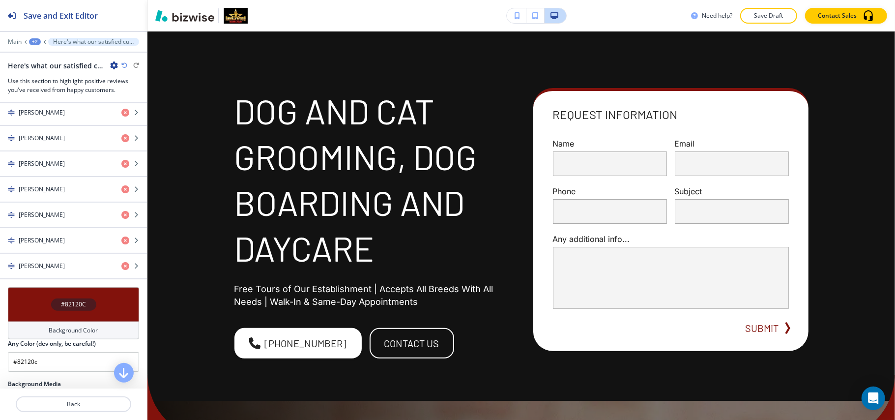
scroll to position [0, 0]
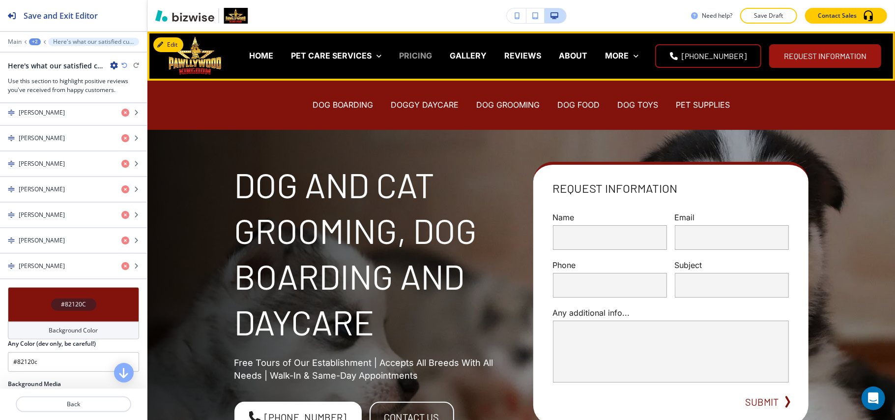
click at [423, 54] on p "PRICING" at bounding box center [415, 55] width 33 height 11
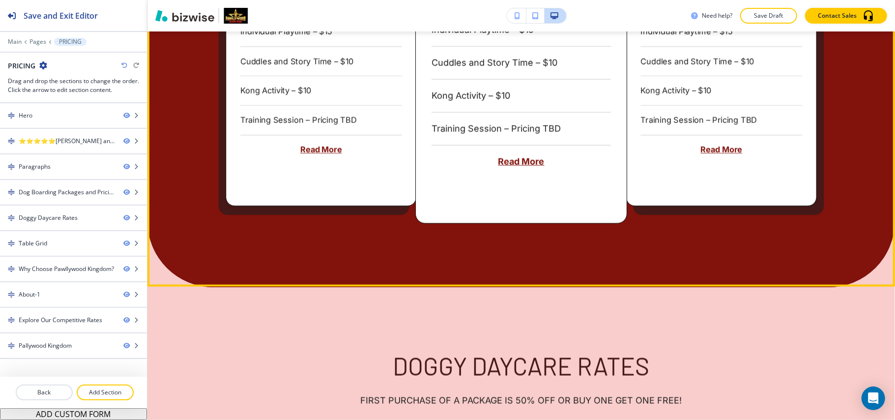
scroll to position [1180, 0]
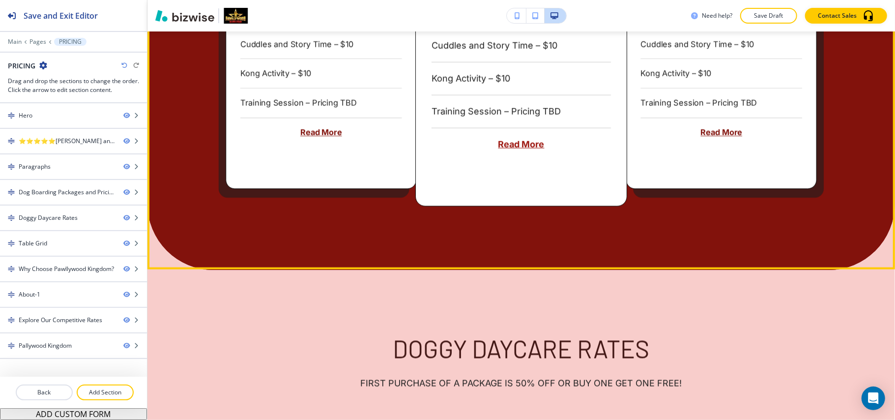
click at [523, 138] on p "Read More" at bounding box center [521, 144] width 179 height 13
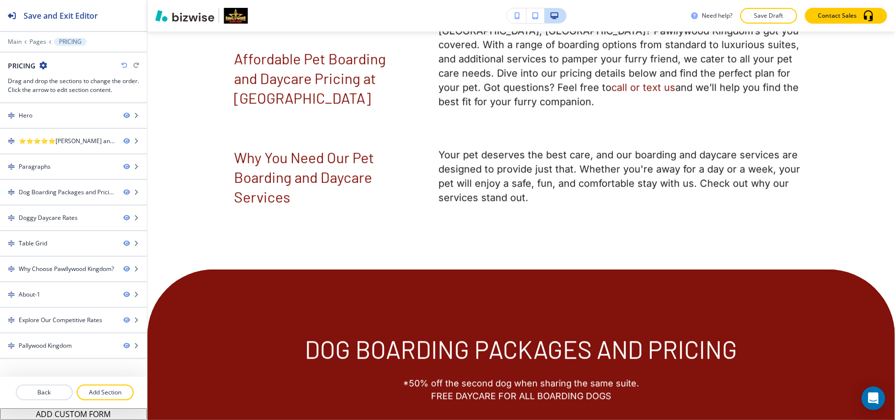
scroll to position [0, 0]
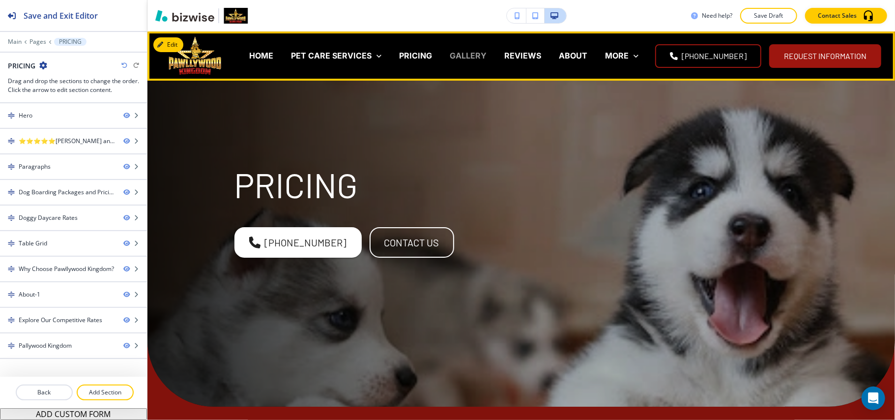
click at [483, 56] on p "GALLERY" at bounding box center [468, 55] width 37 height 11
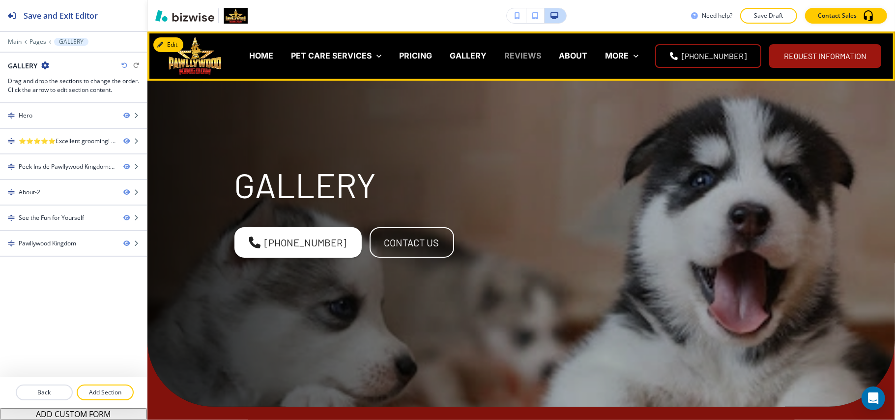
click at [541, 56] on p "REVIEWS" at bounding box center [522, 55] width 37 height 11
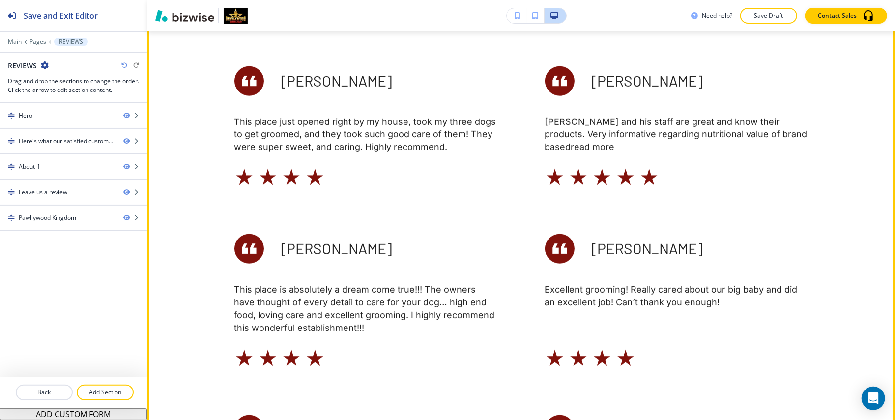
scroll to position [1049, 0]
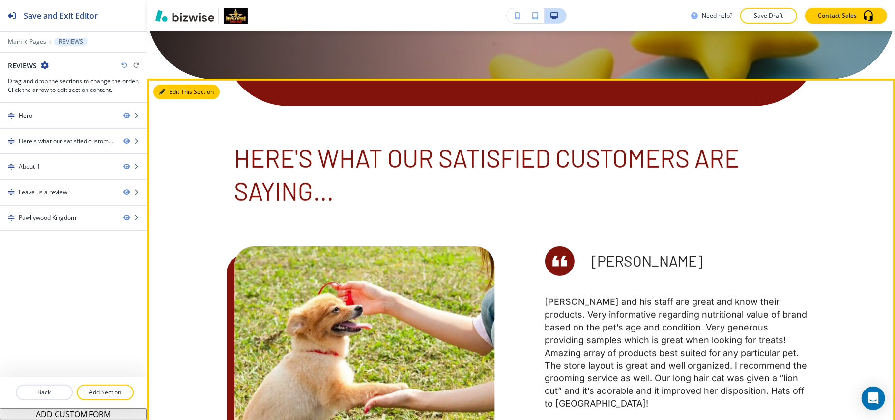
click at [174, 85] on button "Edit This Section" at bounding box center [186, 92] width 66 height 15
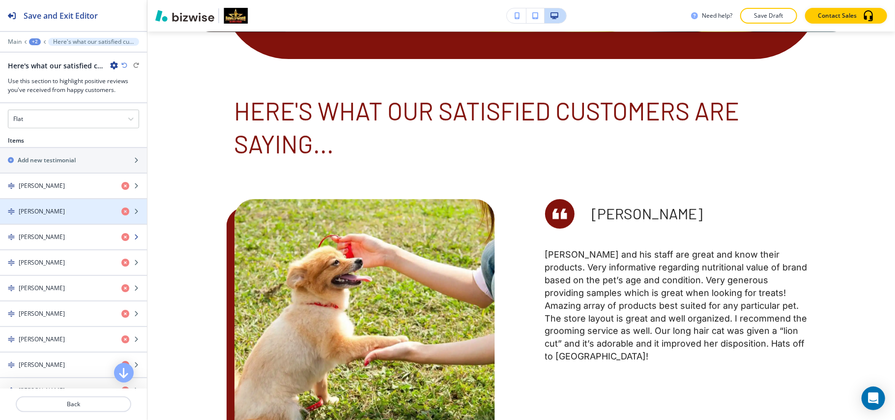
scroll to position [459, 0]
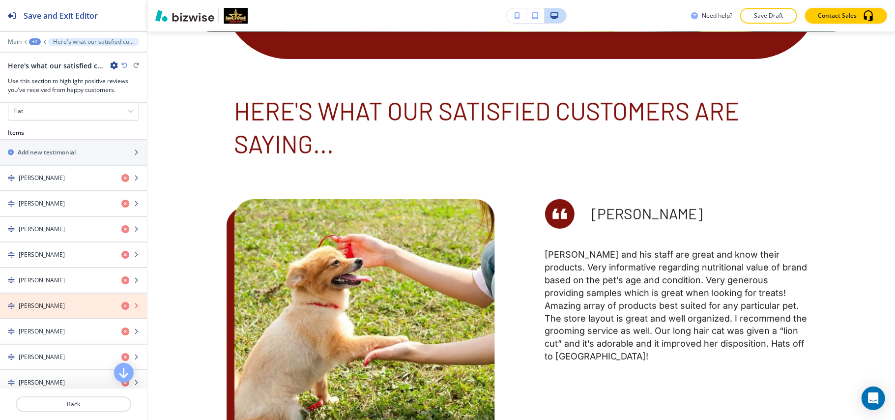
click at [121, 309] on icon "button" at bounding box center [125, 306] width 8 height 8
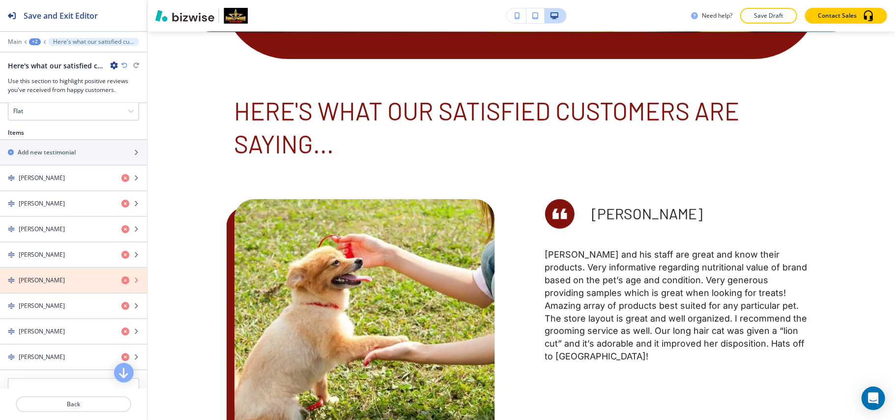
click at [121, 284] on icon "button" at bounding box center [125, 280] width 8 height 8
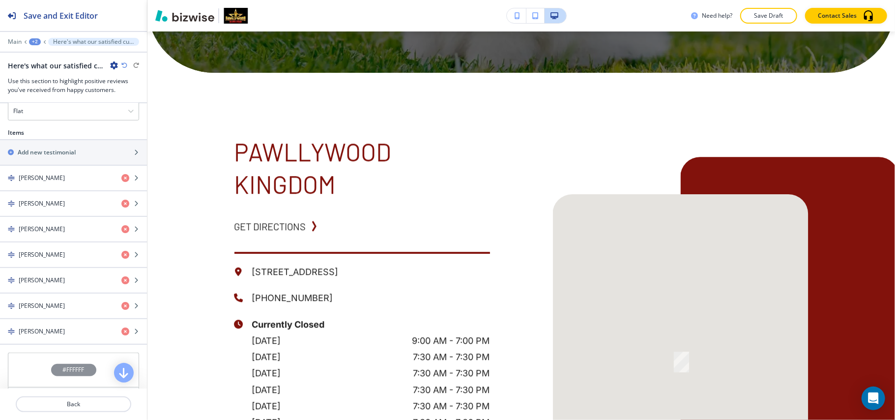
scroll to position [1948, 0]
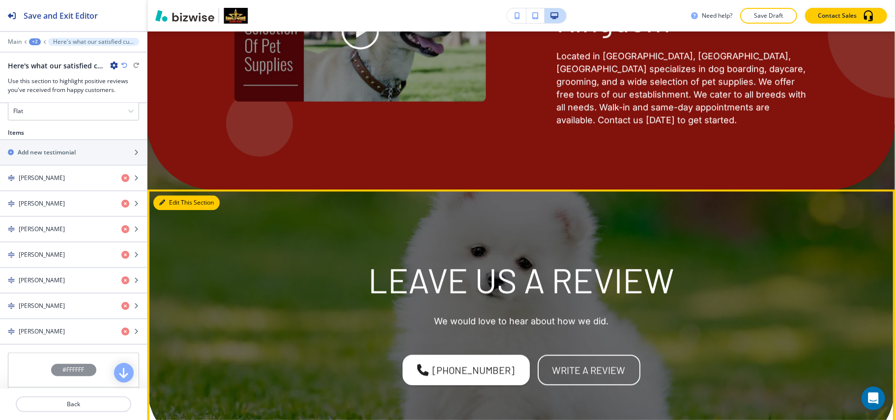
click at [174, 195] on button "Edit This Section" at bounding box center [186, 202] width 66 height 15
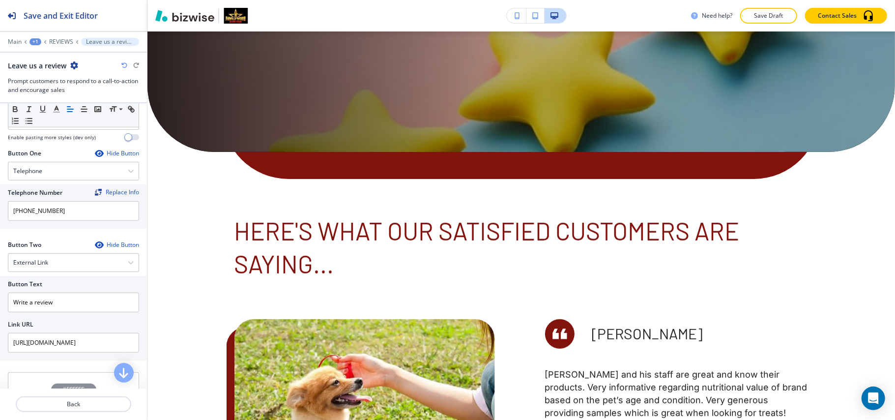
scroll to position [0, 0]
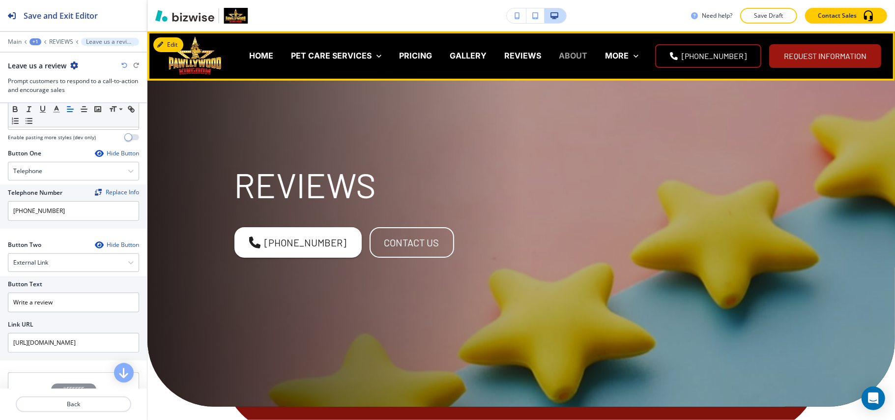
click at [581, 54] on p "ABOUT" at bounding box center [573, 55] width 29 height 11
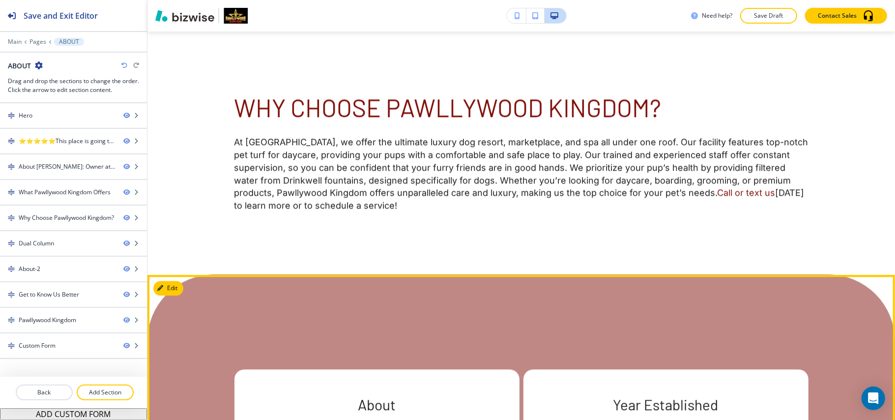
scroll to position [1638, 0]
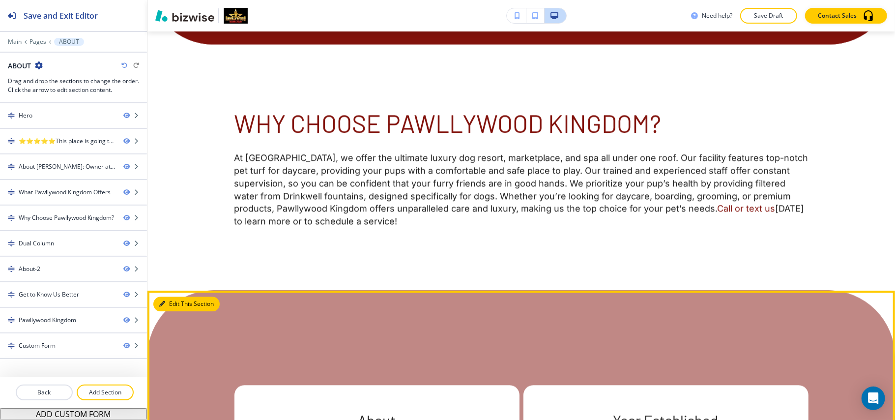
click at [158, 296] on button "Edit This Section" at bounding box center [186, 303] width 66 height 15
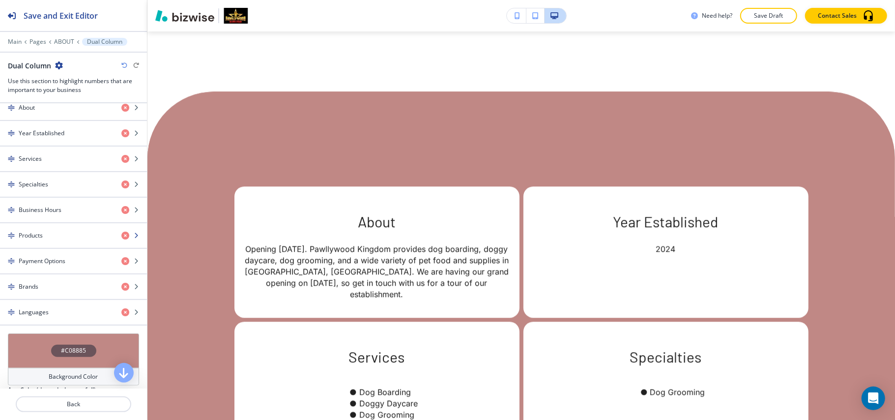
scroll to position [459, 0]
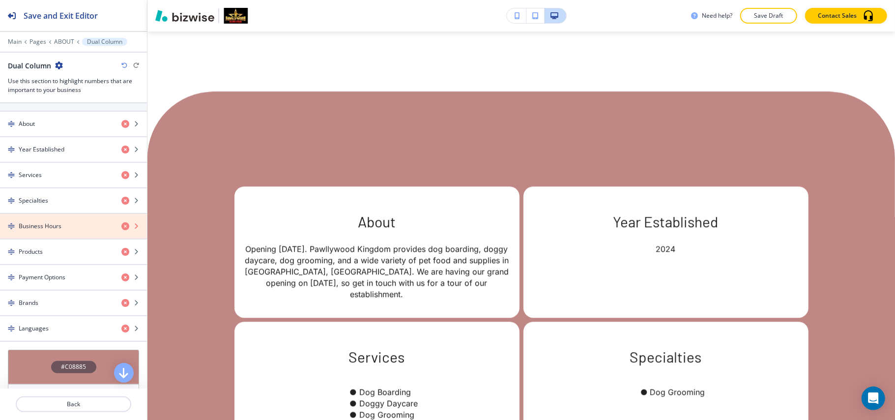
click at [121, 229] on icon "button" at bounding box center [125, 226] width 8 height 8
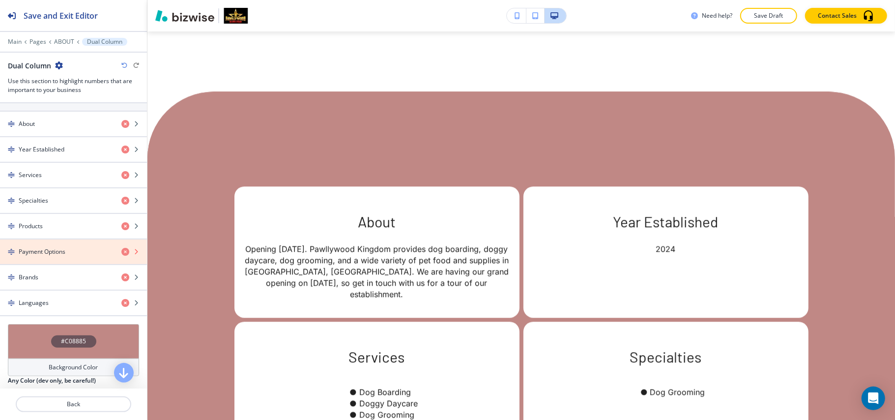
click at [121, 256] on icon "button" at bounding box center [125, 252] width 8 height 8
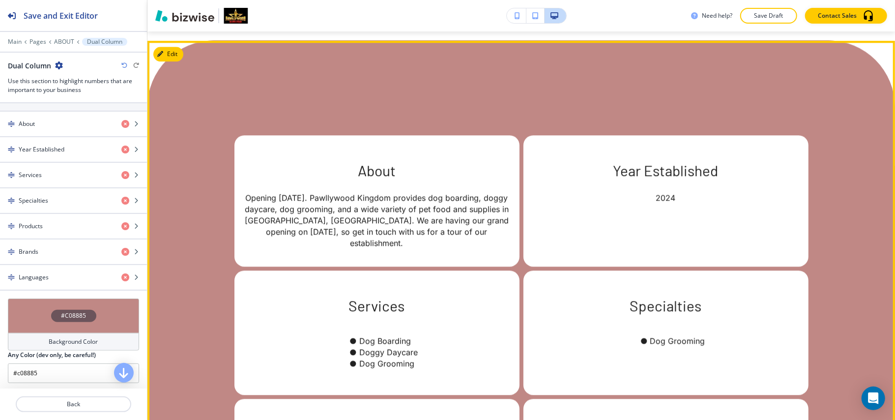
scroll to position [2099, 0]
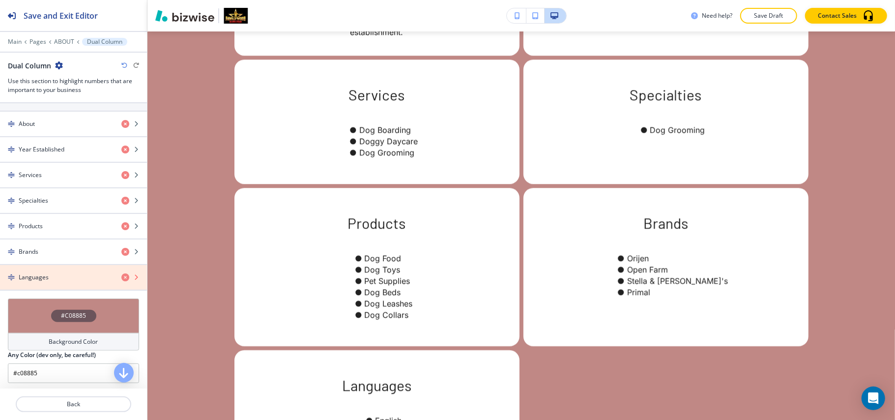
click at [121, 281] on icon "button" at bounding box center [125, 277] width 8 height 8
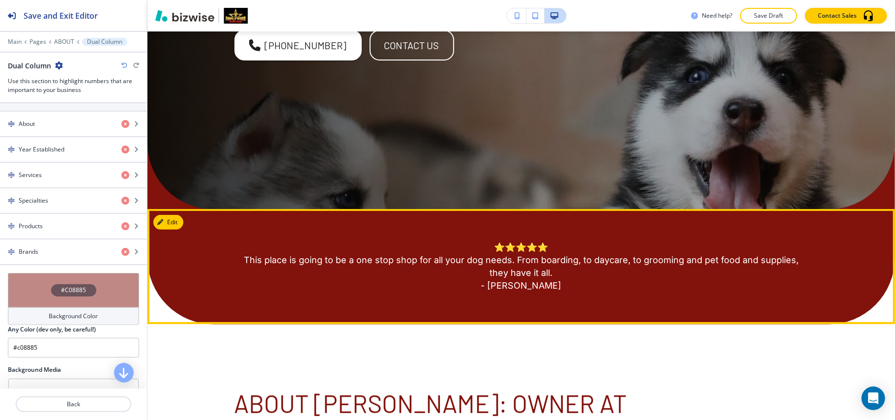
scroll to position [0, 0]
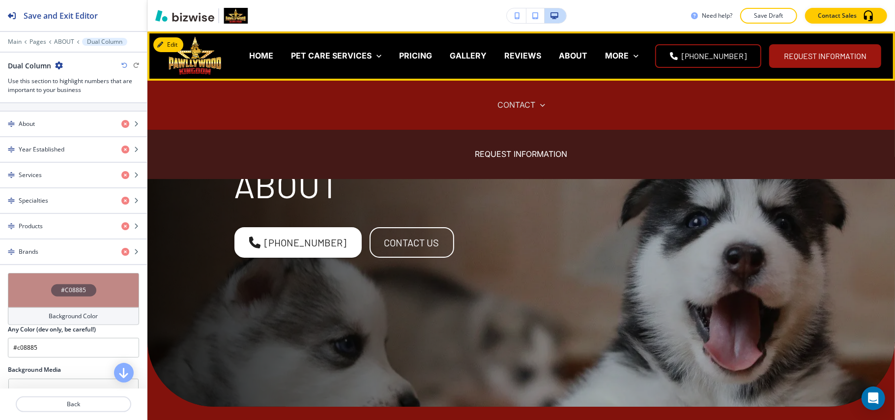
click at [505, 104] on p "CONTACT" at bounding box center [516, 104] width 38 height 11
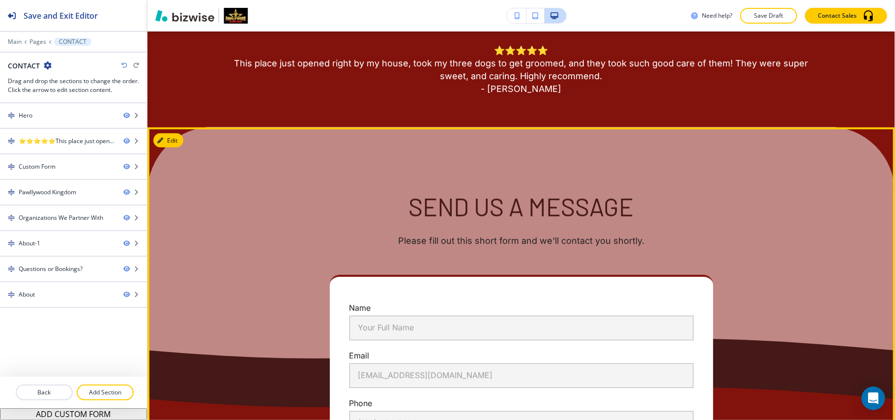
scroll to position [393, 0]
click at [177, 141] on button "Edit This Section" at bounding box center [186, 141] width 66 height 15
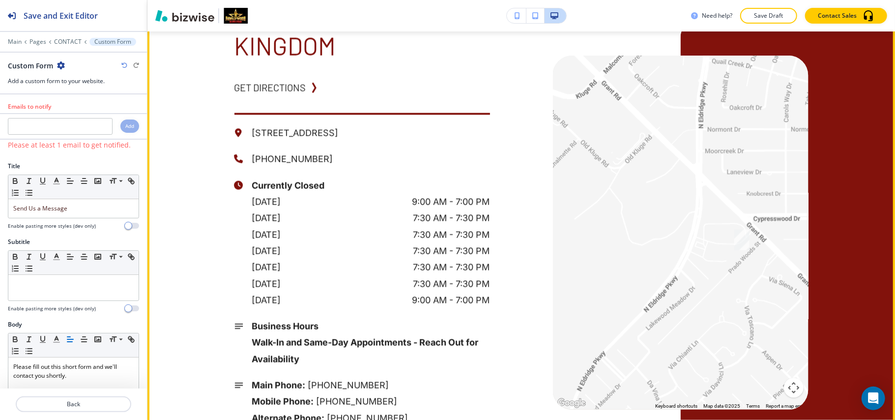
scroll to position [1080, 0]
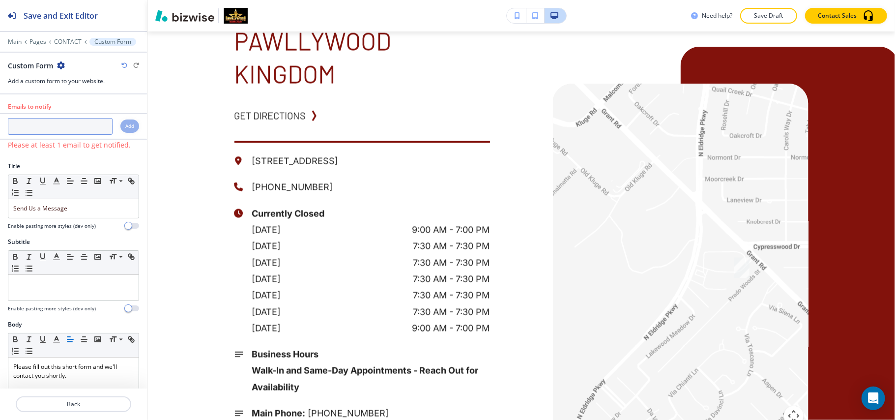
click at [56, 128] on input "text" at bounding box center [60, 126] width 105 height 17
paste input "pawllywoodkingdom@gmail.com"
type input "pawllywoodkingdom@gmail.com"
click at [125, 128] on h4 "Add" at bounding box center [129, 125] width 9 height 7
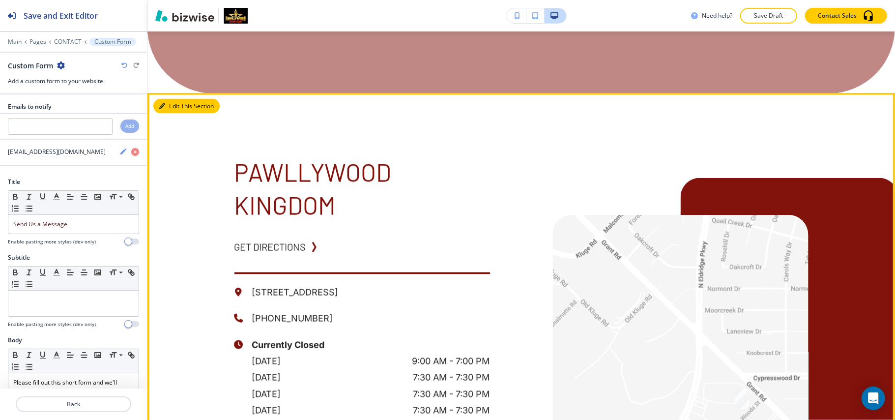
click at [177, 109] on button "Edit This Section" at bounding box center [186, 106] width 66 height 15
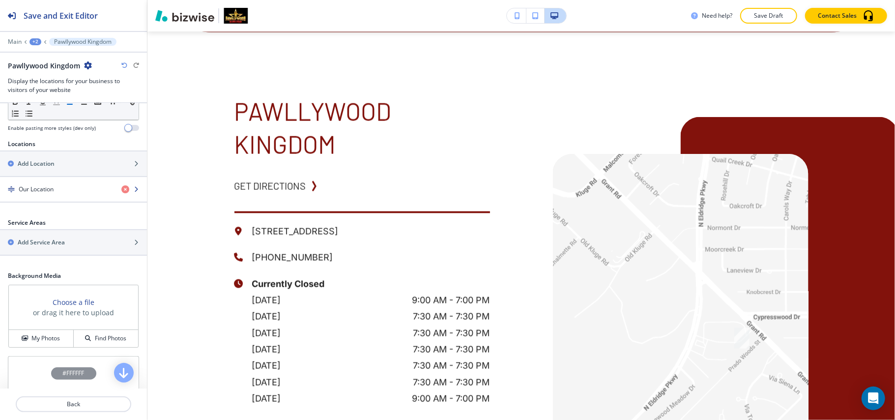
scroll to position [379, 0]
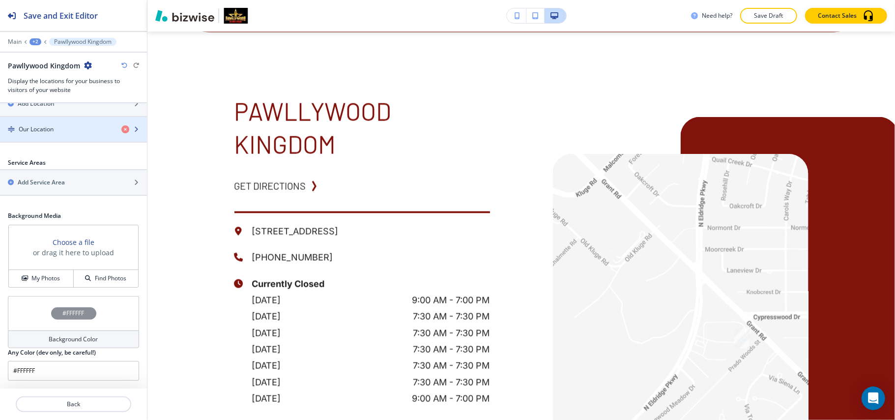
click at [63, 125] on div "Our Location" at bounding box center [57, 129] width 114 height 9
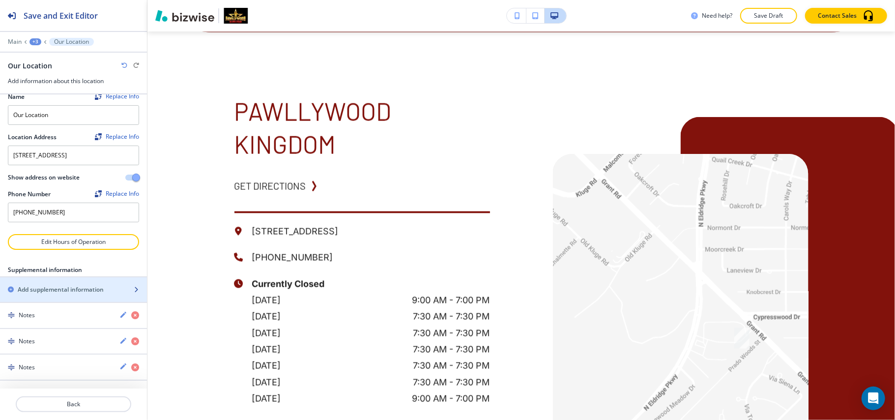
click at [56, 290] on h2 "Add supplemental information" at bounding box center [61, 289] width 86 height 9
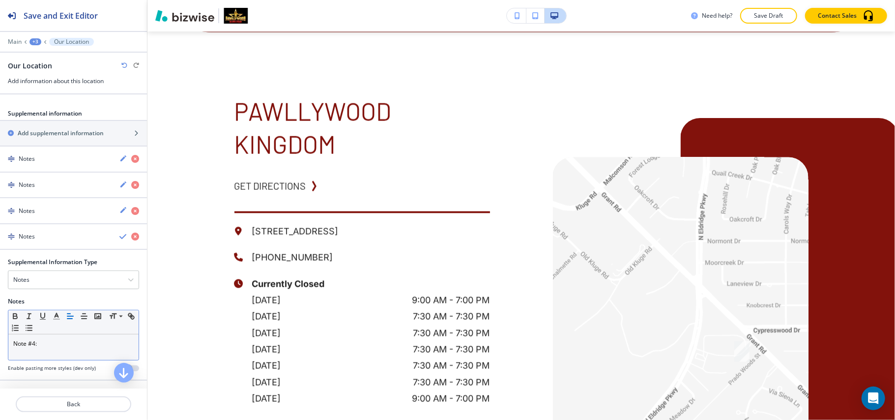
scroll to position [180, 0]
click at [48, 282] on div "Notes" at bounding box center [73, 280] width 130 height 18
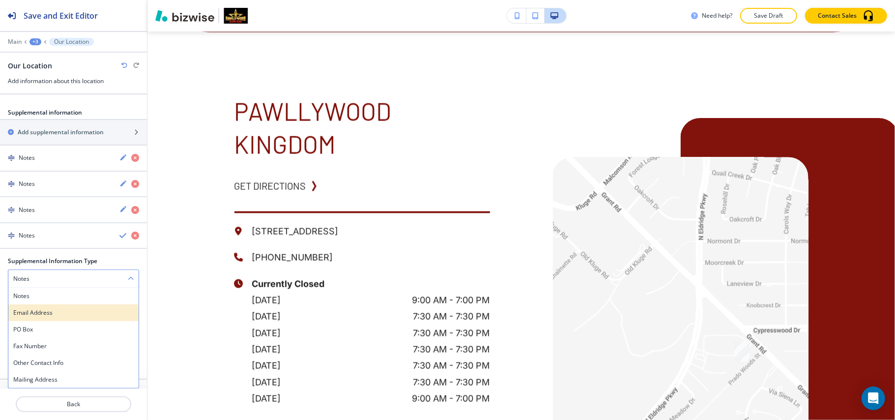
click at [42, 311] on h4 "Email Address" at bounding box center [73, 312] width 120 height 9
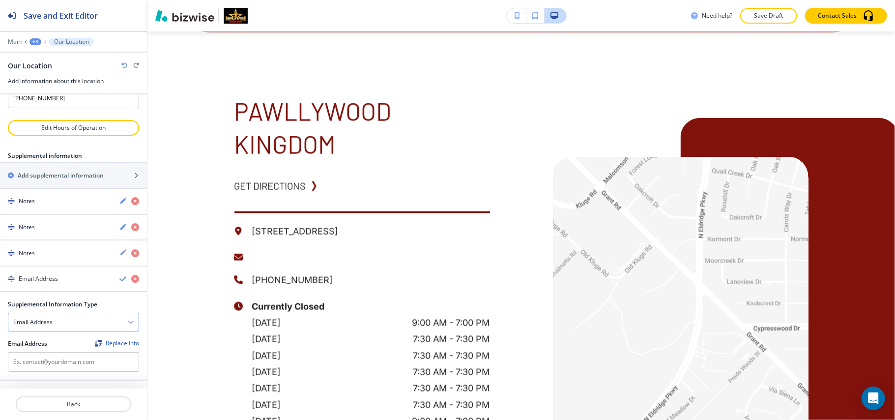
scroll to position [138, 0]
click at [44, 353] on input "text" at bounding box center [73, 362] width 131 height 20
paste input "pawllywoodkingdom@gmail.com"
type input "pawllywoodkingdom@gmail.com"
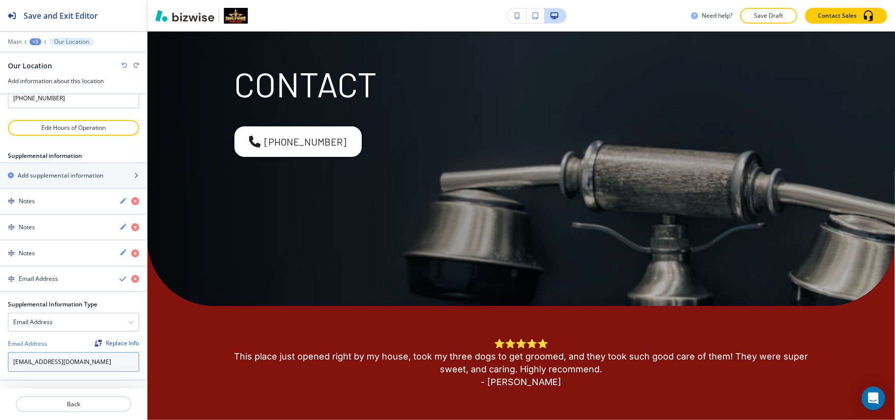
scroll to position [0, 0]
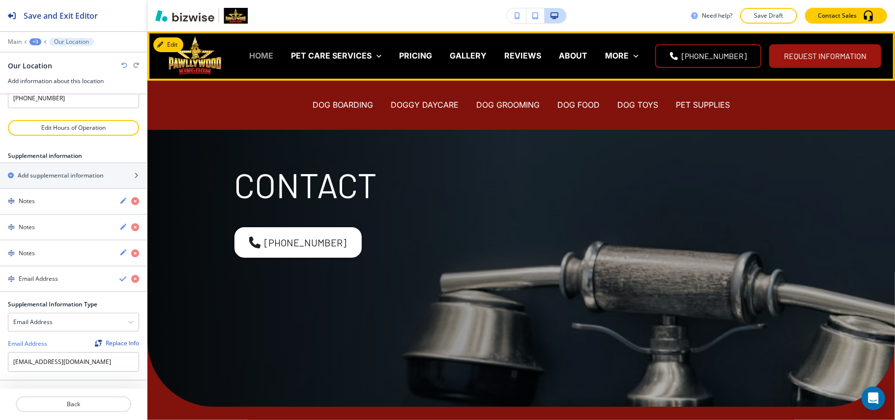
click at [273, 56] on p "HOME" at bounding box center [261, 55] width 24 height 11
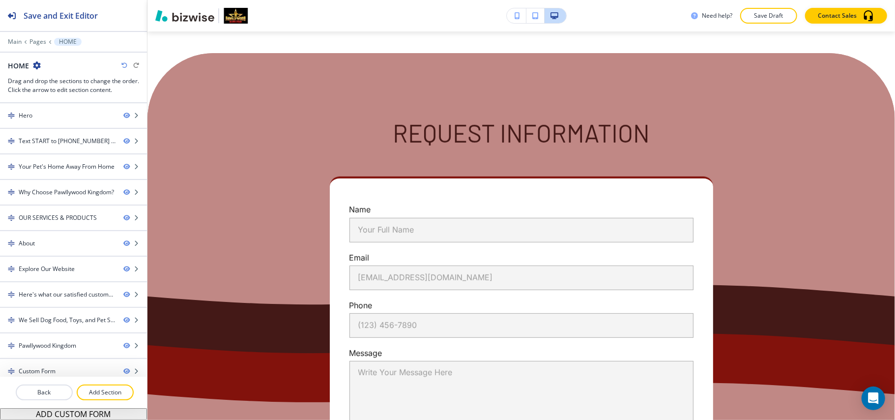
scroll to position [5844, 0]
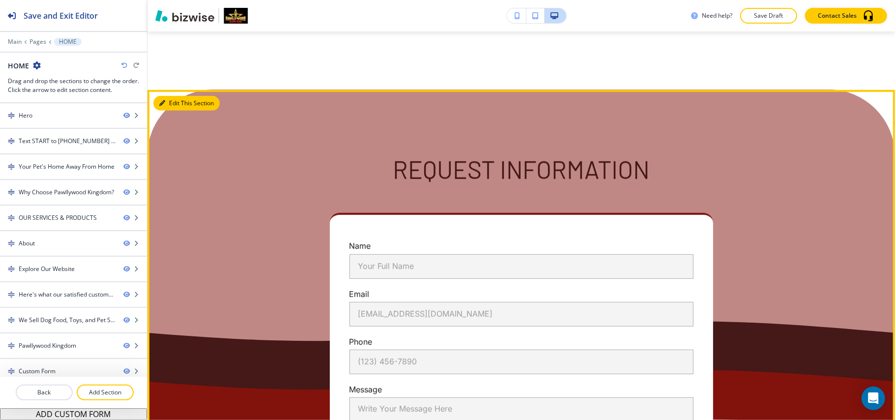
click at [181, 111] on button "Edit This Section" at bounding box center [186, 103] width 66 height 15
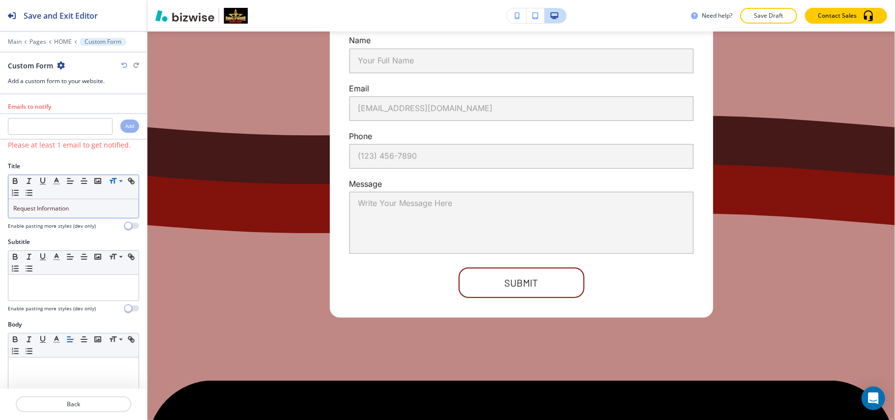
scroll to position [6086, 0]
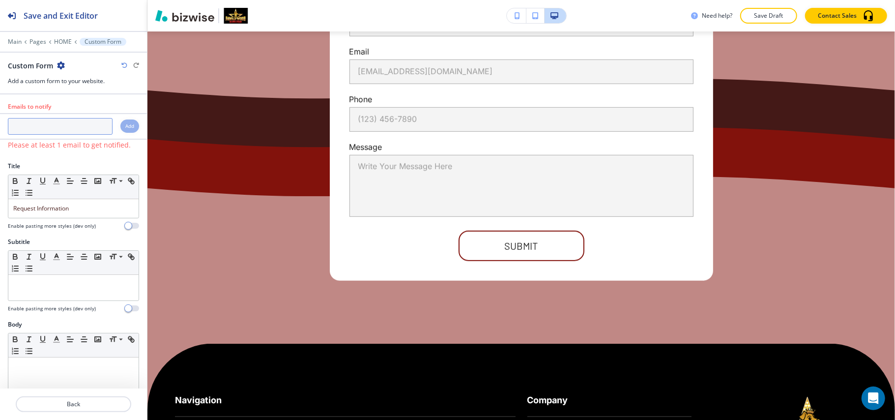
paste input "pawllywoodkingdom@gmail.com"
type input "pawllywoodkingdom@gmail.com"
click at [125, 124] on h4 "Add" at bounding box center [129, 125] width 9 height 7
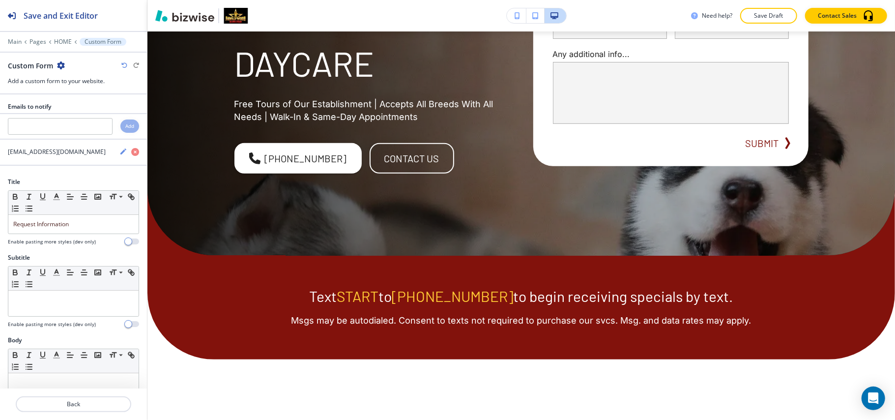
scroll to position [0, 0]
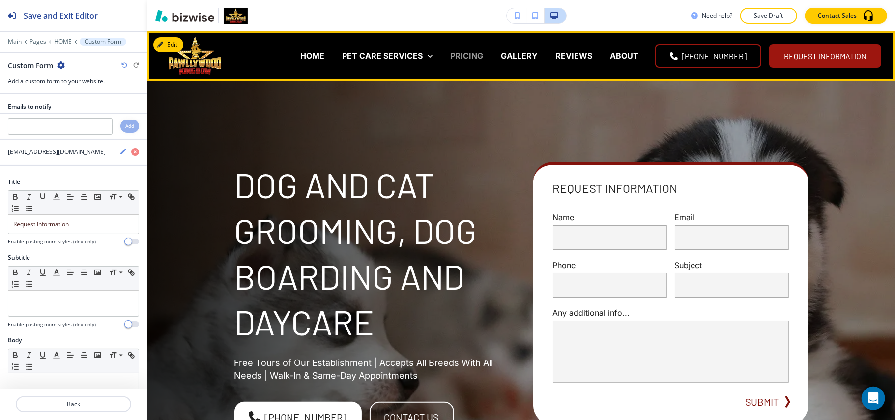
click at [450, 56] on p "PRICING" at bounding box center [466, 55] width 33 height 11
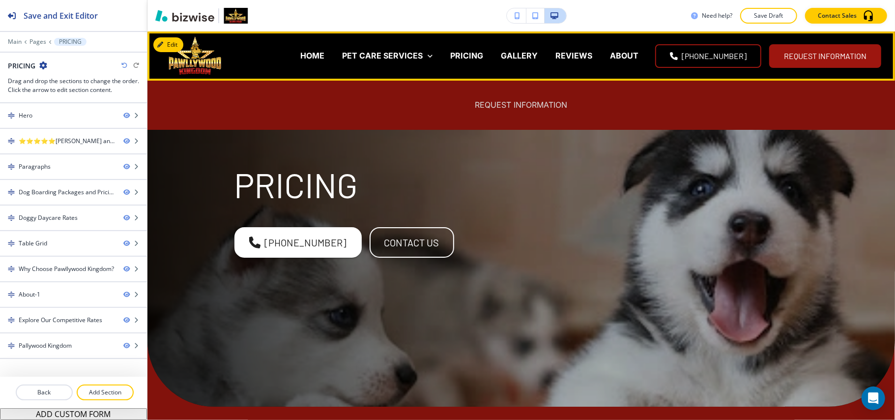
click at [542, 103] on p "REQUEST INFORMATION" at bounding box center [521, 104] width 92 height 11
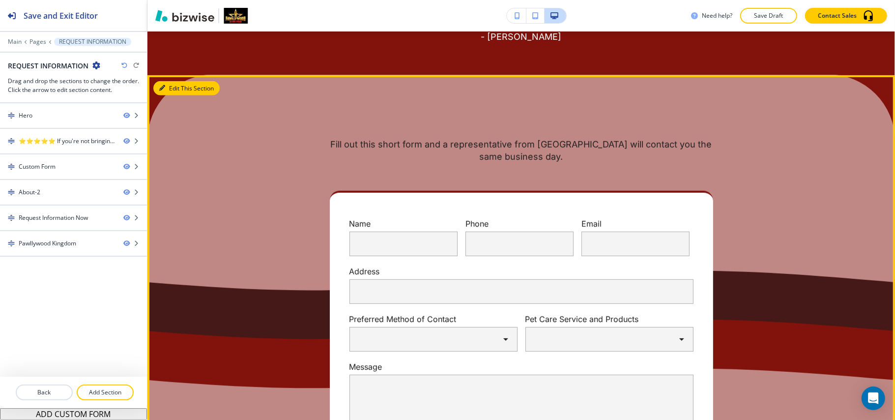
click at [162, 83] on button "Edit This Section" at bounding box center [186, 88] width 66 height 15
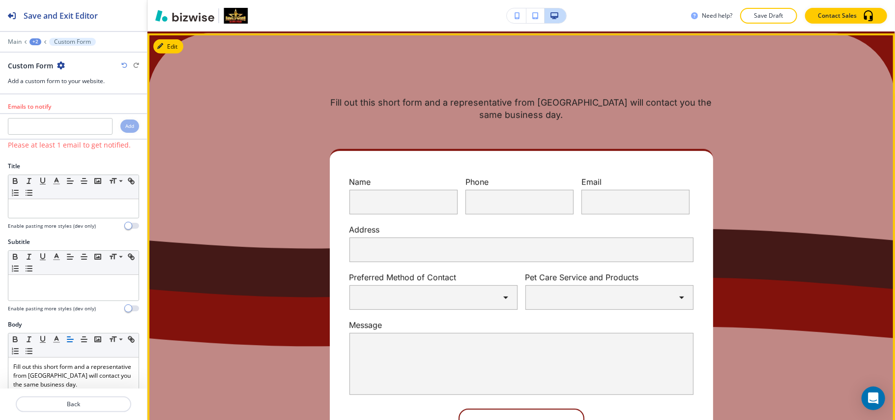
scroll to position [502, 0]
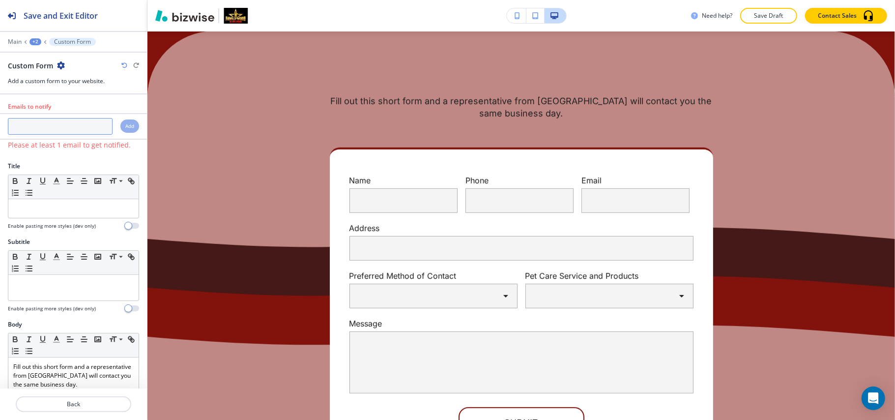
paste input "pawllywoodkingdom@gmail.com"
type input "pawllywoodkingdom@gmail.com"
click at [125, 127] on h4 "Add" at bounding box center [129, 125] width 9 height 7
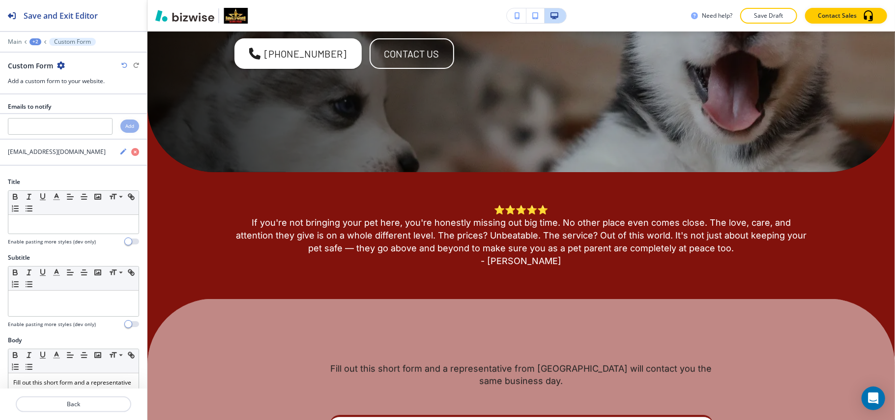
scroll to position [0, 0]
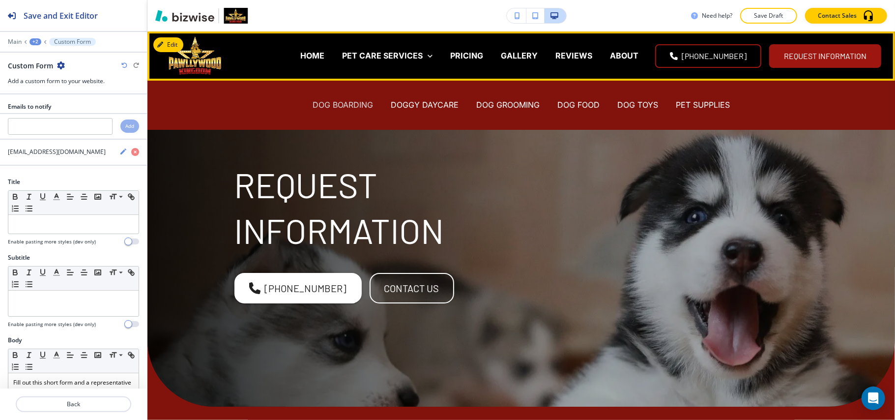
click at [345, 104] on p "DOG BOARDING" at bounding box center [343, 104] width 60 height 11
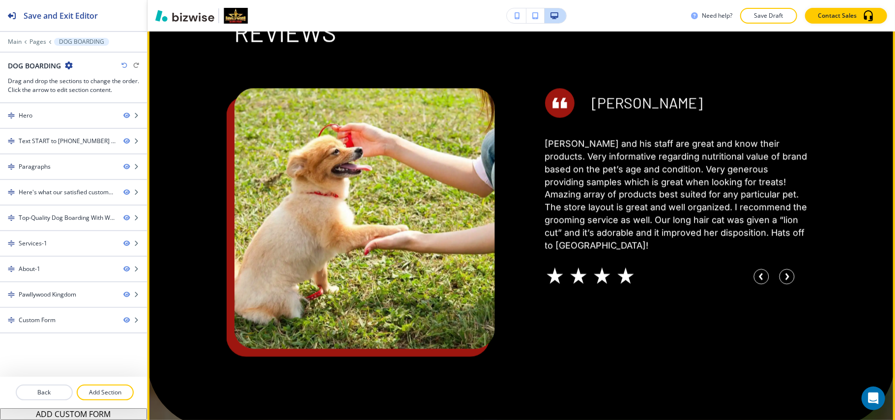
scroll to position [1311, 0]
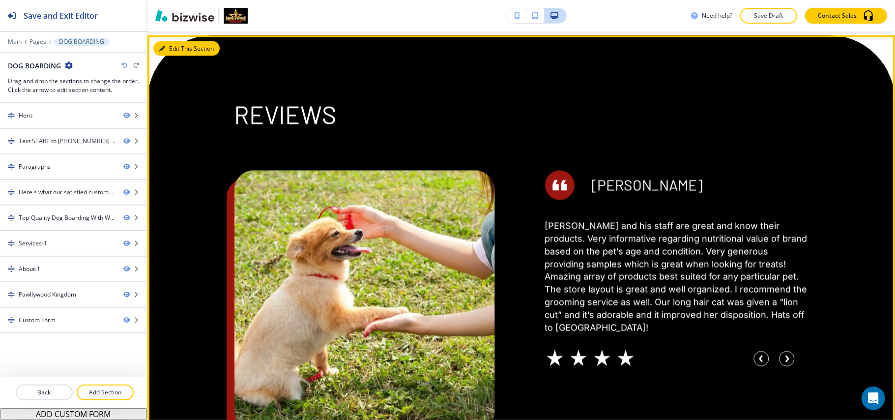
click at [178, 41] on button "Edit This Section" at bounding box center [186, 48] width 66 height 15
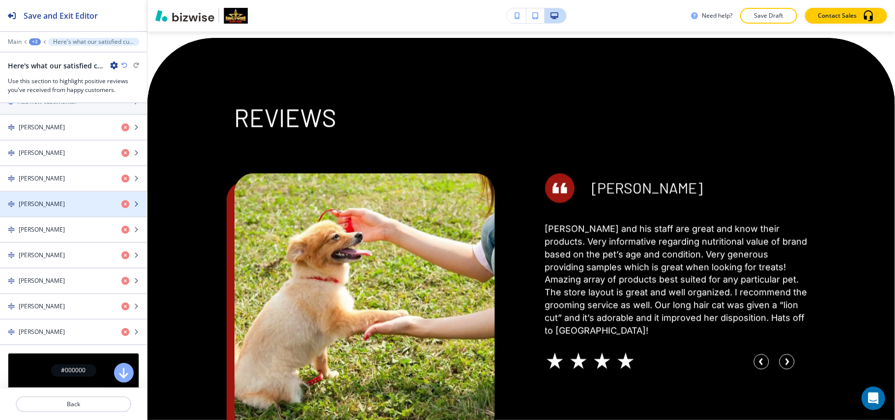
scroll to position [524, 0]
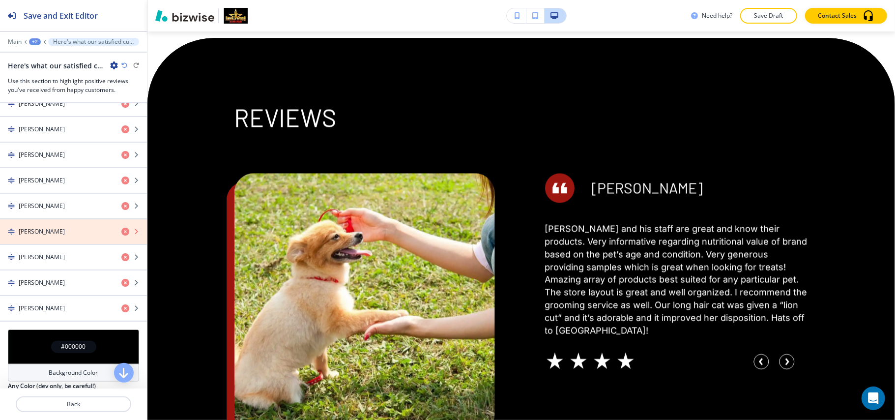
click at [121, 234] on icon "button" at bounding box center [125, 232] width 8 height 8
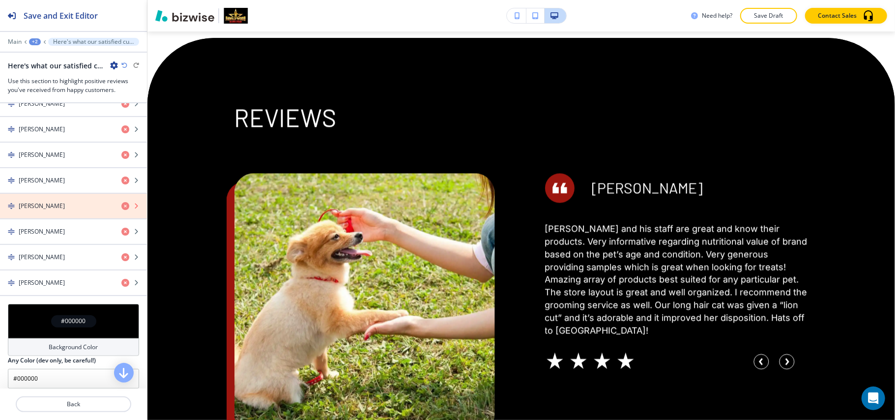
click at [121, 209] on icon "button" at bounding box center [125, 206] width 8 height 8
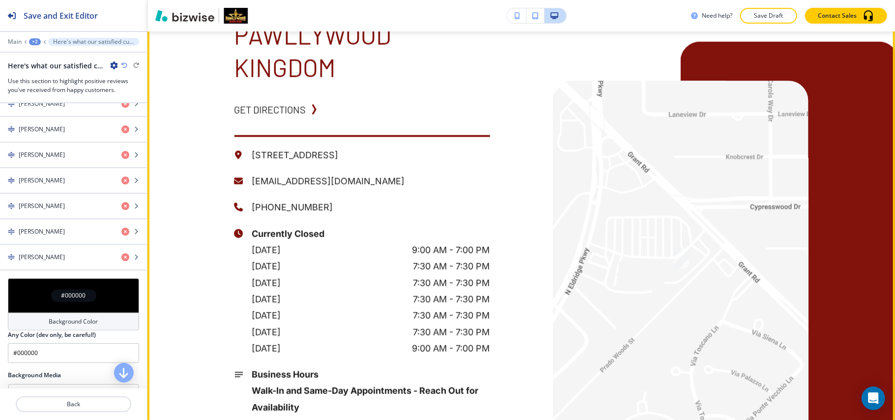
scroll to position [3733, 0]
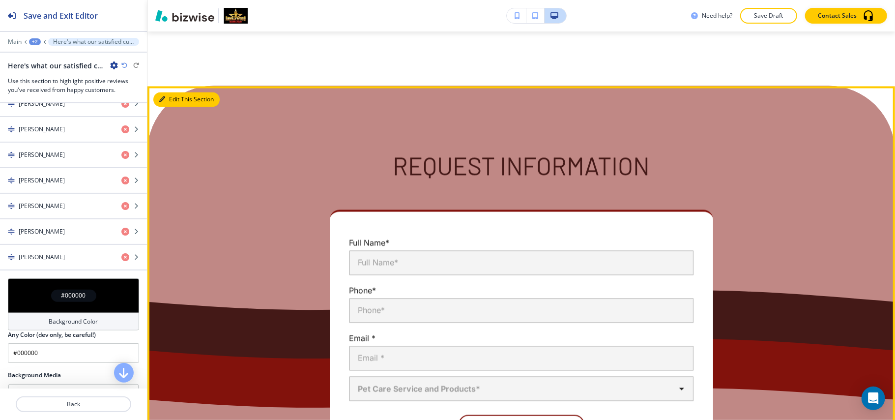
click at [176, 92] on button "Edit This Section" at bounding box center [186, 99] width 66 height 15
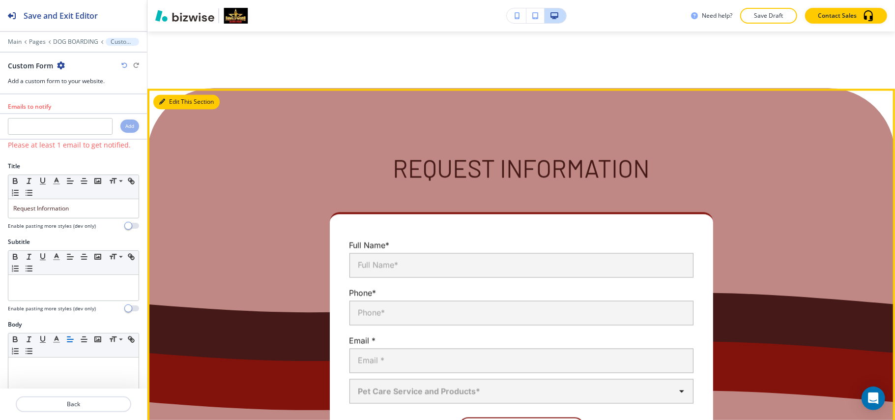
scroll to position [4119, 0]
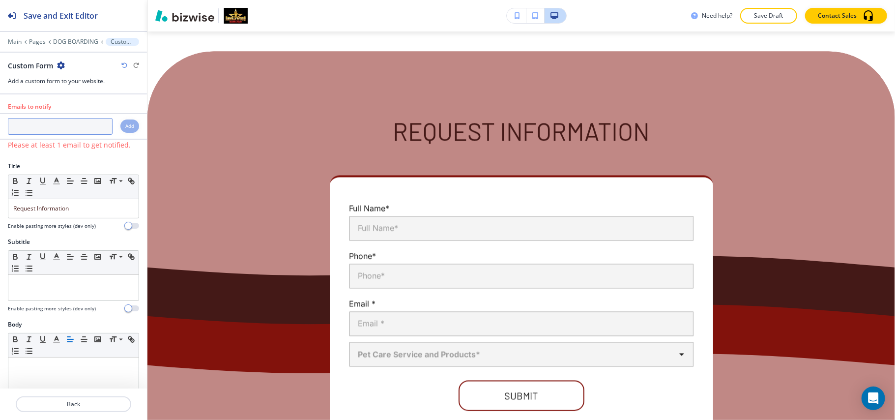
click at [40, 131] on input "text" at bounding box center [60, 126] width 105 height 17
paste input "pawllywoodkingdom@gmail.com"
type input "pawllywoodkingdom@gmail.com"
click at [125, 128] on h4 "Add" at bounding box center [129, 125] width 9 height 7
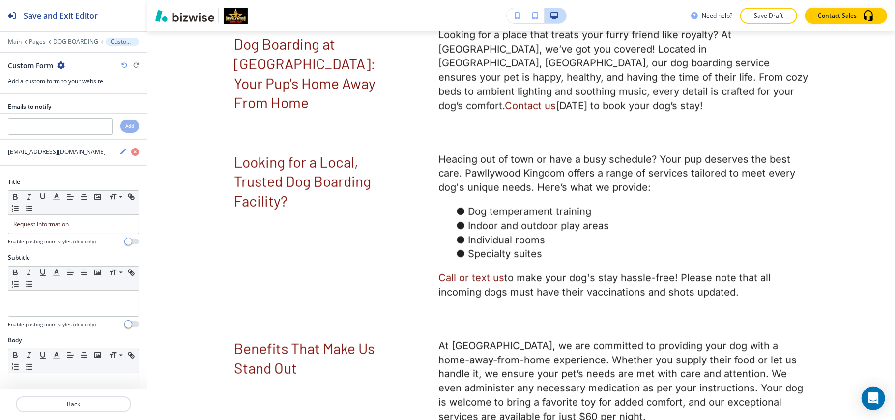
scroll to position [0, 0]
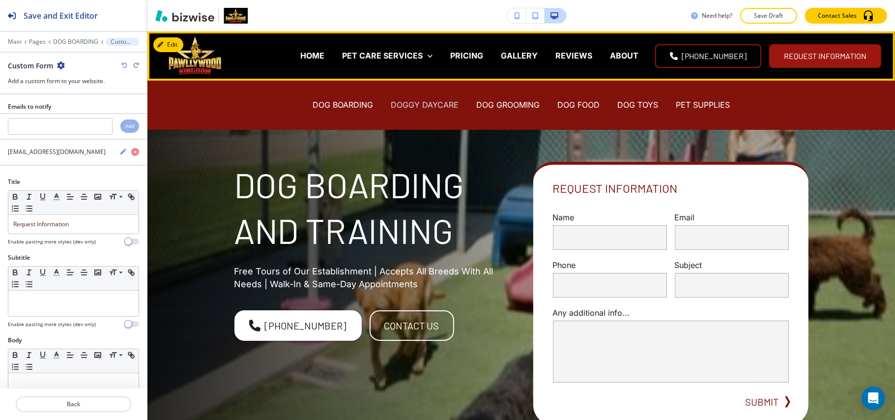
click at [425, 105] on p "DOGGY DAYCARE" at bounding box center [425, 104] width 68 height 11
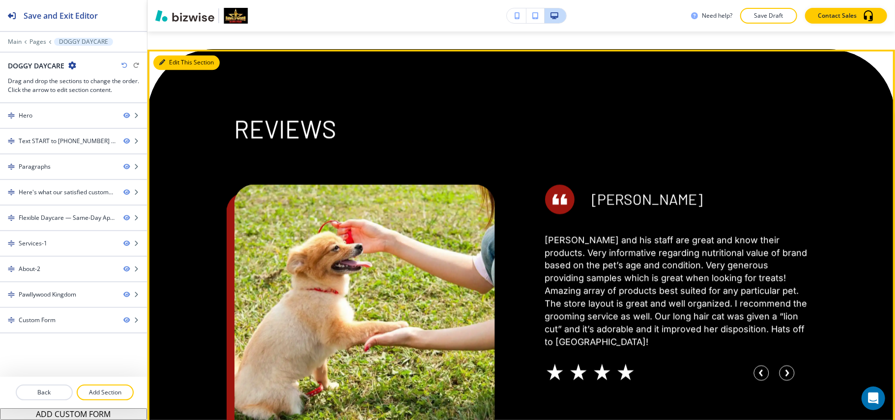
click at [168, 56] on button "Edit This Section" at bounding box center [186, 63] width 66 height 15
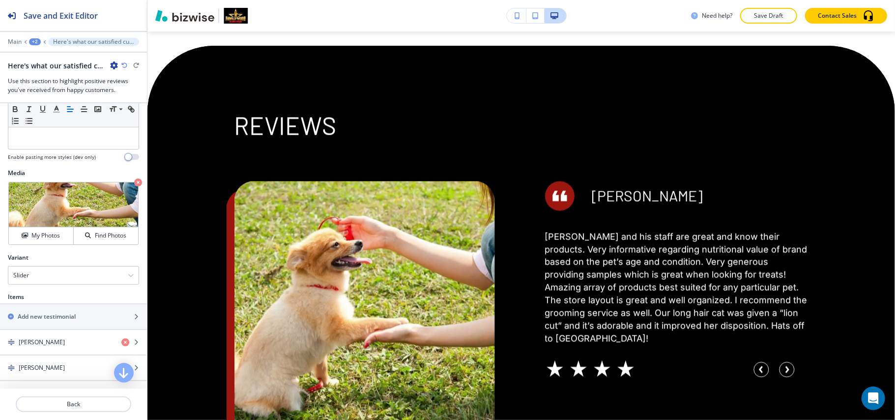
scroll to position [459, 0]
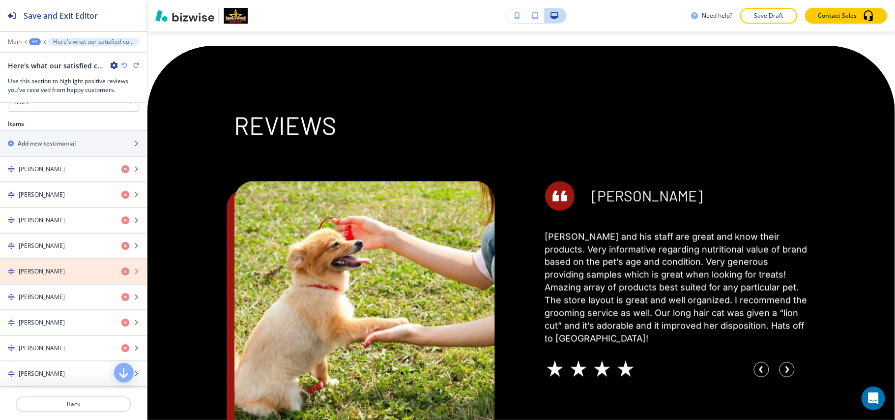
click at [121, 274] on icon "button" at bounding box center [125, 271] width 8 height 8
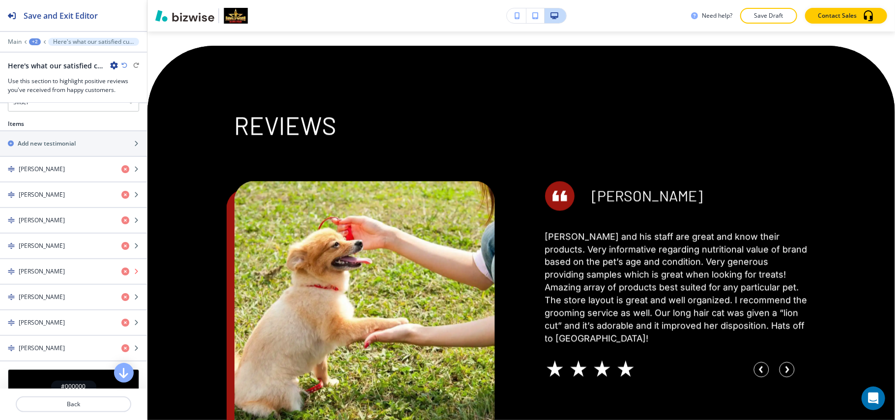
click at [121, 274] on icon "button" at bounding box center [125, 271] width 8 height 8
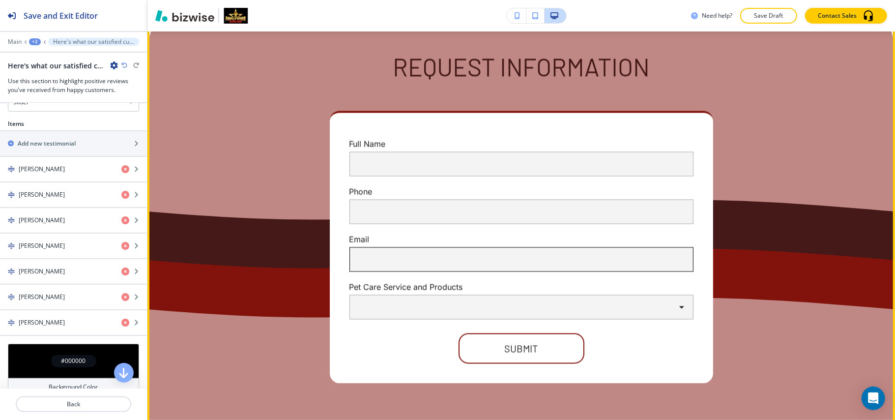
scroll to position [4067, 0]
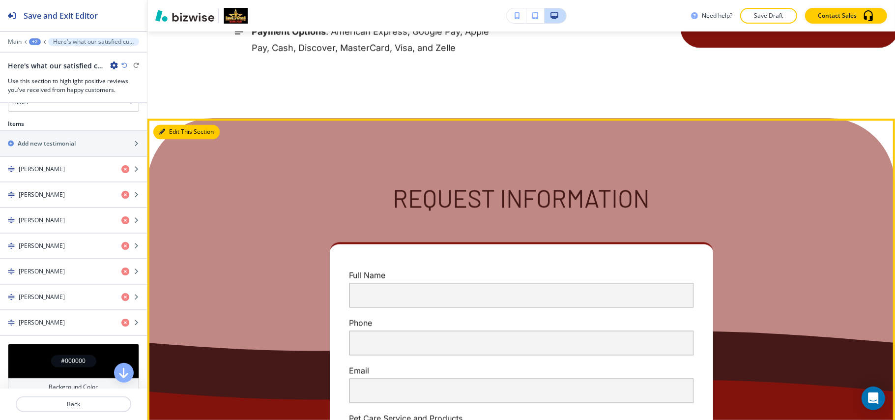
click at [168, 124] on button "Edit This Section" at bounding box center [186, 131] width 66 height 15
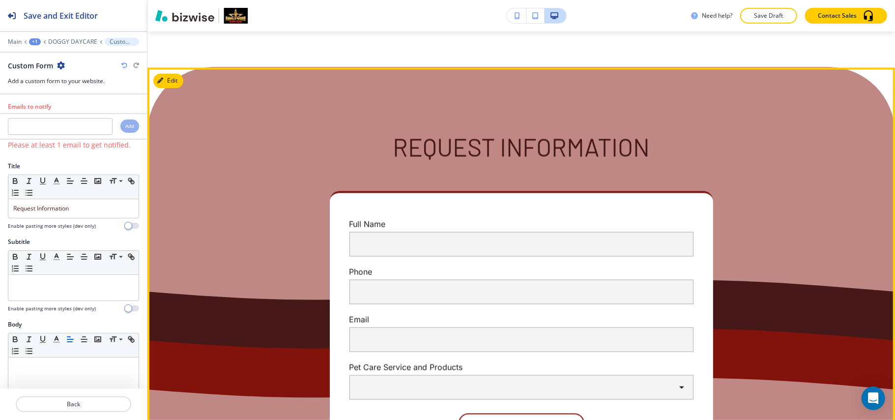
scroll to position [4126, 0]
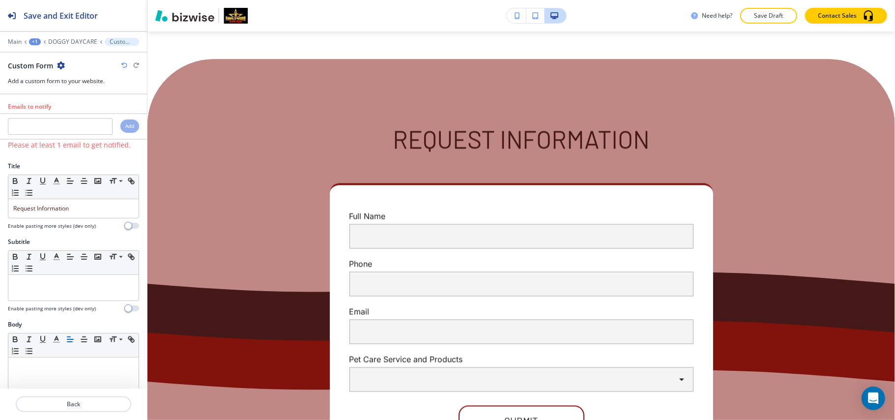
click at [63, 139] on div at bounding box center [73, 137] width 147 height 4
click at [63, 130] on input "text" at bounding box center [60, 126] width 105 height 17
paste input "pawllywoodkingdom@gmail.com"
type input "pawllywoodkingdom@gmail.com"
click at [125, 129] on h4 "Add" at bounding box center [129, 125] width 9 height 7
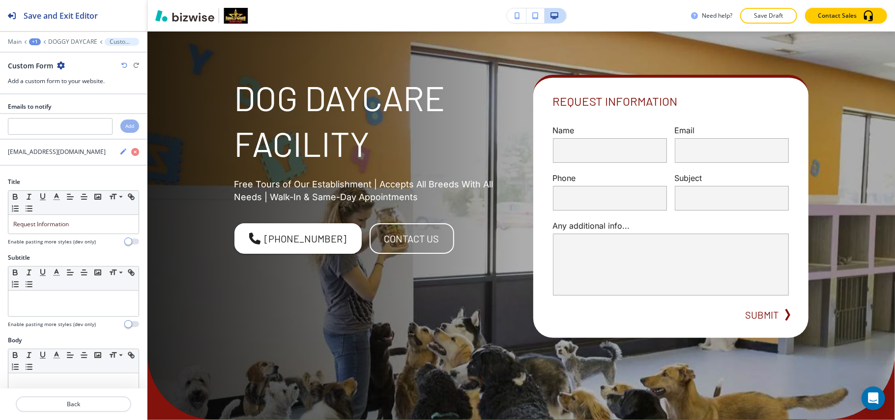
scroll to position [0, 0]
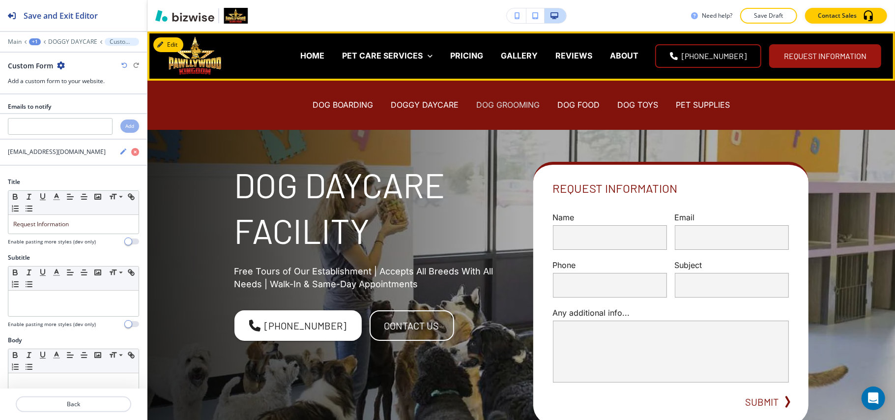
click at [496, 105] on p "DOG GROOMING" at bounding box center [507, 104] width 63 height 11
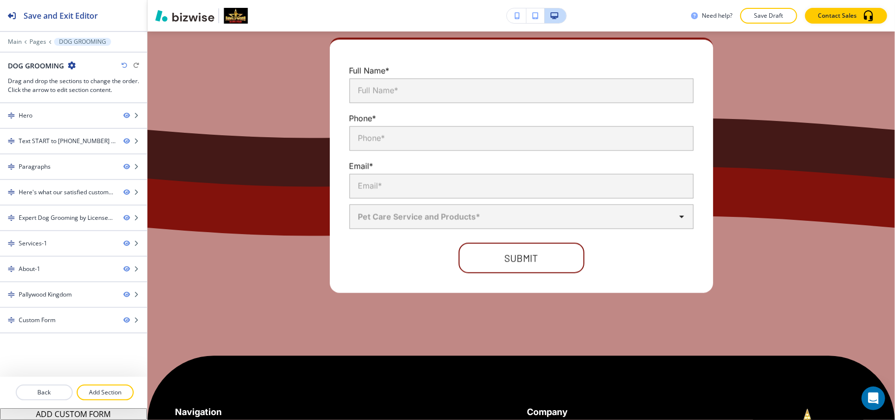
scroll to position [4026, 0]
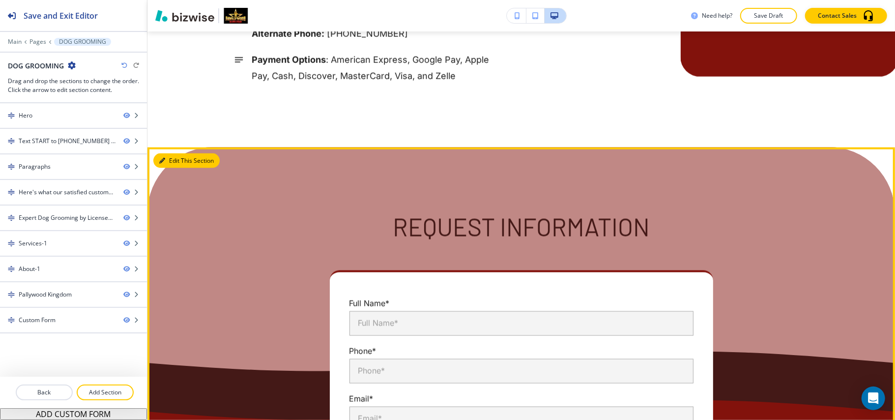
click at [171, 153] on button "Edit This Section" at bounding box center [186, 160] width 66 height 15
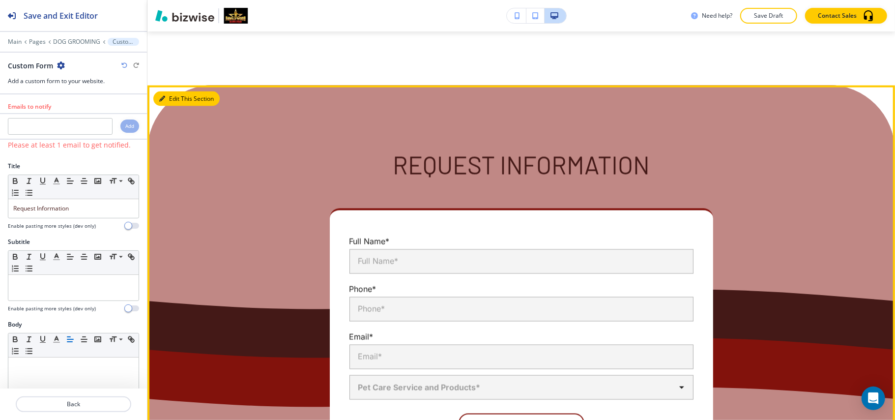
scroll to position [3998, 0]
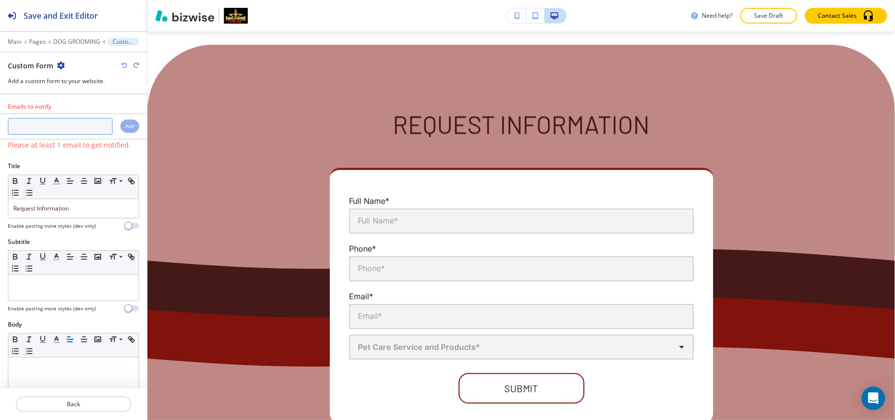
click at [58, 120] on input "text" at bounding box center [60, 126] width 105 height 17
paste input "pawllywoodkingdom@gmail.com"
type input "pawllywoodkingdom@gmail.com"
click at [120, 129] on div "Add" at bounding box center [129, 125] width 19 height 13
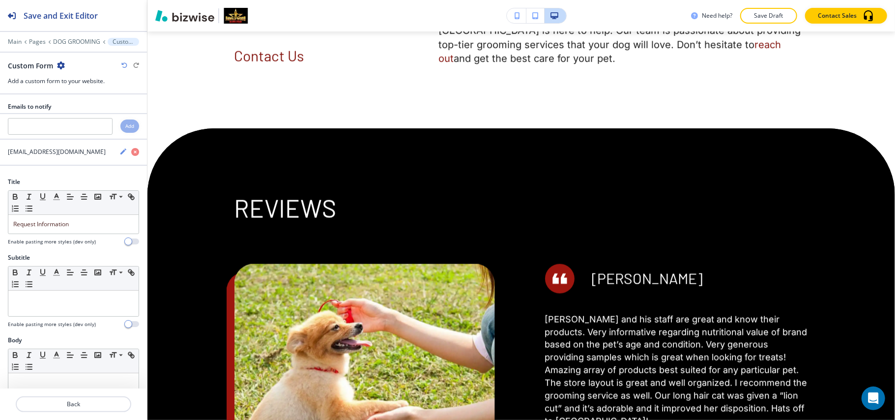
scroll to position [1113, 0]
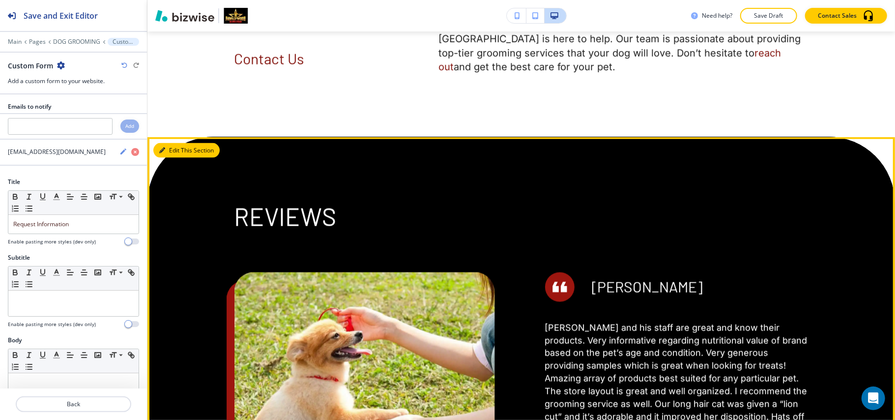
click at [178, 146] on button "Edit This Section" at bounding box center [186, 150] width 66 height 15
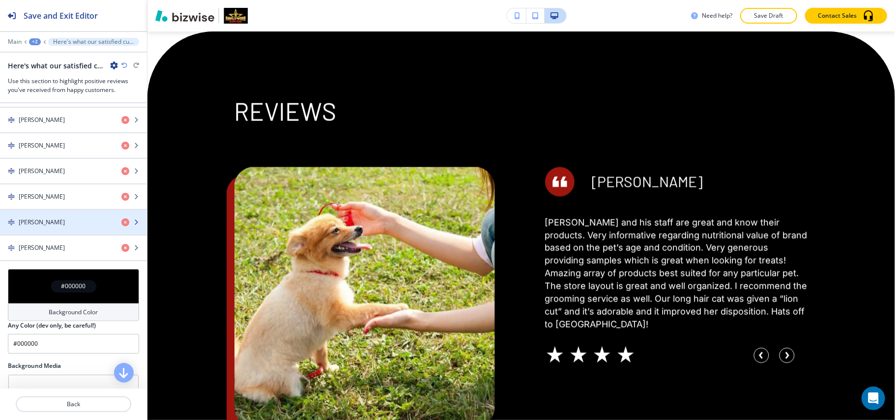
scroll to position [590, 0]
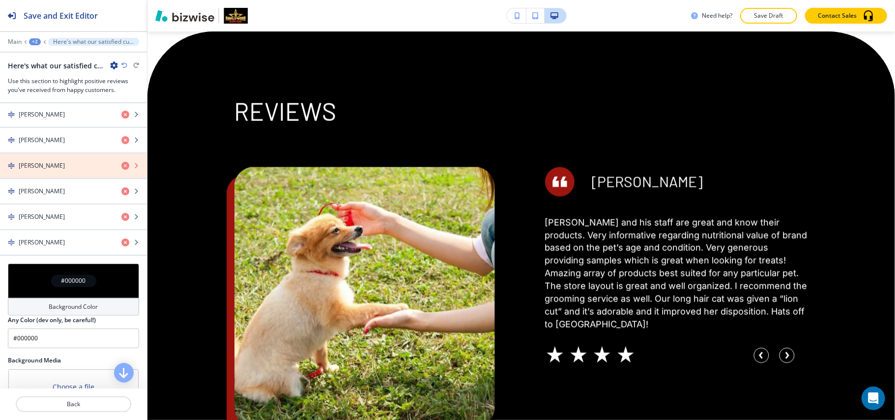
click at [121, 168] on icon "button" at bounding box center [125, 166] width 8 height 8
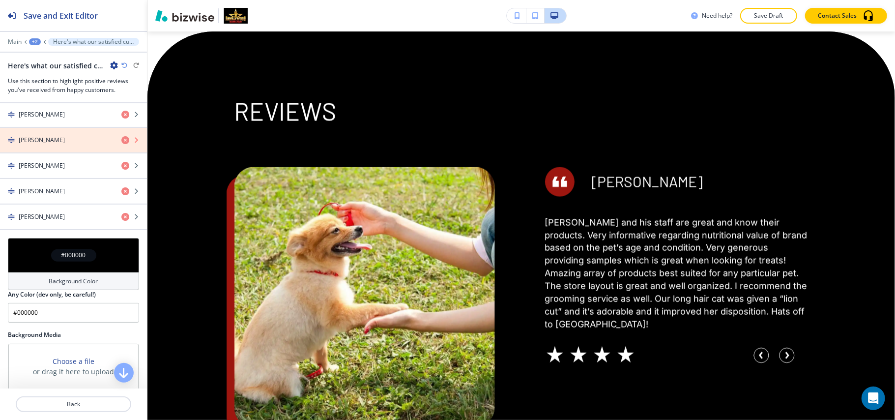
click at [121, 143] on icon "button" at bounding box center [125, 140] width 8 height 8
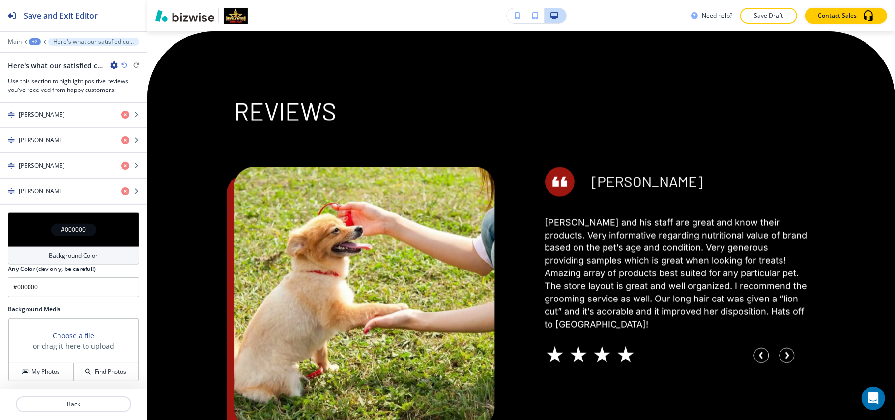
scroll to position [0, 0]
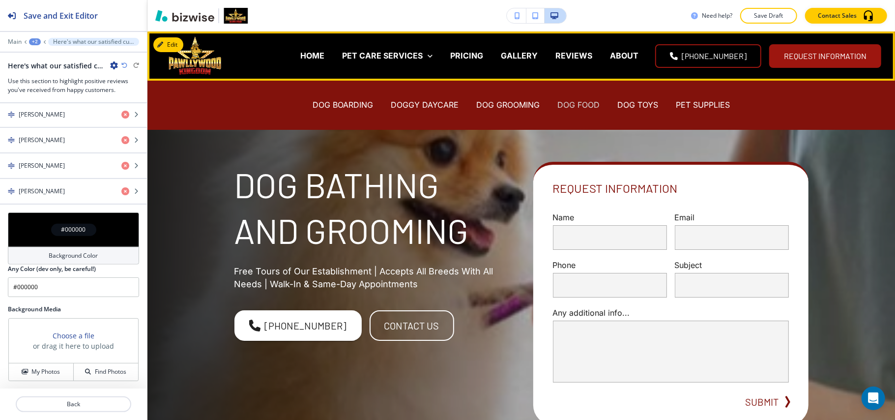
click at [588, 105] on p "DOG FOOD" at bounding box center [578, 104] width 42 height 11
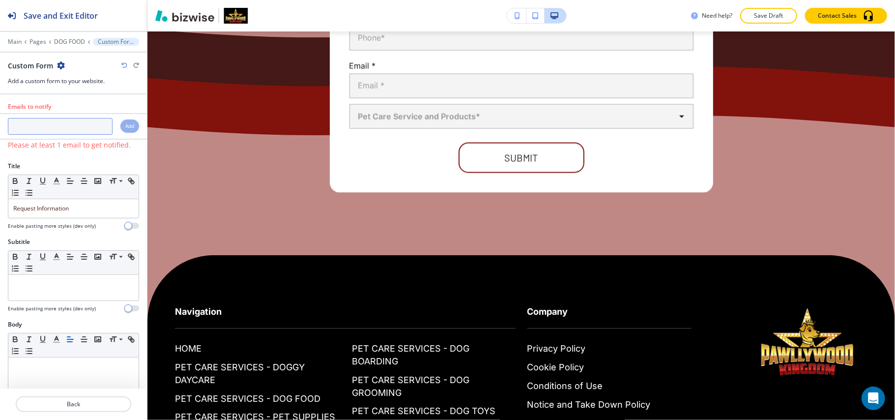
scroll to position [4264, 0]
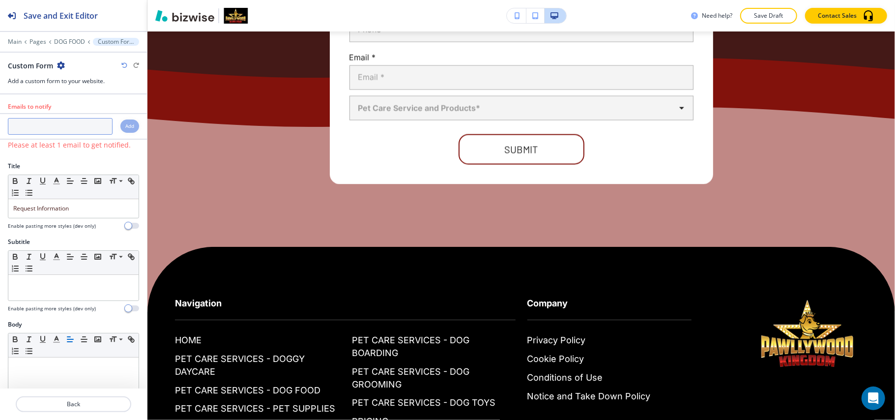
click at [60, 132] on input "text" at bounding box center [60, 126] width 105 height 17
paste input "pawllywoodkingdom@gmail.com"
type input "pawllywoodkingdom@gmail.com"
click at [125, 127] on h4 "Add" at bounding box center [129, 125] width 9 height 7
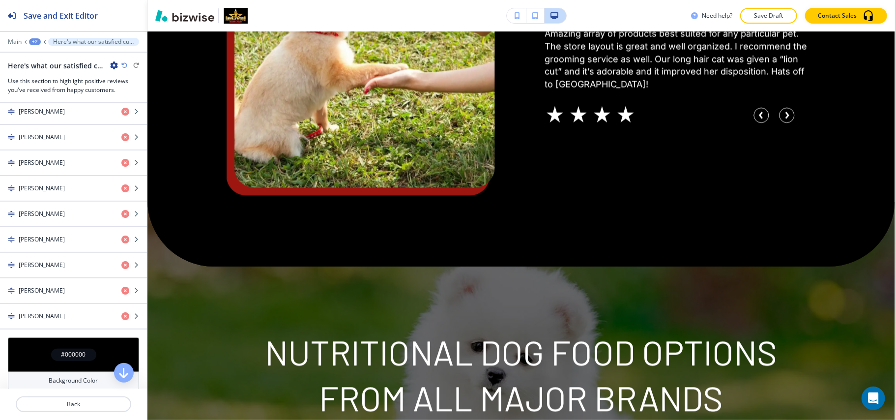
scroll to position [524, 0]
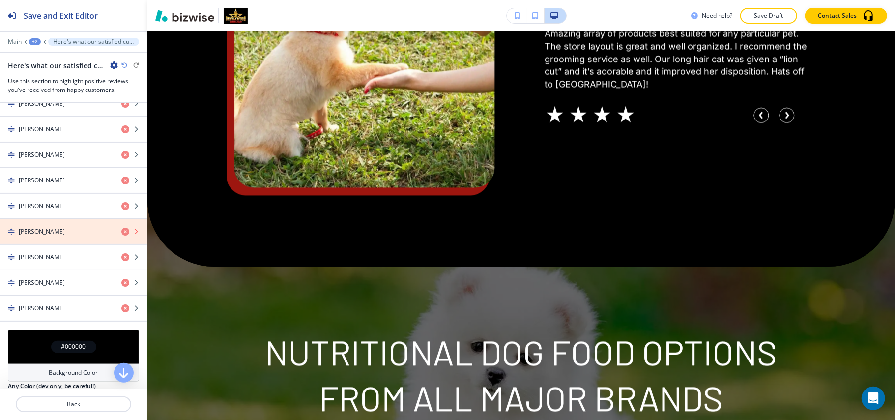
click at [121, 234] on icon "button" at bounding box center [125, 232] width 8 height 8
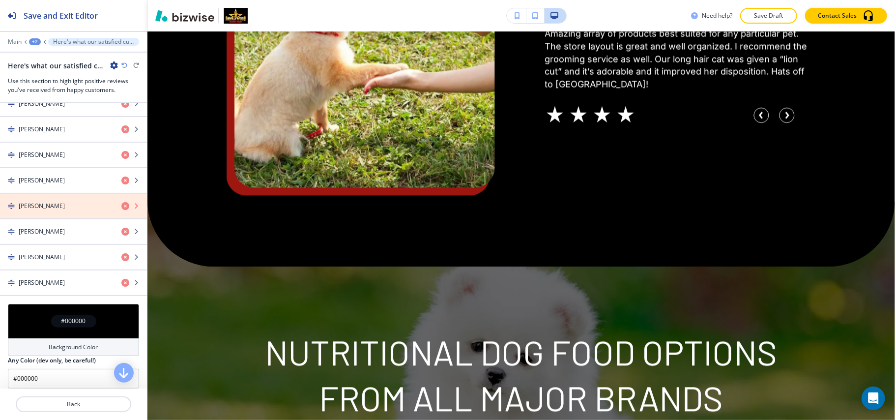
click at [121, 208] on icon "button" at bounding box center [125, 206] width 8 height 8
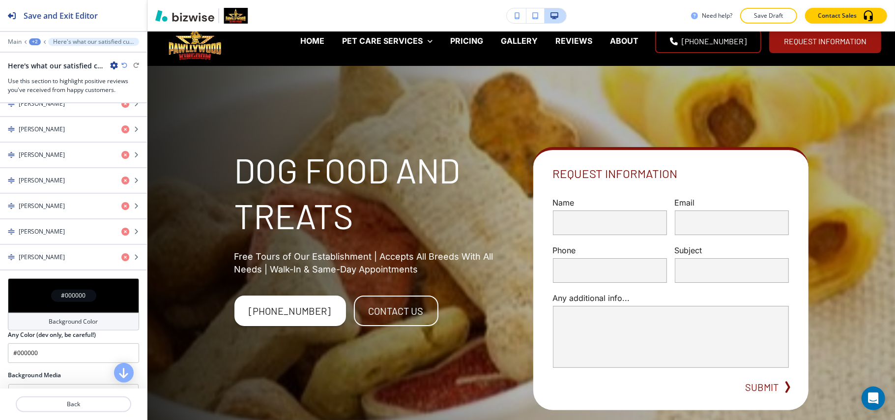
scroll to position [0, 0]
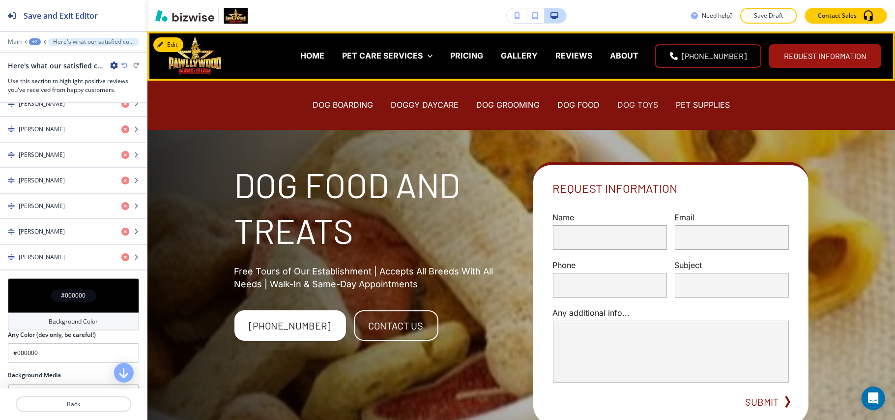
click at [640, 103] on p "DOG TOYS" at bounding box center [637, 104] width 41 height 11
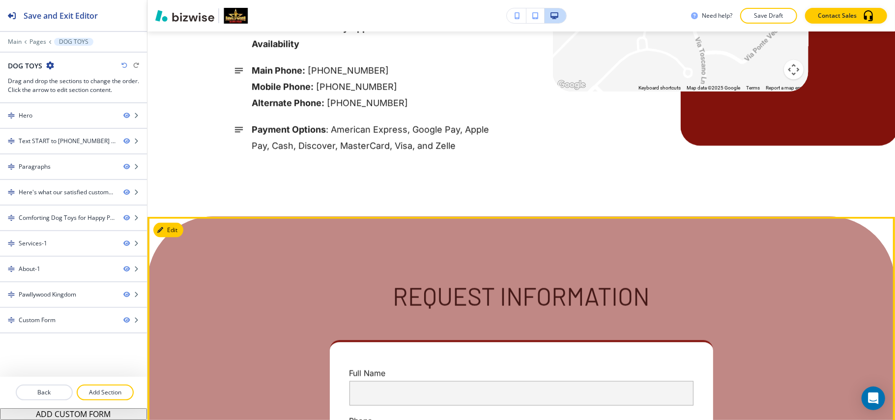
scroll to position [3706, 0]
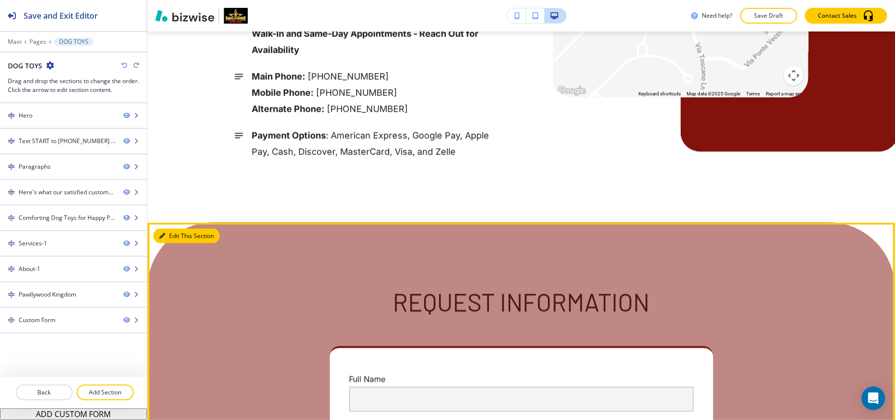
click at [166, 229] on button "Edit This Section" at bounding box center [186, 236] width 66 height 15
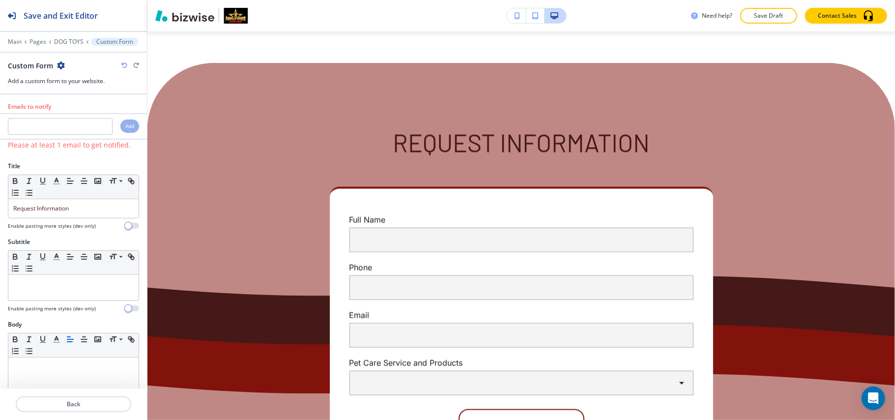
scroll to position [3869, 0]
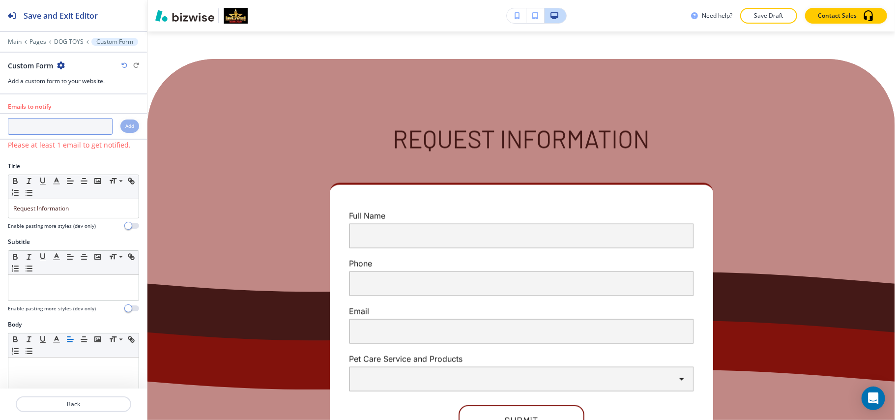
click at [83, 125] on input "text" at bounding box center [60, 126] width 105 height 17
paste input "pawllywoodkingdom@gmail.com"
type input "pawllywoodkingdom@gmail.com"
click at [125, 128] on h4 "Add" at bounding box center [129, 125] width 9 height 7
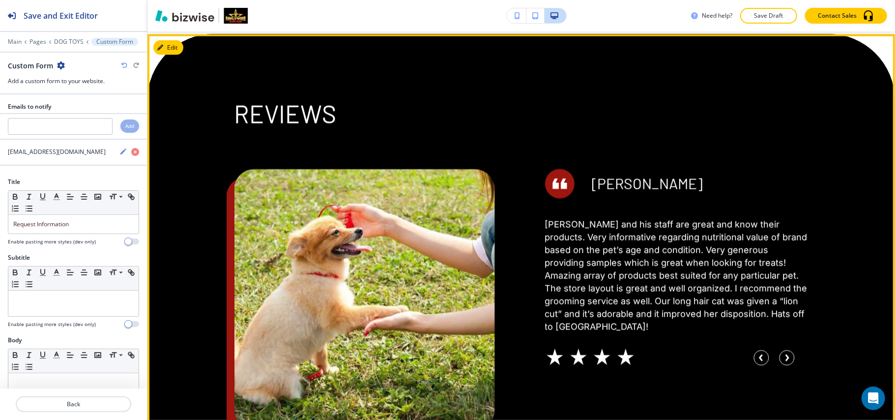
scroll to position [1013, 0]
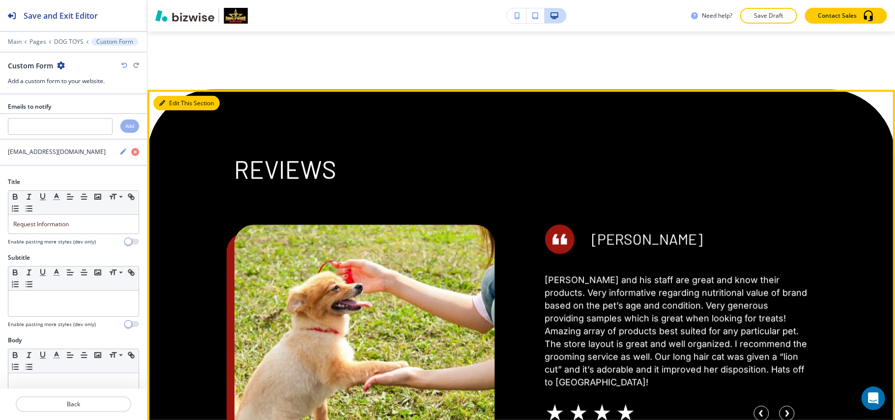
click at [175, 96] on button "Edit This Section" at bounding box center [186, 103] width 66 height 15
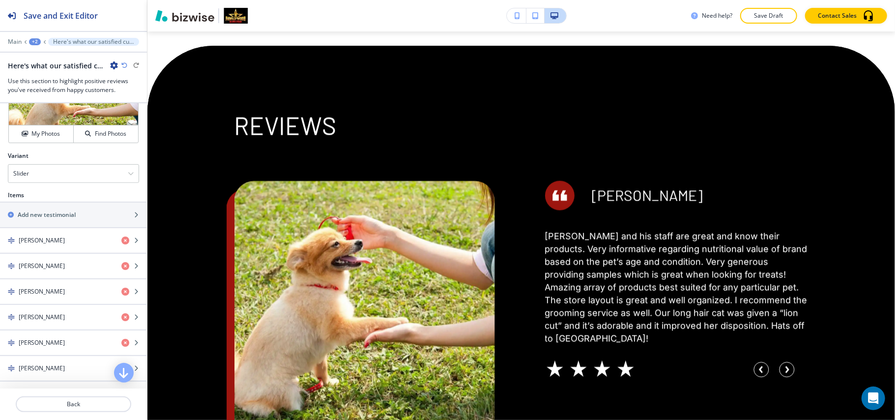
scroll to position [459, 0]
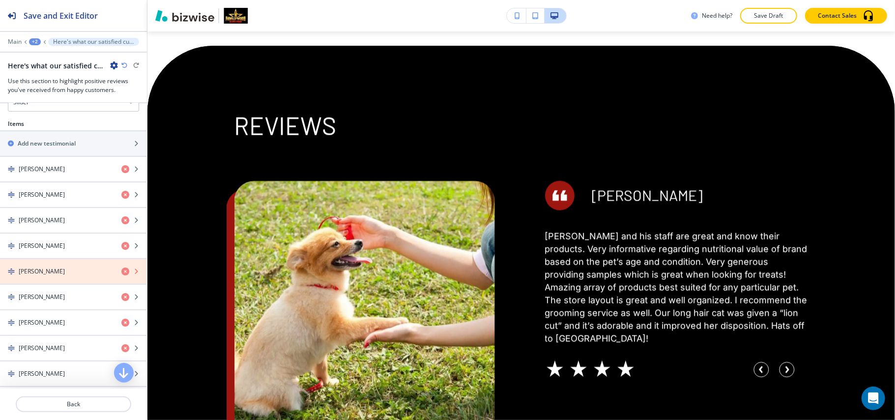
click at [121, 275] on icon "button" at bounding box center [125, 271] width 8 height 8
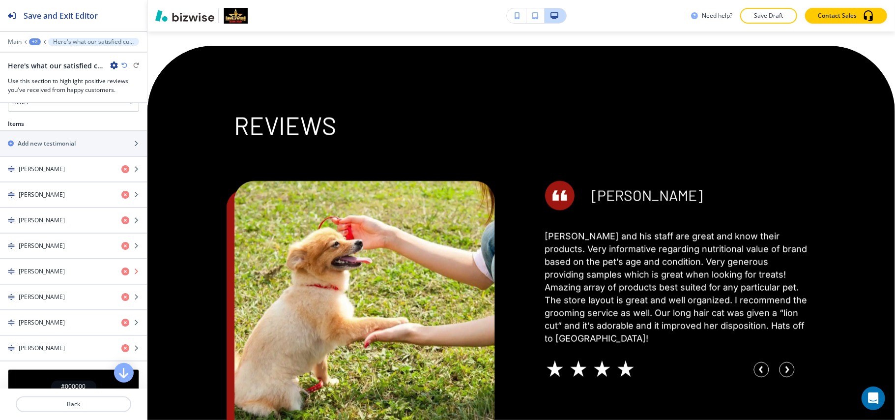
click at [121, 275] on icon "button" at bounding box center [125, 271] width 8 height 8
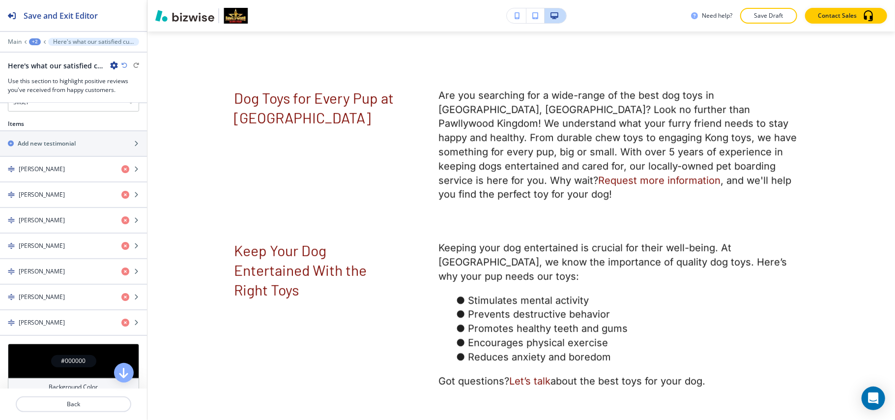
scroll to position [0, 0]
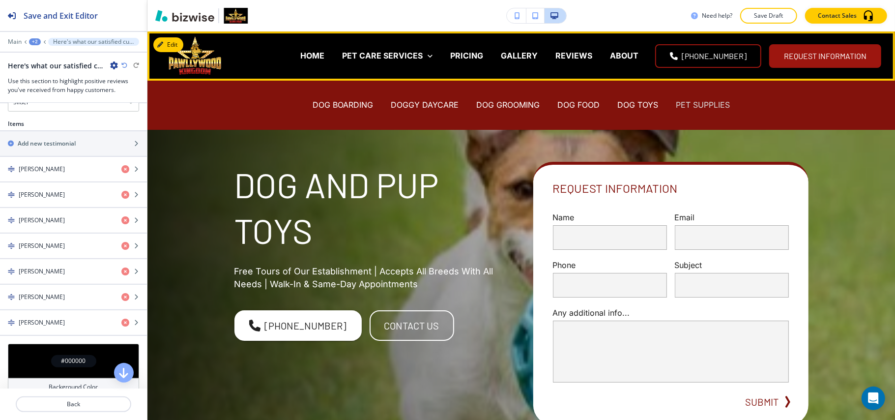
click at [689, 100] on p "PET SUPPLIES" at bounding box center [703, 104] width 54 height 11
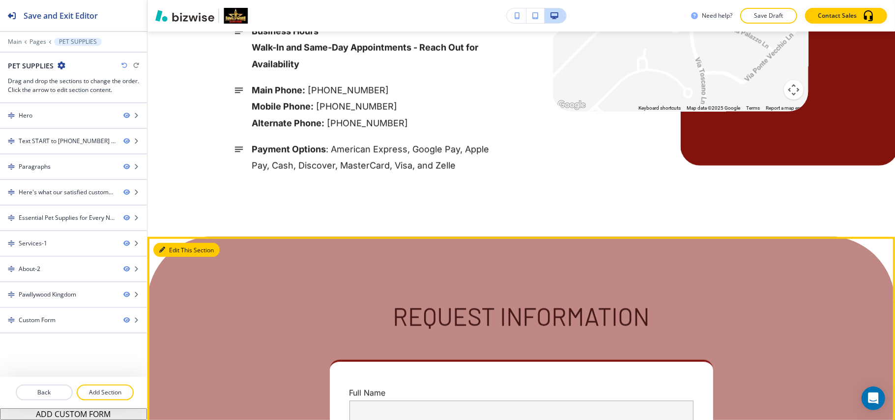
click at [181, 243] on button "Edit This Section" at bounding box center [186, 250] width 66 height 15
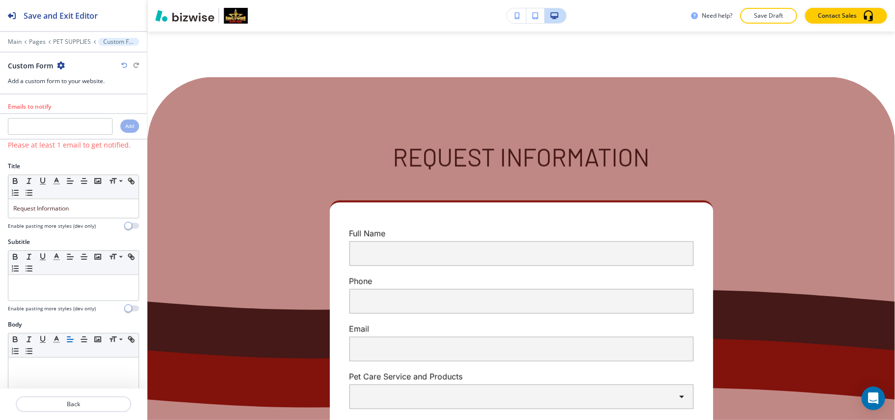
scroll to position [3897, 0]
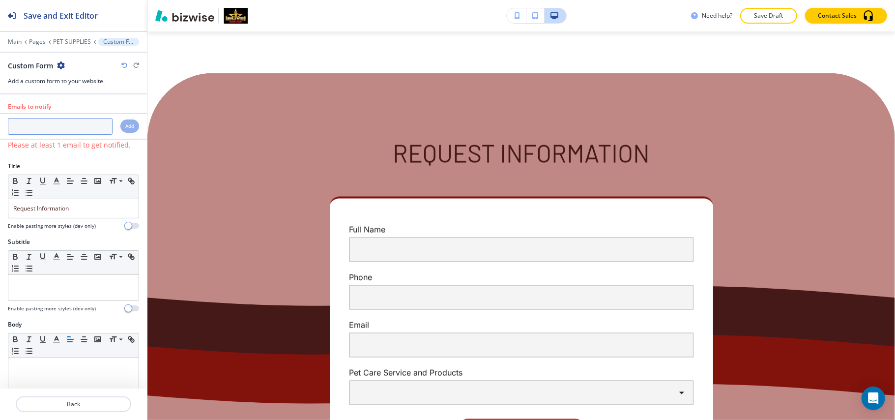
click at [27, 124] on input "text" at bounding box center [60, 126] width 105 height 17
paste input "pawllywoodkingdom@gmail.com"
type input "pawllywoodkingdom@gmail.com"
click at [125, 125] on h4 "Add" at bounding box center [129, 125] width 9 height 7
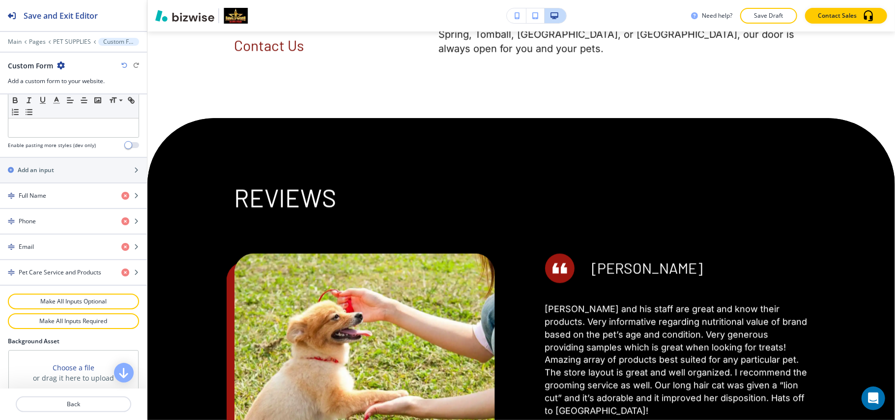
scroll to position [1060, 0]
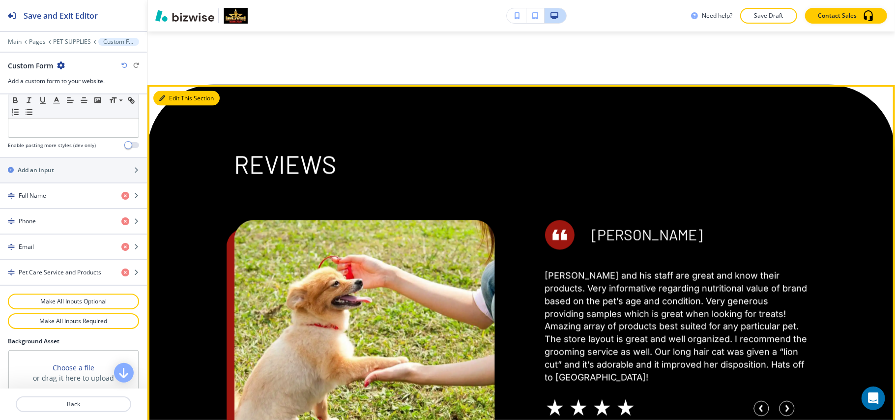
click at [181, 91] on button "Edit This Section" at bounding box center [186, 98] width 66 height 15
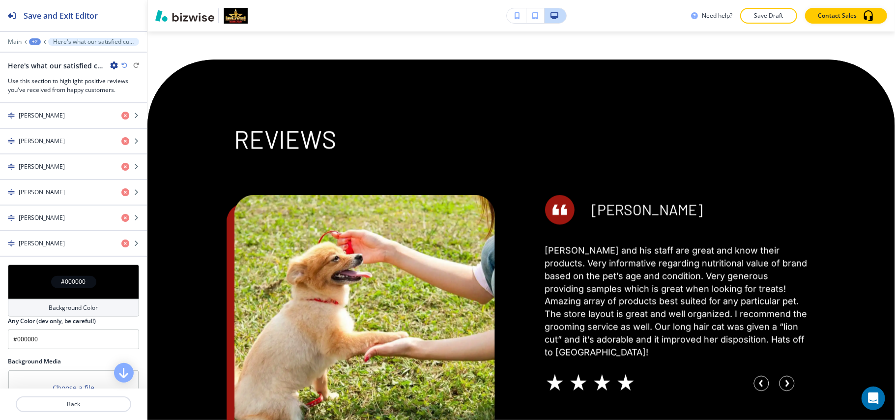
scroll to position [590, 0]
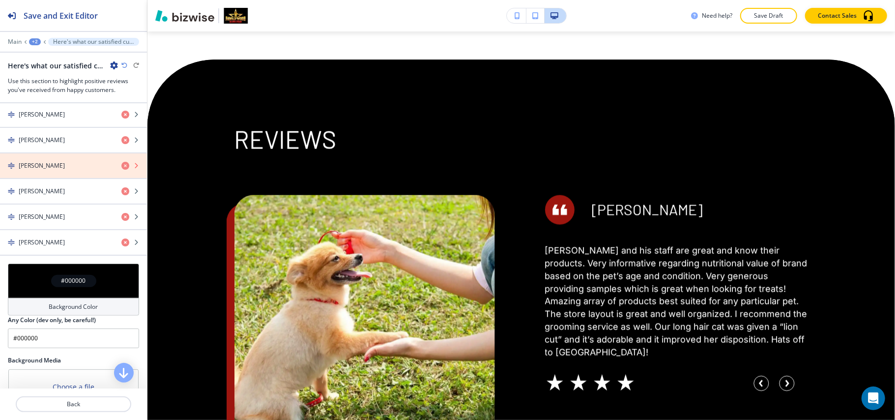
click at [121, 170] on icon "button" at bounding box center [125, 166] width 8 height 8
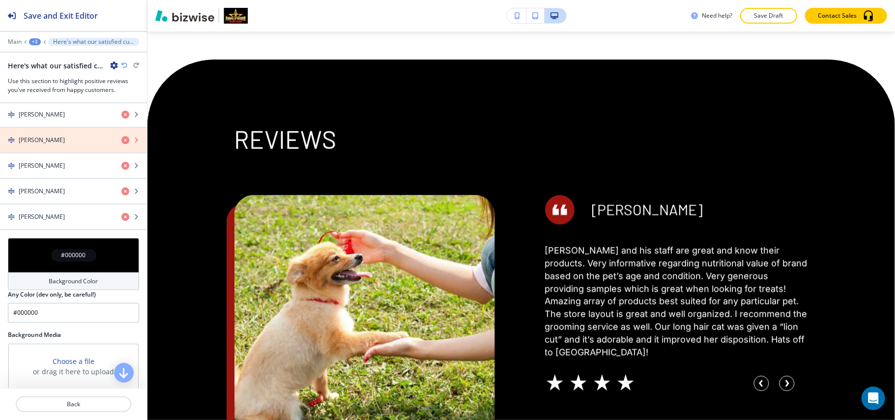
click at [121, 144] on icon "button" at bounding box center [125, 140] width 8 height 8
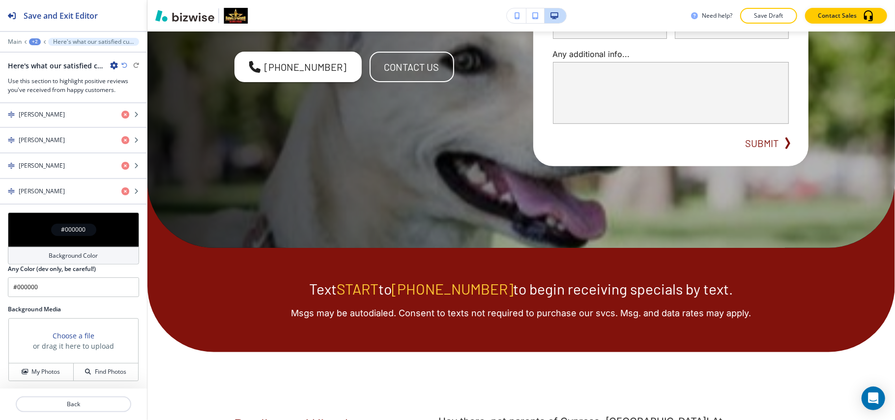
scroll to position [0, 0]
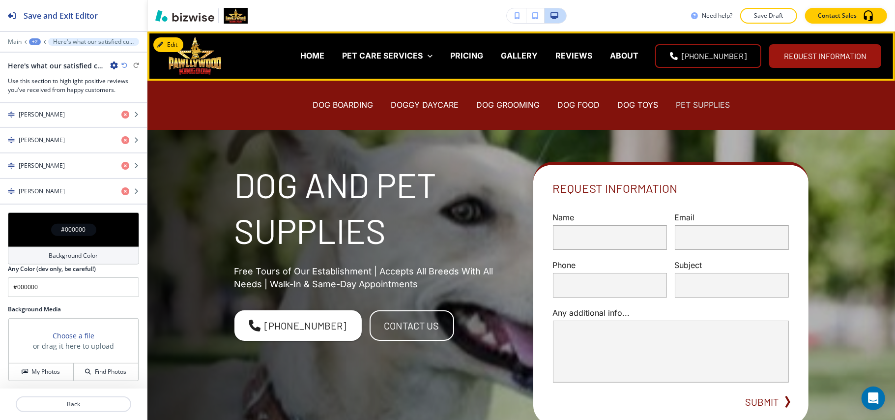
click at [702, 106] on p "PET SUPPLIES" at bounding box center [703, 104] width 54 height 11
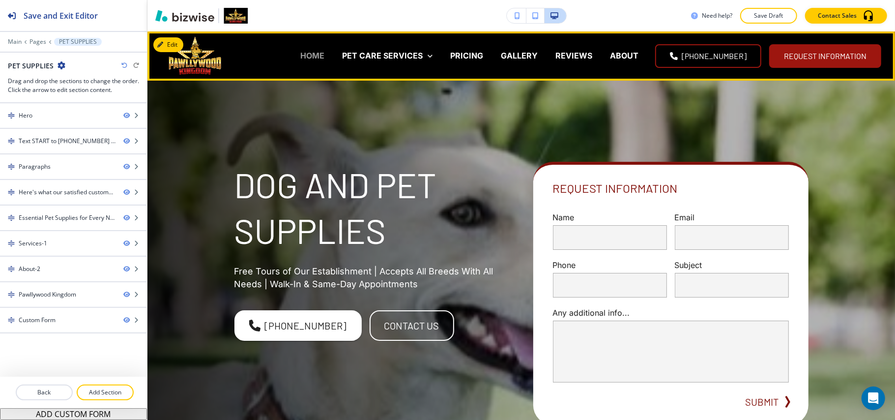
click at [300, 57] on p "HOME" at bounding box center [312, 55] width 24 height 11
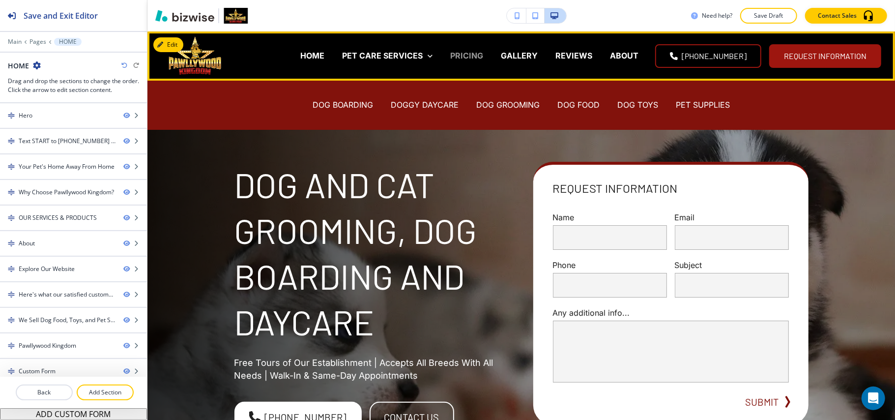
click at [450, 56] on p "PRICING" at bounding box center [466, 55] width 33 height 11
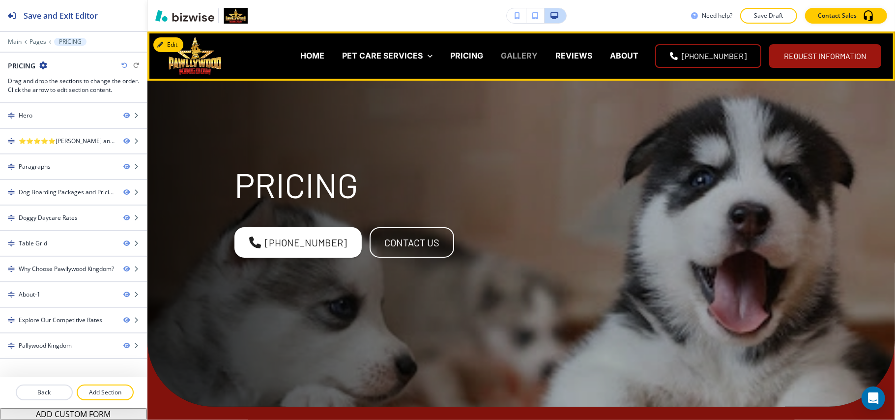
click at [501, 55] on p "GALLERY" at bounding box center [519, 55] width 37 height 11
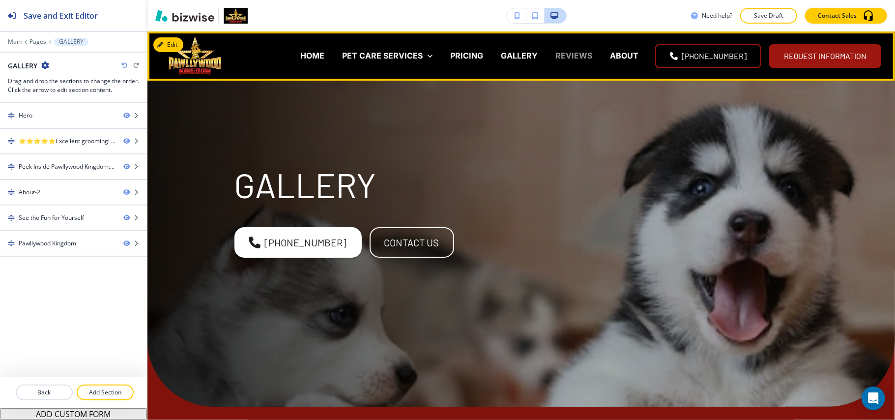
click at [555, 50] on p "REVIEWS" at bounding box center [573, 55] width 37 height 11
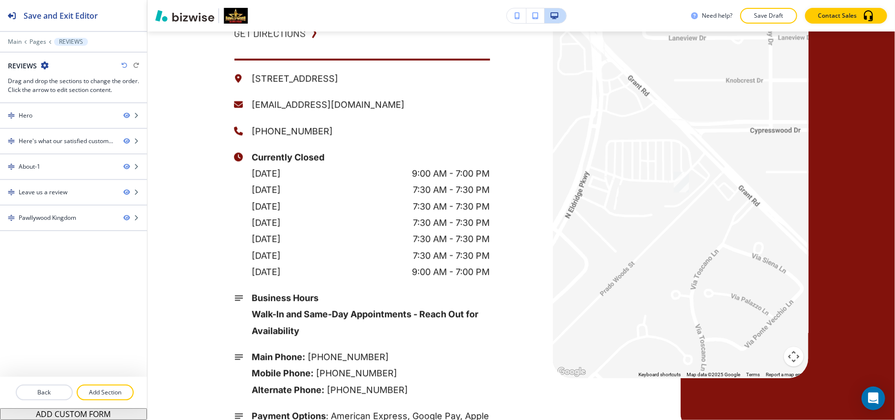
scroll to position [2490, 0]
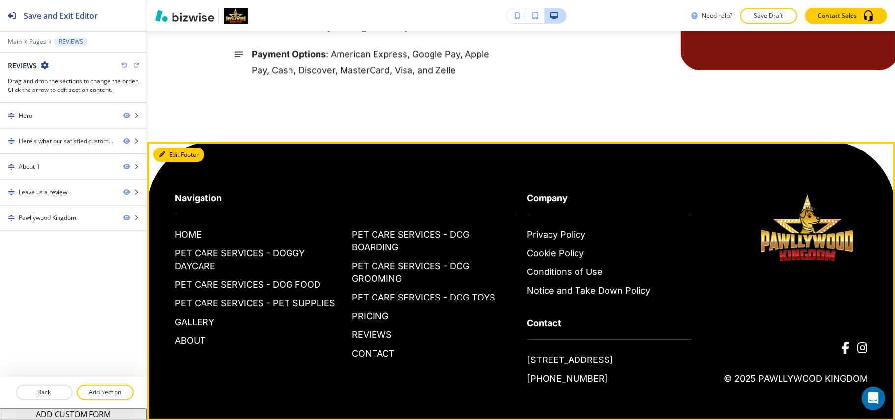
click at [178, 147] on button "Edit Footer" at bounding box center [178, 154] width 51 height 15
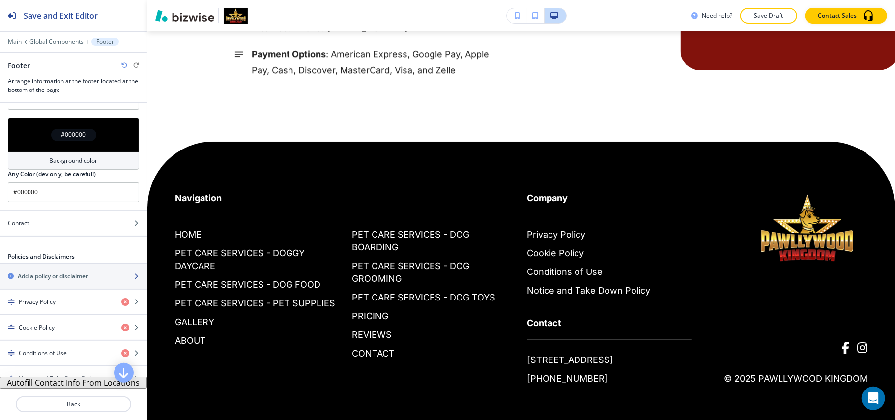
scroll to position [52, 0]
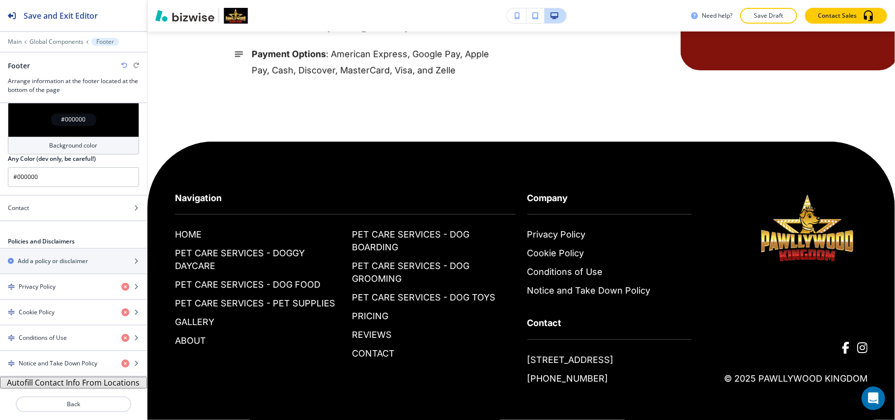
click at [73, 384] on button "Autofill Contact Info From Locations" at bounding box center [73, 383] width 147 height 12
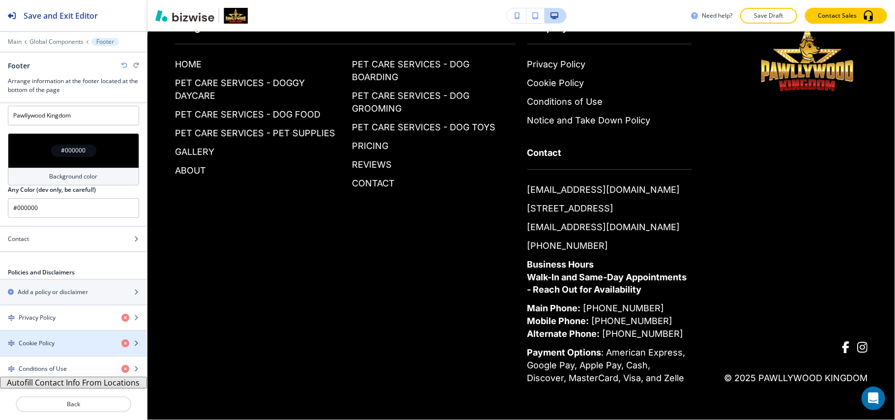
scroll to position [0, 0]
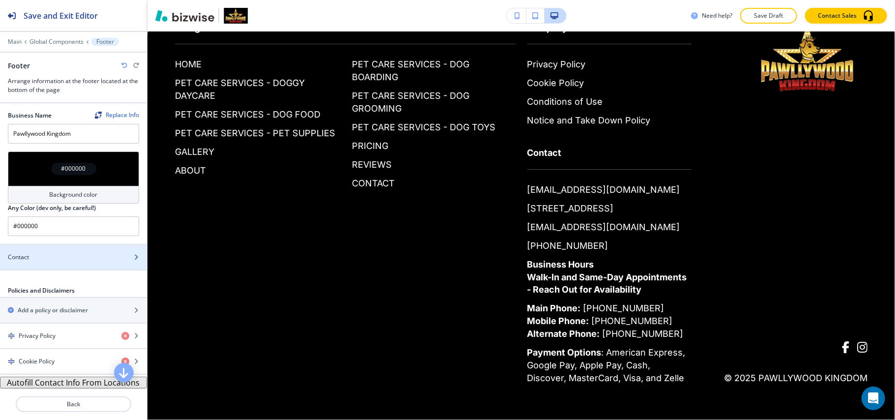
click at [64, 258] on div "Contact" at bounding box center [62, 257] width 125 height 9
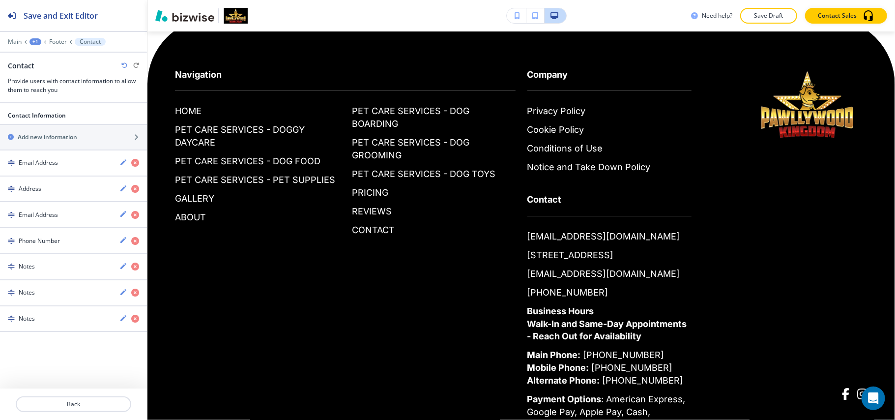
scroll to position [2587, 0]
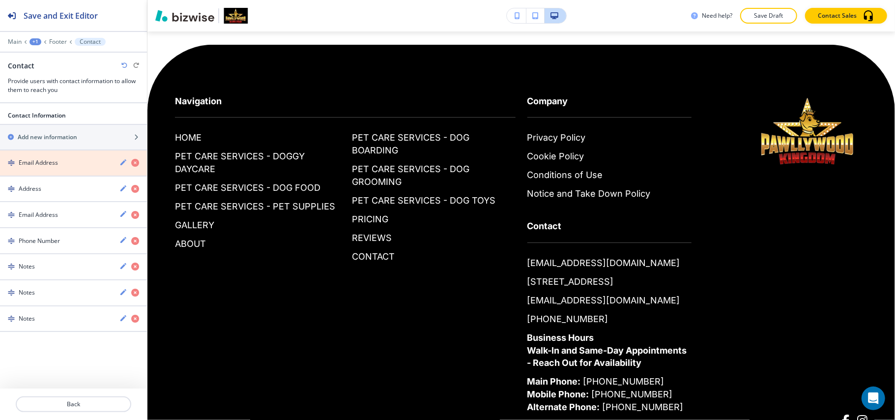
click at [134, 162] on icon "button" at bounding box center [135, 163] width 8 height 8
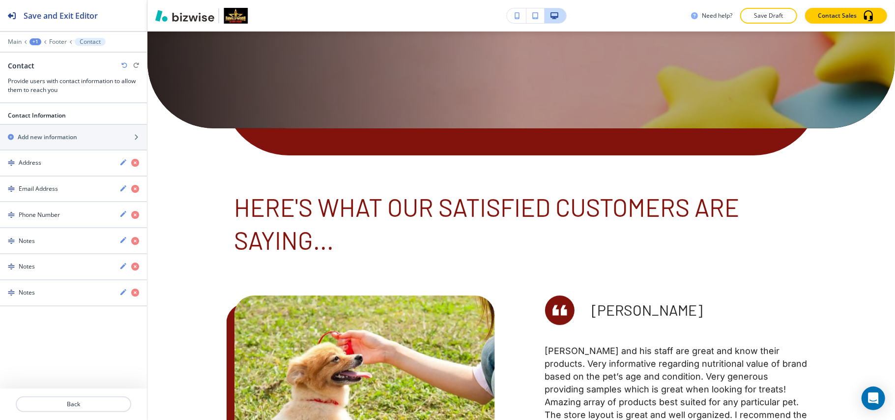
scroll to position [0, 0]
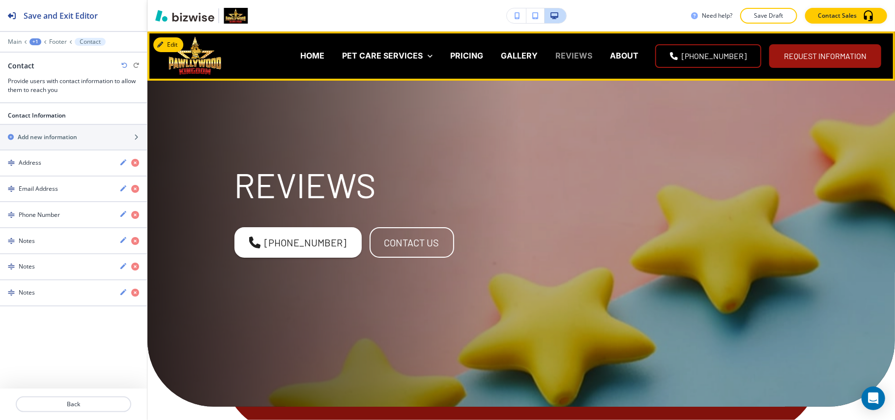
click at [555, 52] on p "REVIEWS" at bounding box center [573, 55] width 37 height 11
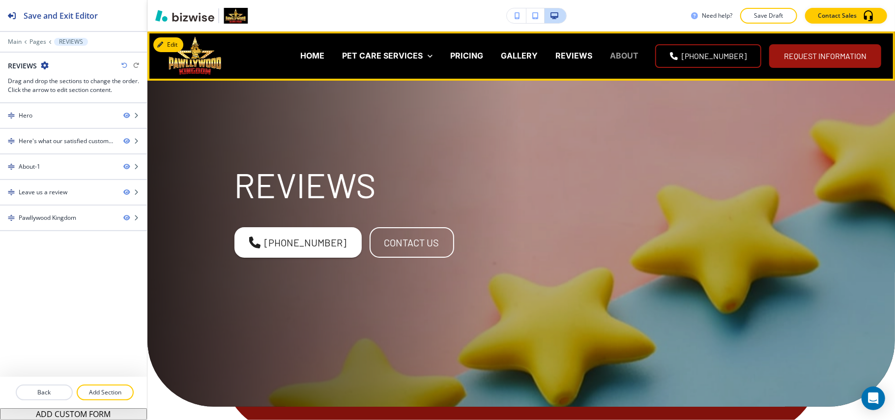
click at [610, 54] on p "ABOUT" at bounding box center [624, 55] width 29 height 11
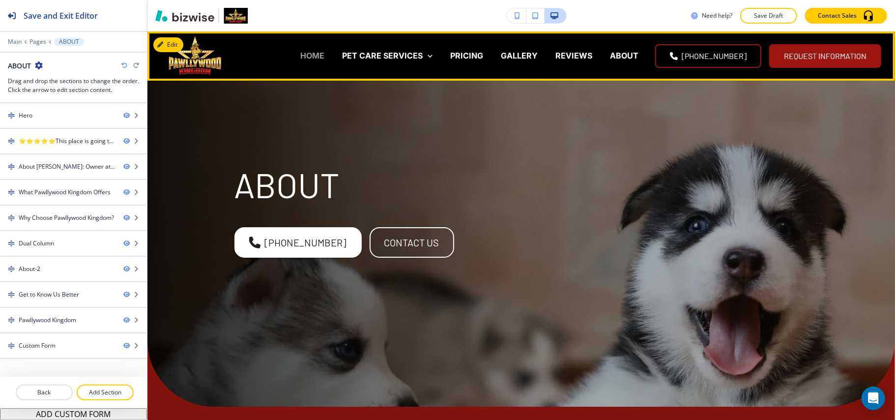
click at [300, 56] on p "HOME" at bounding box center [312, 55] width 24 height 11
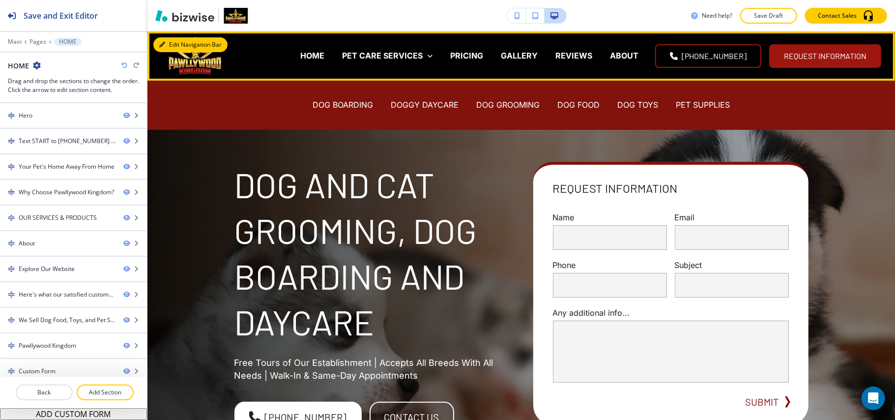
click at [165, 40] on button "Edit Navigation Bar" at bounding box center [190, 44] width 74 height 15
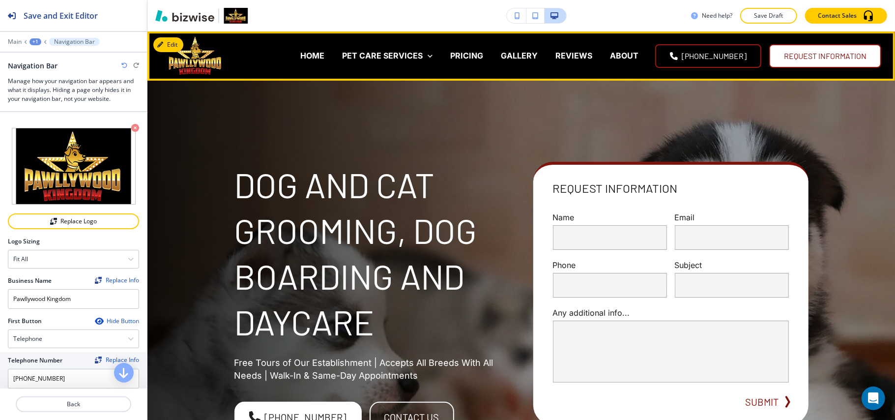
click at [784, 55] on button "request information" at bounding box center [825, 56] width 112 height 24
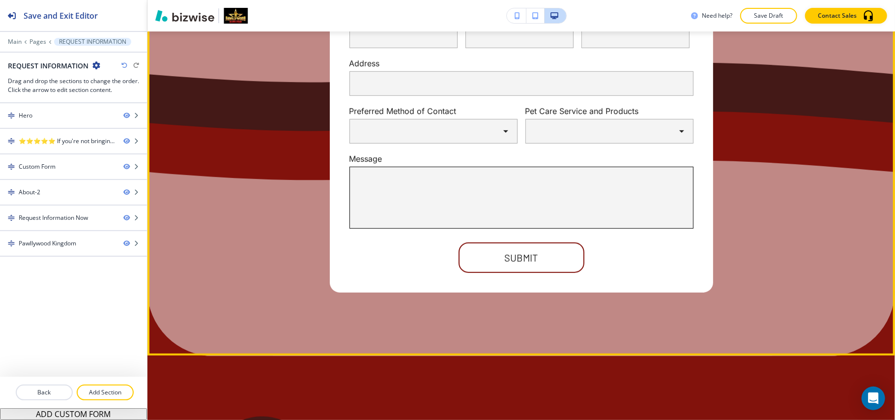
scroll to position [655, 0]
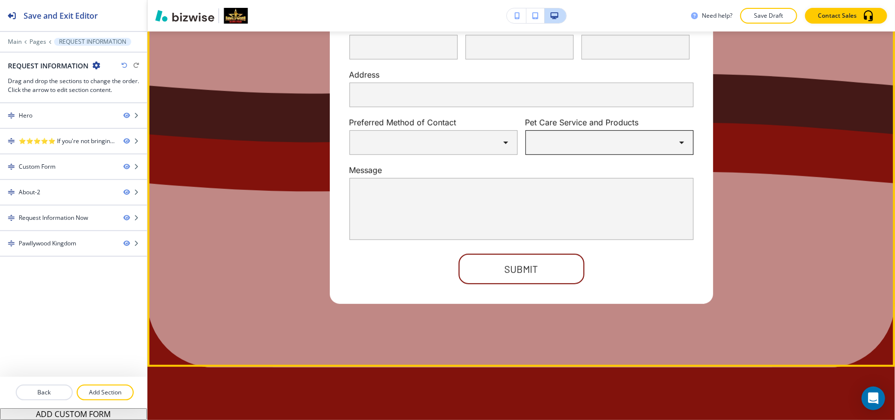
click at [555, 0] on body "Save and Exit Editor Main Pages REQUEST INFORMATION REQUEST INFORMATION Drag an…" at bounding box center [447, 0] width 895 height 0
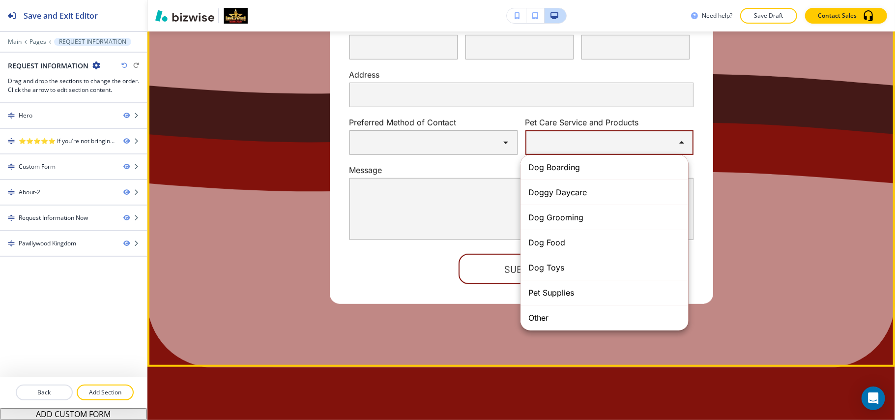
click at [555, 144] on div at bounding box center [447, 210] width 895 height 420
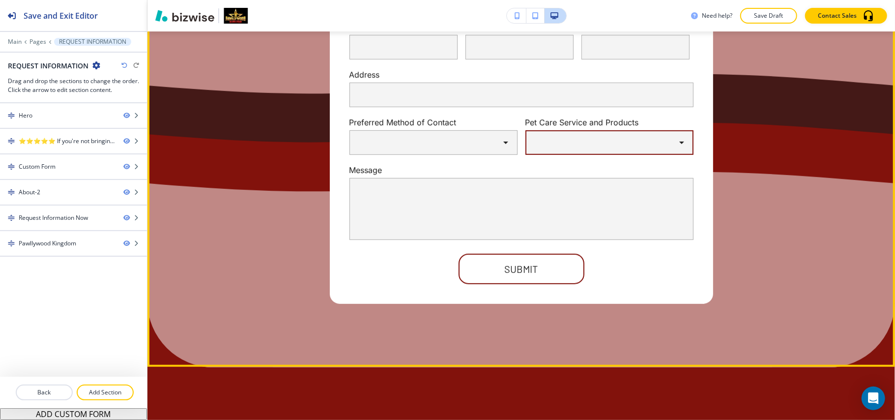
click at [795, 242] on div "Name Phone Email Address Preferred Method of Contact ​ ​ Pet Care Service and P…" at bounding box center [521, 149] width 574 height 310
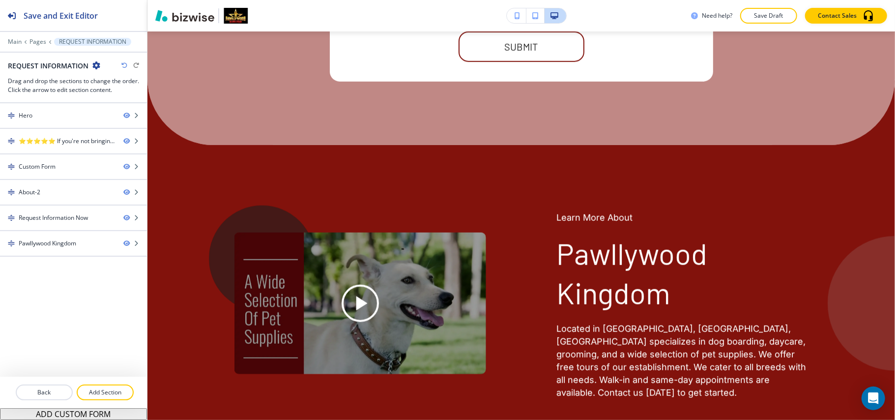
scroll to position [911, 0]
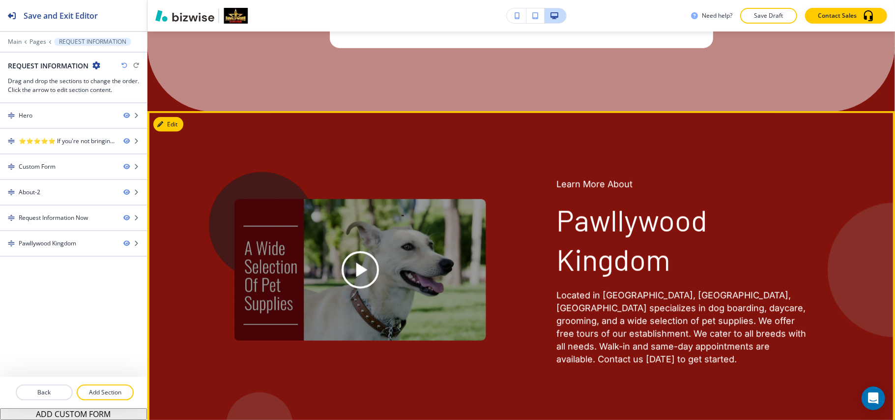
click at [320, 249] on div "Play button for video with title: <p>Pawllywood Kingdom</p>" at bounding box center [360, 270] width 252 height 142
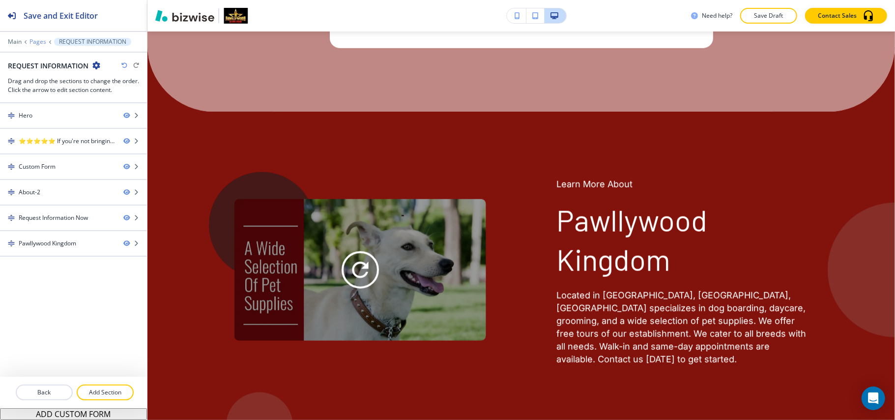
click at [38, 38] on p "Pages" at bounding box center [37, 41] width 17 height 7
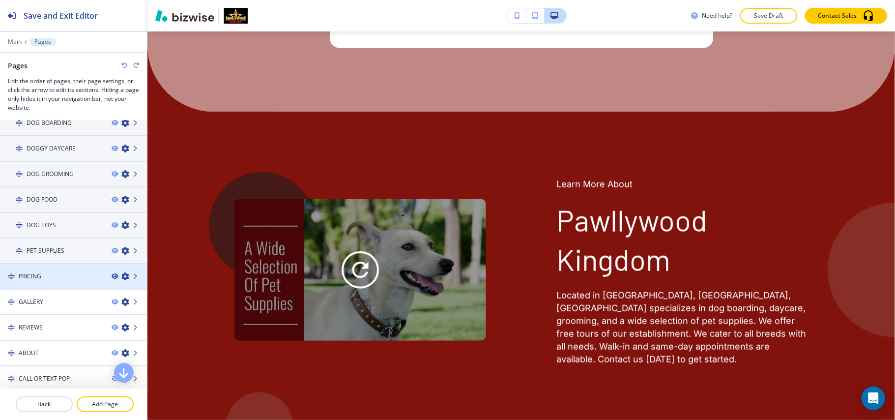
scroll to position [111, 0]
